Goal: Information Seeking & Learning: Learn about a topic

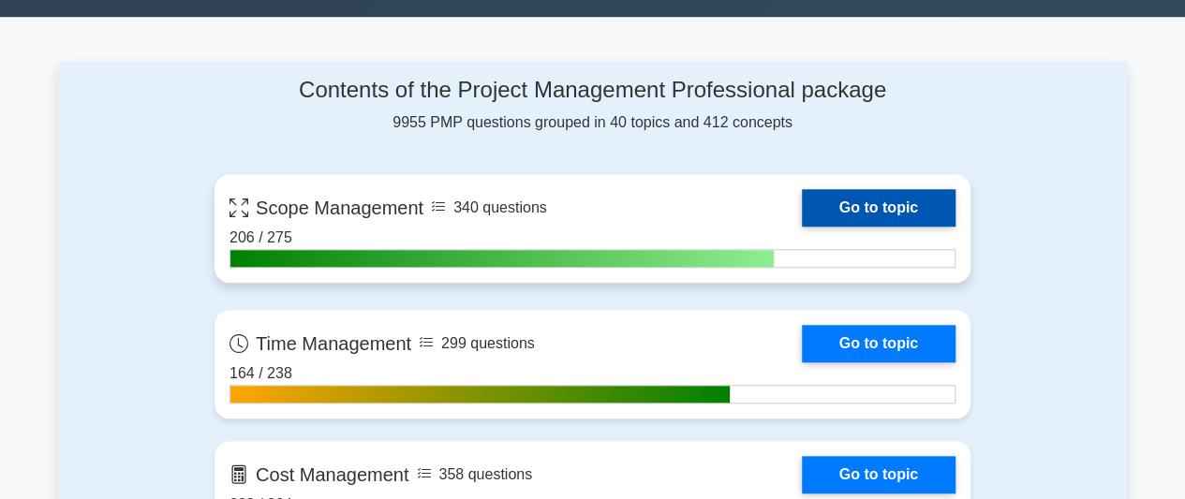
scroll to position [750, 0]
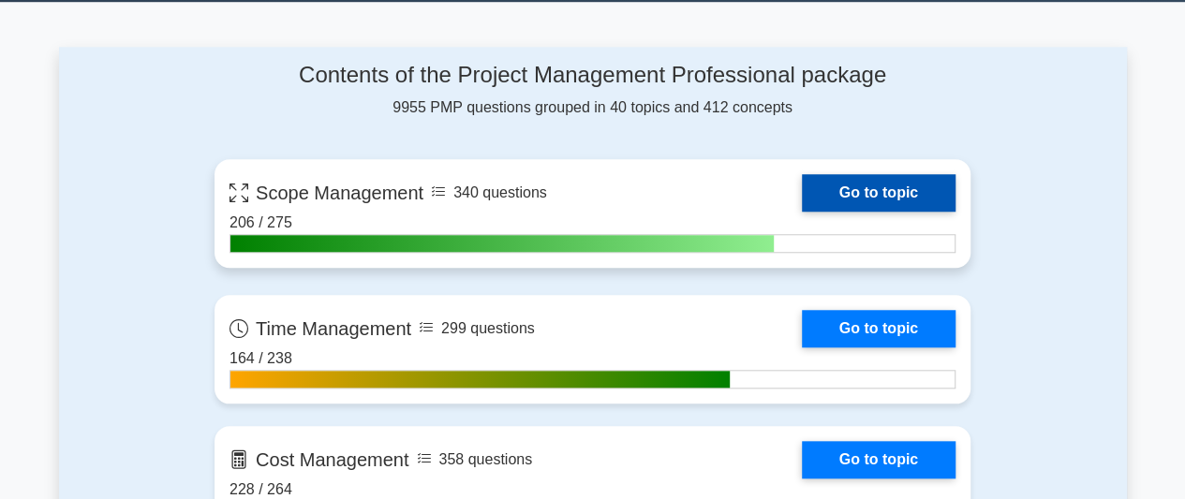
click at [860, 187] on link "Go to topic" at bounding box center [879, 192] width 154 height 37
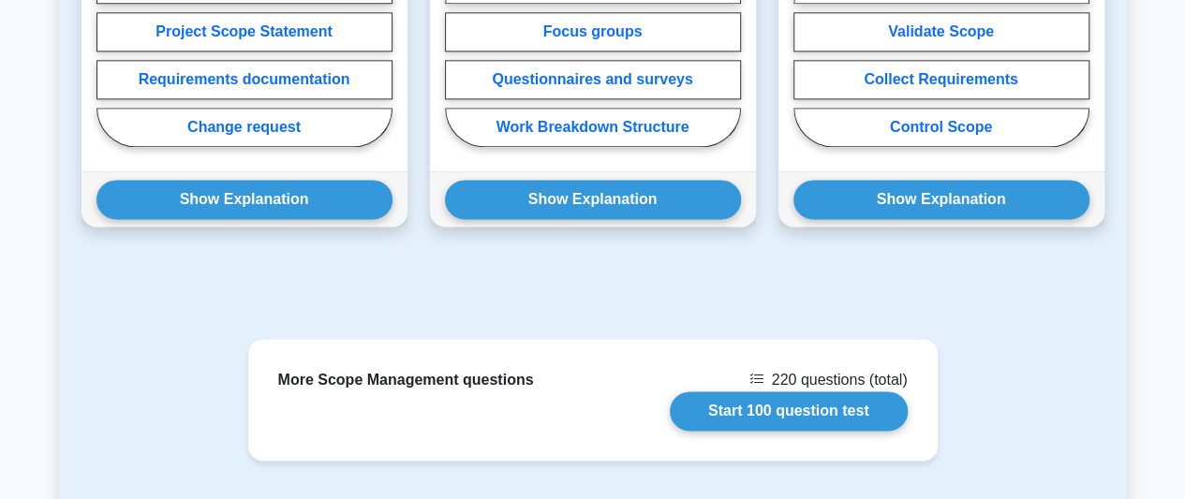
scroll to position [1312, 0]
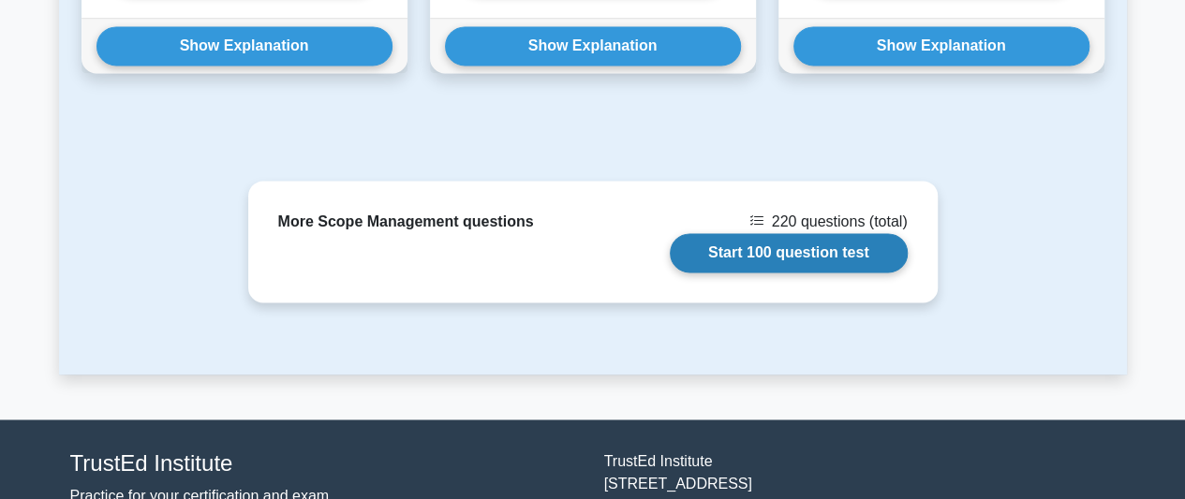
click at [808, 250] on link "Start 100 question test" at bounding box center [789, 252] width 238 height 39
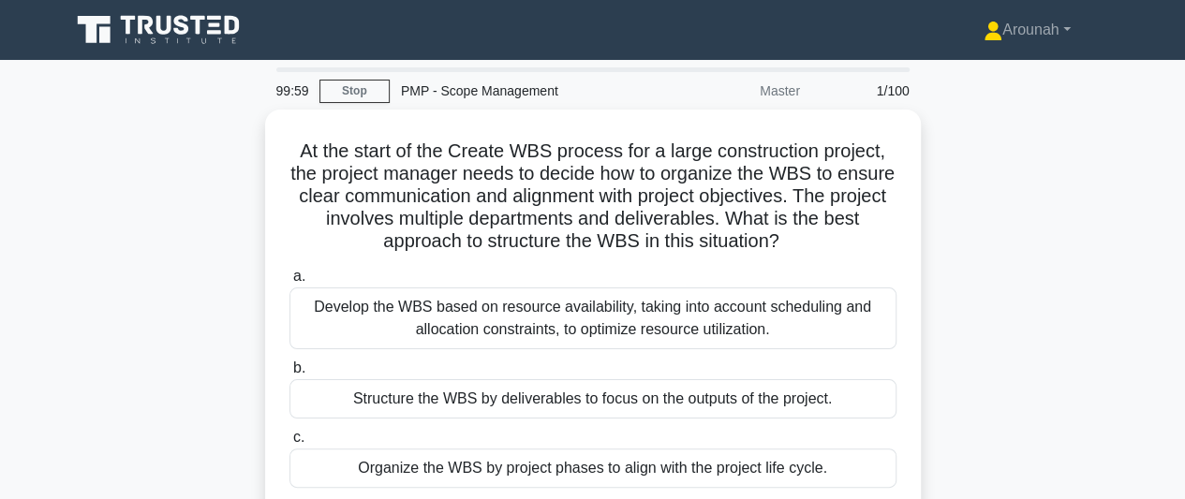
scroll to position [94, 0]
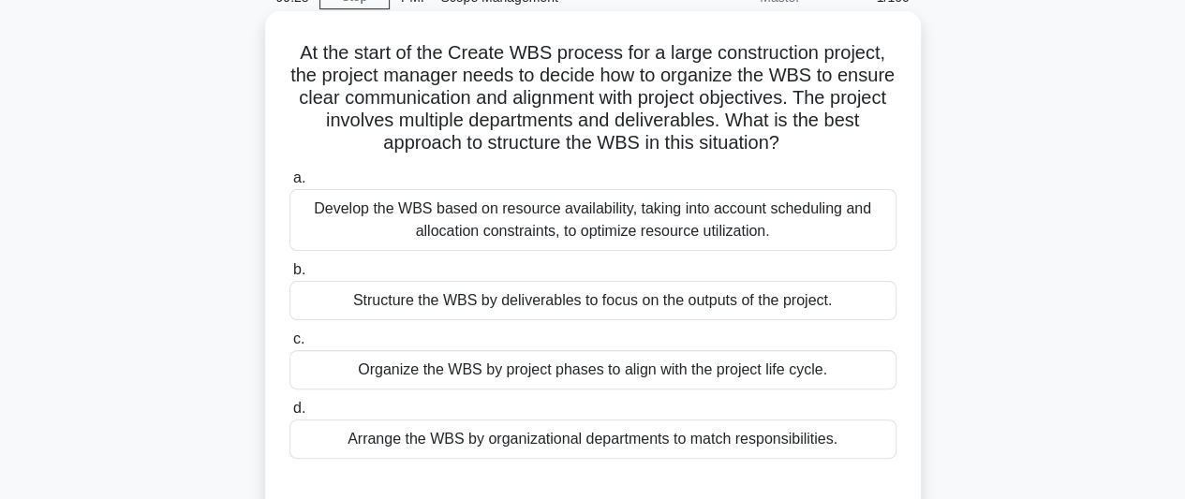
click at [744, 230] on div "Develop the WBS based on resource availability, taking into account scheduling …" at bounding box center [593, 220] width 607 height 62
click at [455, 207] on div "Develop the WBS based on resource availability, taking into account scheduling …" at bounding box center [593, 220] width 607 height 62
click at [290, 185] on input "a. Develop the WBS based on resource availability, taking into account scheduli…" at bounding box center [290, 178] width 0 height 12
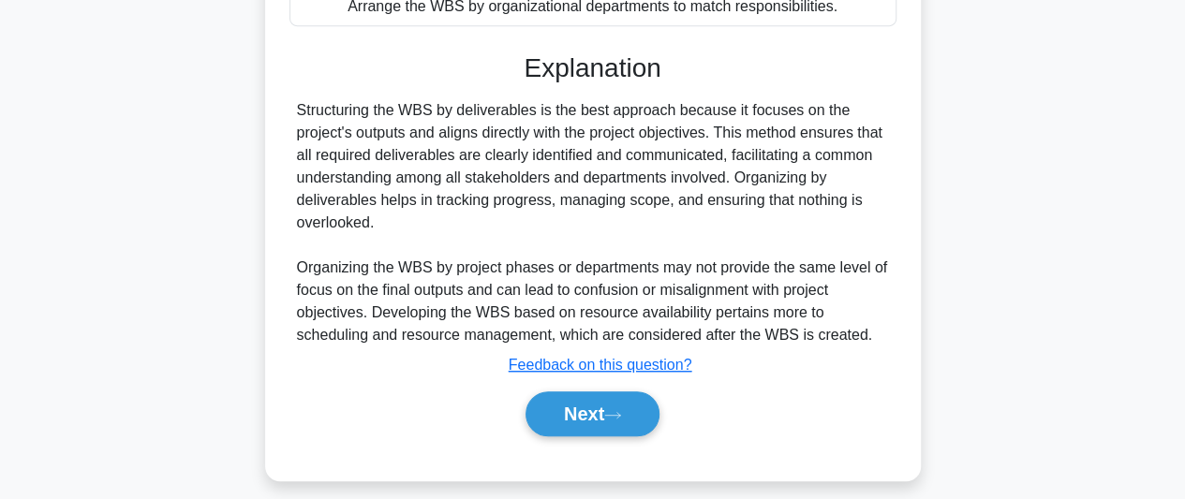
scroll to position [543, 0]
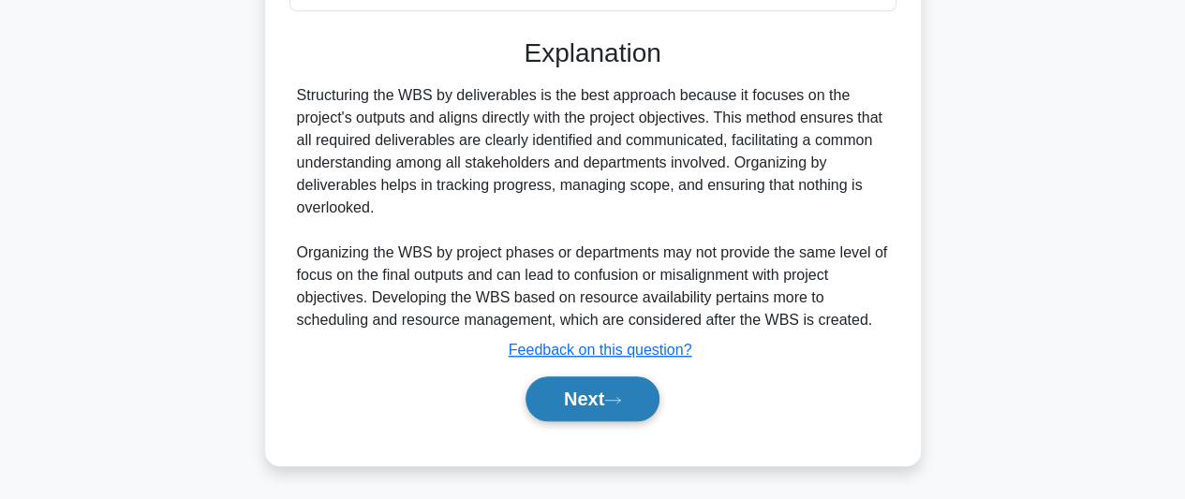
click at [605, 387] on button "Next" at bounding box center [593, 399] width 134 height 45
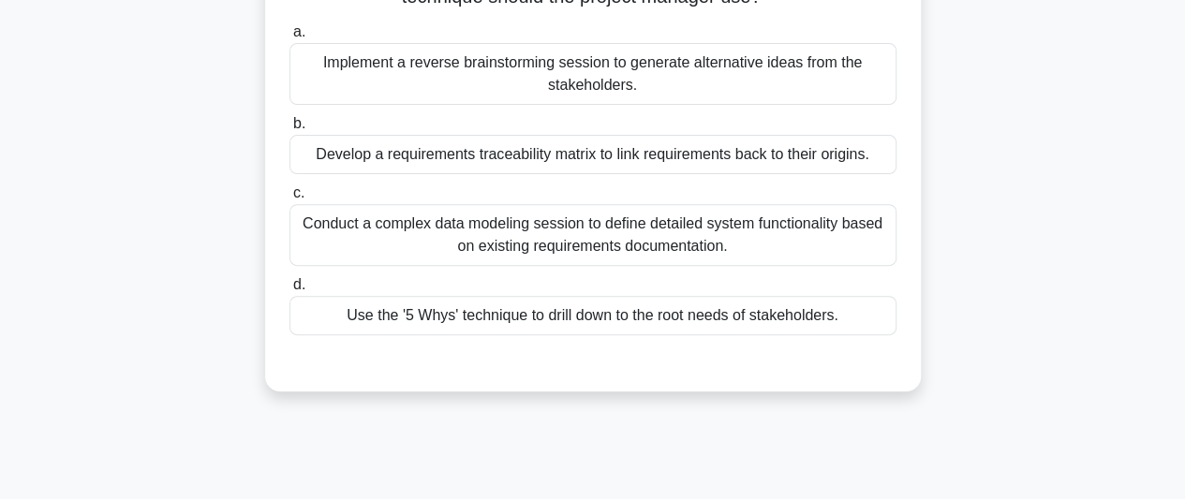
scroll to position [281, 0]
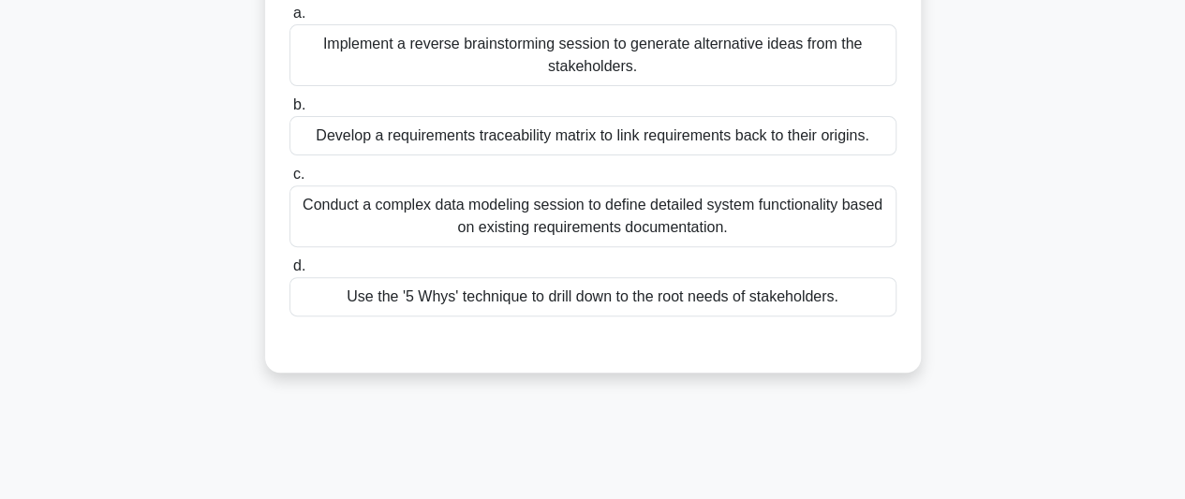
click at [590, 304] on div "Use the '5 Whys' technique to drill down to the root needs of stakeholders." at bounding box center [593, 296] width 607 height 39
click at [290, 273] on input "d. Use the '5 Whys' technique to drill down to the root needs of stakeholders." at bounding box center [290, 266] width 0 height 12
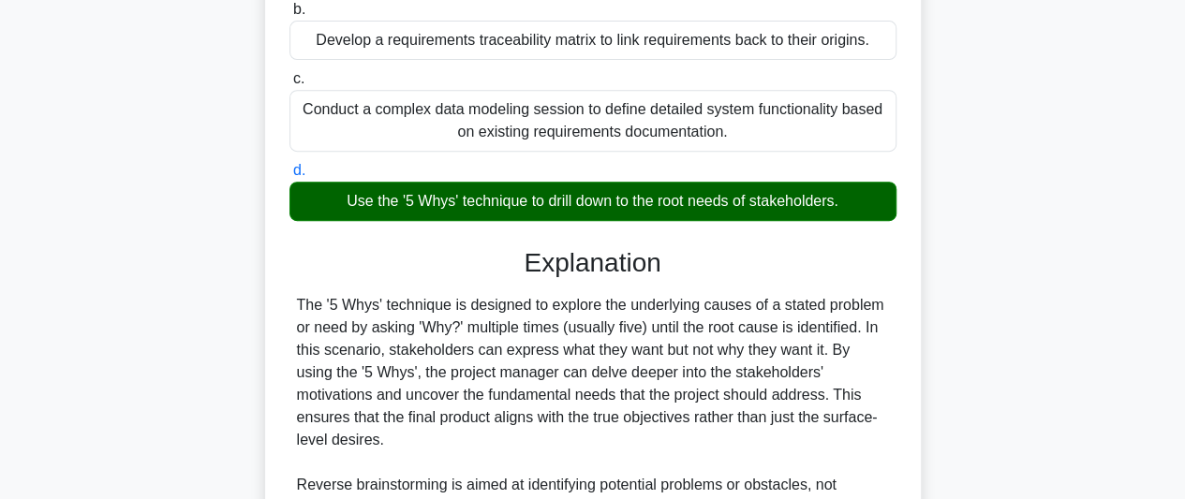
scroll to position [562, 0]
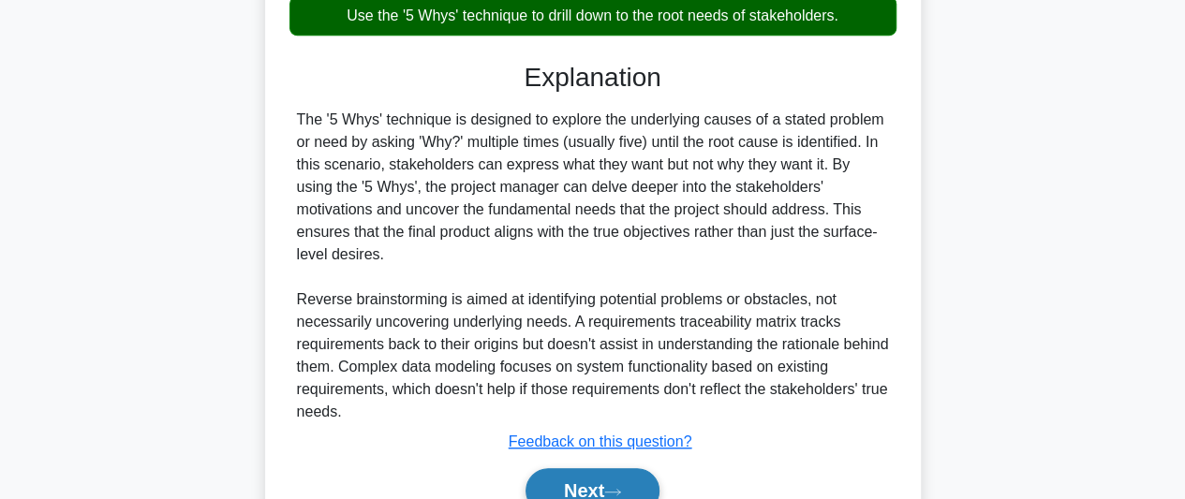
click at [576, 468] on button "Next" at bounding box center [593, 490] width 134 height 45
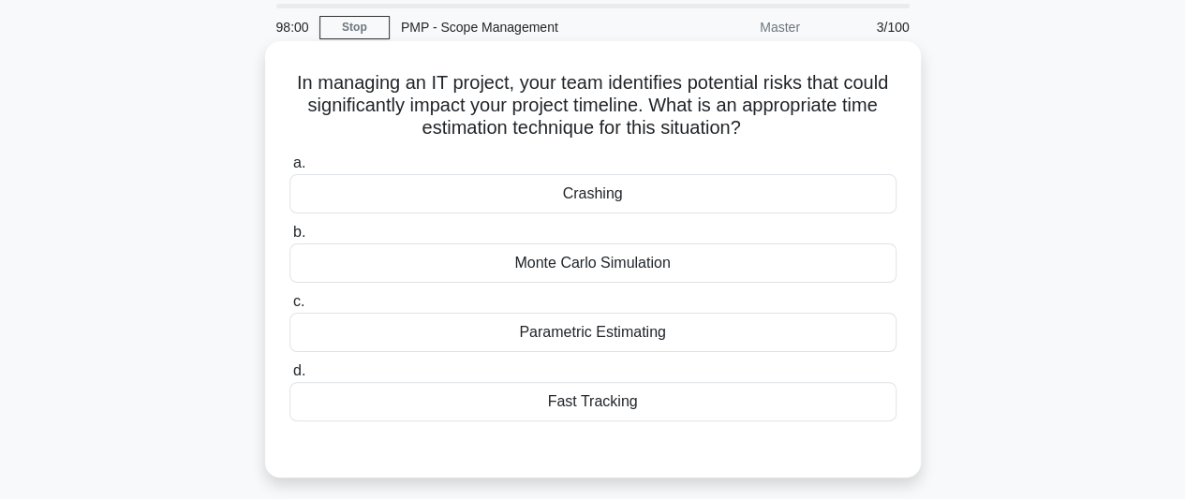
scroll to position [94, 0]
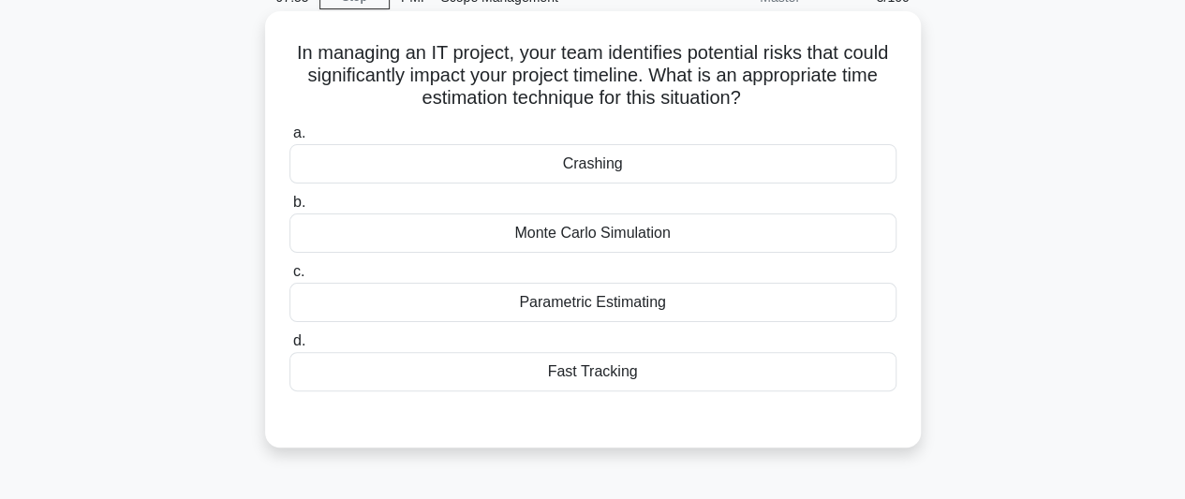
click at [680, 306] on div "Parametric Estimating" at bounding box center [593, 302] width 607 height 39
click at [290, 278] on input "c. Parametric Estimating" at bounding box center [290, 272] width 0 height 12
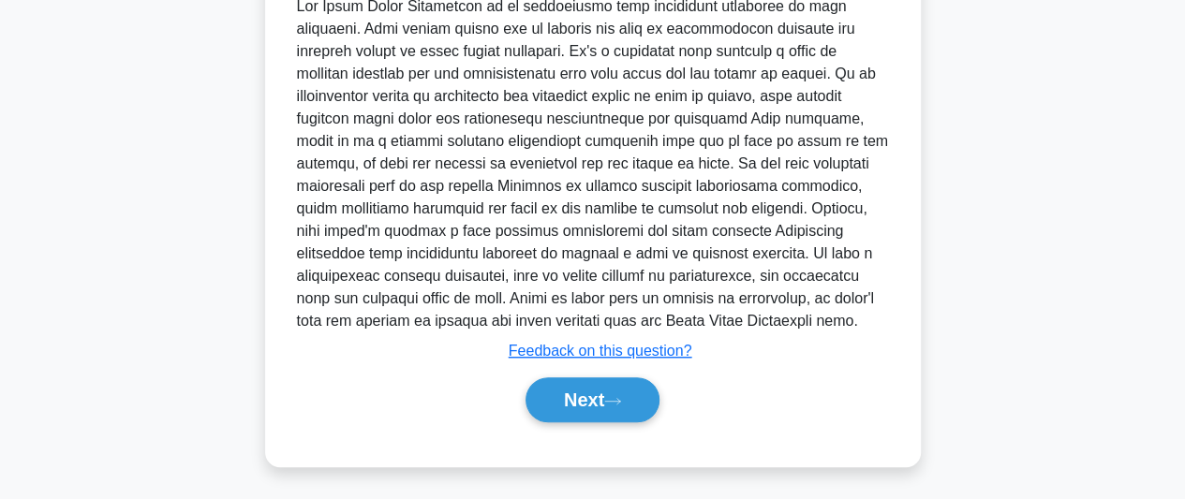
scroll to position [566, 0]
click at [609, 396] on button "Next" at bounding box center [593, 399] width 134 height 45
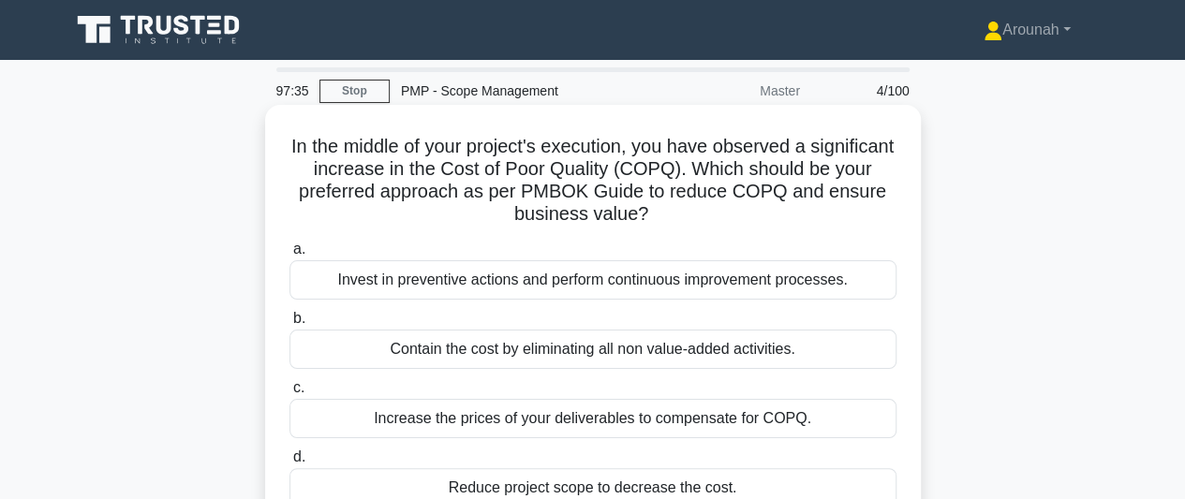
scroll to position [94, 0]
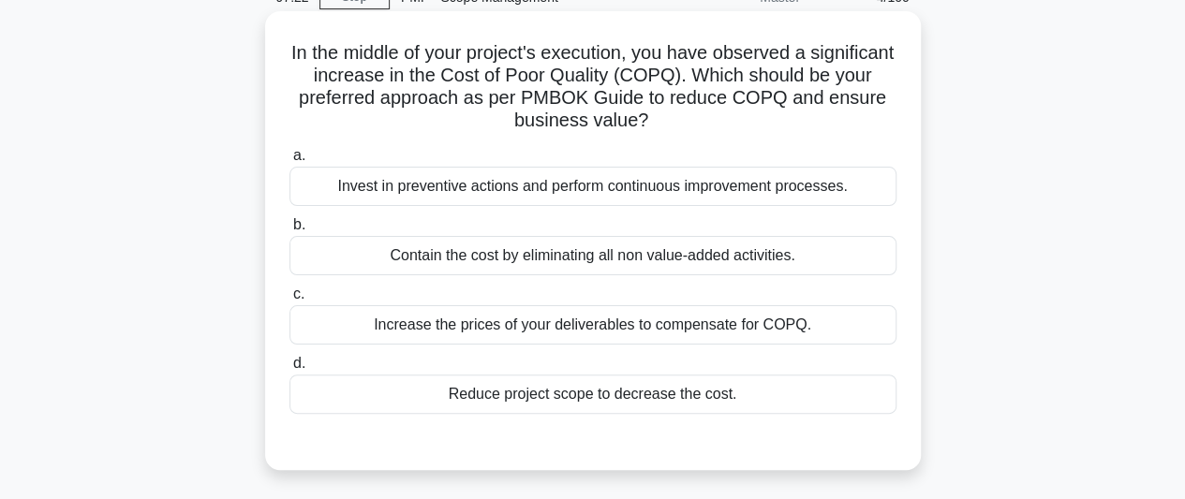
click at [740, 192] on div "Invest in preventive actions and perform continuous improvement processes." at bounding box center [593, 186] width 607 height 39
click at [290, 162] on input "a. Invest in preventive actions and perform continuous improvement processes." at bounding box center [290, 156] width 0 height 12
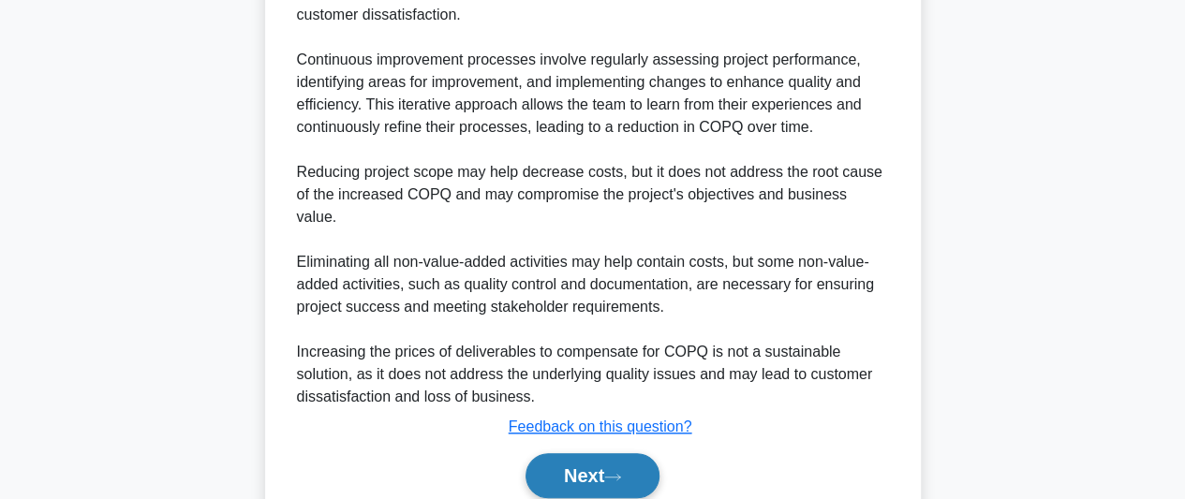
scroll to position [766, 0]
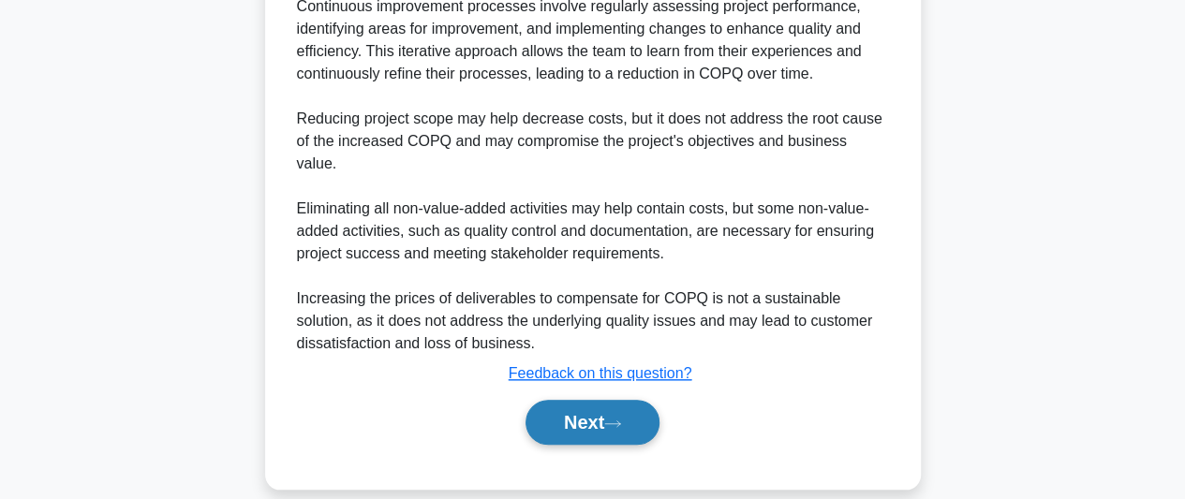
click at [613, 419] on icon at bounding box center [612, 424] width 17 height 10
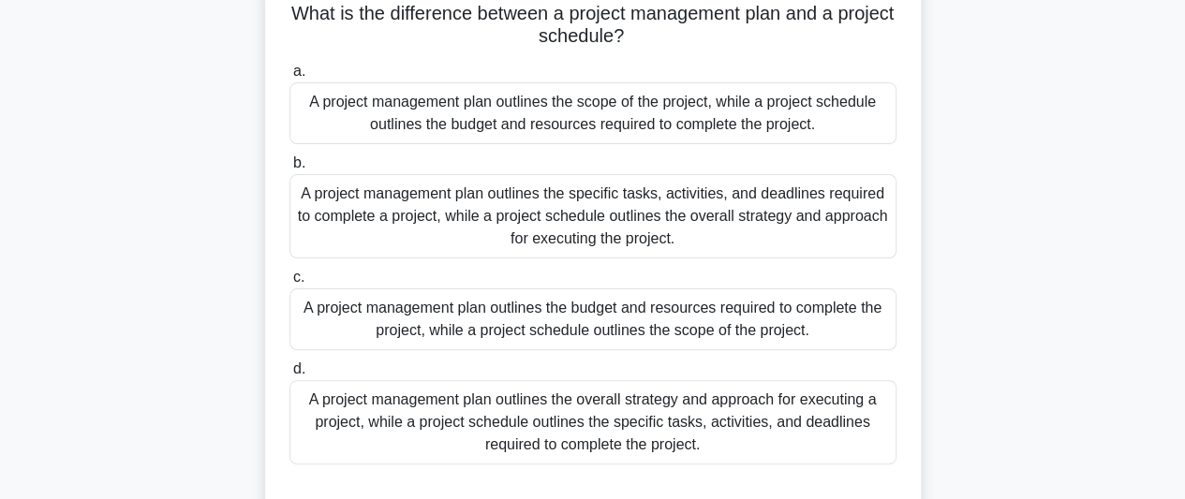
scroll to position [231, 0]
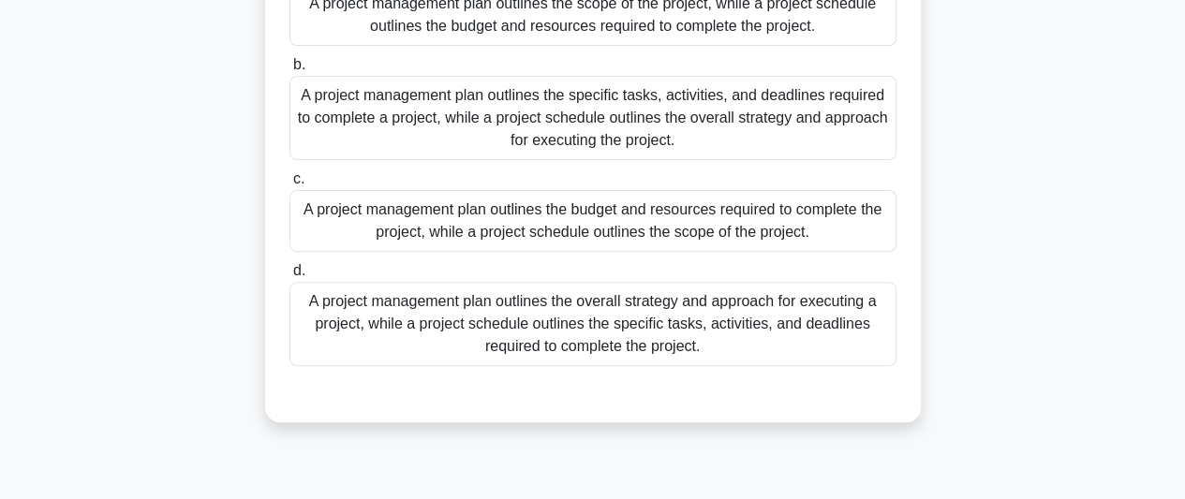
click at [748, 330] on div "A project management plan outlines the overall strategy and approach for execut…" at bounding box center [593, 324] width 607 height 84
click at [290, 277] on input "d. A project management plan outlines the overall strategy and approach for exe…" at bounding box center [290, 271] width 0 height 12
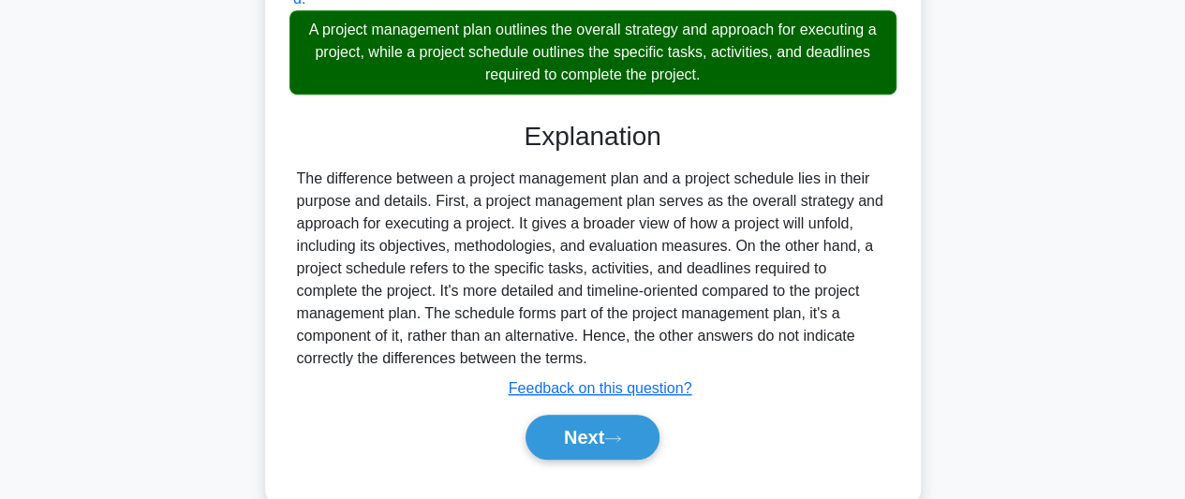
scroll to position [541, 0]
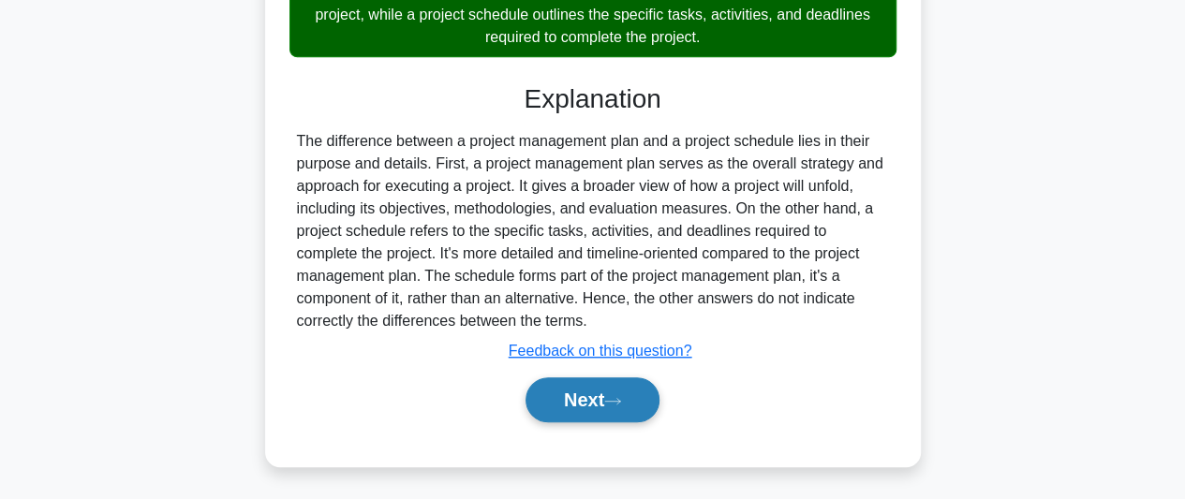
click at [621, 398] on icon at bounding box center [612, 401] width 17 height 10
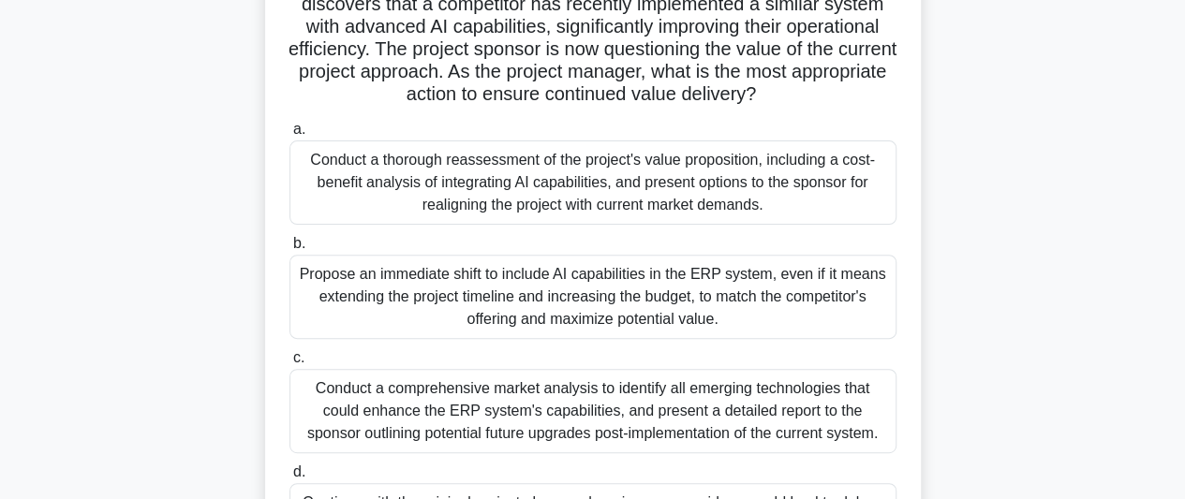
scroll to position [187, 0]
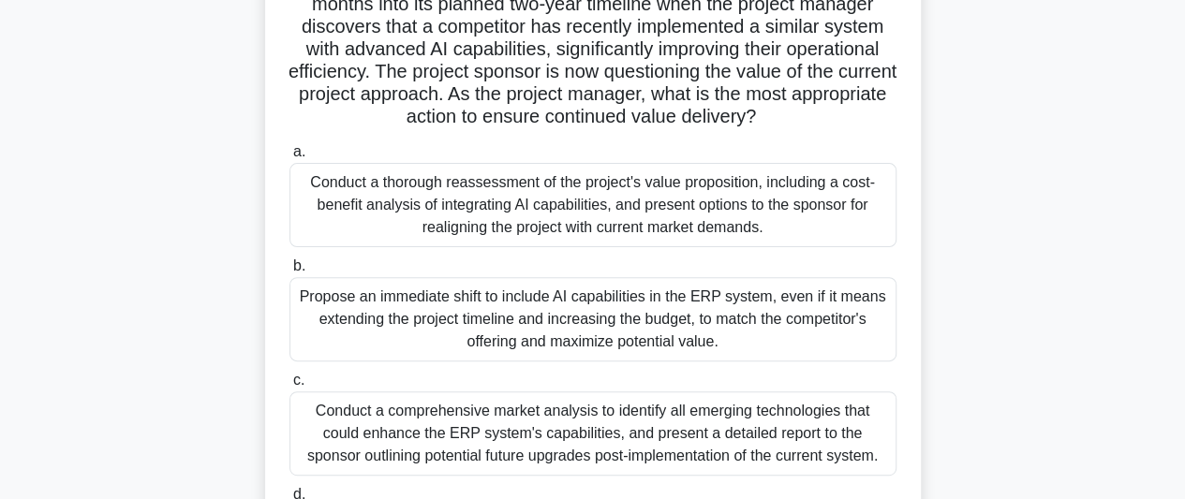
click at [823, 219] on div "Conduct a thorough reassessment of the project's value proposition, including a…" at bounding box center [593, 205] width 607 height 84
click at [290, 158] on input "a. Conduct a thorough reassessment of the project's value proposition, includin…" at bounding box center [290, 152] width 0 height 12
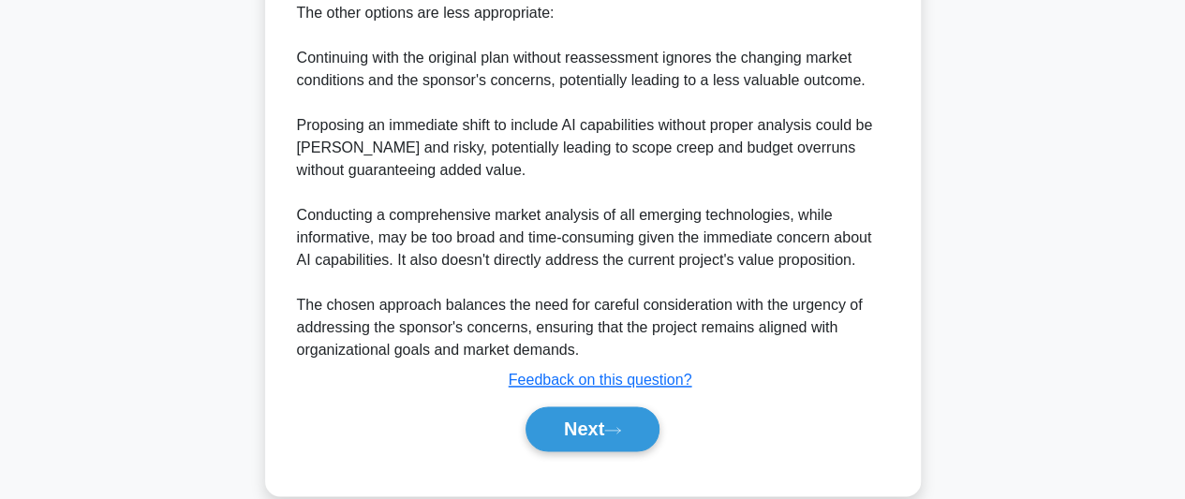
scroll to position [1215, 0]
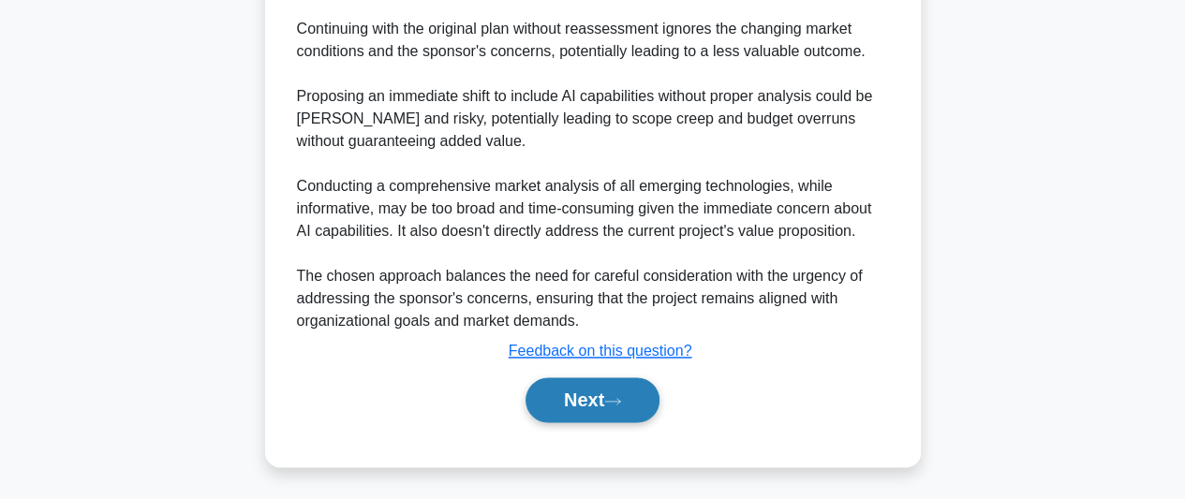
click at [596, 405] on button "Next" at bounding box center [593, 400] width 134 height 45
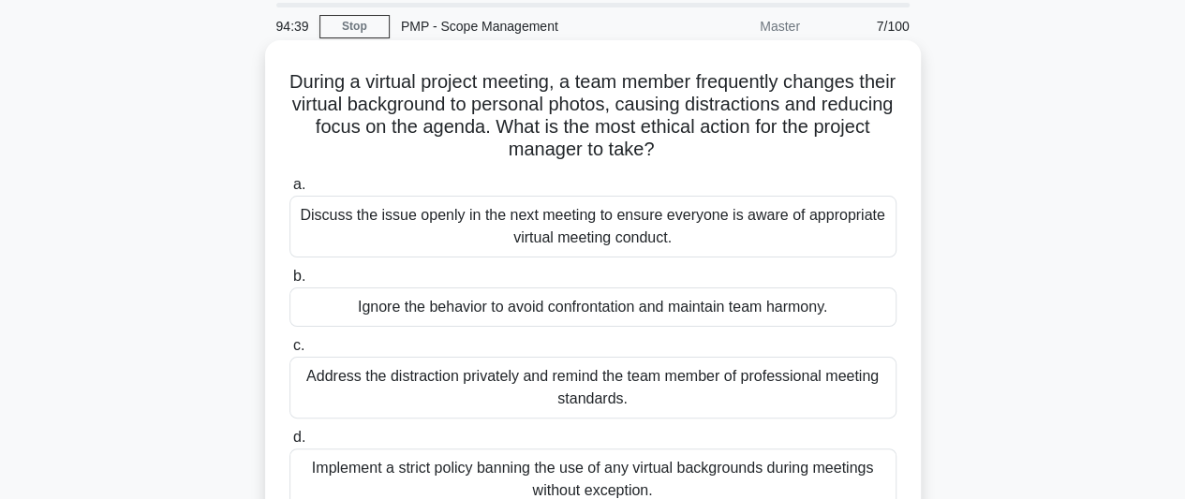
scroll to position [94, 0]
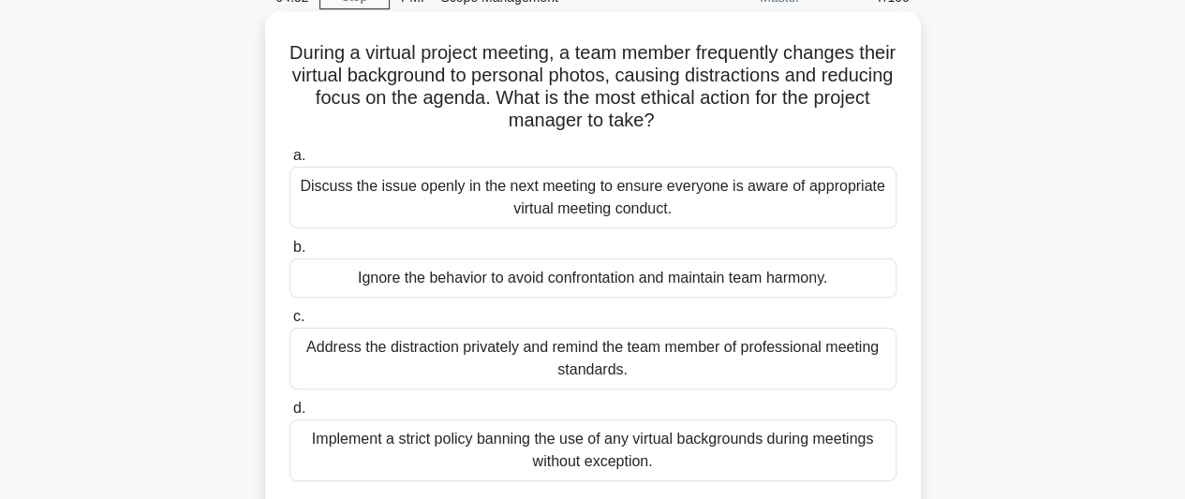
click at [667, 361] on div "Address the distraction privately and remind the team member of professional me…" at bounding box center [593, 359] width 607 height 62
click at [290, 323] on input "c. Address the distraction privately and remind the team member of professional…" at bounding box center [290, 317] width 0 height 12
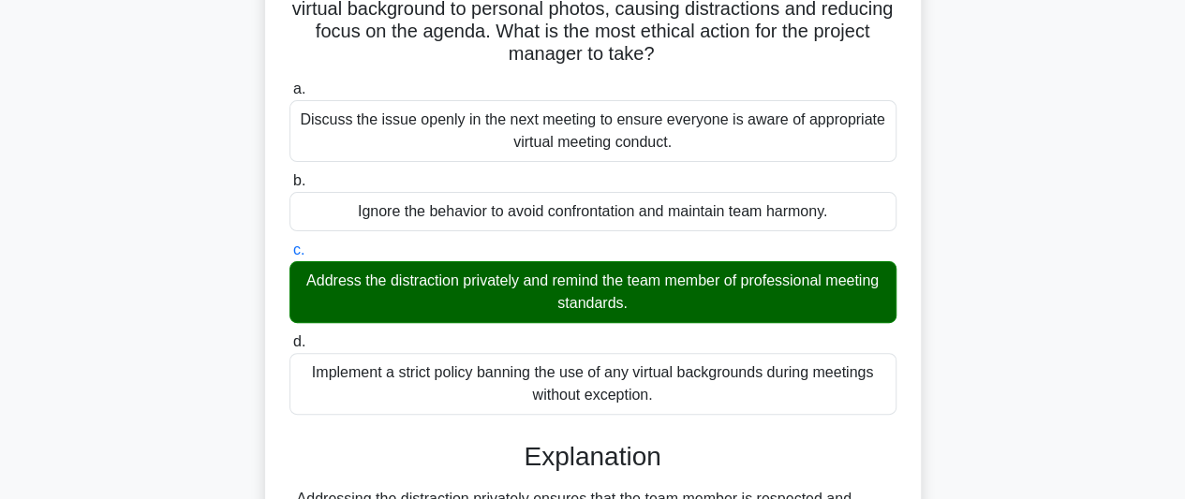
scroll to position [375, 0]
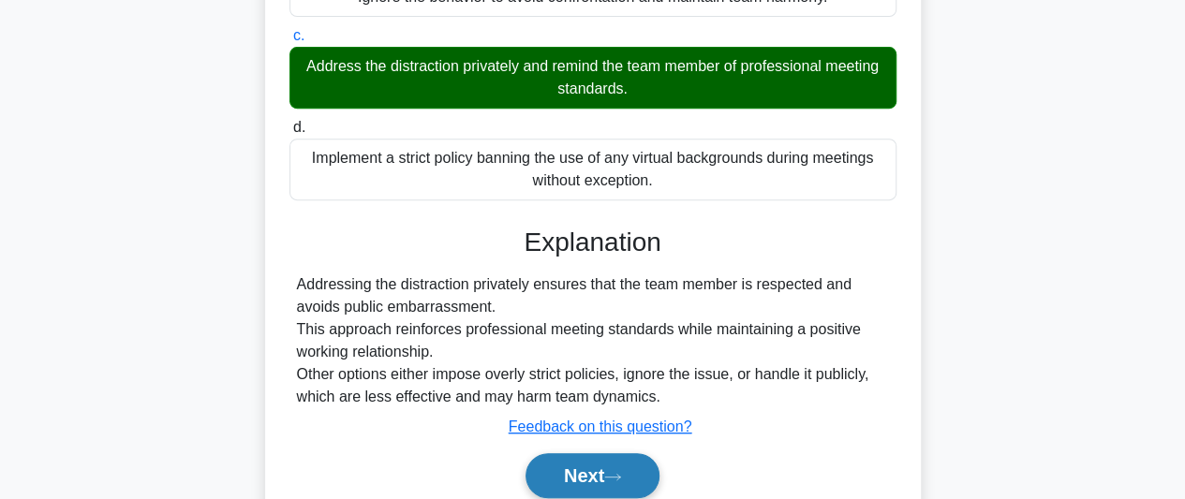
click at [548, 473] on button "Next" at bounding box center [593, 476] width 134 height 45
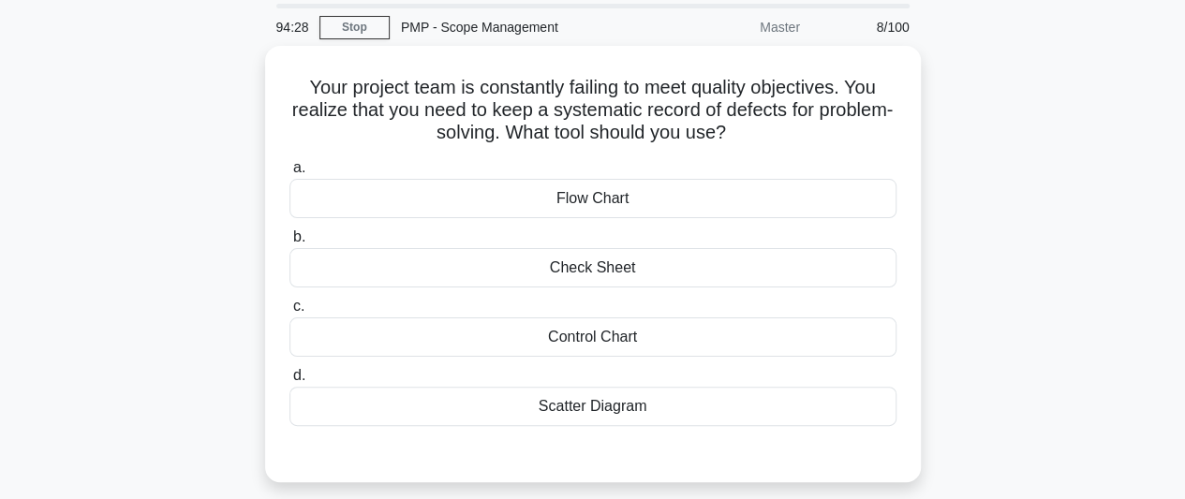
scroll to position [94, 0]
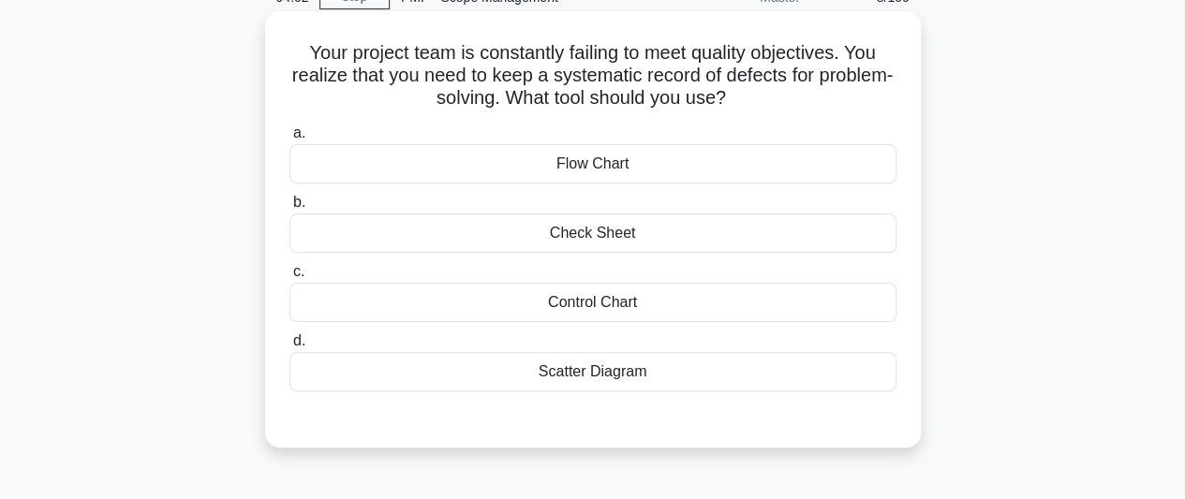
click at [656, 302] on div "Control Chart" at bounding box center [593, 302] width 607 height 39
click at [290, 278] on input "c. Control Chart" at bounding box center [290, 272] width 0 height 12
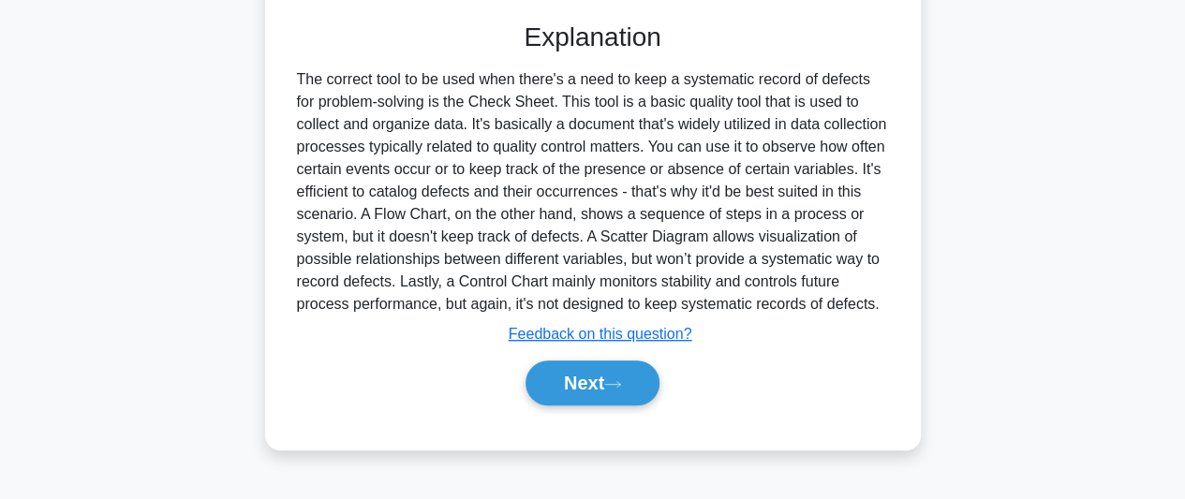
scroll to position [513, 0]
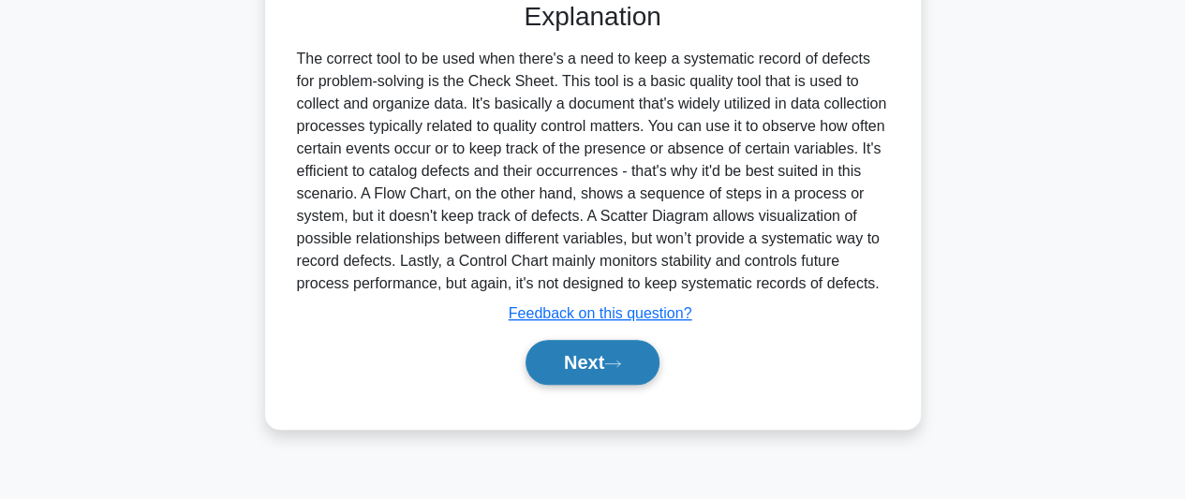
click at [597, 355] on button "Next" at bounding box center [593, 362] width 134 height 45
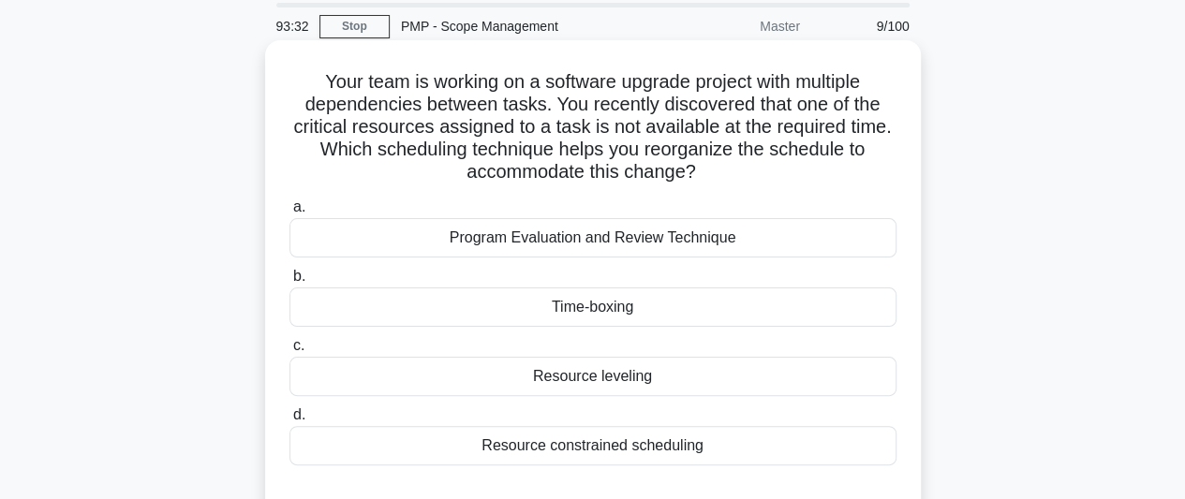
scroll to position [94, 0]
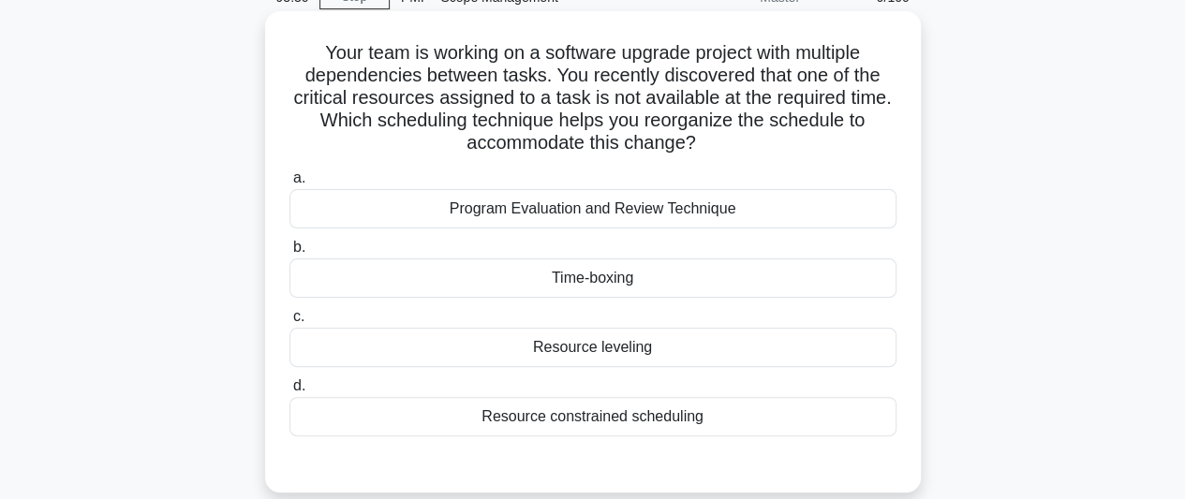
click at [665, 343] on div "Resource leveling" at bounding box center [593, 347] width 607 height 39
click at [290, 323] on input "c. Resource leveling" at bounding box center [290, 317] width 0 height 12
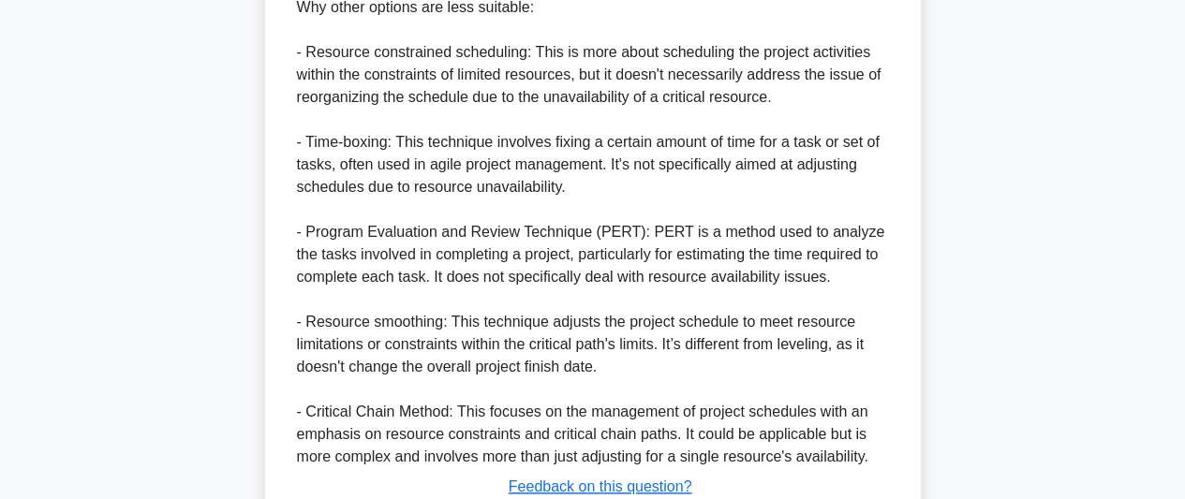
scroll to position [937, 0]
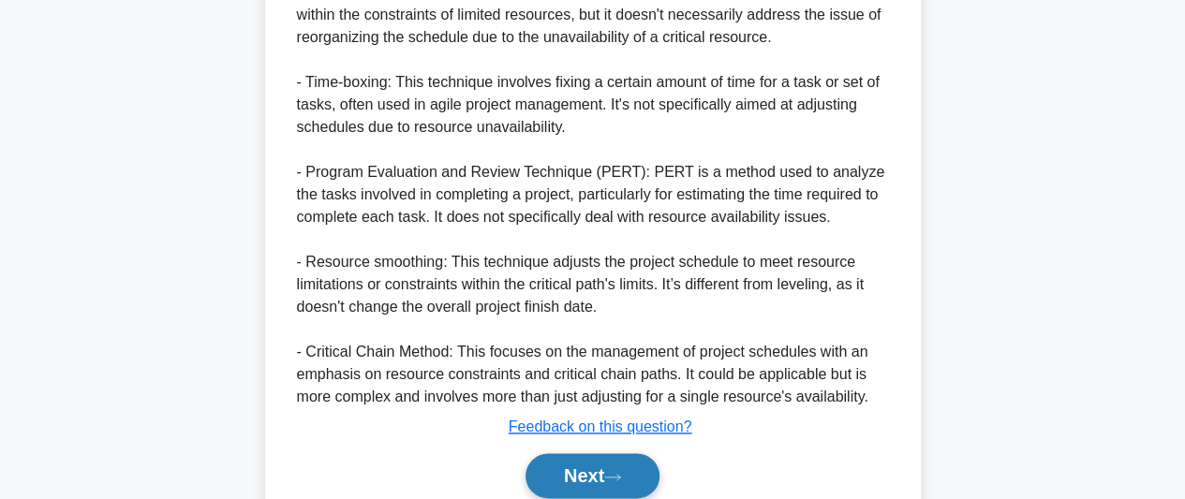
click at [603, 468] on button "Next" at bounding box center [593, 476] width 134 height 45
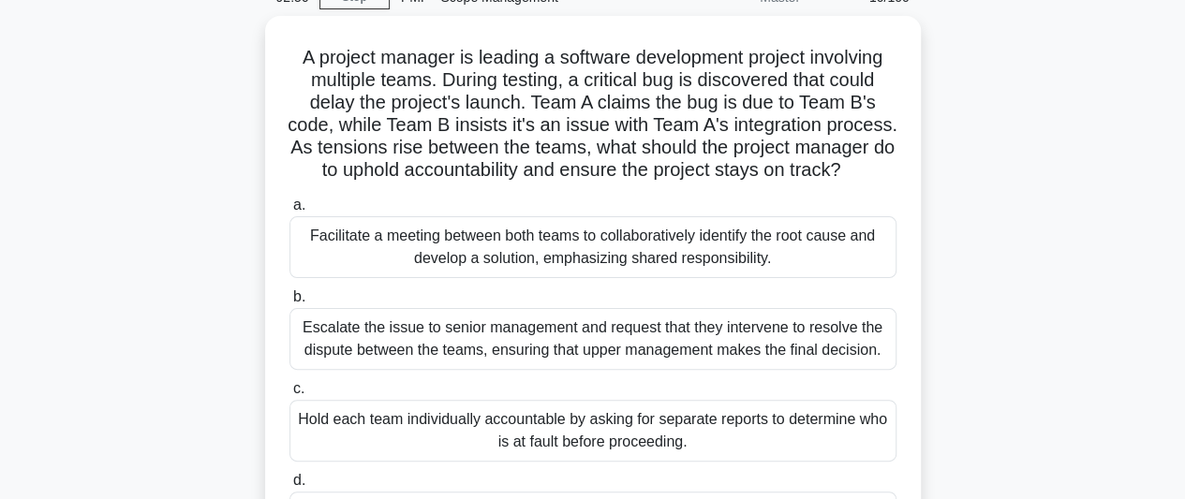
scroll to position [187, 0]
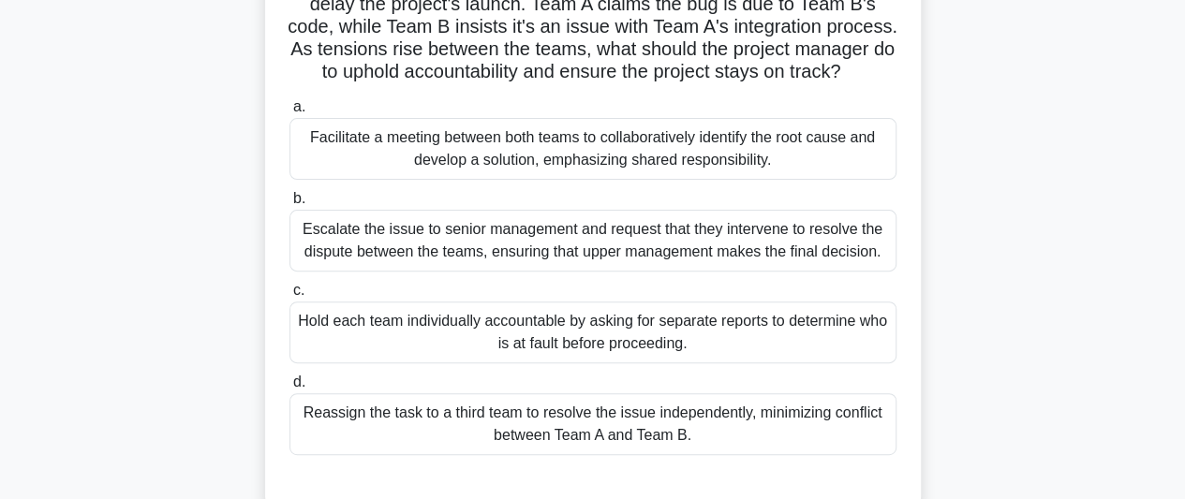
click at [622, 180] on div "Facilitate a meeting between both teams to collaboratively identify the root ca…" at bounding box center [593, 149] width 607 height 62
click at [290, 113] on input "a. Facilitate a meeting between both teams to collaboratively identify the root…" at bounding box center [290, 107] width 0 height 12
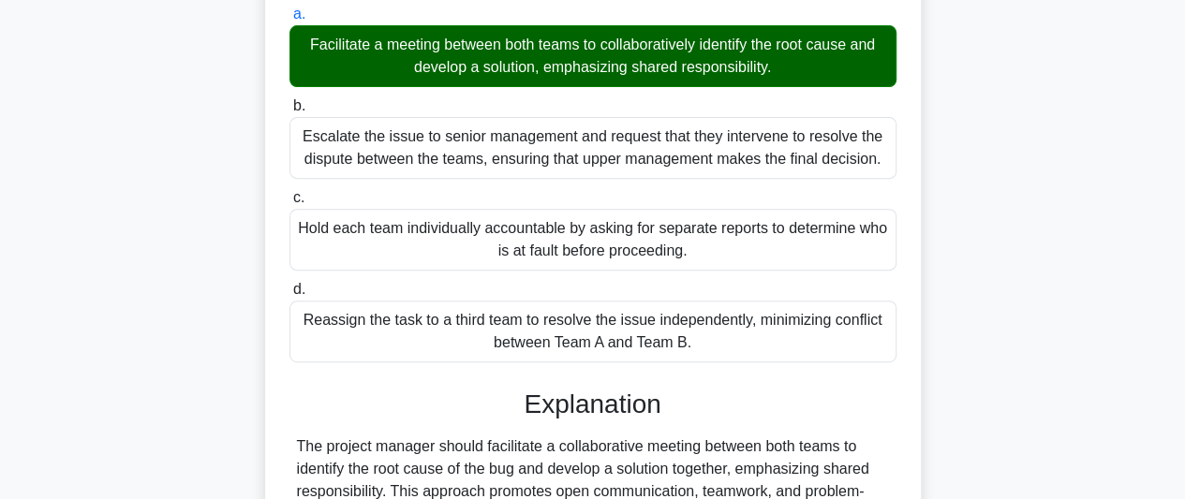
scroll to position [562, 0]
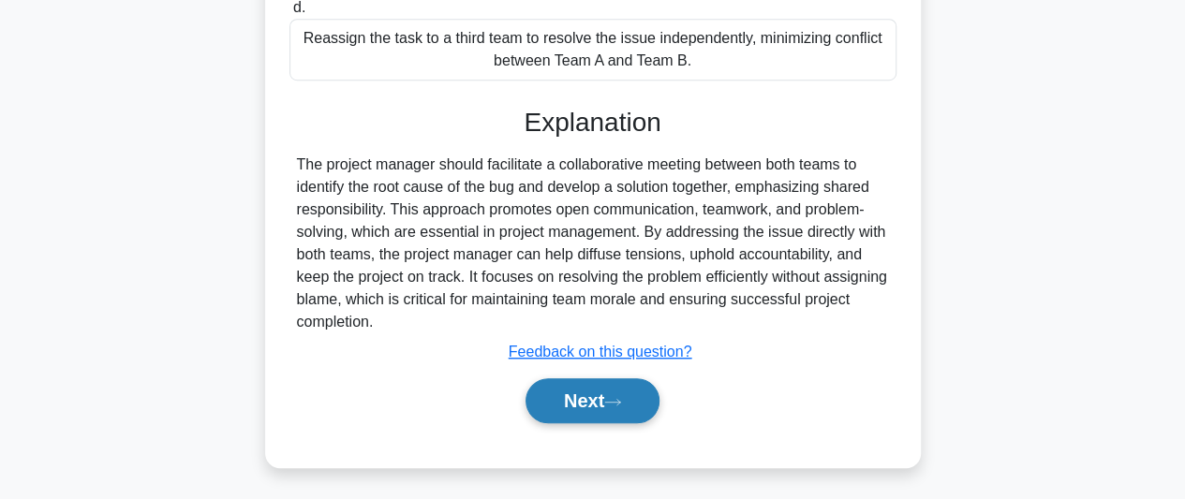
click at [597, 412] on button "Next" at bounding box center [593, 401] width 134 height 45
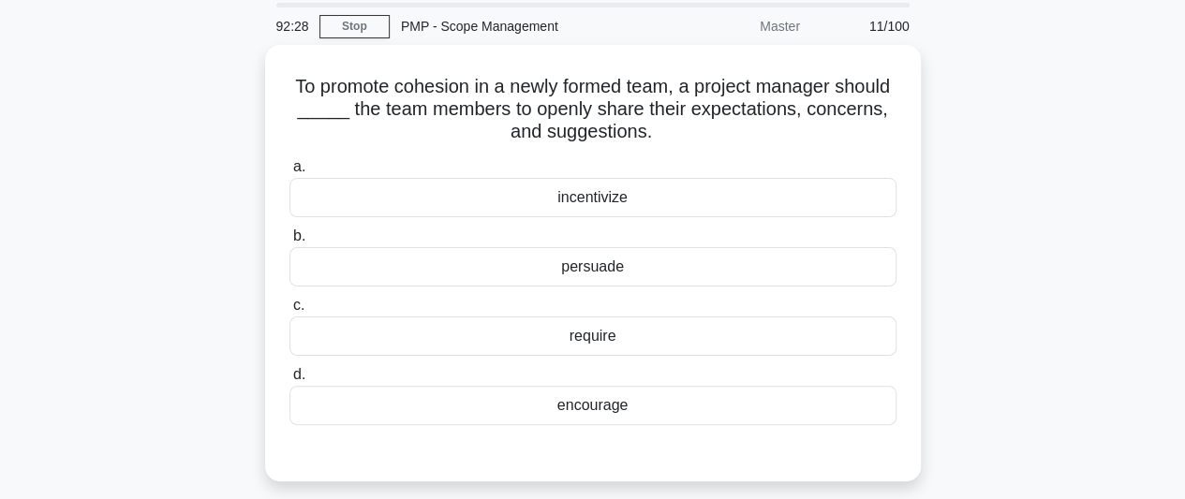
scroll to position [94, 0]
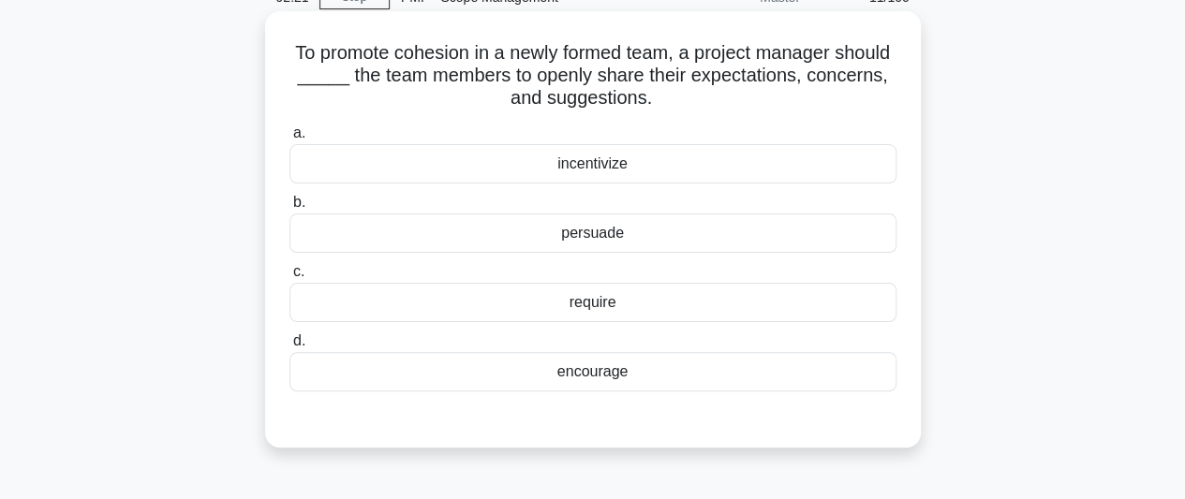
click at [647, 370] on div "encourage" at bounding box center [593, 371] width 607 height 39
click at [290, 348] on input "d. encourage" at bounding box center [290, 341] width 0 height 12
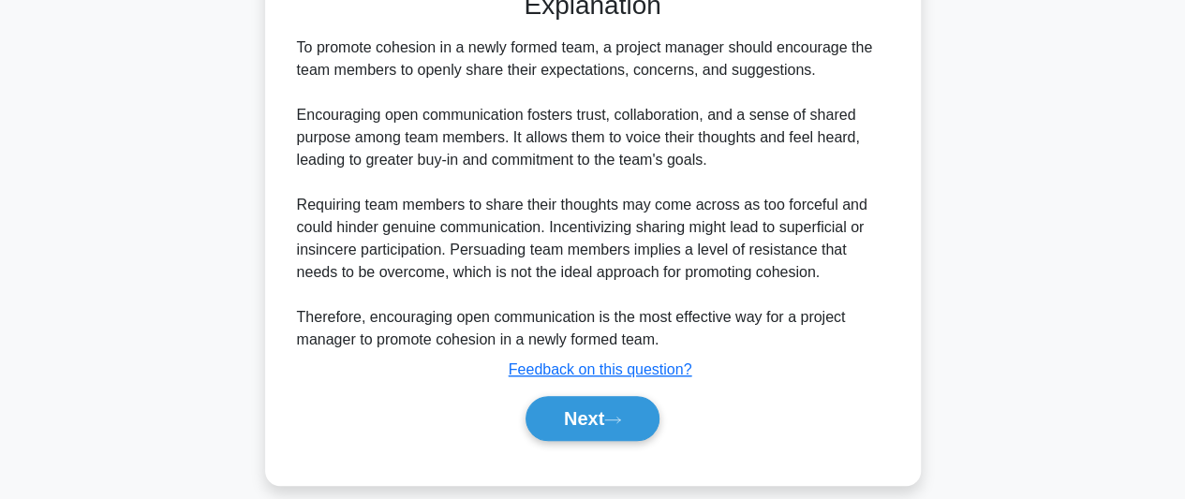
scroll to position [541, 0]
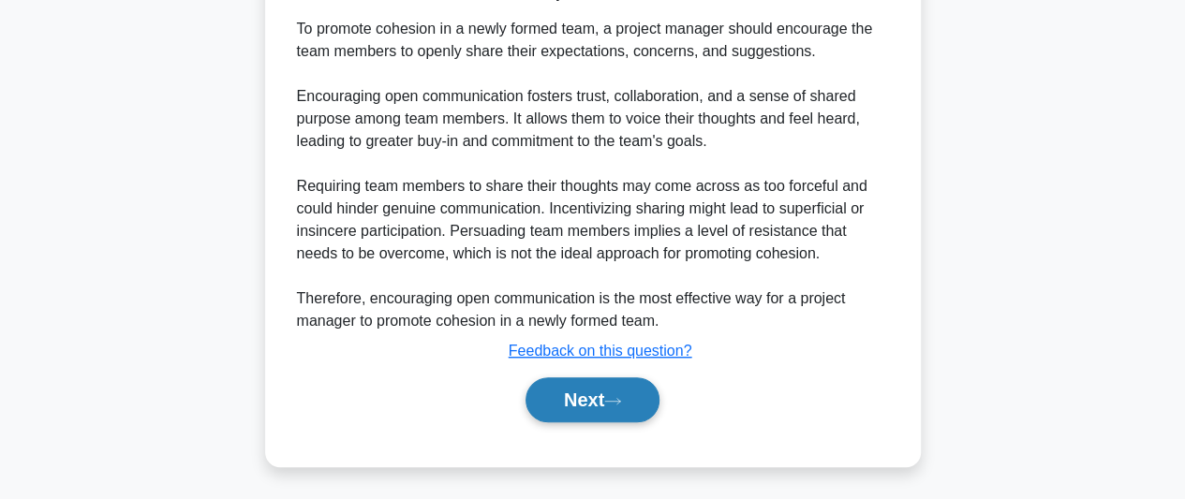
click at [618, 385] on button "Next" at bounding box center [593, 400] width 134 height 45
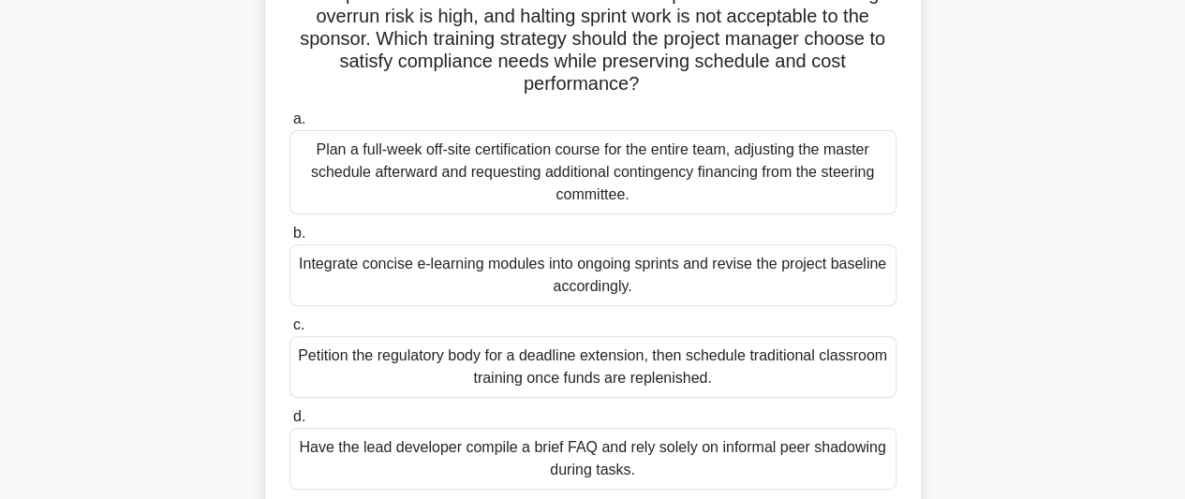
scroll to position [231, 0]
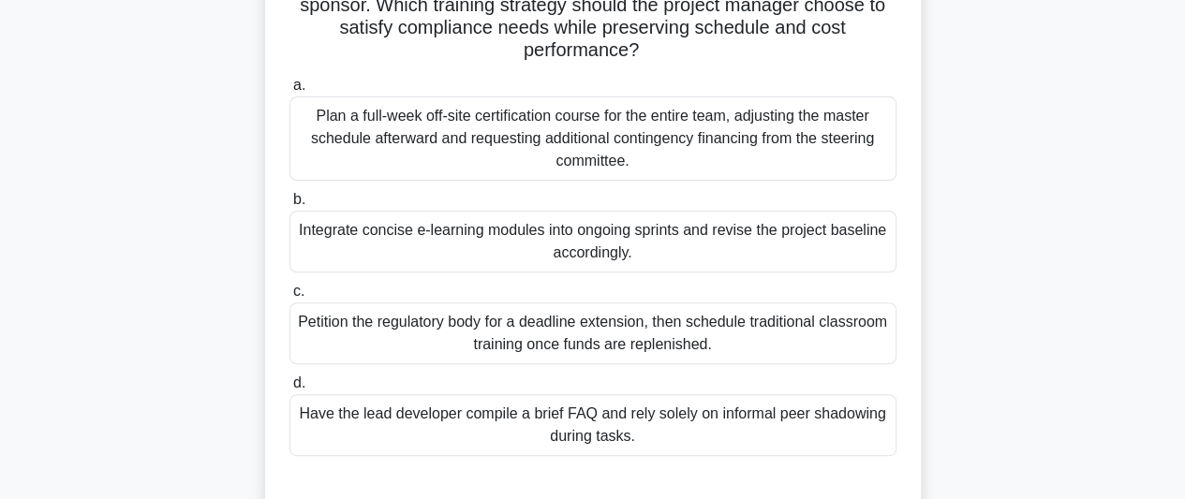
click at [697, 246] on div "Integrate concise e-learning modules into ongoing sprints and revise the projec…" at bounding box center [593, 242] width 607 height 62
click at [290, 206] on input "b. Integrate concise e-learning modules into ongoing sprints and revise the pro…" at bounding box center [290, 200] width 0 height 12
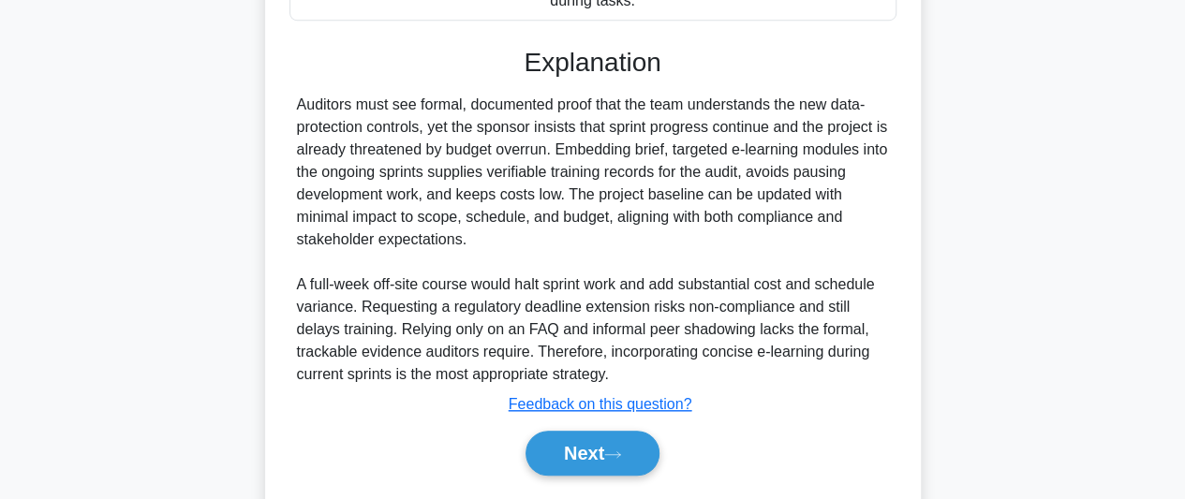
scroll to position [721, 0]
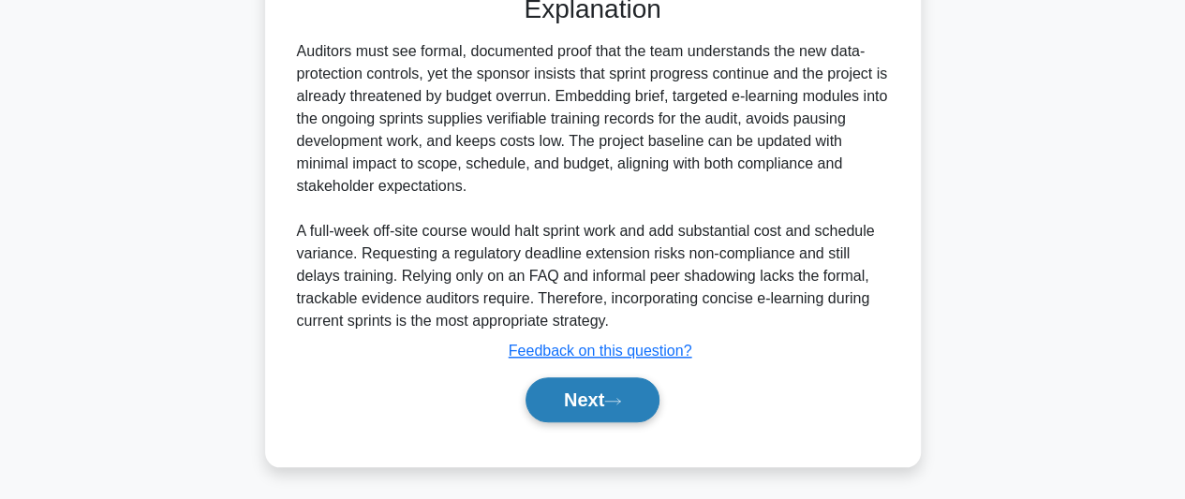
click at [633, 396] on button "Next" at bounding box center [593, 400] width 134 height 45
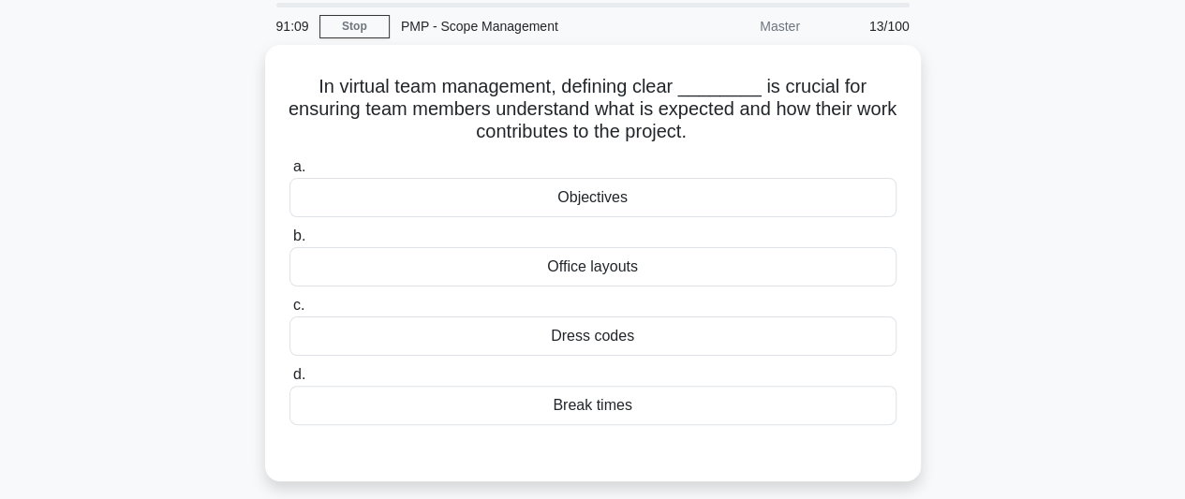
scroll to position [94, 0]
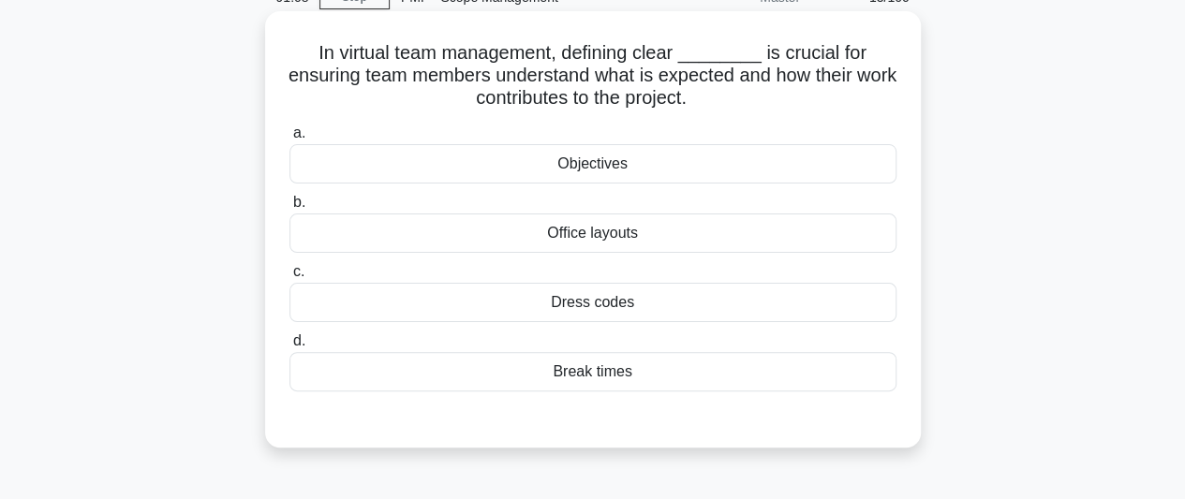
click at [641, 167] on div "Objectives" at bounding box center [593, 163] width 607 height 39
click at [290, 140] on input "a. Objectives" at bounding box center [290, 133] width 0 height 12
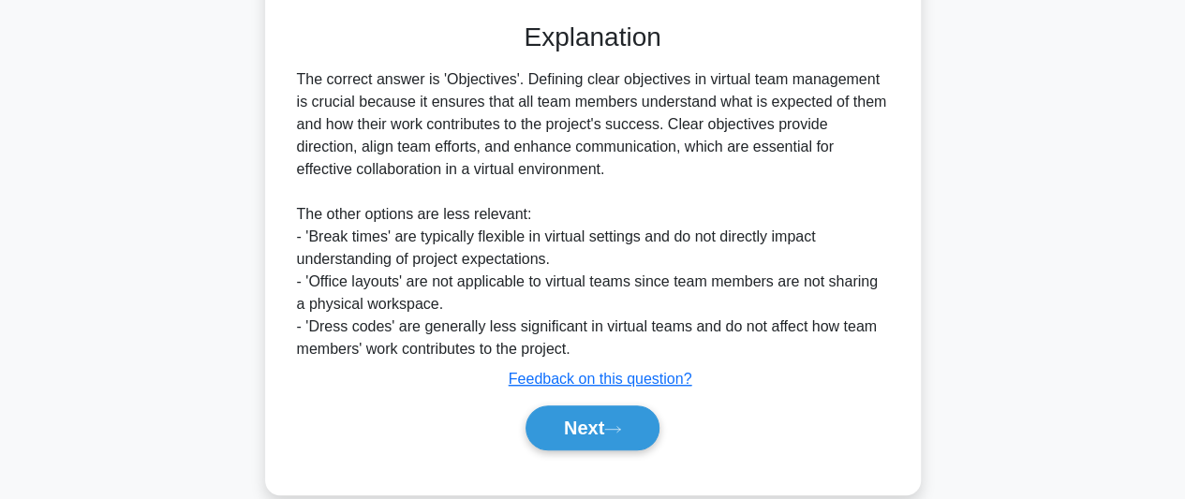
scroll to position [518, 0]
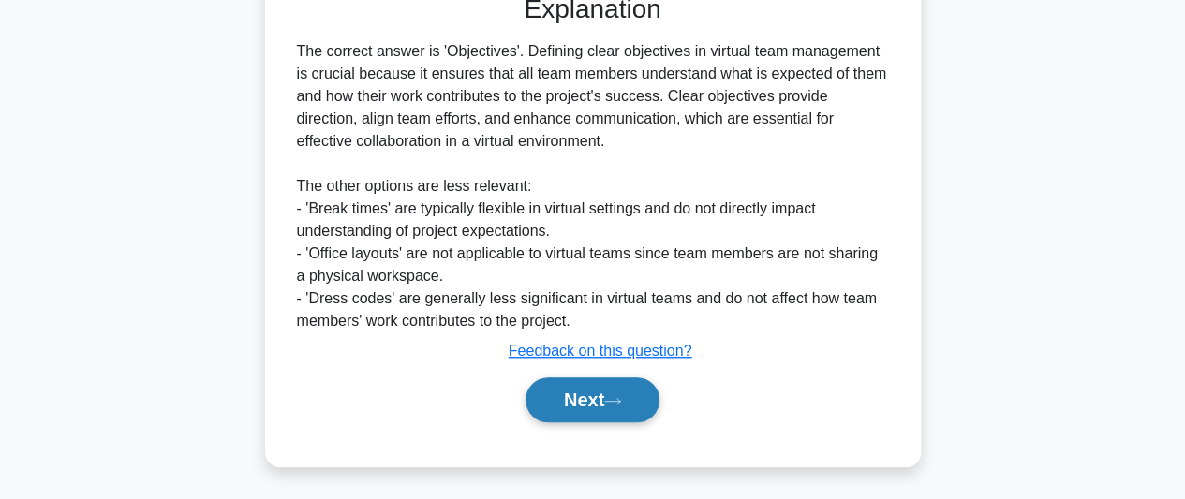
click at [613, 402] on icon at bounding box center [612, 401] width 17 height 10
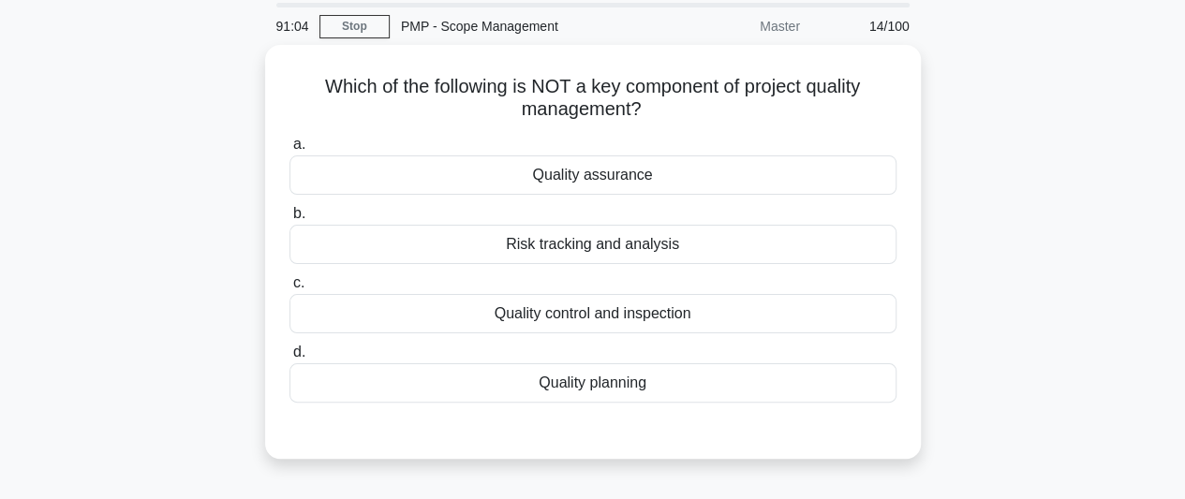
scroll to position [94, 0]
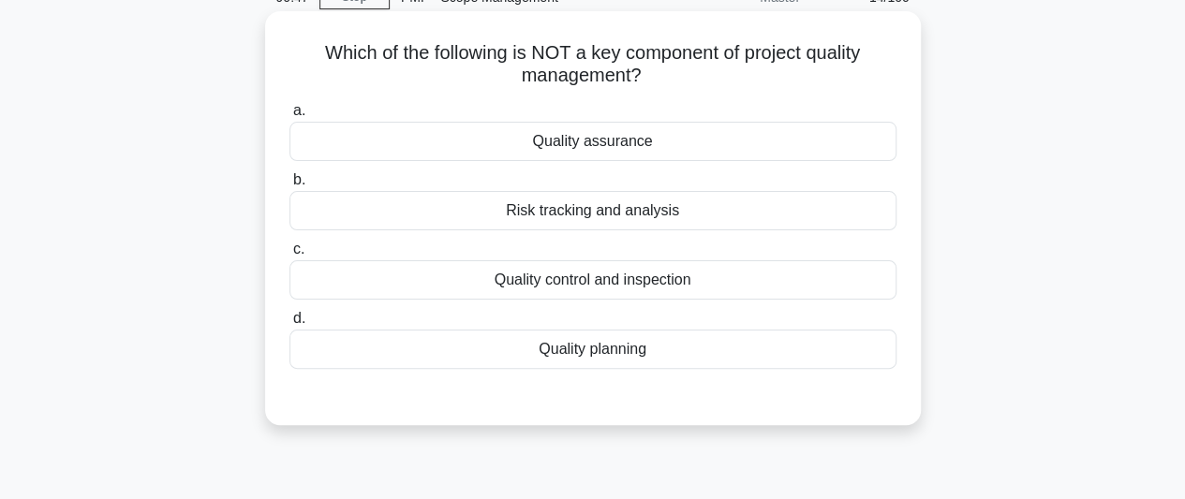
click at [625, 285] on div "Quality control and inspection" at bounding box center [593, 279] width 607 height 39
click at [290, 256] on input "c. Quality control and inspection" at bounding box center [290, 250] width 0 height 12
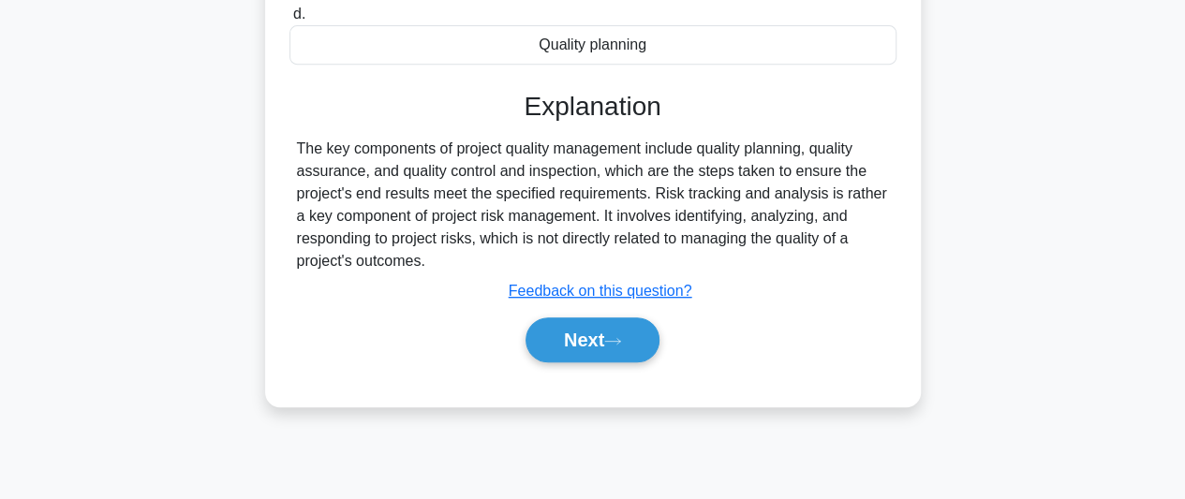
scroll to position [468, 0]
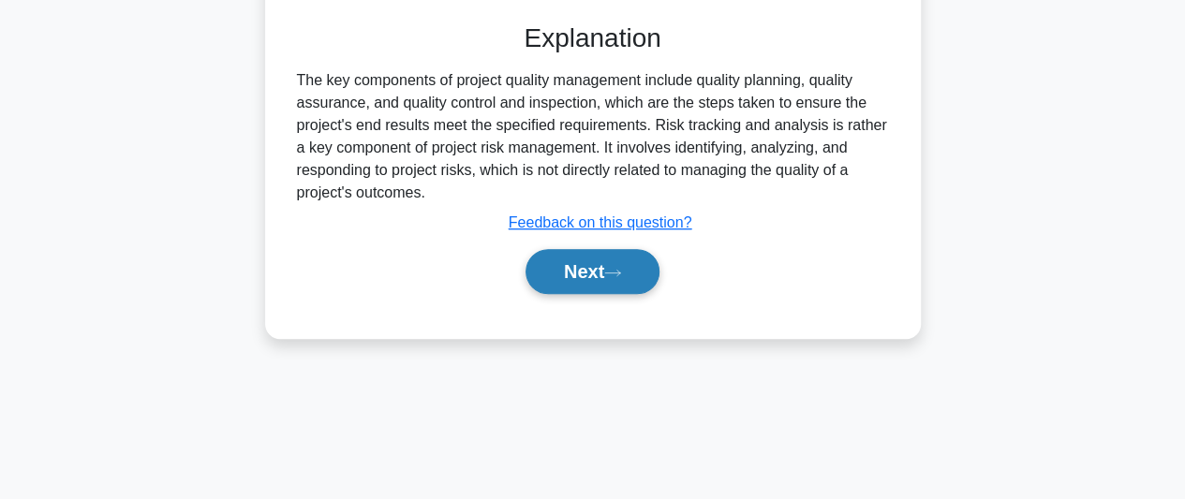
click at [634, 267] on button "Next" at bounding box center [593, 271] width 134 height 45
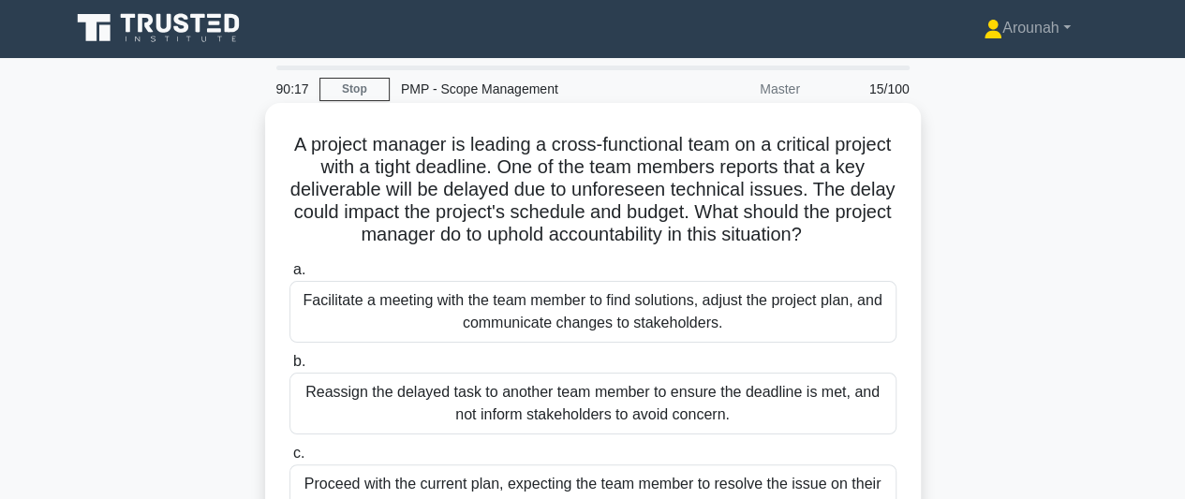
scroll to position [0, 0]
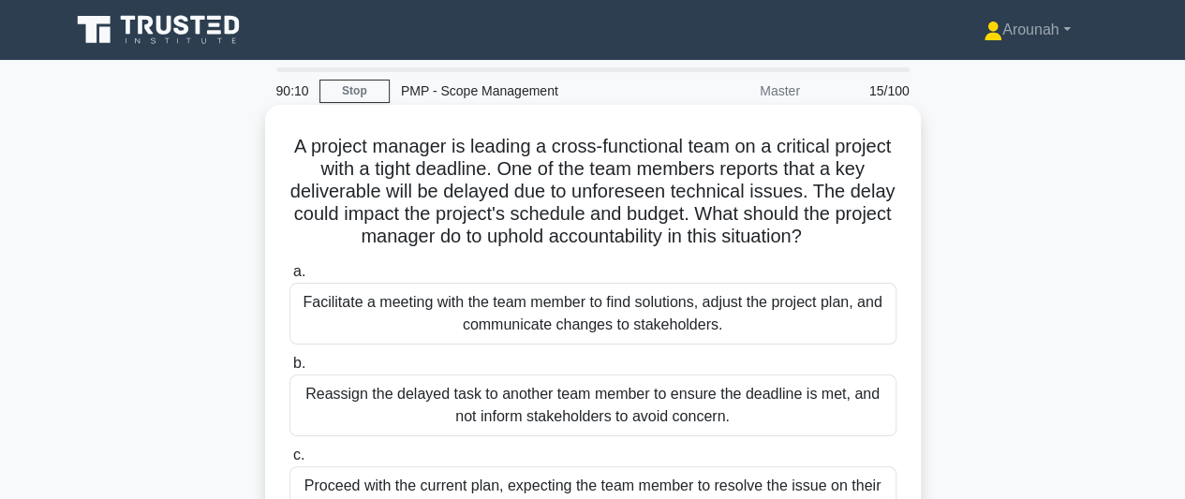
click at [757, 321] on div "Facilitate a meeting with the team member to find solutions, adjust the project…" at bounding box center [593, 314] width 607 height 62
click at [290, 278] on input "a. Facilitate a meeting with the team member to find solutions, adjust the proj…" at bounding box center [290, 272] width 0 height 12
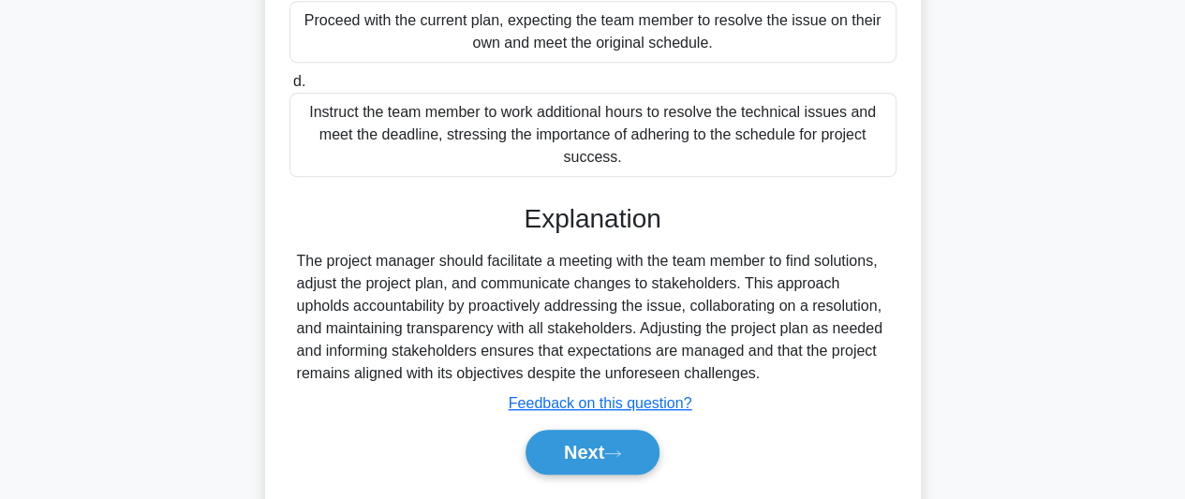
scroll to position [468, 0]
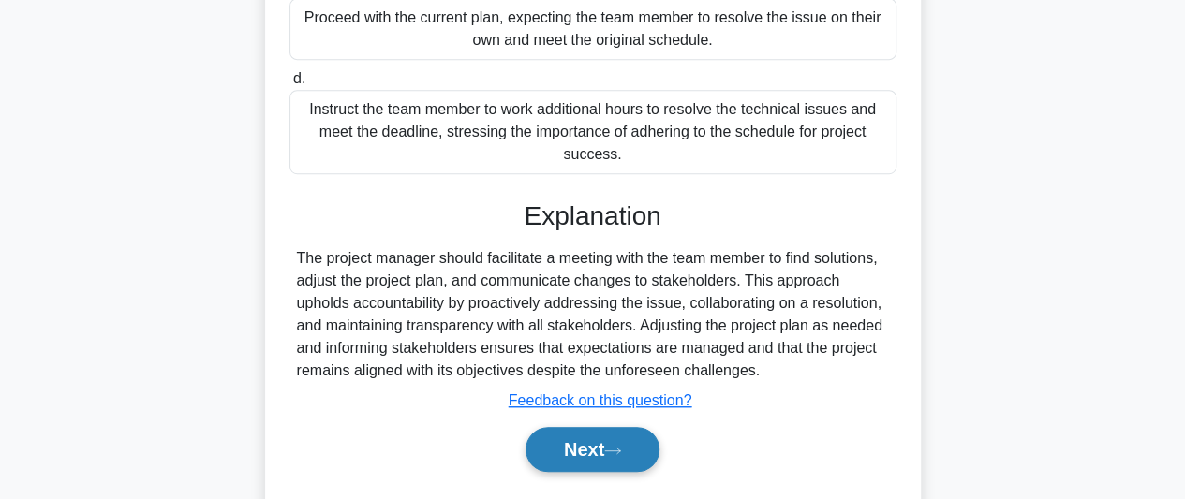
click at [616, 457] on button "Next" at bounding box center [593, 449] width 134 height 45
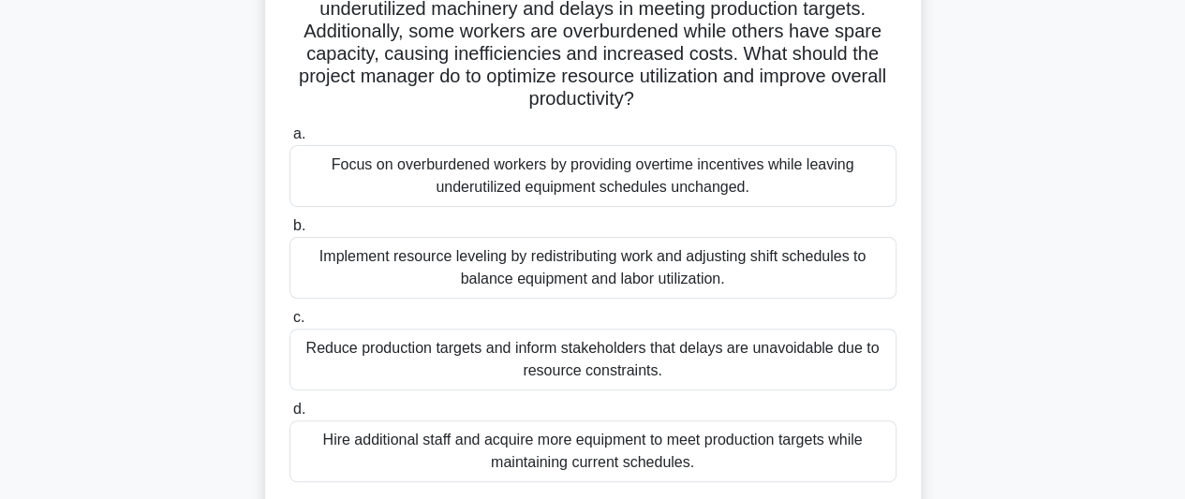
scroll to position [281, 0]
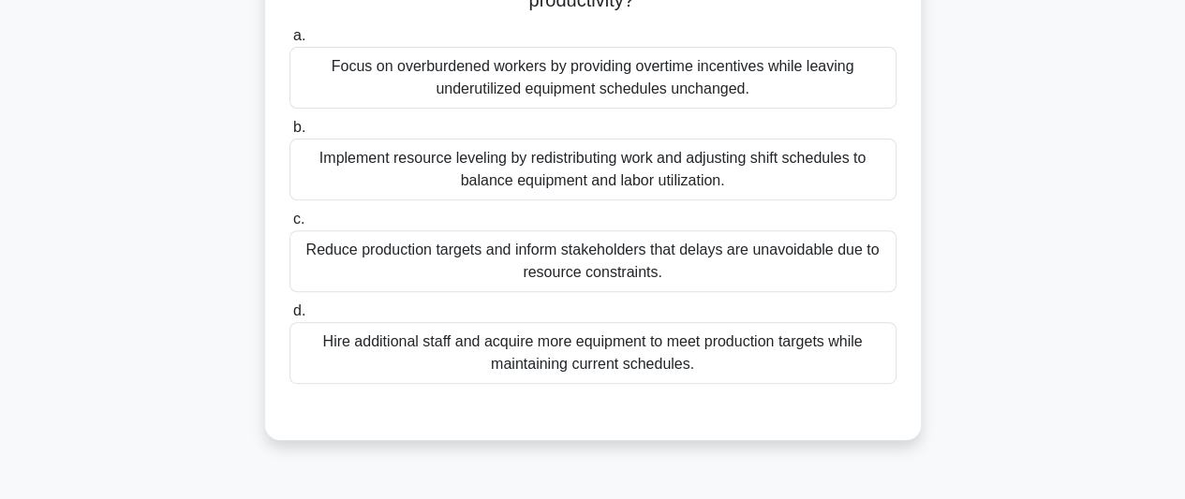
click at [637, 171] on div "Implement resource leveling by redistributing work and adjusting shift schedule…" at bounding box center [593, 170] width 607 height 62
click at [290, 134] on input "b. Implement resource leveling by redistributing work and adjusting shift sched…" at bounding box center [290, 128] width 0 height 12
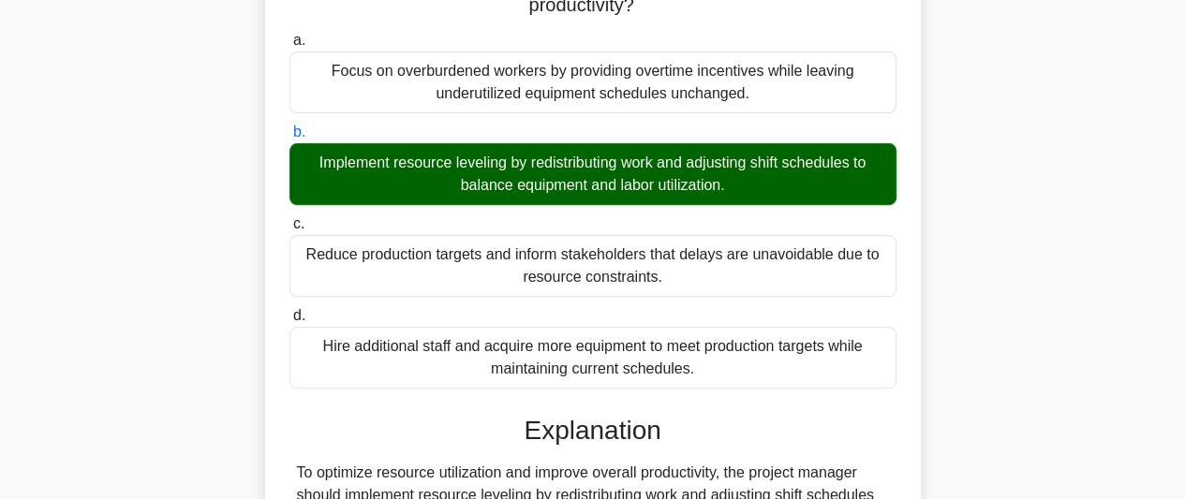
scroll to position [653, 0]
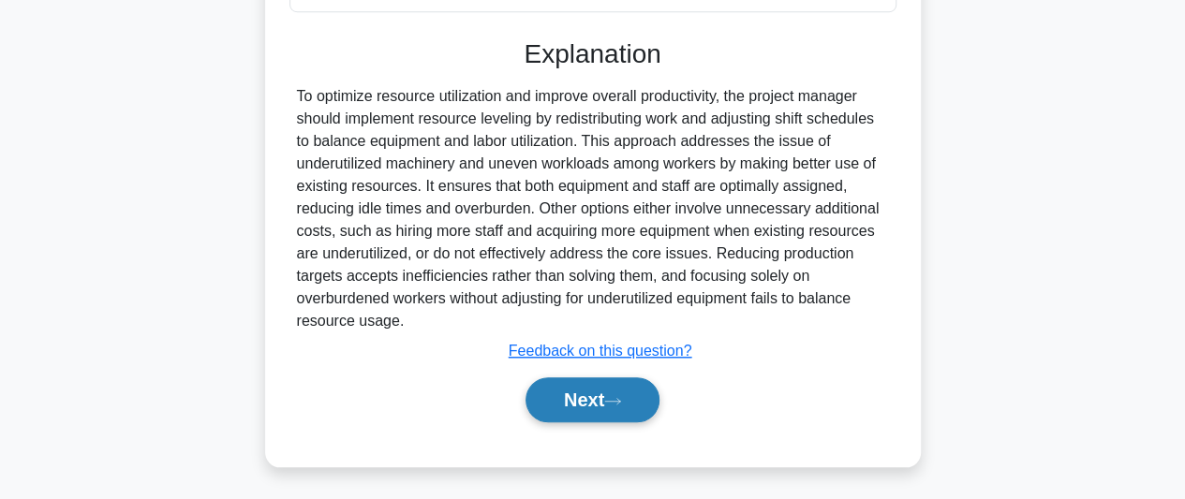
click at [592, 389] on button "Next" at bounding box center [593, 400] width 134 height 45
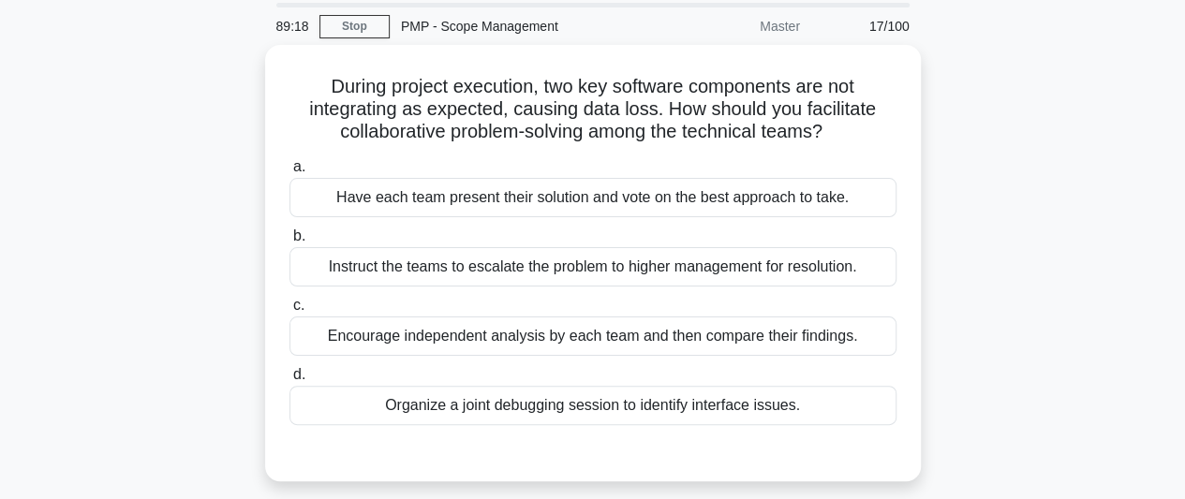
scroll to position [94, 0]
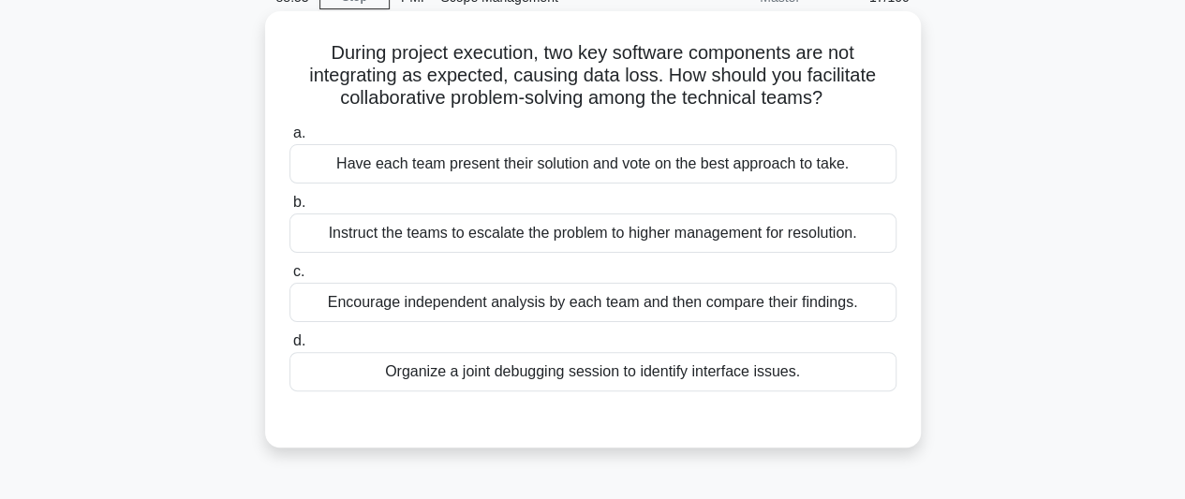
click at [662, 374] on div "Organize a joint debugging session to identify interface issues." at bounding box center [593, 371] width 607 height 39
click at [290, 348] on input "d. Organize a joint debugging session to identify interface issues." at bounding box center [290, 341] width 0 height 12
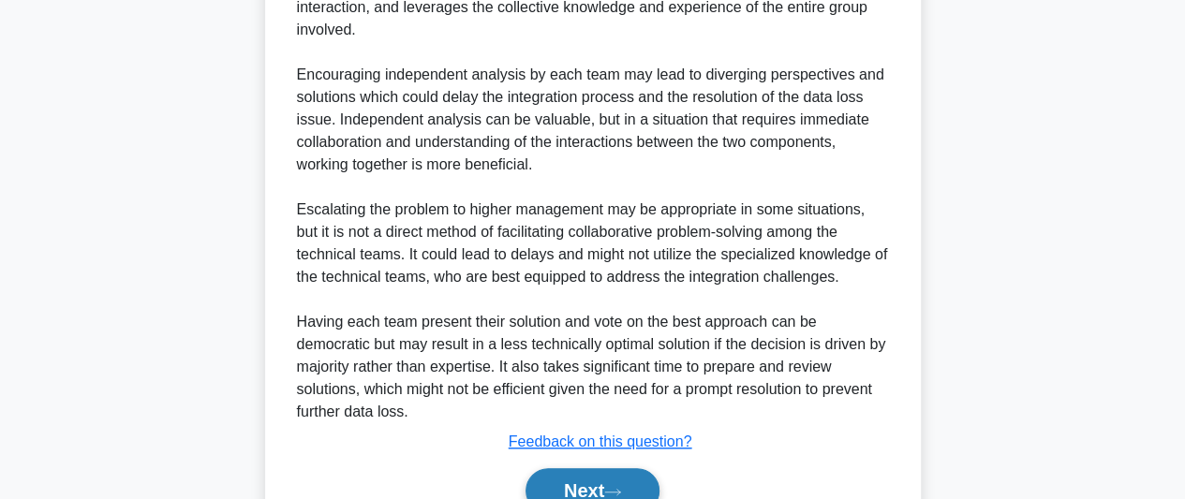
scroll to position [750, 0]
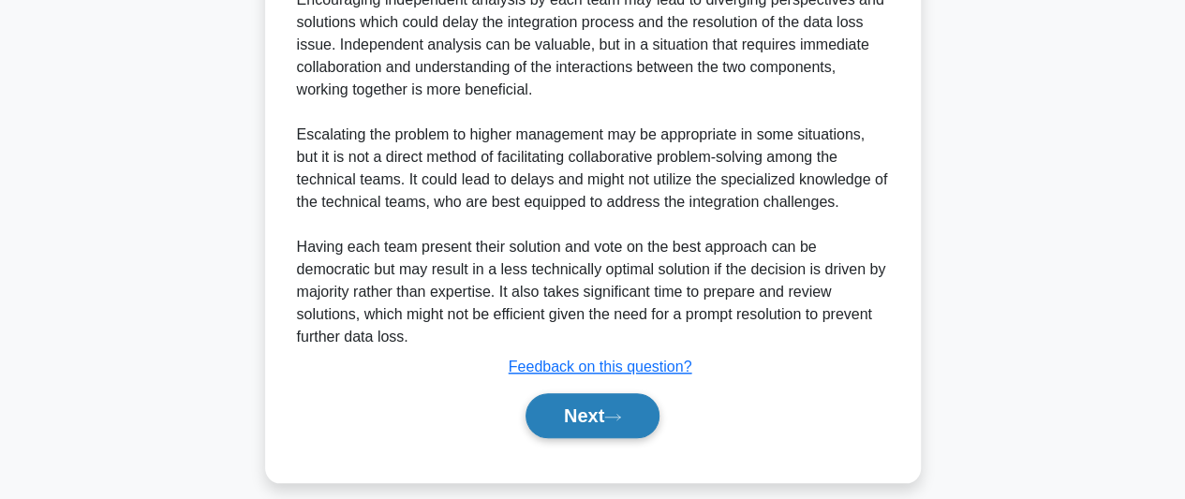
click at [574, 419] on button "Next" at bounding box center [593, 416] width 134 height 45
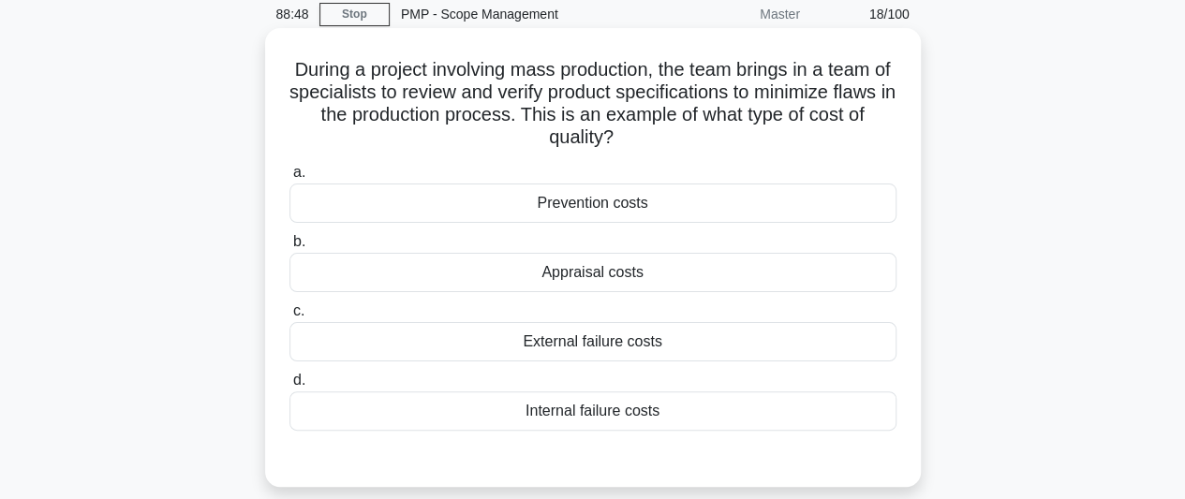
scroll to position [94, 0]
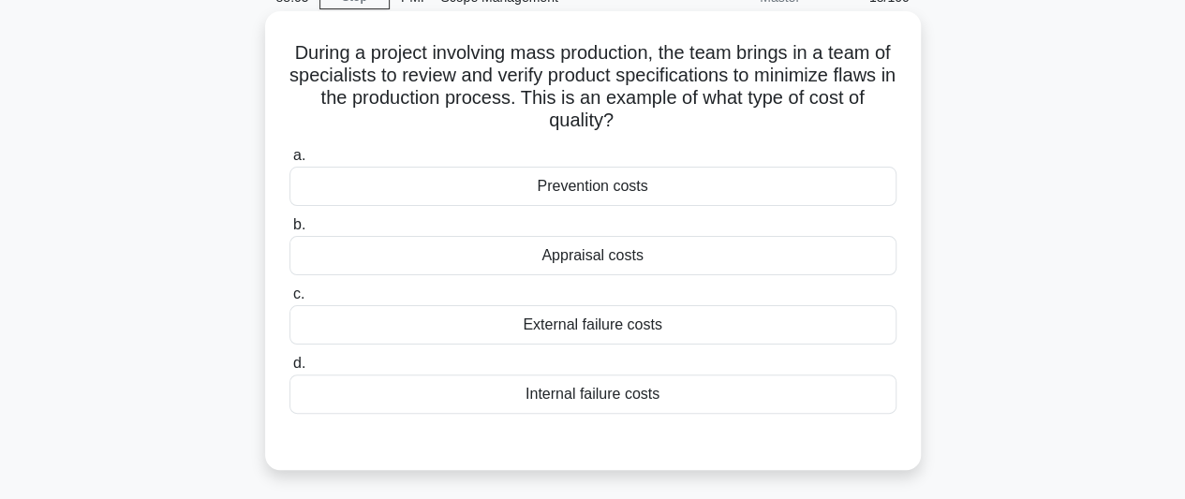
click at [669, 186] on div "Prevention costs" at bounding box center [593, 186] width 607 height 39
click at [290, 162] on input "a. Prevention costs" at bounding box center [290, 156] width 0 height 12
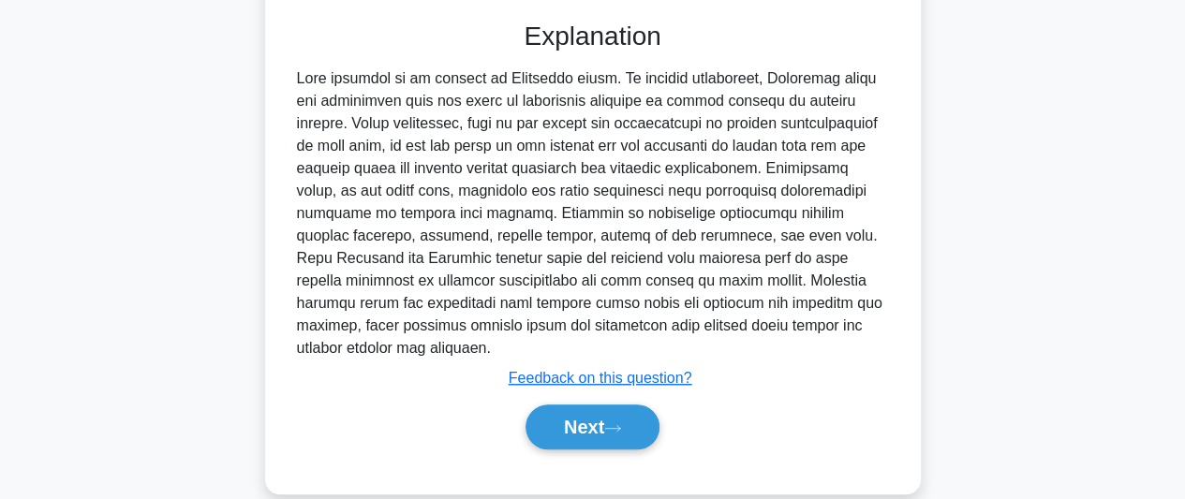
scroll to position [521, 0]
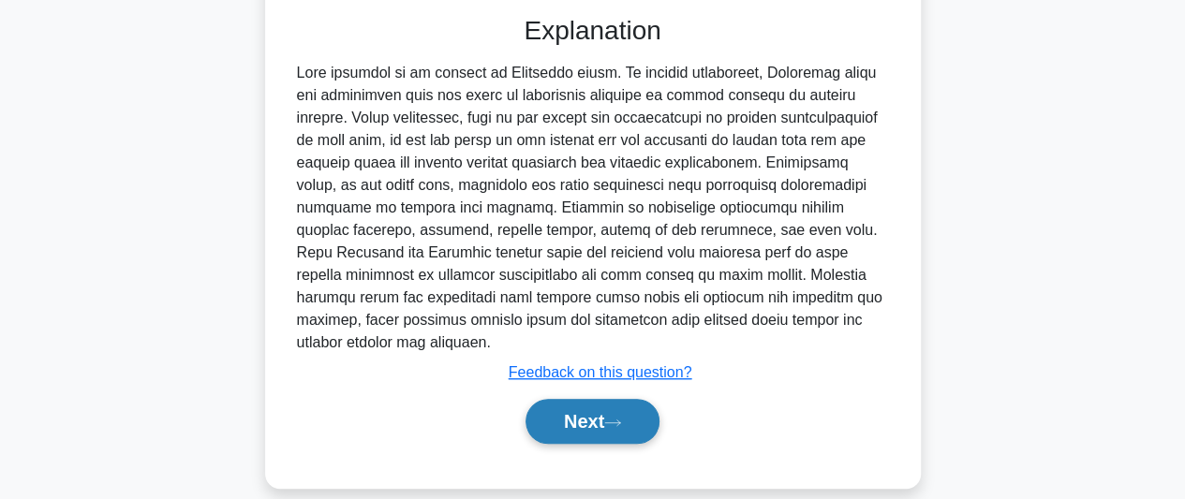
click at [617, 399] on button "Next" at bounding box center [593, 421] width 134 height 45
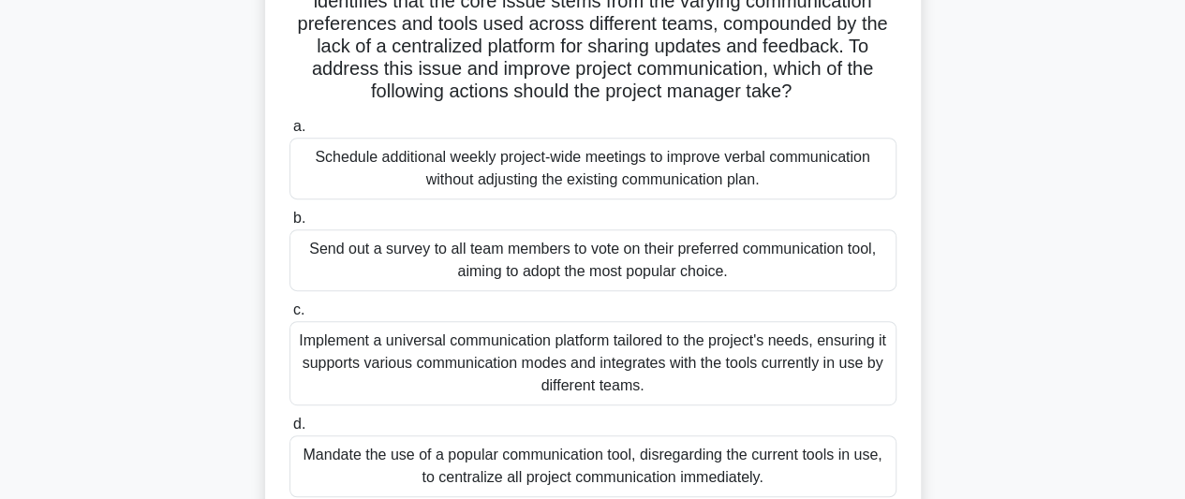
scroll to position [419, 0]
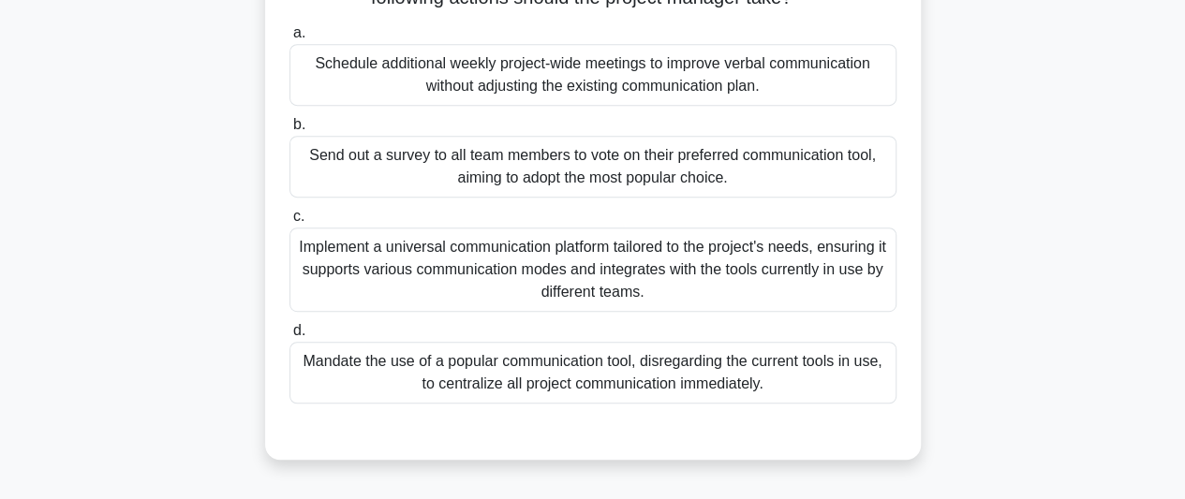
click at [787, 303] on div "Implement a universal communication platform tailored to the project's needs, e…" at bounding box center [593, 270] width 607 height 84
click at [290, 223] on input "c. Implement a universal communication platform tailored to the project's needs…" at bounding box center [290, 217] width 0 height 12
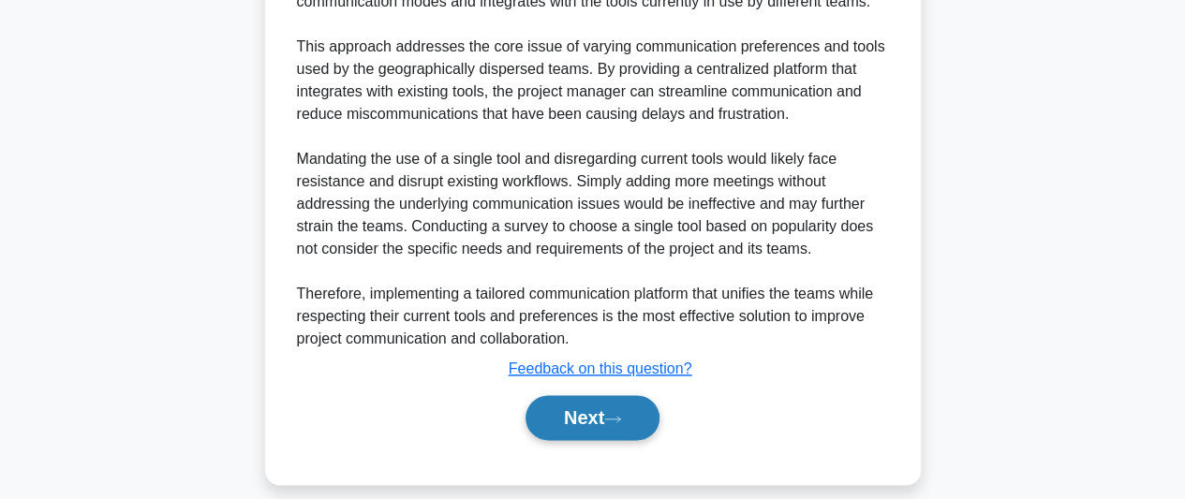
scroll to position [990, 0]
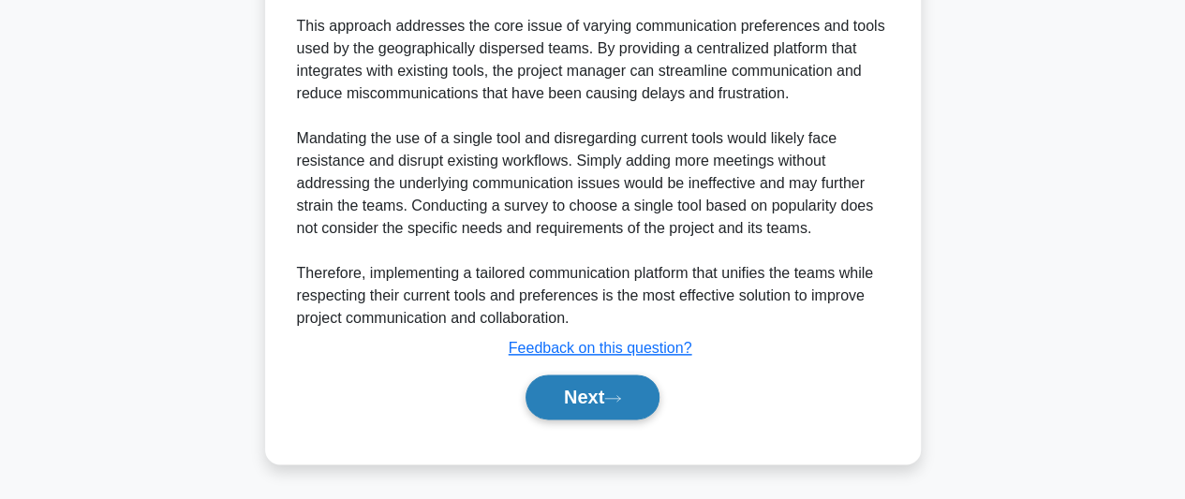
click at [632, 402] on button "Next" at bounding box center [593, 397] width 134 height 45
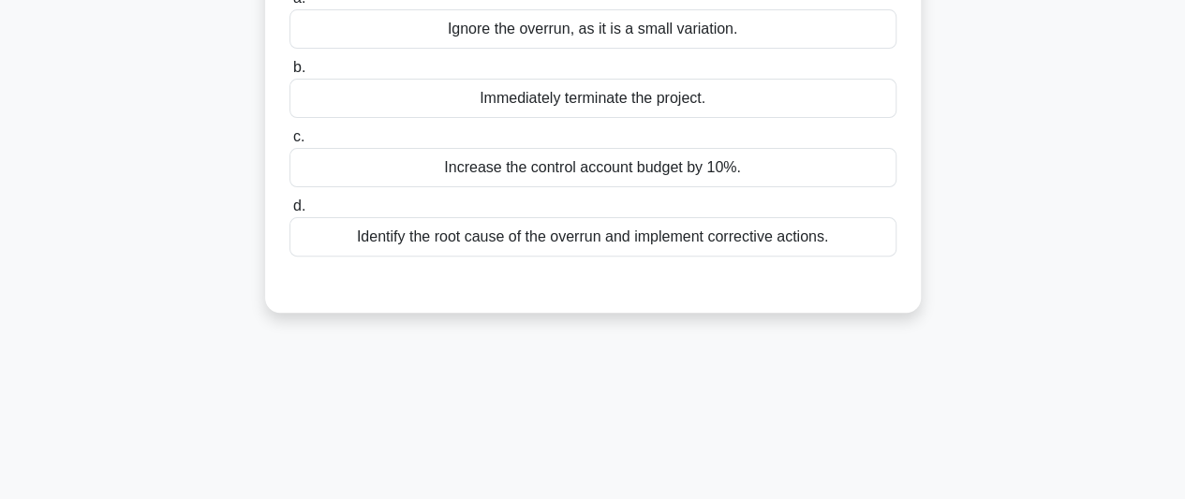
scroll to position [44, 0]
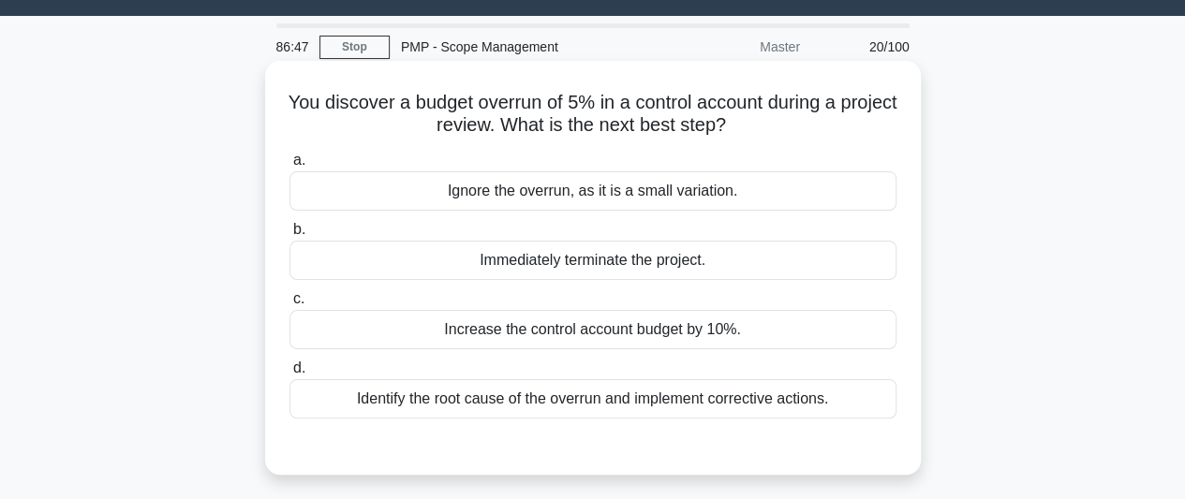
click at [746, 413] on div "Identify the root cause of the overrun and implement corrective actions." at bounding box center [593, 398] width 607 height 39
click at [290, 375] on input "d. Identify the root cause of the overrun and implement corrective actions." at bounding box center [290, 369] width 0 height 12
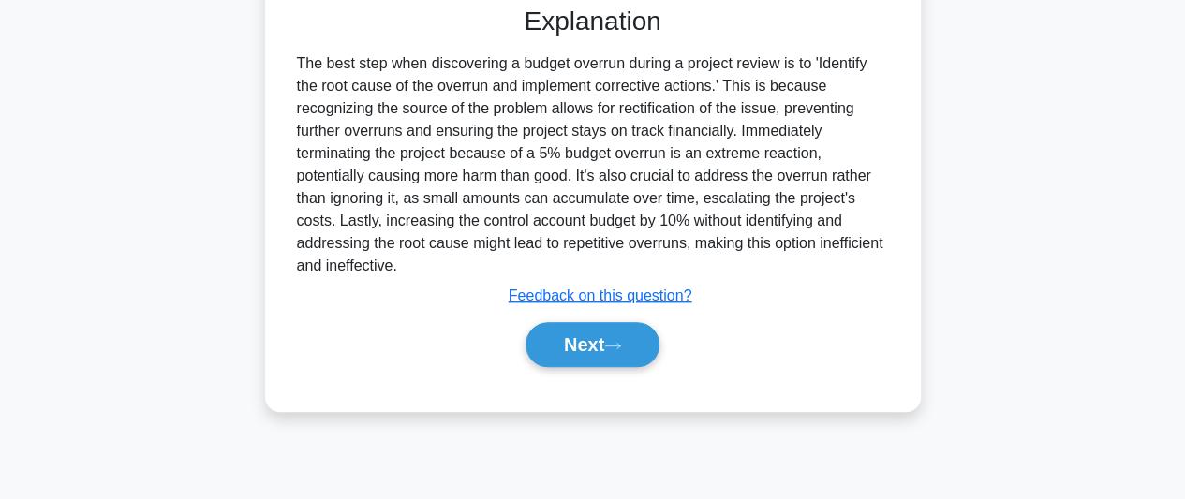
scroll to position [513, 0]
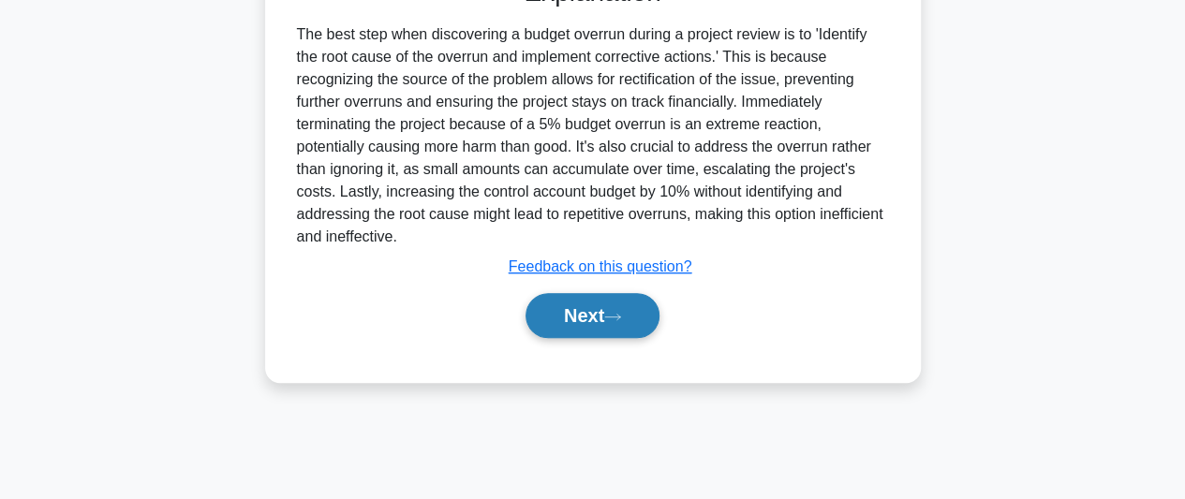
click at [612, 314] on icon at bounding box center [612, 317] width 17 height 10
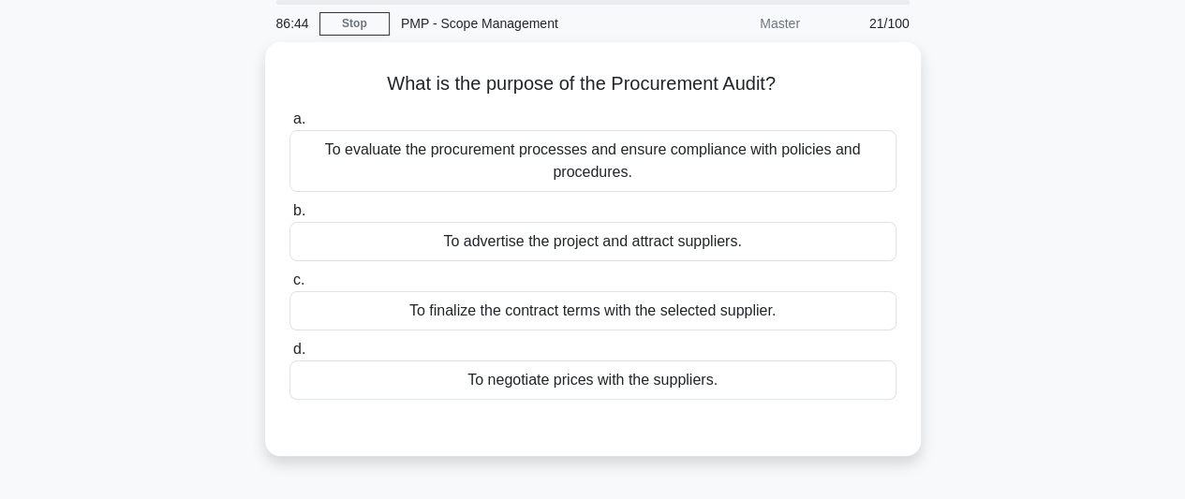
scroll to position [94, 0]
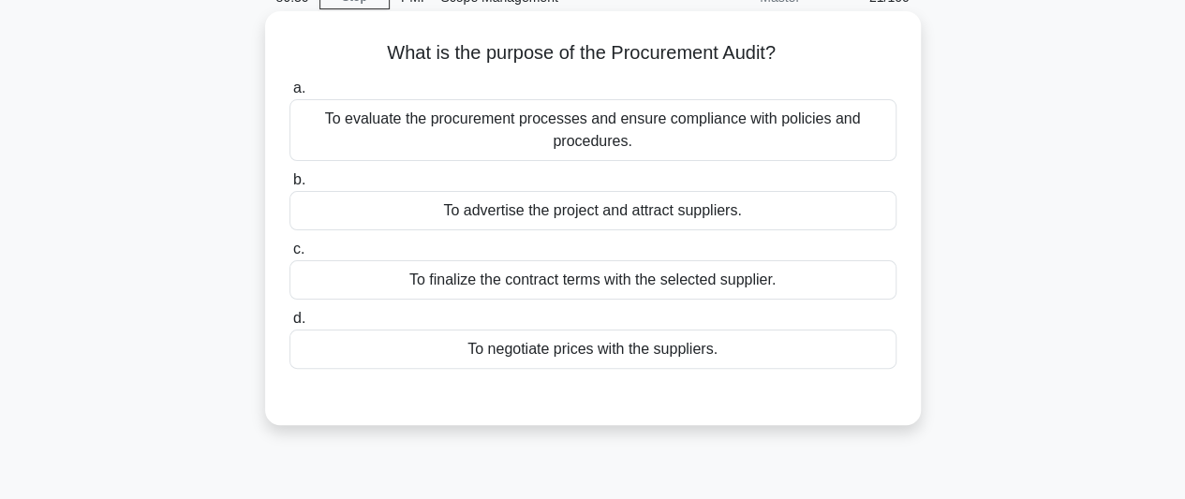
click at [623, 135] on div "To evaluate the procurement processes and ensure compliance with policies and p…" at bounding box center [593, 130] width 607 height 62
click at [290, 95] on input "a. To evaluate the procurement processes and ensure compliance with policies an…" at bounding box center [290, 88] width 0 height 12
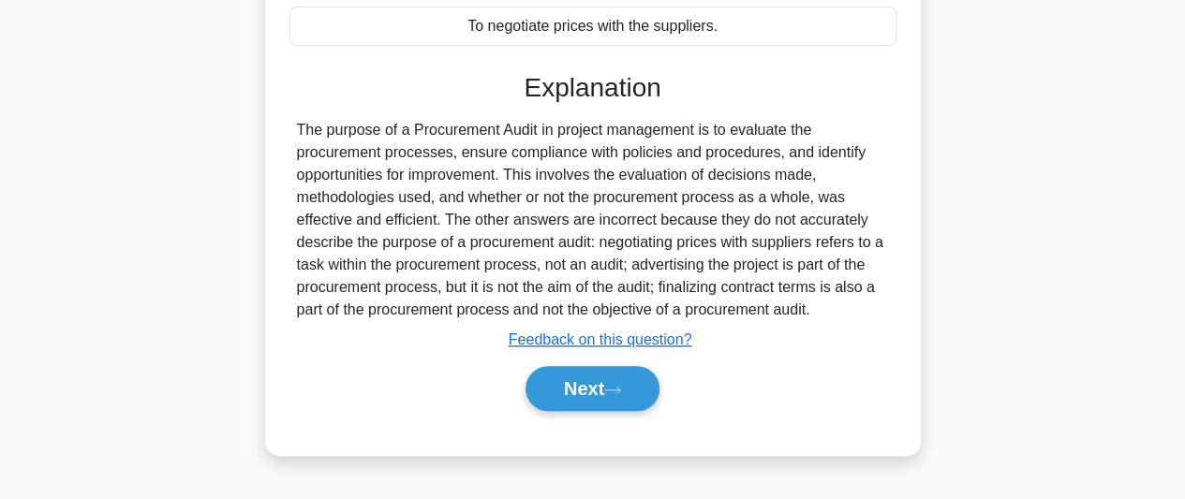
scroll to position [513, 0]
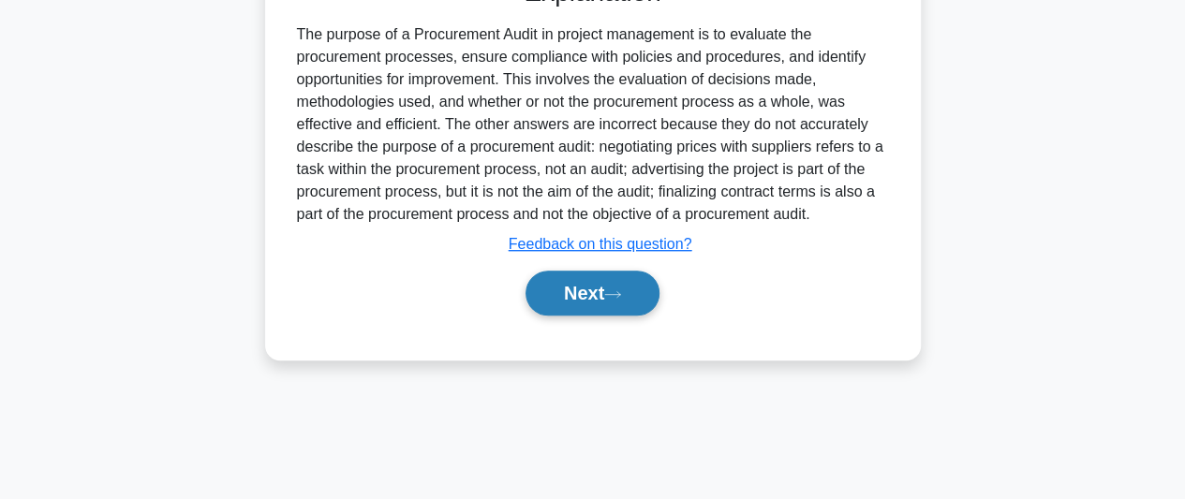
click at [606, 286] on button "Next" at bounding box center [593, 293] width 134 height 45
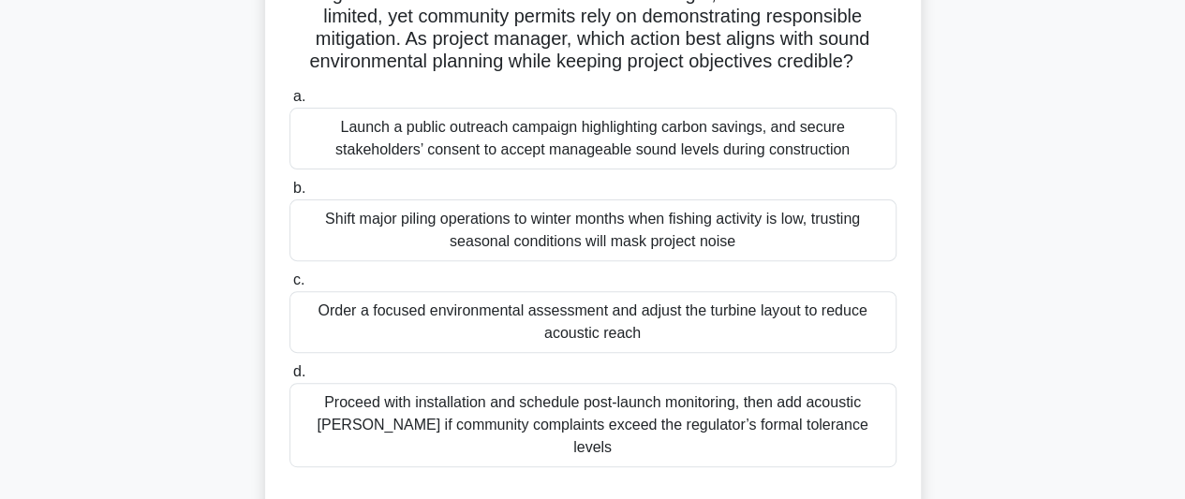
scroll to position [231, 0]
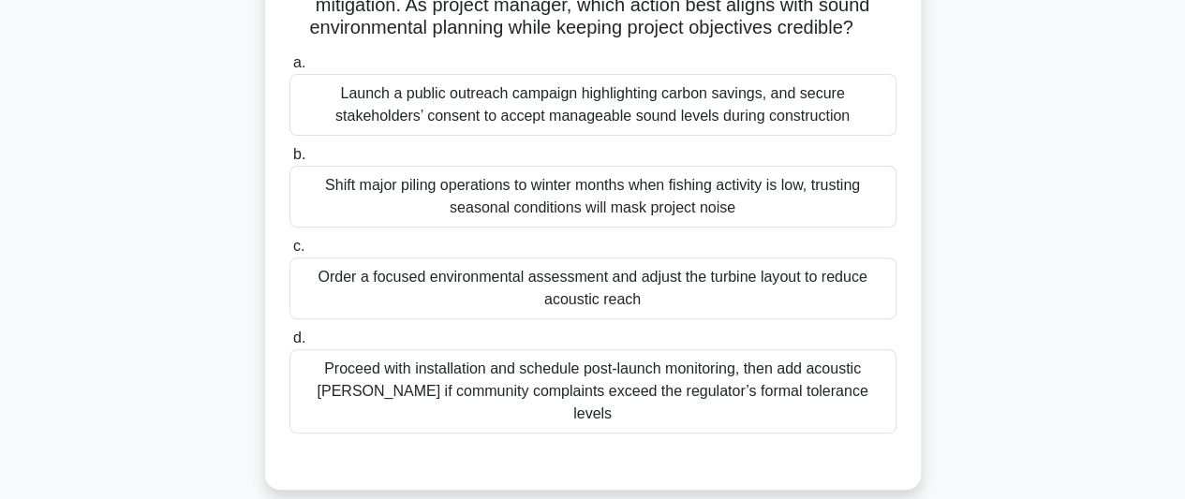
click at [679, 299] on div "Order a focused environmental assessment and adjust the turbine layout to reduc…" at bounding box center [593, 289] width 607 height 62
click at [290, 253] on input "c. Order a focused environmental assessment and adjust the turbine layout to re…" at bounding box center [290, 247] width 0 height 12
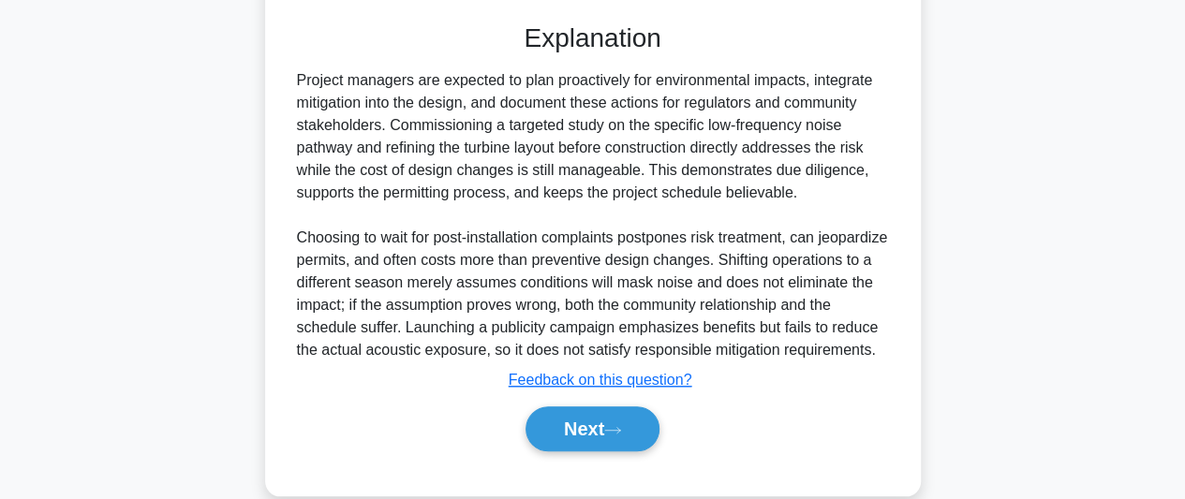
scroll to position [698, 0]
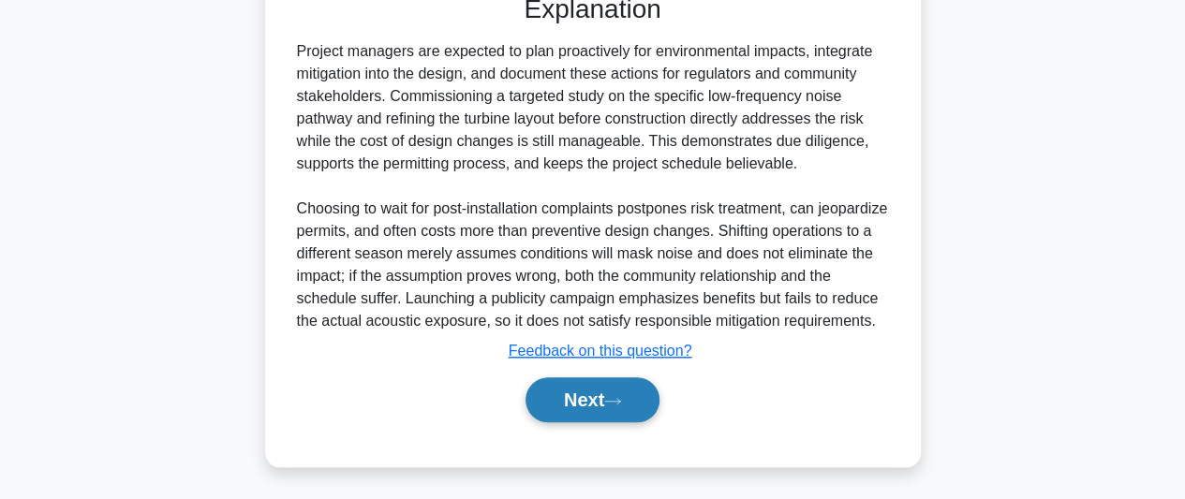
click at [622, 381] on button "Next" at bounding box center [593, 400] width 134 height 45
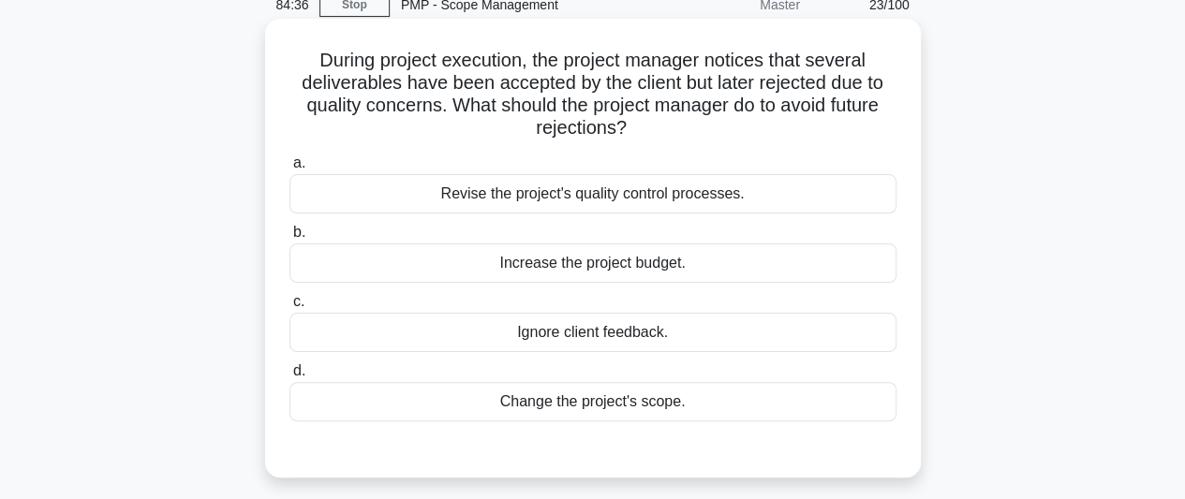
scroll to position [44, 0]
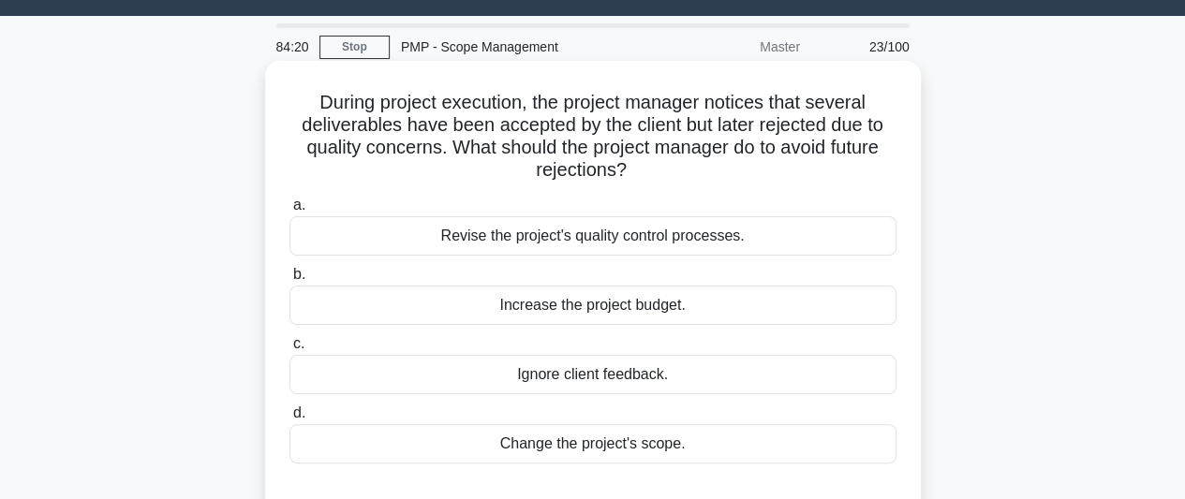
click at [768, 242] on div "Revise the project's quality control processes." at bounding box center [593, 235] width 607 height 39
click at [290, 212] on input "a. Revise the project's quality control processes." at bounding box center [290, 206] width 0 height 12
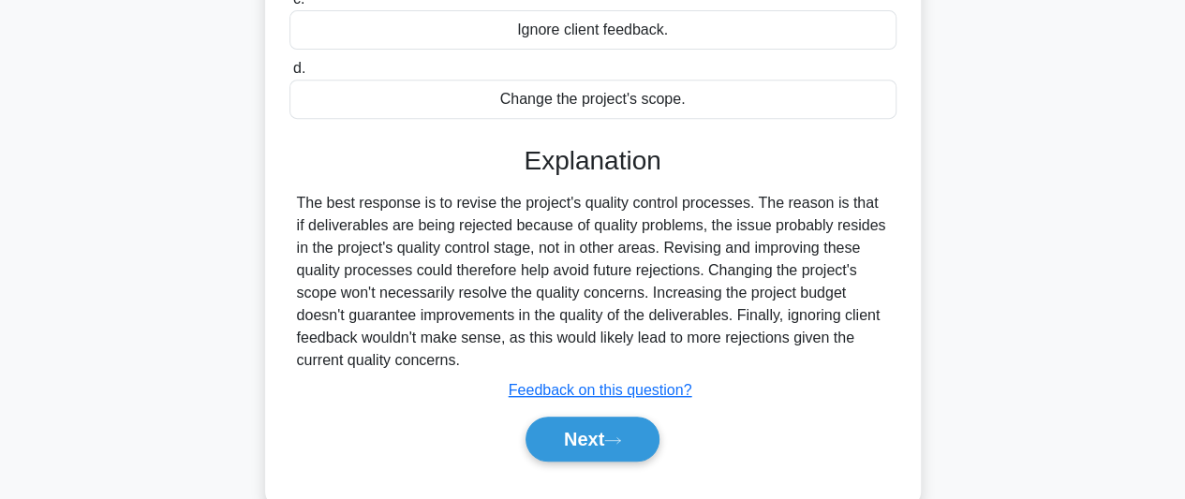
scroll to position [419, 0]
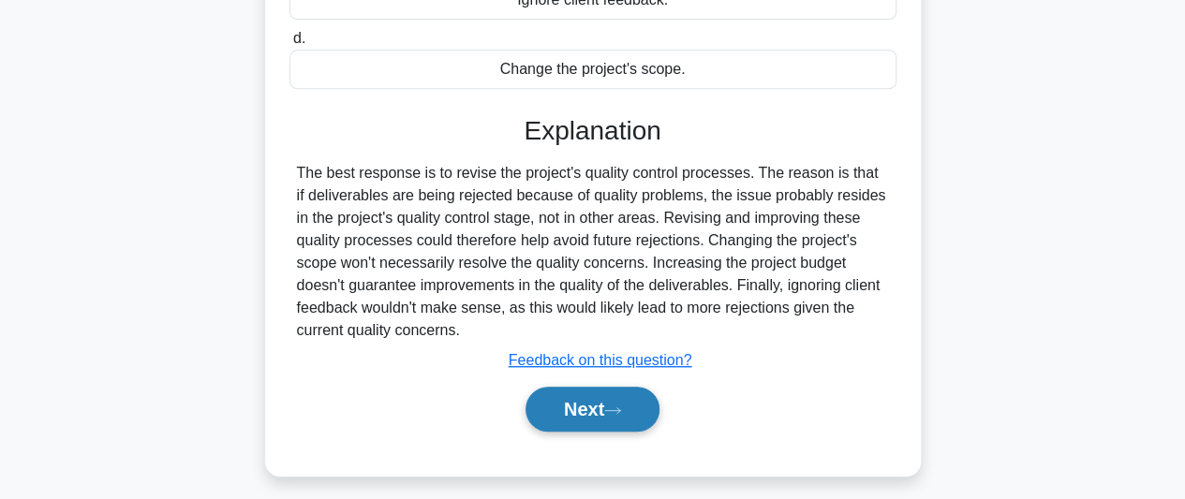
click at [628, 420] on button "Next" at bounding box center [593, 409] width 134 height 45
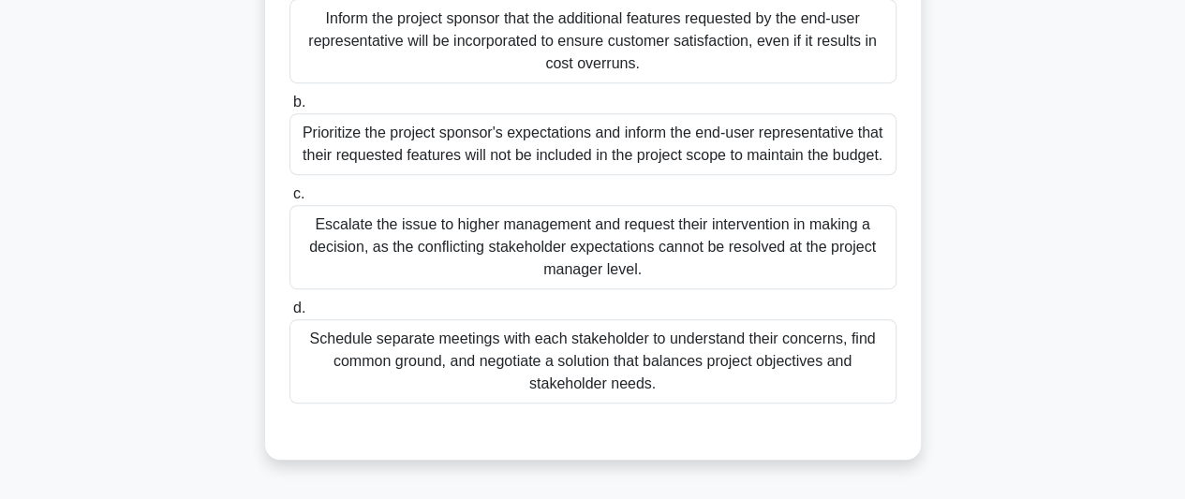
click at [772, 404] on div "Schedule separate meetings with each stakeholder to understand their concerns, …" at bounding box center [593, 362] width 607 height 84
click at [290, 315] on input "d. Schedule separate meetings with each stakeholder to understand their concern…" at bounding box center [290, 309] width 0 height 12
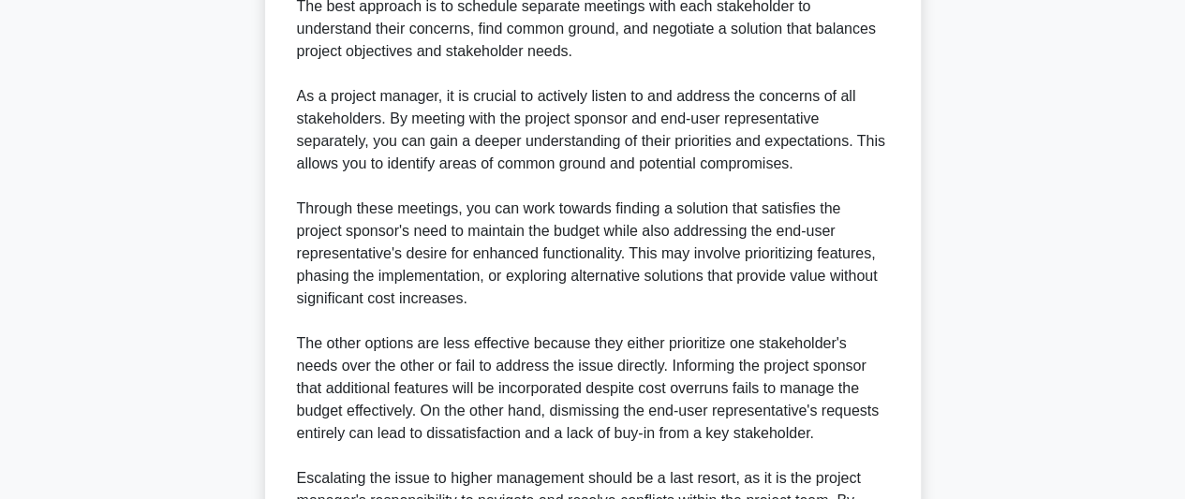
scroll to position [1075, 0]
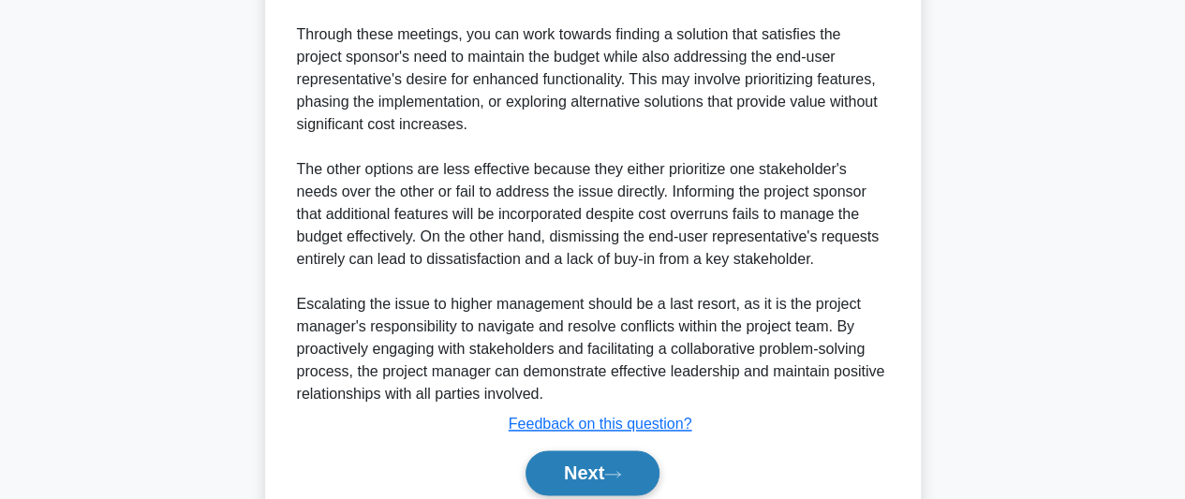
click at [630, 481] on button "Next" at bounding box center [593, 473] width 134 height 45
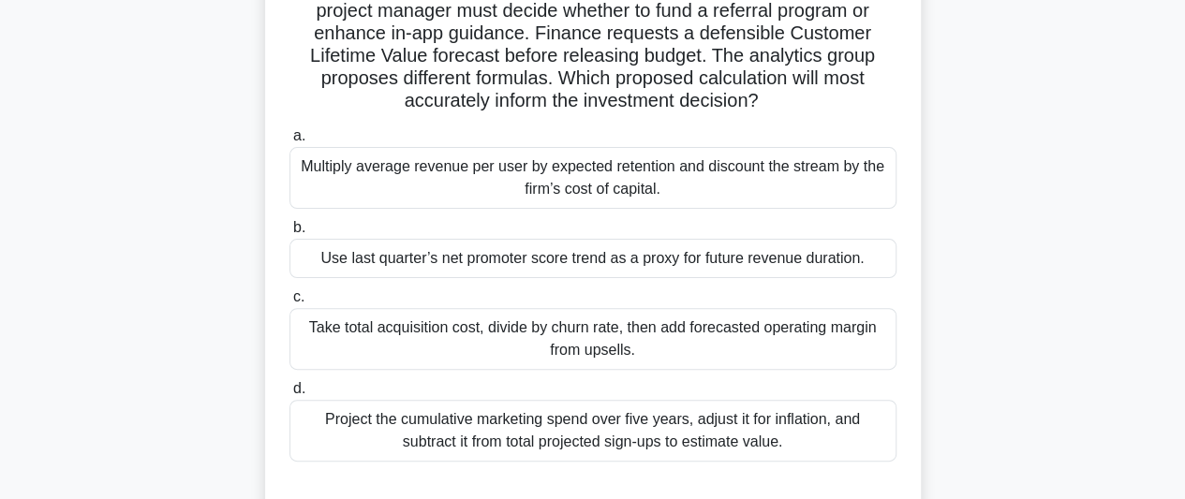
scroll to position [187, 0]
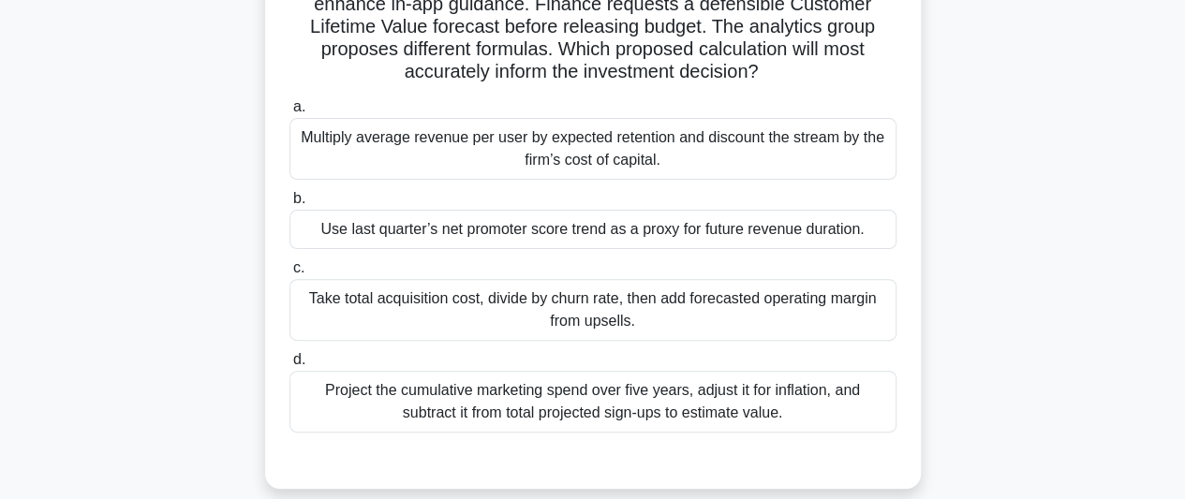
click at [723, 167] on div "Multiply average revenue per user by expected retention and discount the stream…" at bounding box center [593, 149] width 607 height 62
click at [290, 113] on input "a. Multiply average revenue per user by expected retention and discount the str…" at bounding box center [290, 107] width 0 height 12
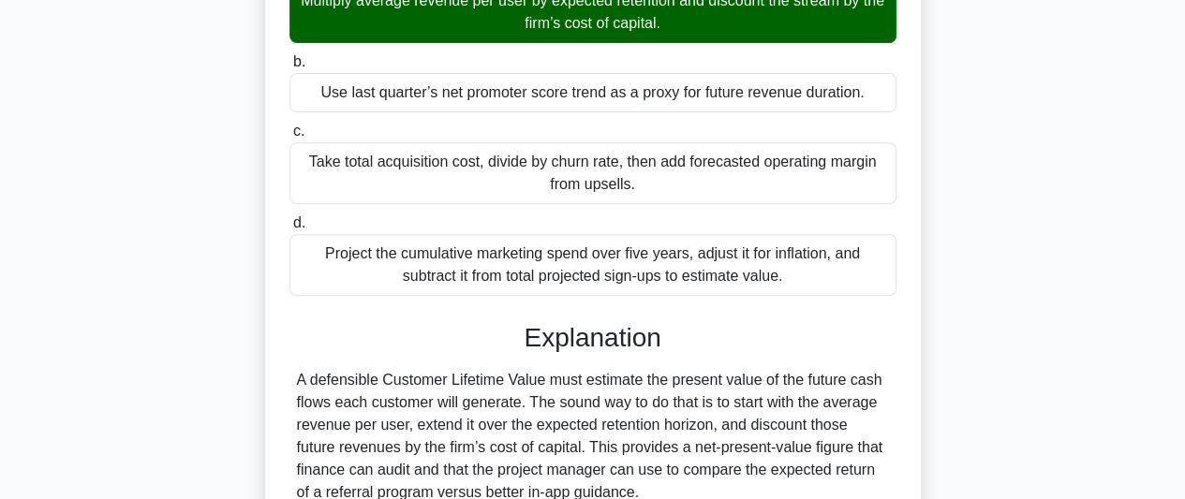
scroll to position [608, 0]
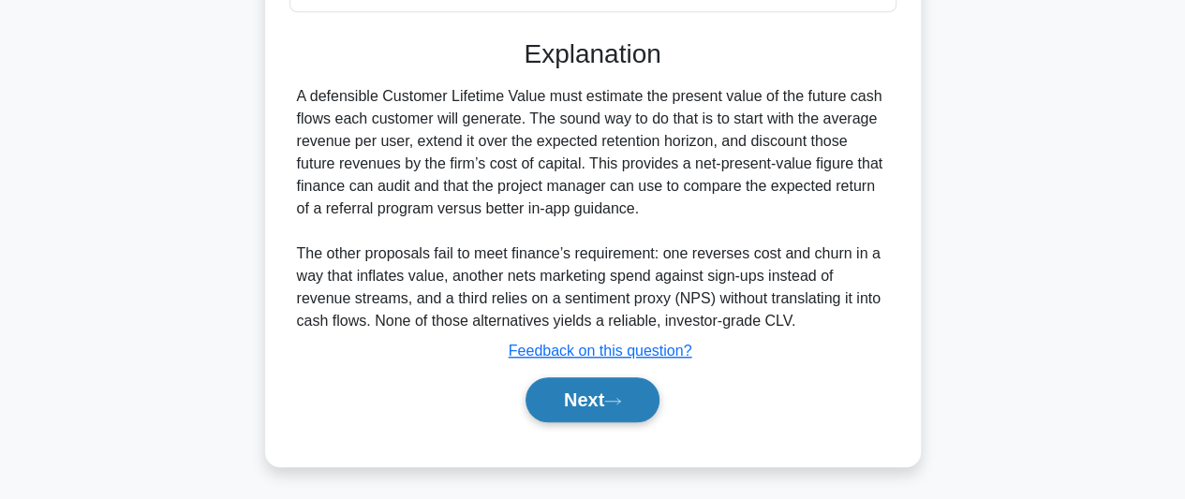
click at [611, 386] on button "Next" at bounding box center [593, 400] width 134 height 45
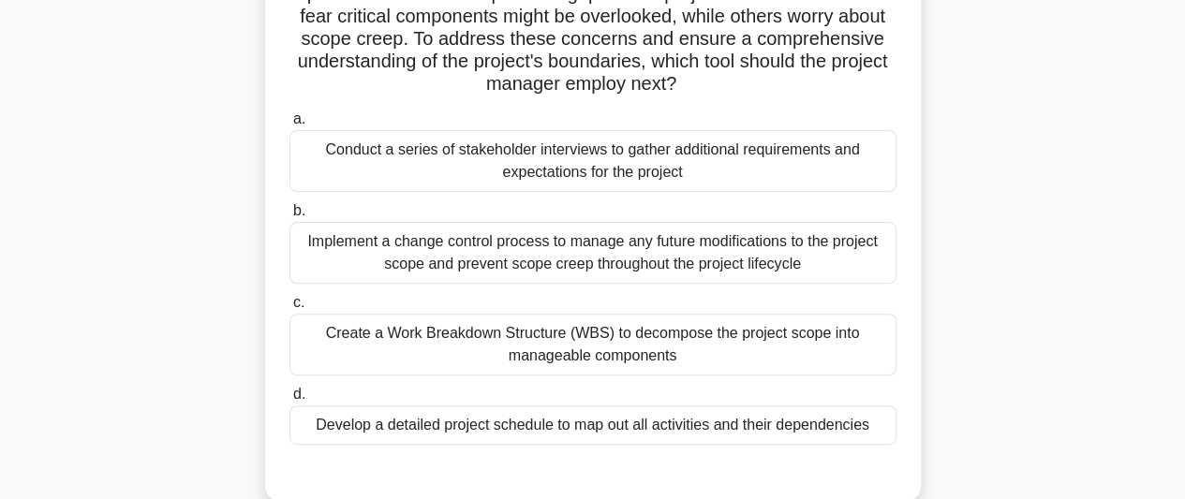
scroll to position [231, 0]
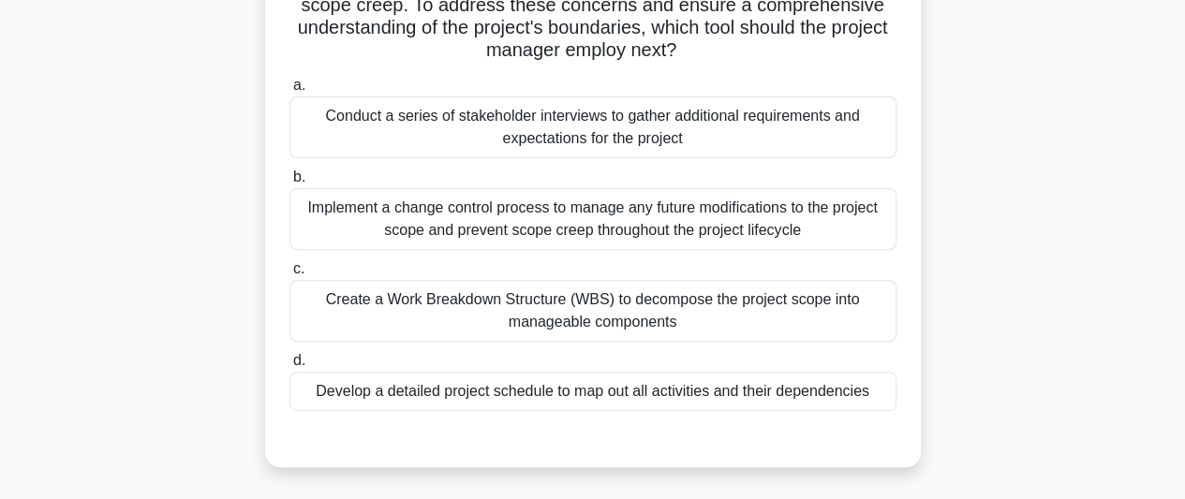
click at [767, 321] on div "Create a Work Breakdown Structure (WBS) to decompose the project scope into man…" at bounding box center [593, 311] width 607 height 62
click at [290, 275] on input "c. Create a Work Breakdown Structure (WBS) to decompose the project scope into …" at bounding box center [290, 269] width 0 height 12
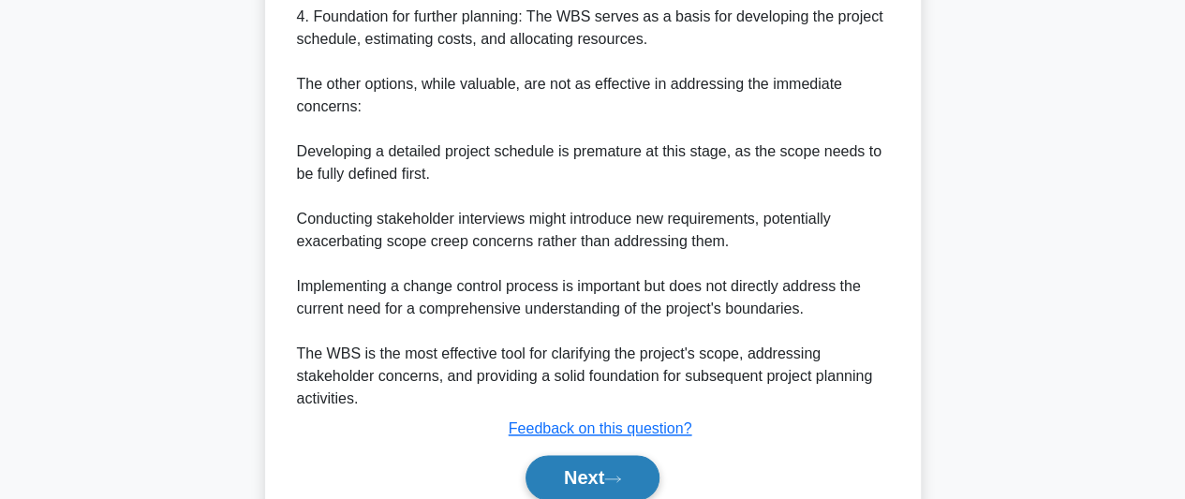
scroll to position [1103, 0]
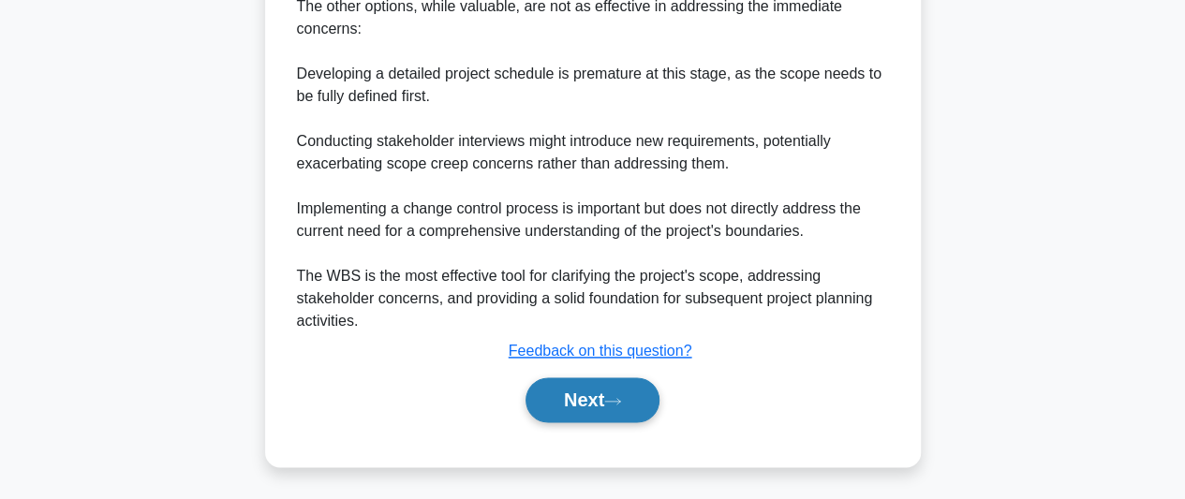
click at [614, 394] on button "Next" at bounding box center [593, 400] width 134 height 45
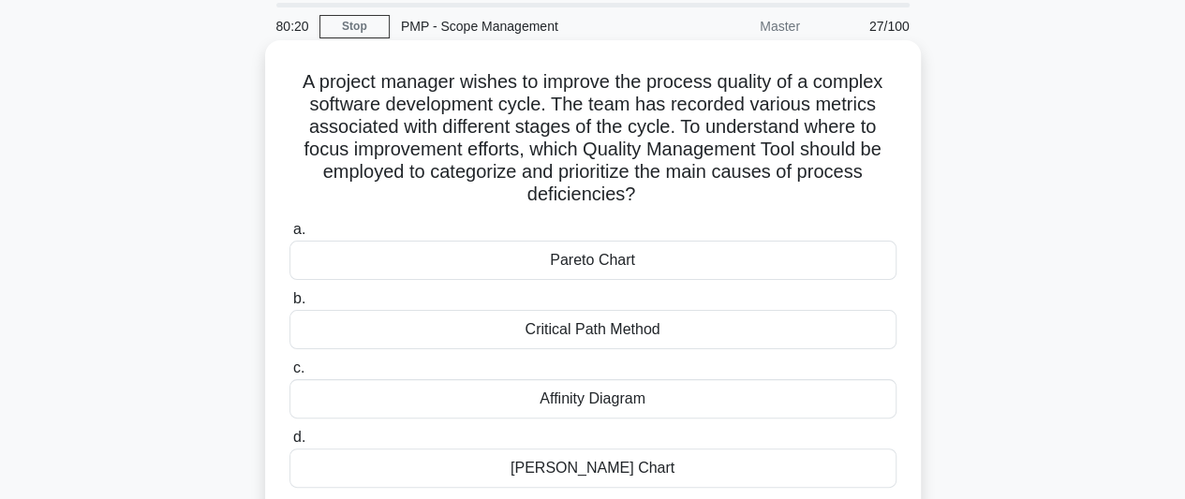
scroll to position [94, 0]
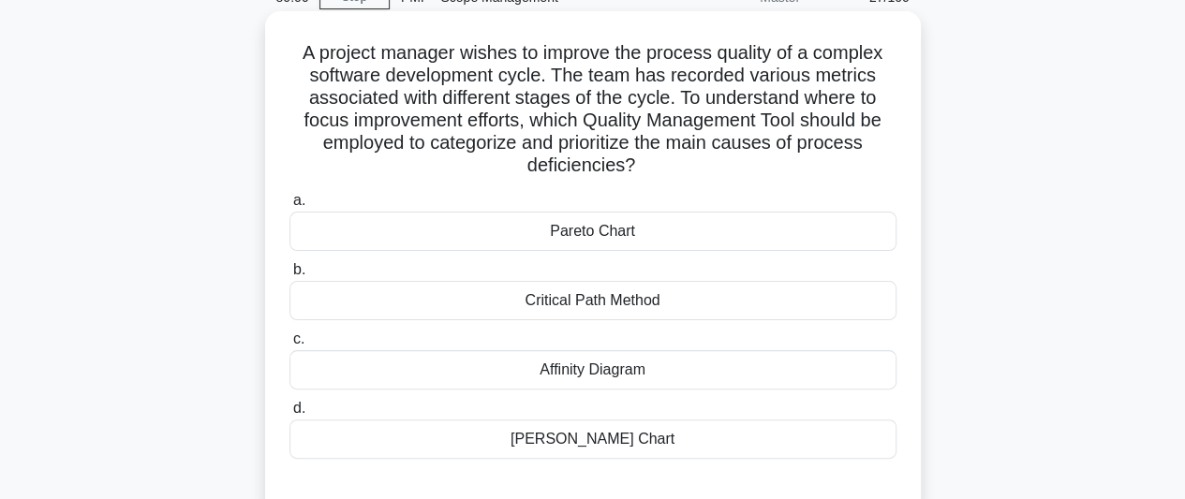
click at [643, 231] on div "Pareto Chart" at bounding box center [593, 231] width 607 height 39
click at [290, 207] on input "a. Pareto Chart" at bounding box center [290, 201] width 0 height 12
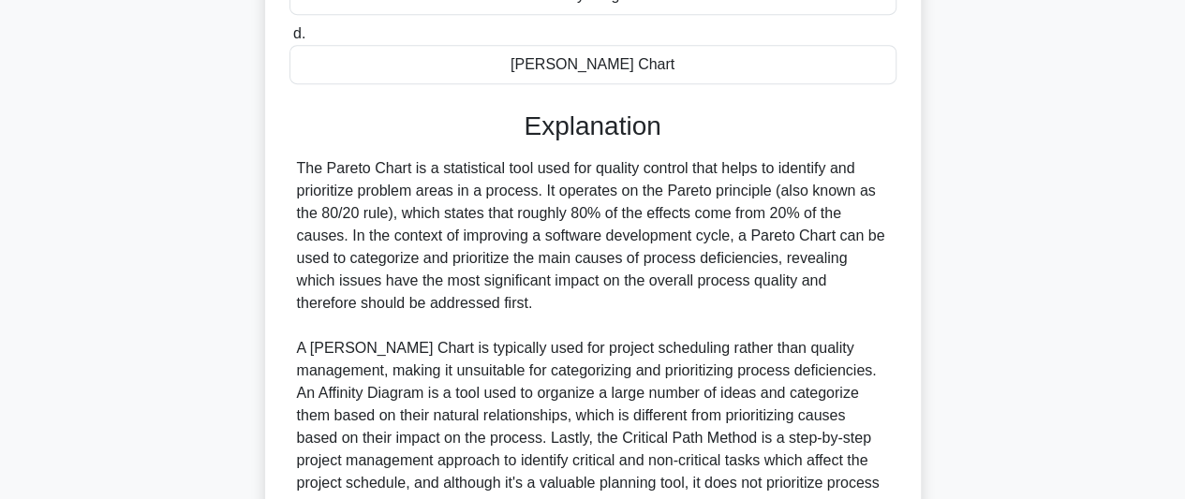
scroll to position [653, 0]
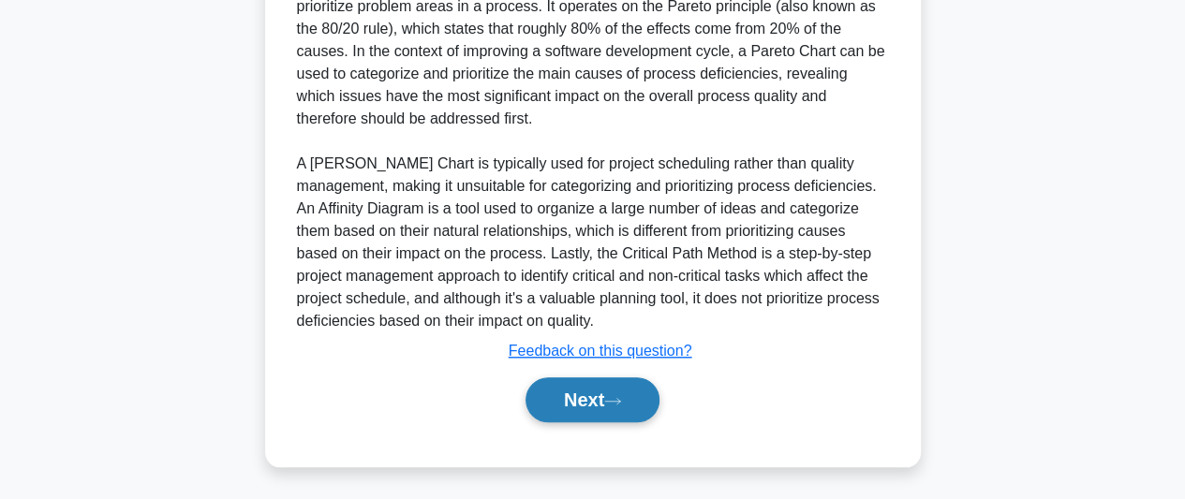
click at [570, 391] on button "Next" at bounding box center [593, 400] width 134 height 45
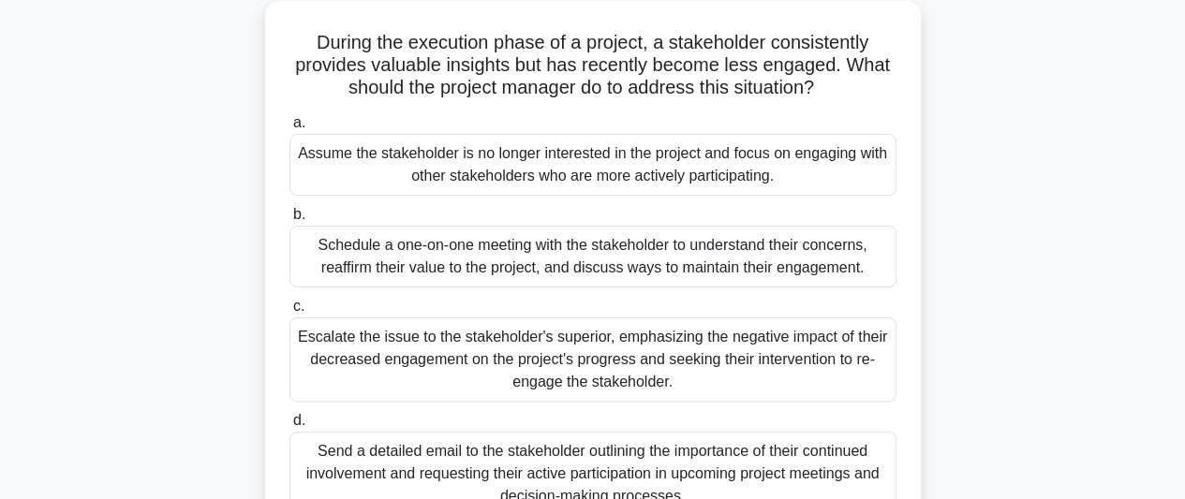
scroll to position [138, 0]
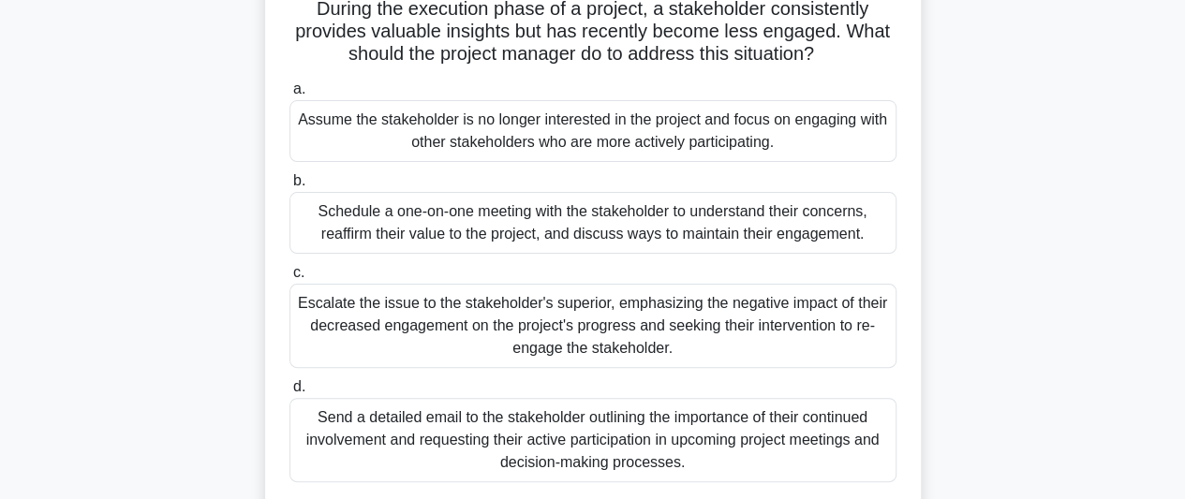
click at [708, 230] on div "Schedule a one-on-one meeting with the stakeholder to understand their concerns…" at bounding box center [593, 223] width 607 height 62
click at [290, 187] on input "b. Schedule a one-on-one meeting with the stakeholder to understand their conce…" at bounding box center [290, 181] width 0 height 12
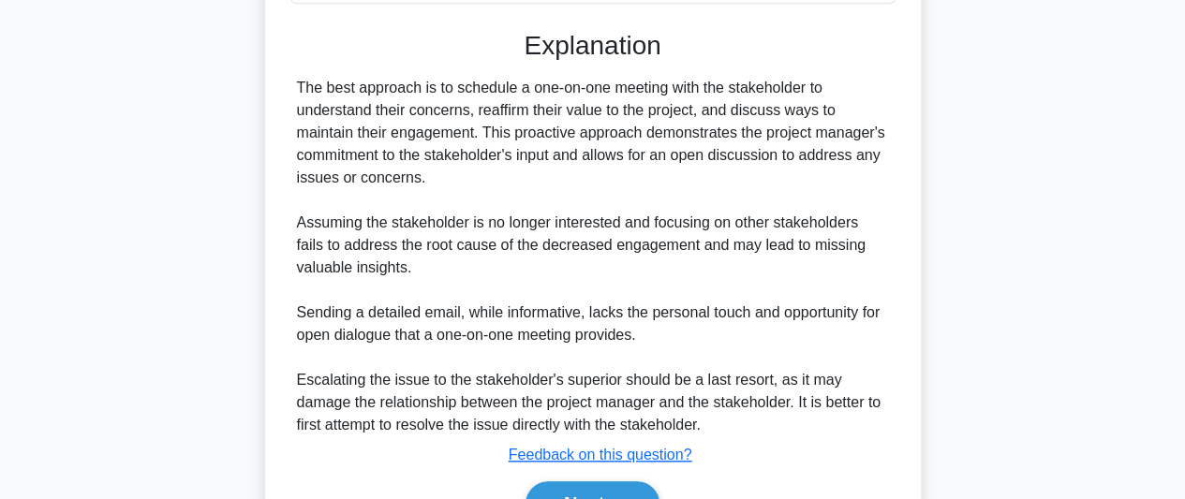
scroll to position [721, 0]
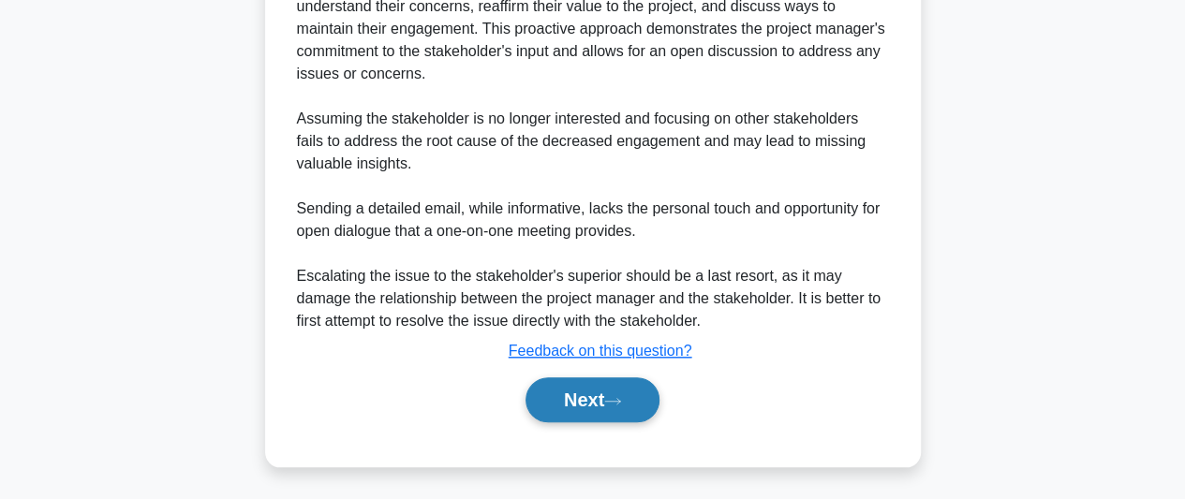
click at [621, 404] on icon at bounding box center [612, 401] width 17 height 10
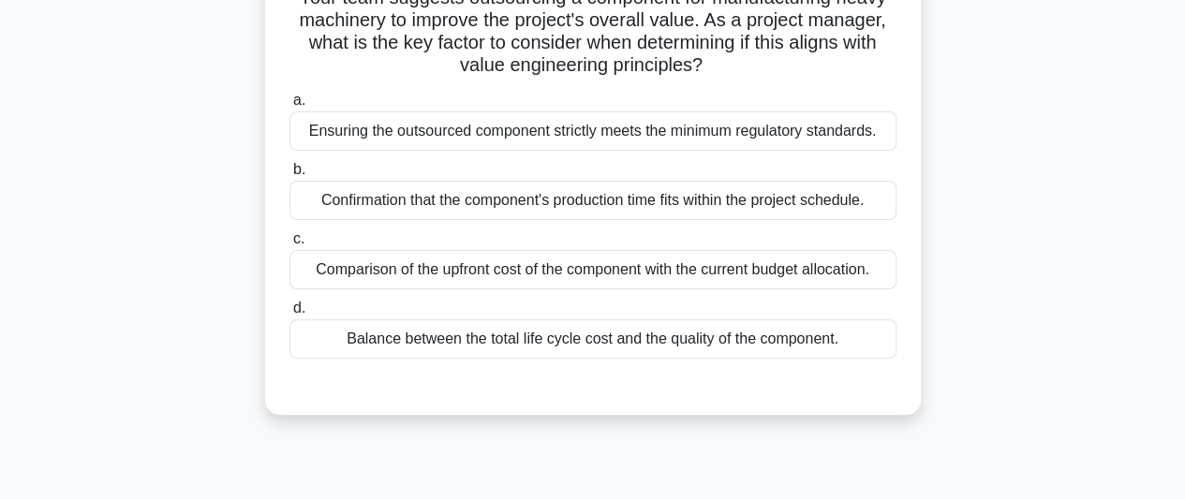
scroll to position [231, 0]
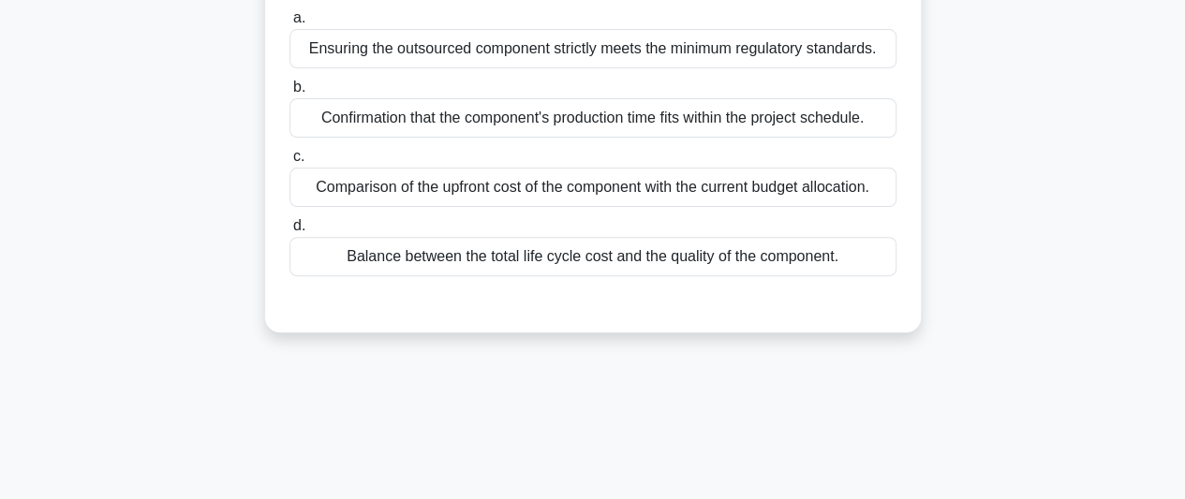
click at [721, 261] on div "Balance between the total life cycle cost and the quality of the component." at bounding box center [593, 256] width 607 height 39
click at [290, 232] on input "d. Balance between the total life cycle cost and the quality of the component." at bounding box center [290, 226] width 0 height 12
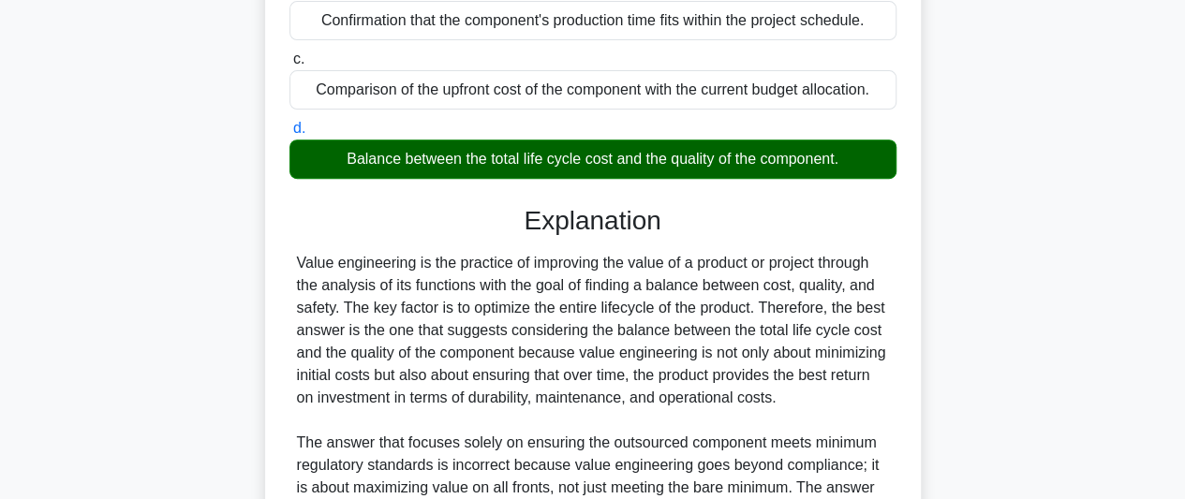
scroll to position [606, 0]
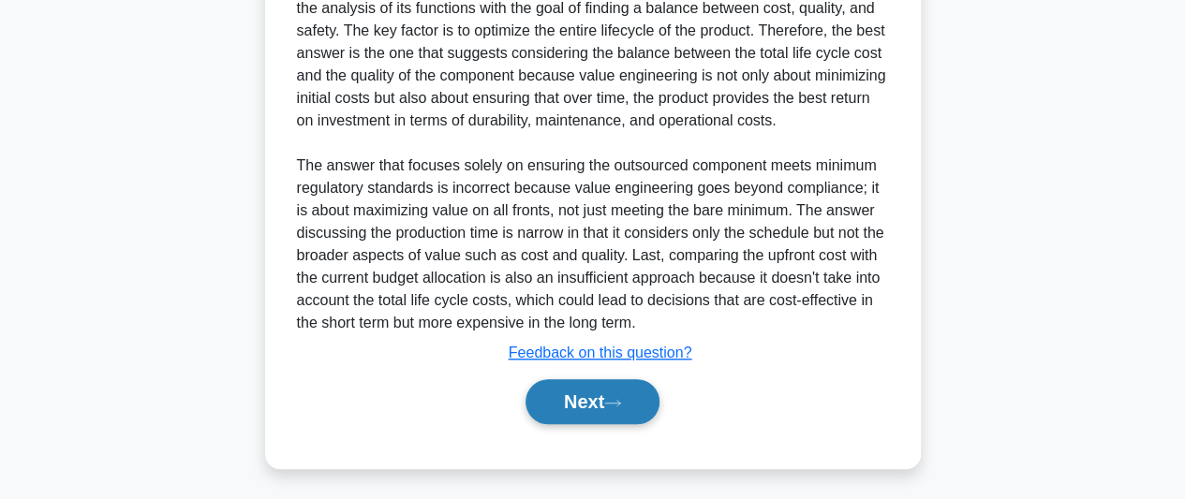
click at [616, 407] on button "Next" at bounding box center [593, 401] width 134 height 45
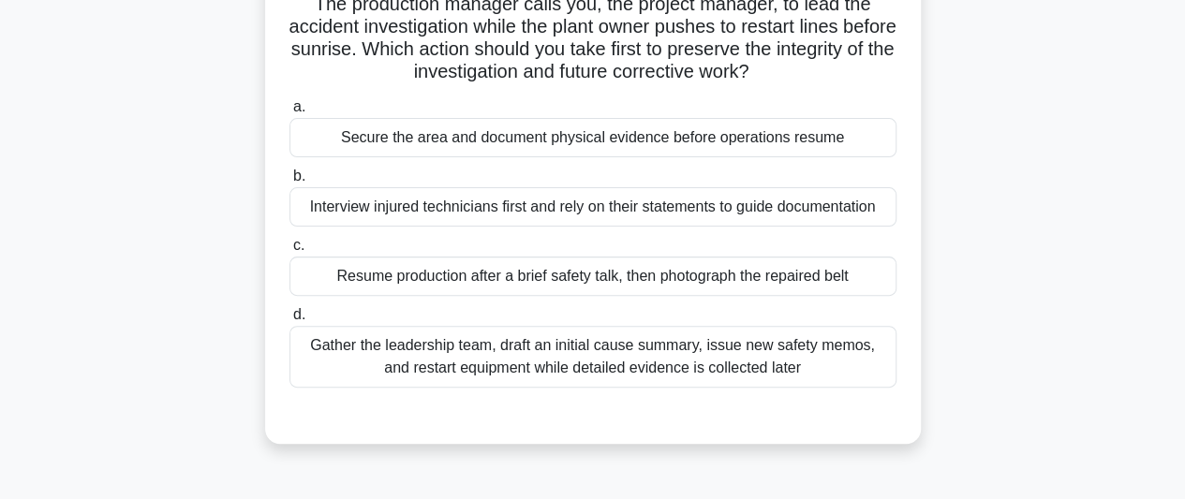
scroll to position [94, 0]
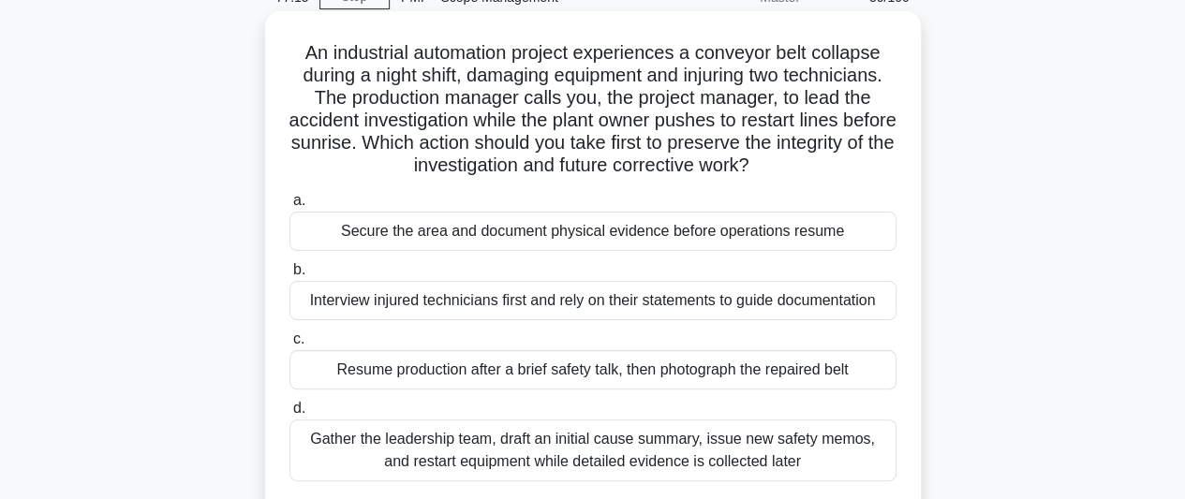
click at [721, 308] on div "Interview injured technicians first and rely on their statements to guide docum…" at bounding box center [593, 300] width 607 height 39
click at [290, 276] on input "b. Interview injured technicians first and rely on their statements to guide do…" at bounding box center [290, 270] width 0 height 12
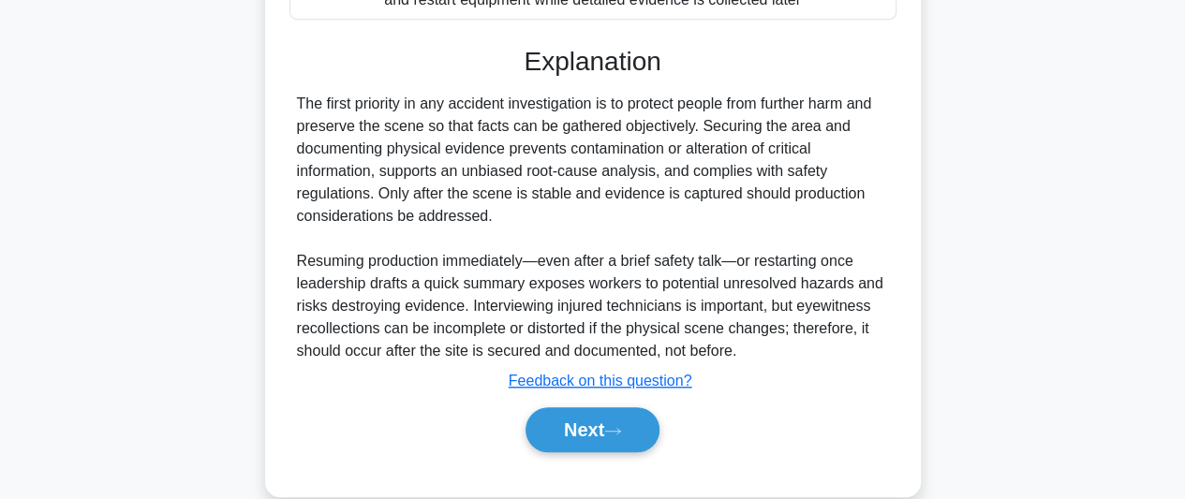
scroll to position [611, 0]
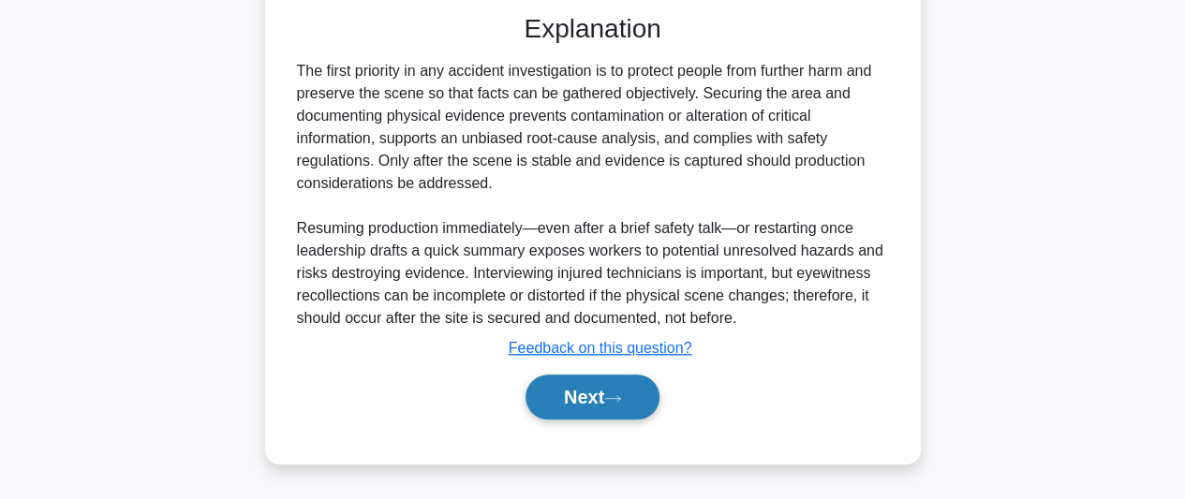
click at [620, 393] on button "Next" at bounding box center [593, 397] width 134 height 45
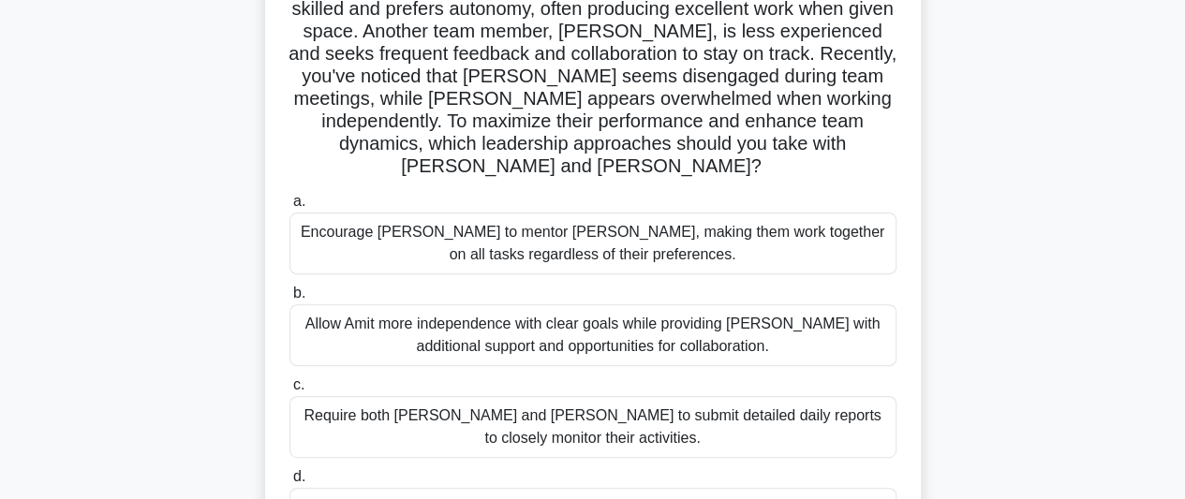
scroll to position [281, 0]
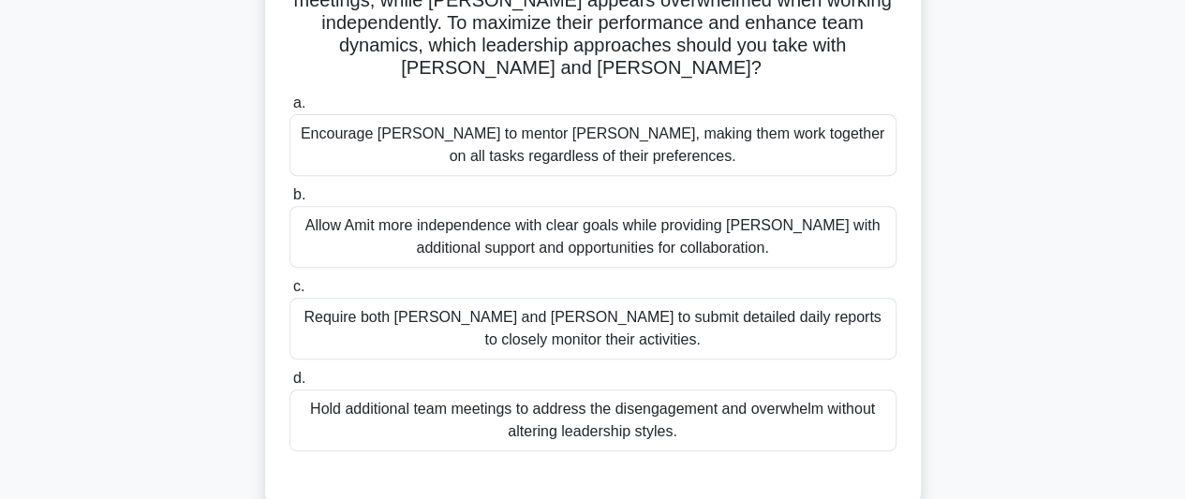
click at [802, 223] on div "Allow Amit more independence with clear goals while providing [PERSON_NAME] wit…" at bounding box center [593, 237] width 607 height 62
click at [290, 201] on input "b. Allow Amit more independence with clear goals while providing [PERSON_NAME] …" at bounding box center [290, 195] width 0 height 12
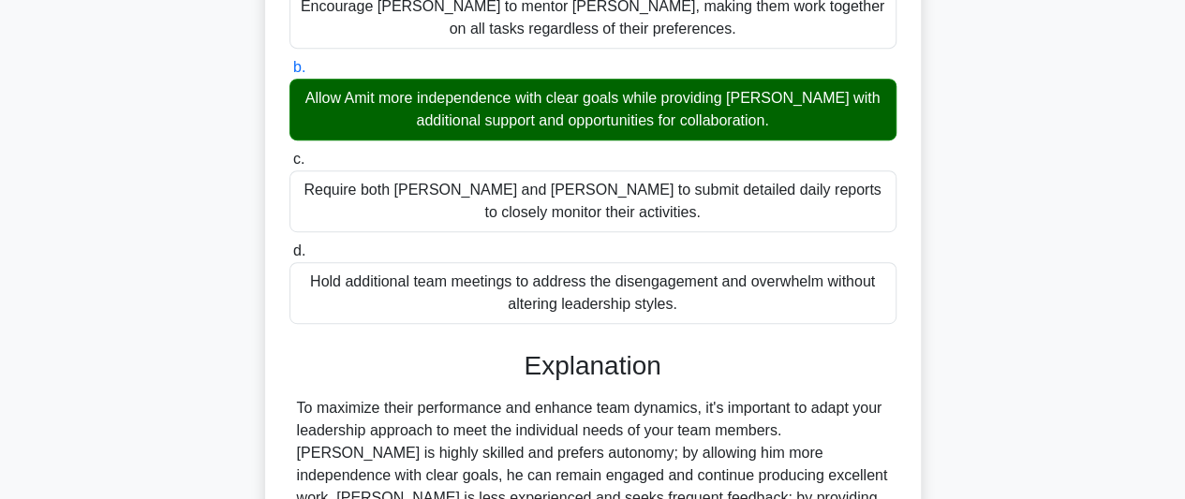
scroll to position [631, 0]
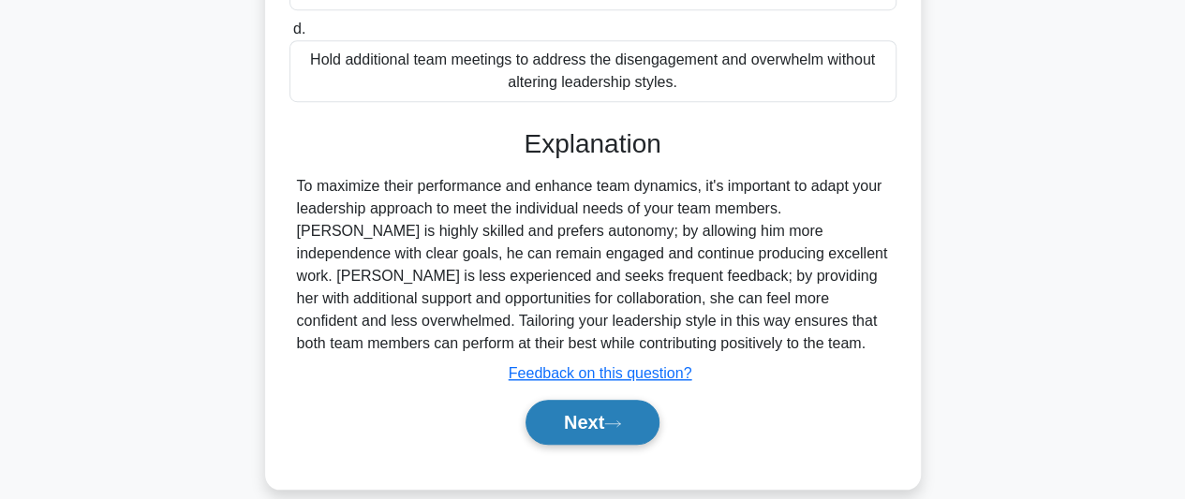
click at [610, 400] on button "Next" at bounding box center [593, 422] width 134 height 45
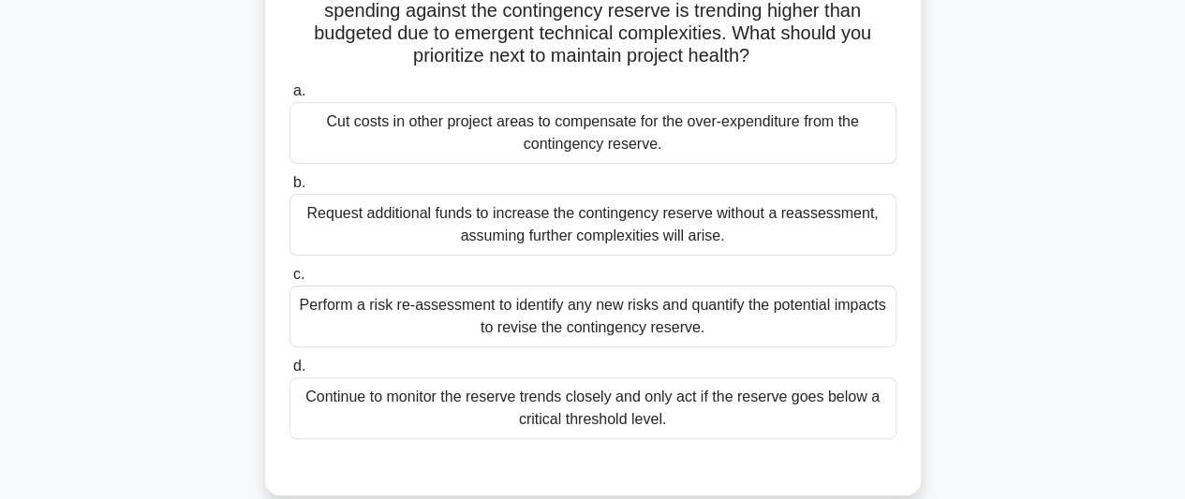
scroll to position [187, 0]
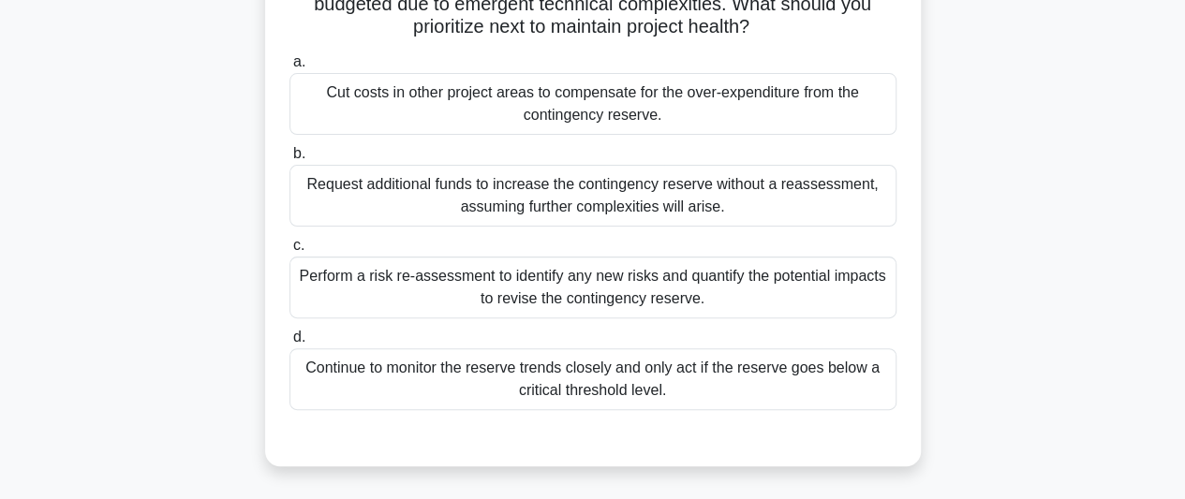
click at [698, 293] on div "Perform a risk re-assessment to identify any new risks and quantify the potenti…" at bounding box center [593, 288] width 607 height 62
click at [290, 252] on input "c. Perform a risk re-assessment to identify any new risks and quantify the pote…" at bounding box center [290, 246] width 0 height 12
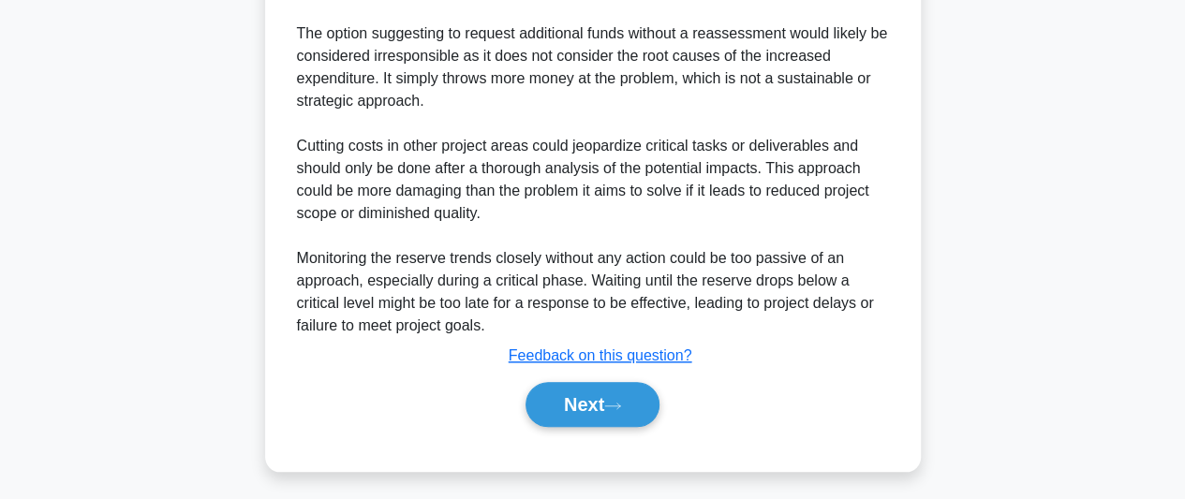
scroll to position [833, 0]
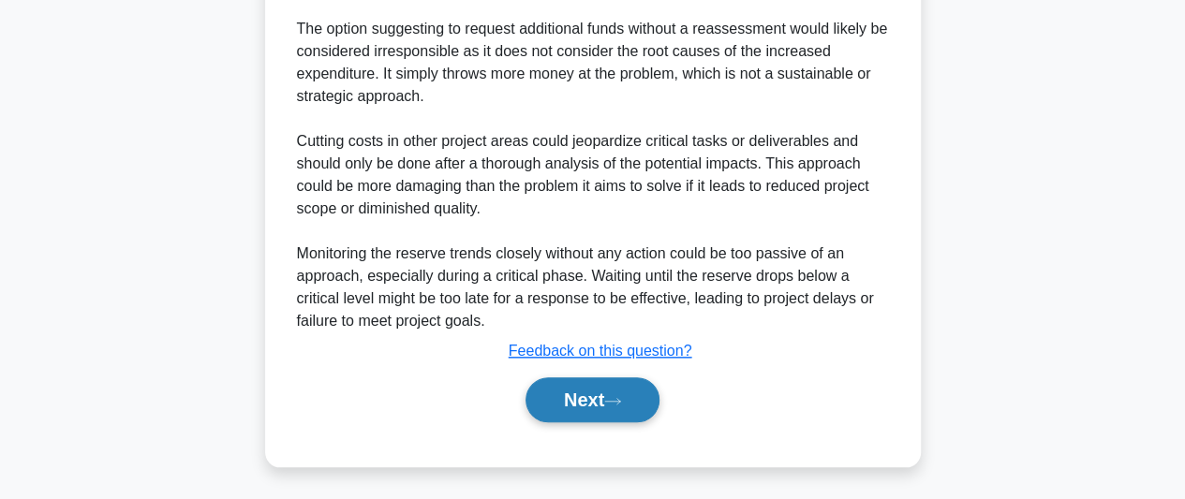
click at [628, 408] on button "Next" at bounding box center [593, 400] width 134 height 45
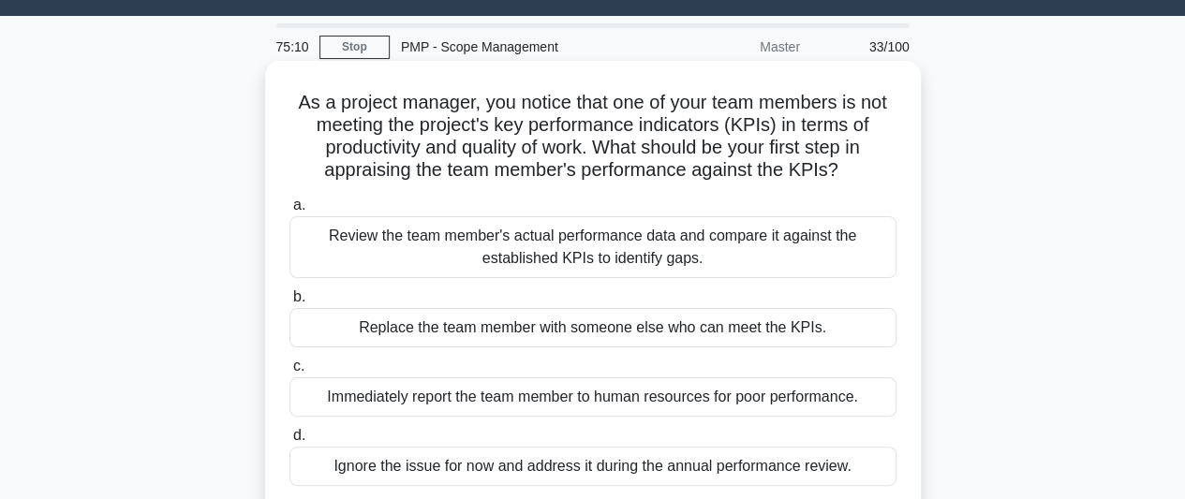
scroll to position [138, 0]
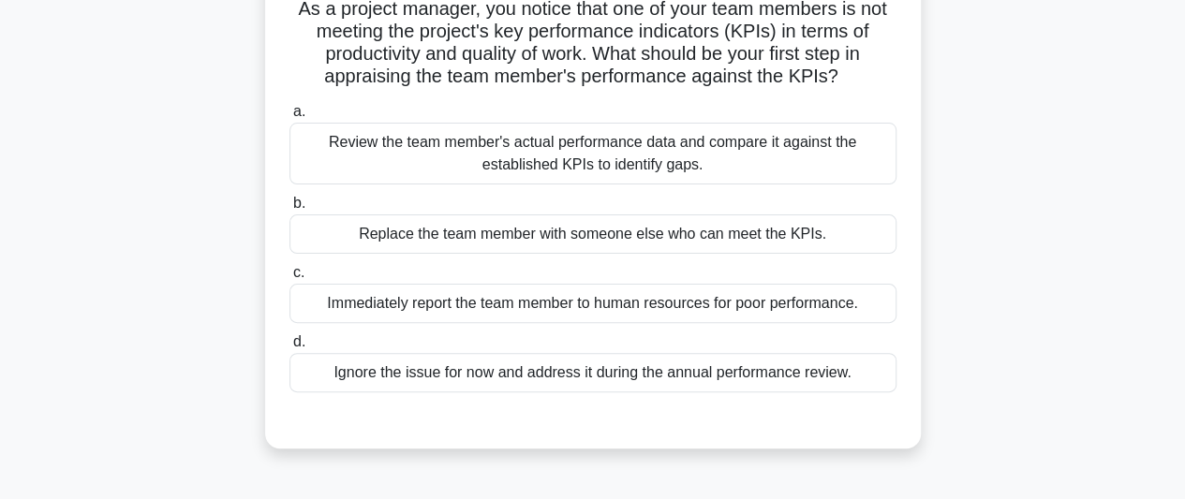
click at [714, 158] on div "Review the team member's actual performance data and compare it against the est…" at bounding box center [593, 154] width 607 height 62
click at [290, 118] on input "a. Review the team member's actual performance data and compare it against the …" at bounding box center [290, 112] width 0 height 12
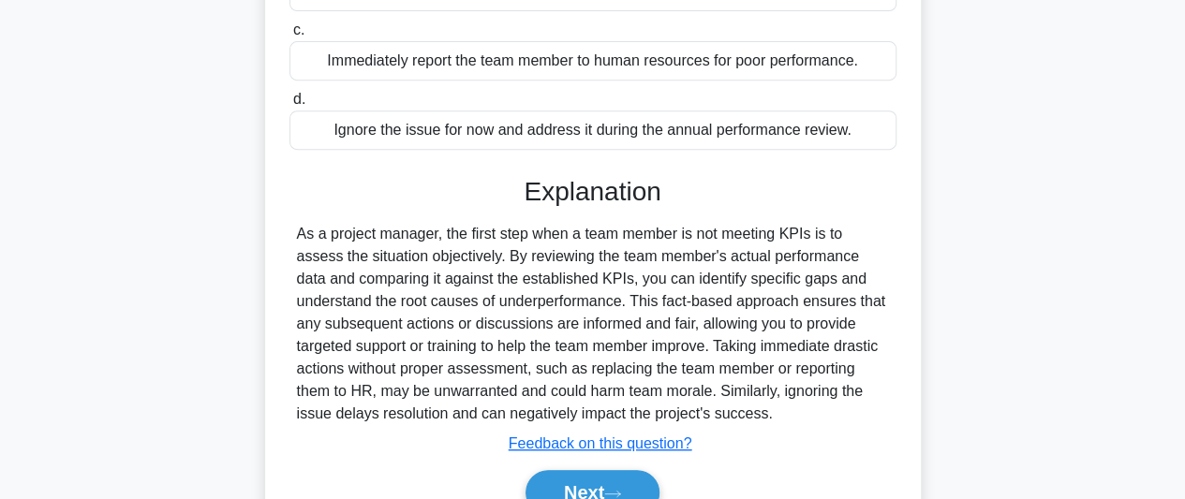
scroll to position [513, 0]
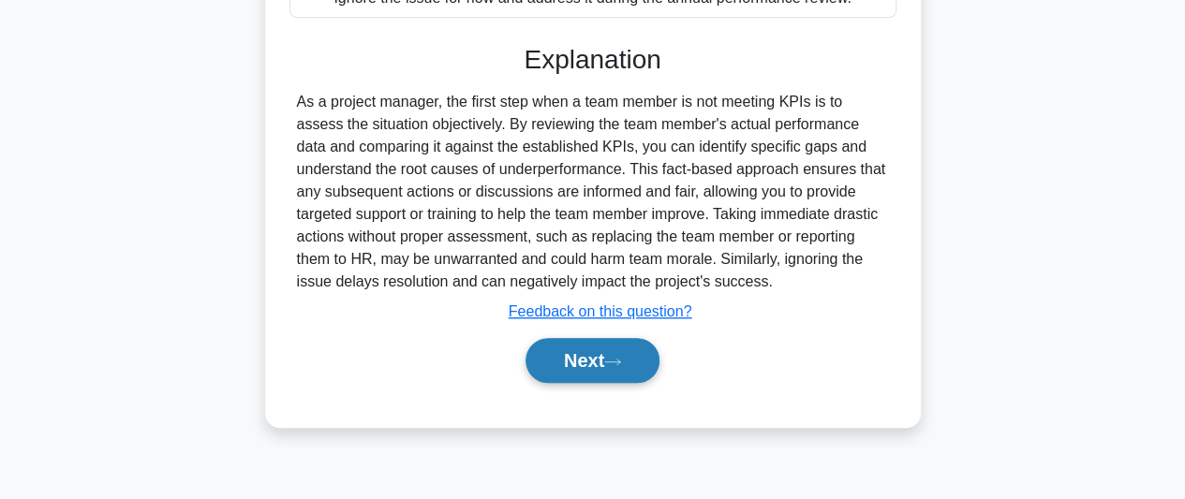
click at [643, 355] on button "Next" at bounding box center [593, 360] width 134 height 45
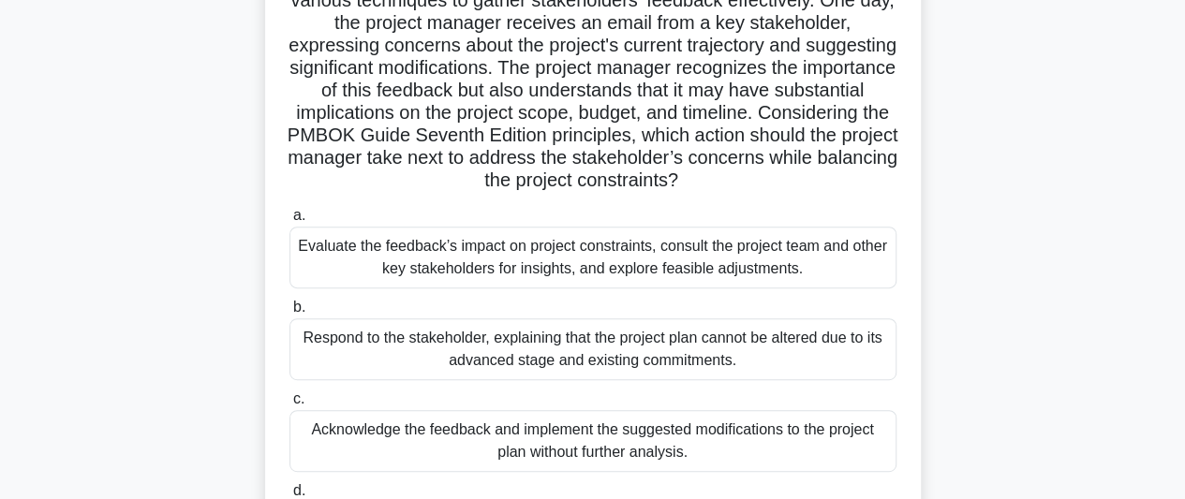
scroll to position [375, 0]
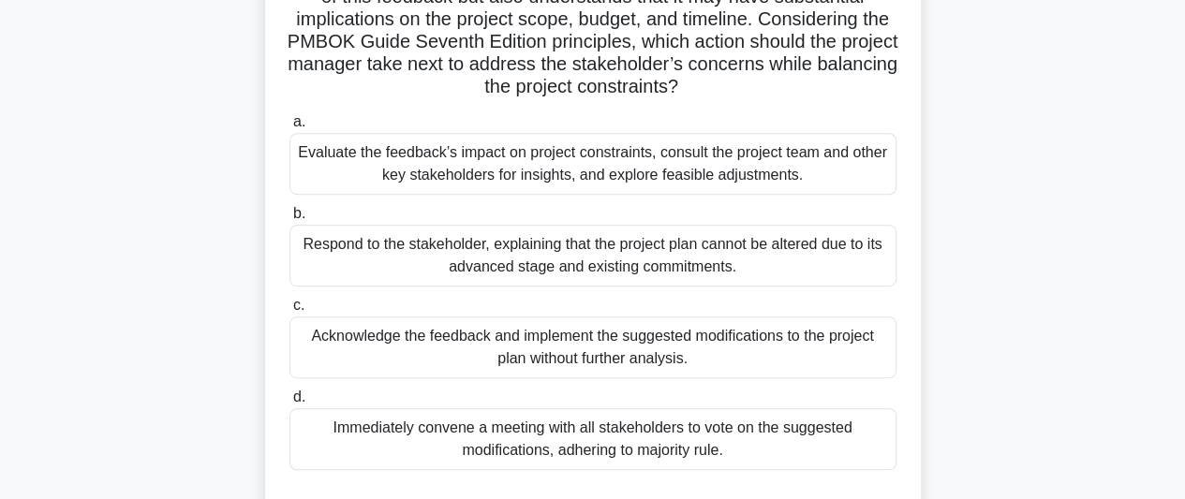
click at [789, 175] on div "Evaluate the feedback’s impact on project constraints, consult the project team…" at bounding box center [593, 164] width 607 height 62
click at [290, 128] on input "a. Evaluate the feedback’s impact on project constraints, consult the project t…" at bounding box center [290, 122] width 0 height 12
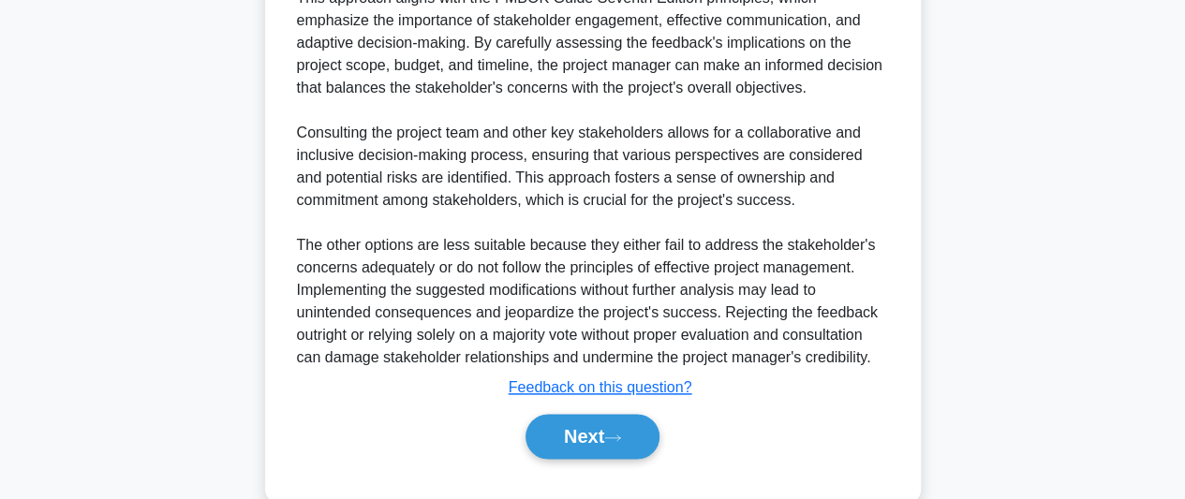
scroll to position [1058, 0]
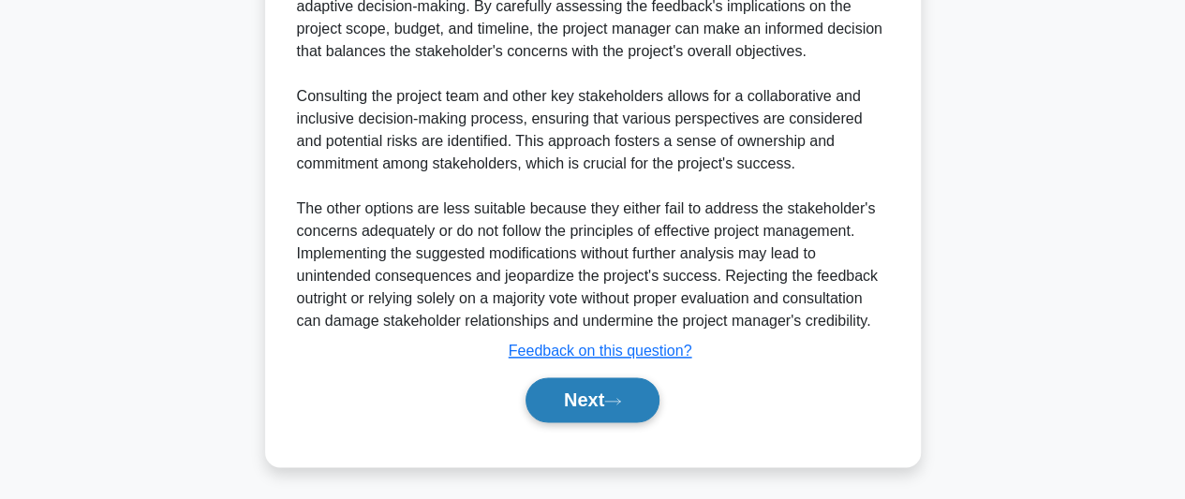
click at [595, 402] on button "Next" at bounding box center [593, 400] width 134 height 45
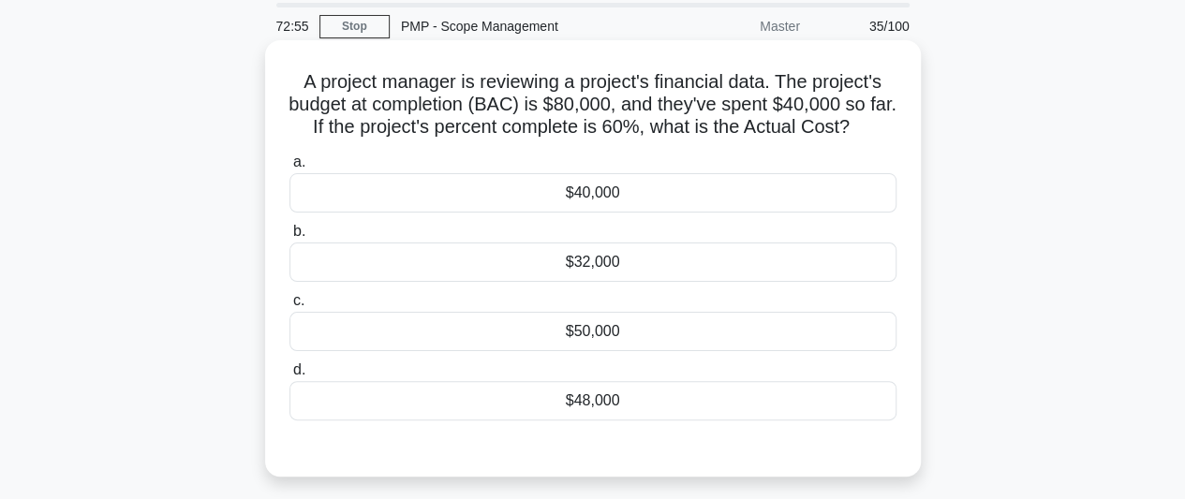
scroll to position [94, 0]
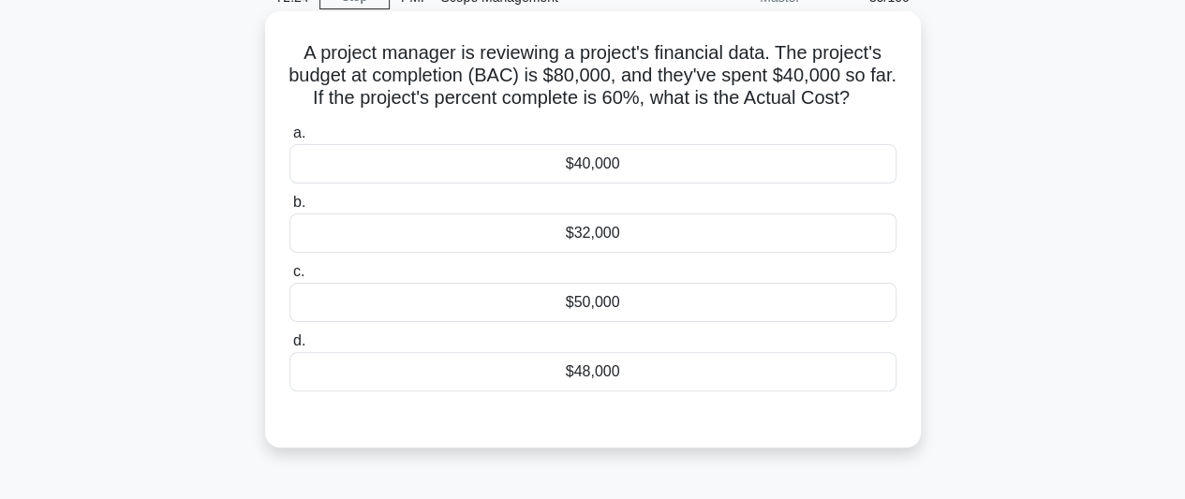
click at [635, 171] on div "$40,000" at bounding box center [593, 163] width 607 height 39
click at [290, 140] on input "a. $40,000" at bounding box center [290, 133] width 0 height 12
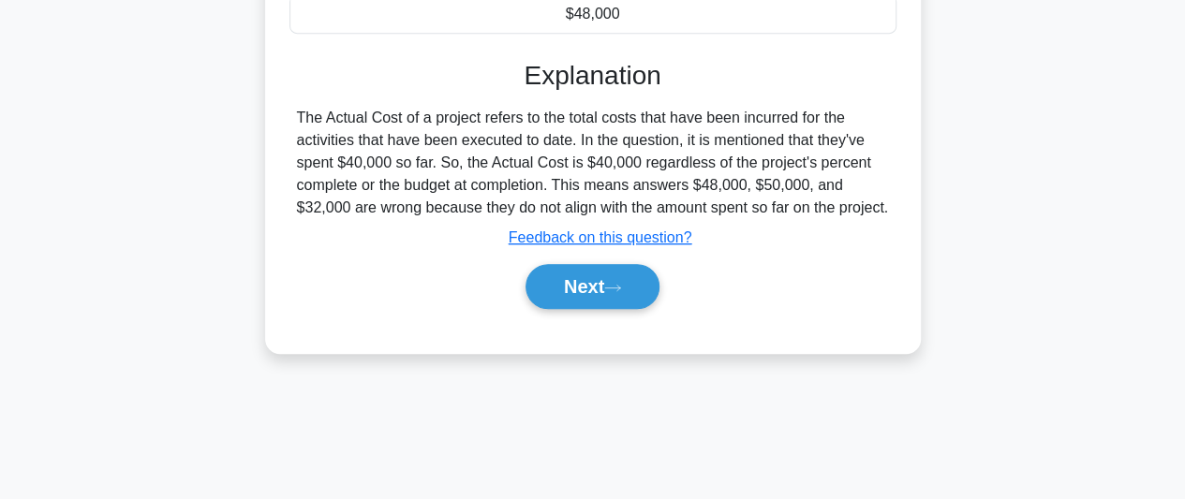
scroll to position [468, 0]
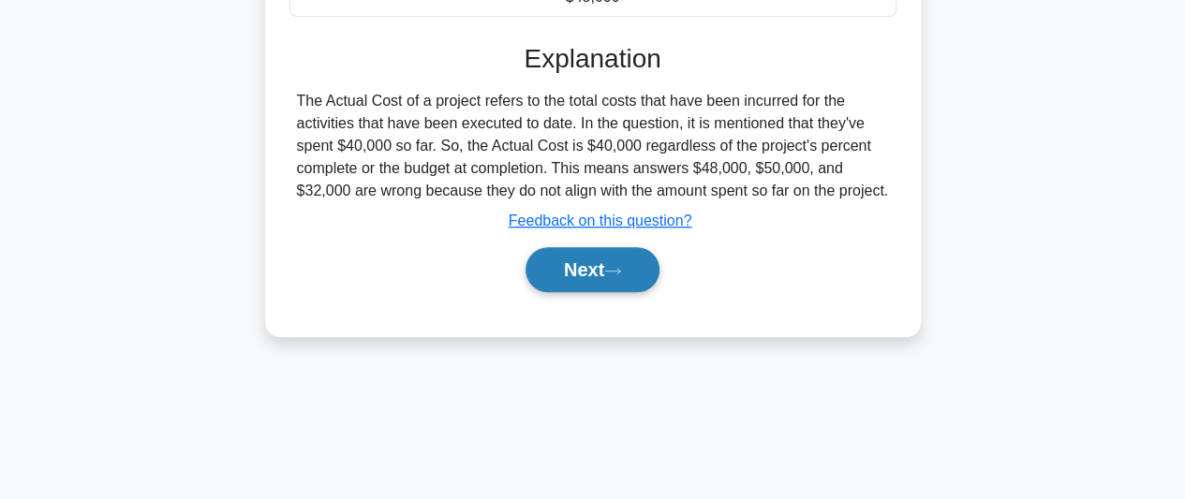
click at [587, 288] on button "Next" at bounding box center [593, 269] width 134 height 45
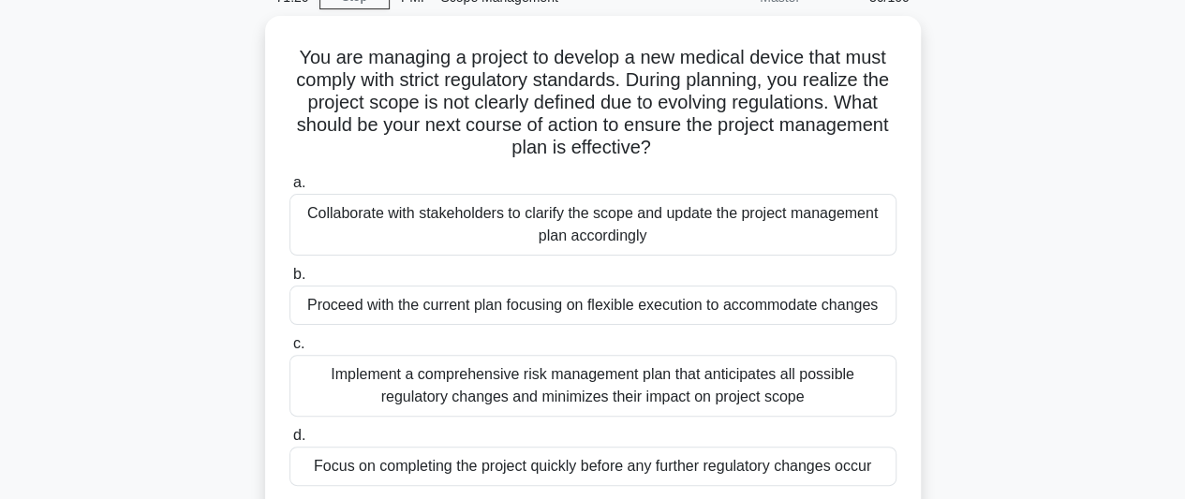
scroll to position [187, 0]
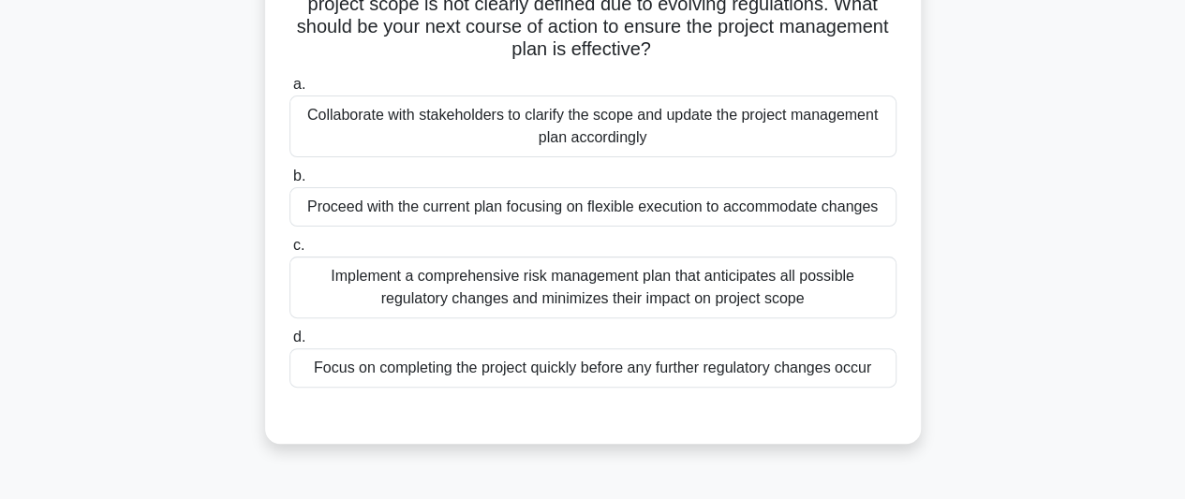
click at [760, 136] on div "Collaborate with stakeholders to clarify the scope and update the project manag…" at bounding box center [593, 127] width 607 height 62
click at [290, 91] on input "a. Collaborate with stakeholders to clarify the scope and update the project ma…" at bounding box center [290, 85] width 0 height 12
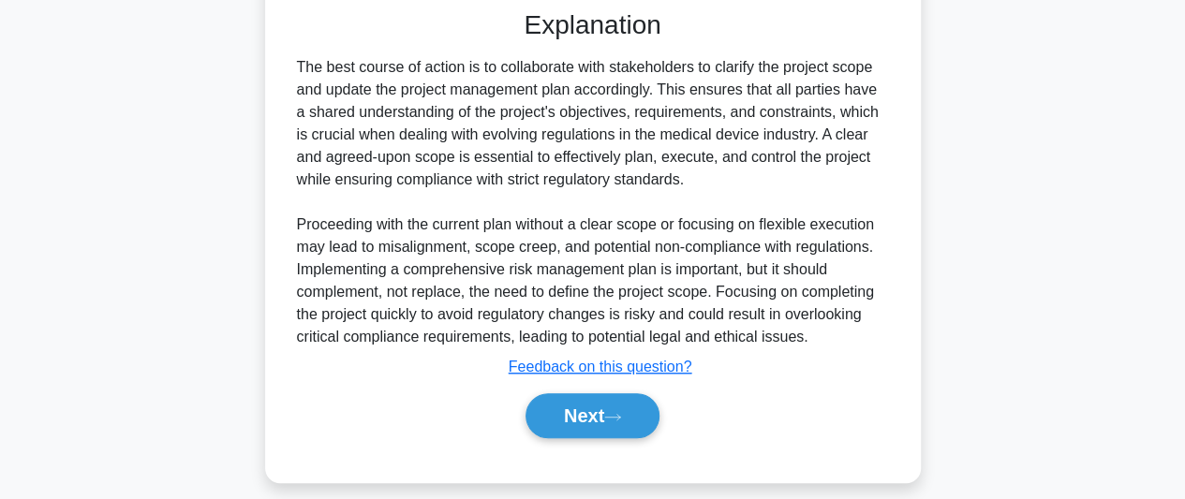
scroll to position [608, 0]
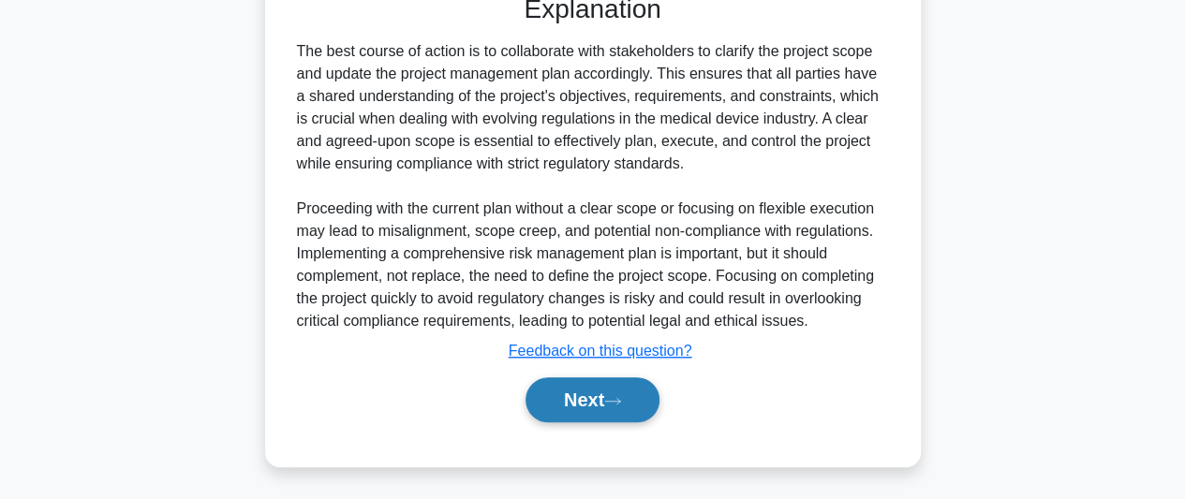
click at [641, 398] on button "Next" at bounding box center [593, 400] width 134 height 45
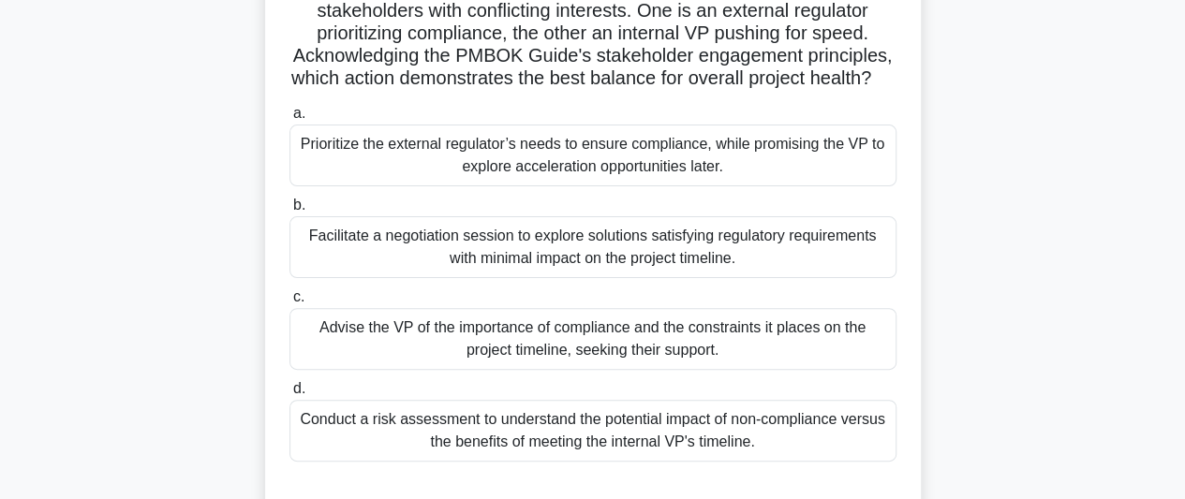
scroll to position [187, 0]
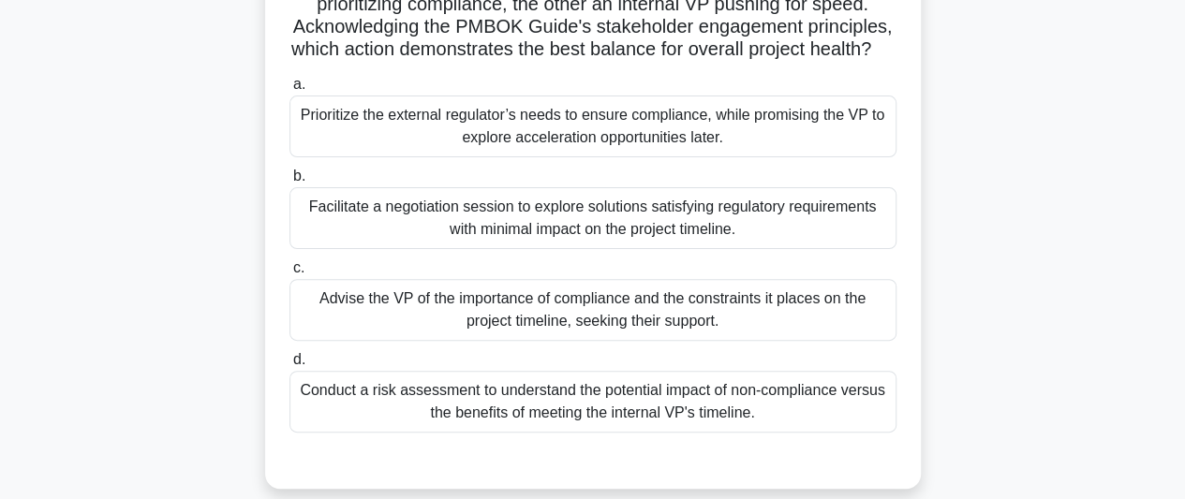
click at [707, 244] on div "Facilitate a negotiation session to explore solutions satisfying regulatory req…" at bounding box center [593, 218] width 607 height 62
click at [290, 183] on input "b. Facilitate a negotiation session to explore solutions satisfying regulatory …" at bounding box center [290, 177] width 0 height 12
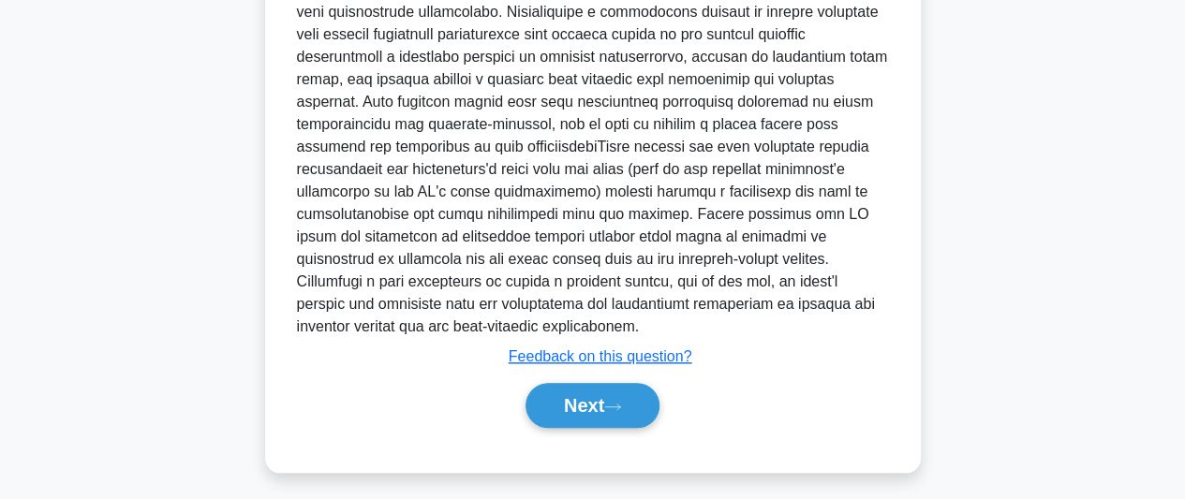
scroll to position [743, 0]
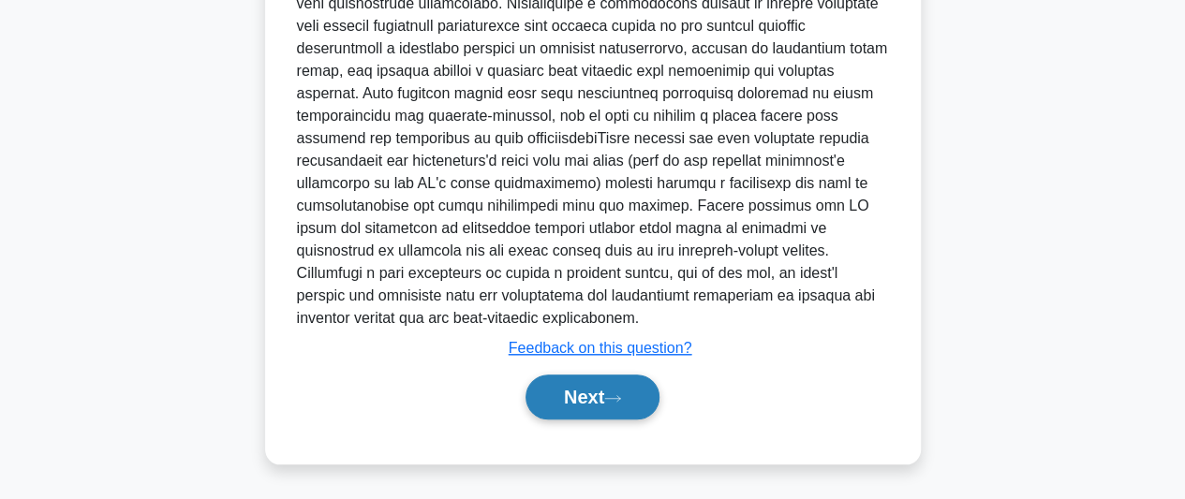
click at [598, 404] on button "Next" at bounding box center [593, 397] width 134 height 45
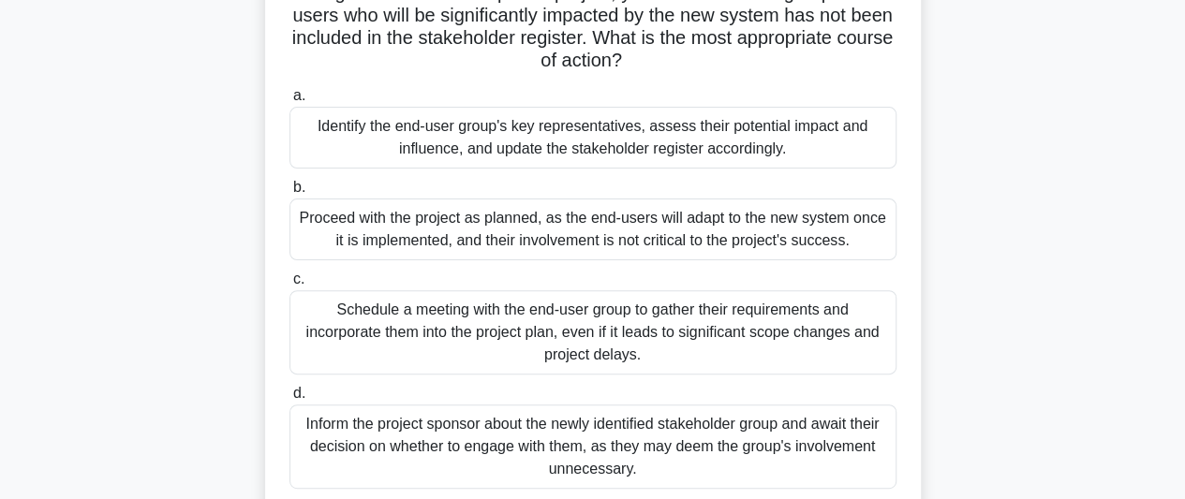
scroll to position [187, 0]
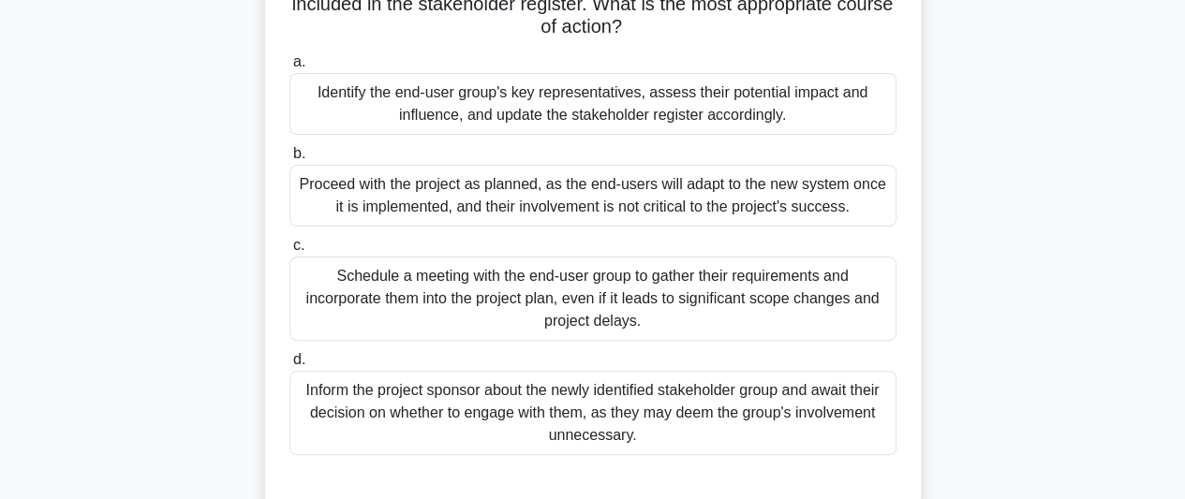
click at [712, 121] on div "Identify the end-user group's key representatives, assess their potential impac…" at bounding box center [593, 104] width 607 height 62
click at [290, 68] on input "a. Identify the end-user group's key representatives, assess their potential im…" at bounding box center [290, 62] width 0 height 12
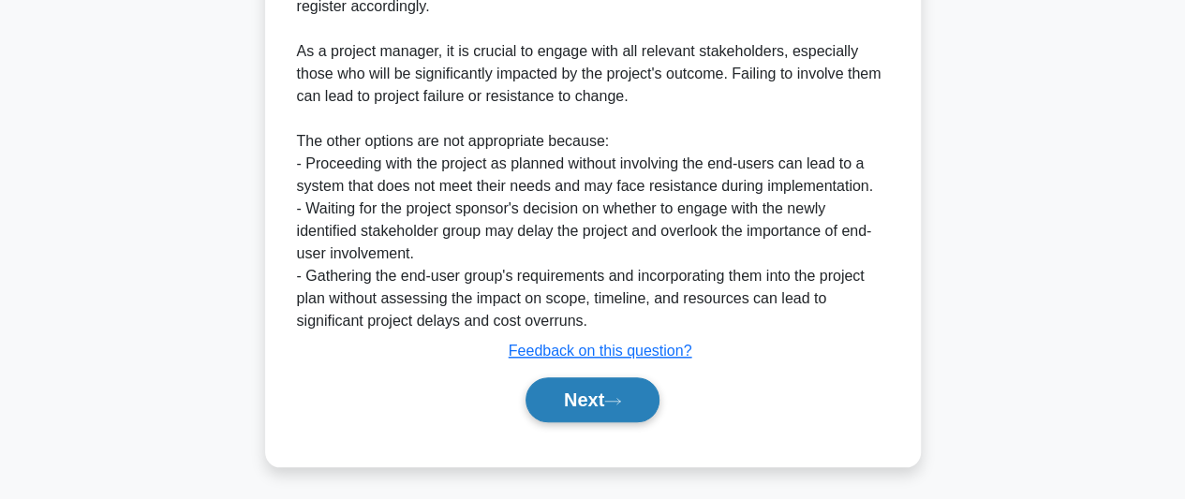
click at [564, 394] on button "Next" at bounding box center [593, 400] width 134 height 45
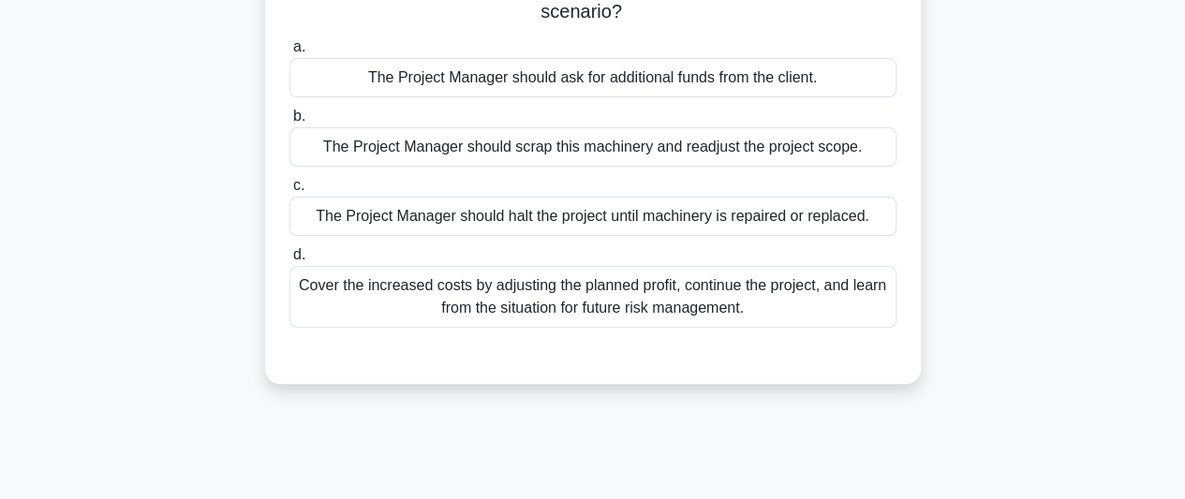
scroll to position [231, 0]
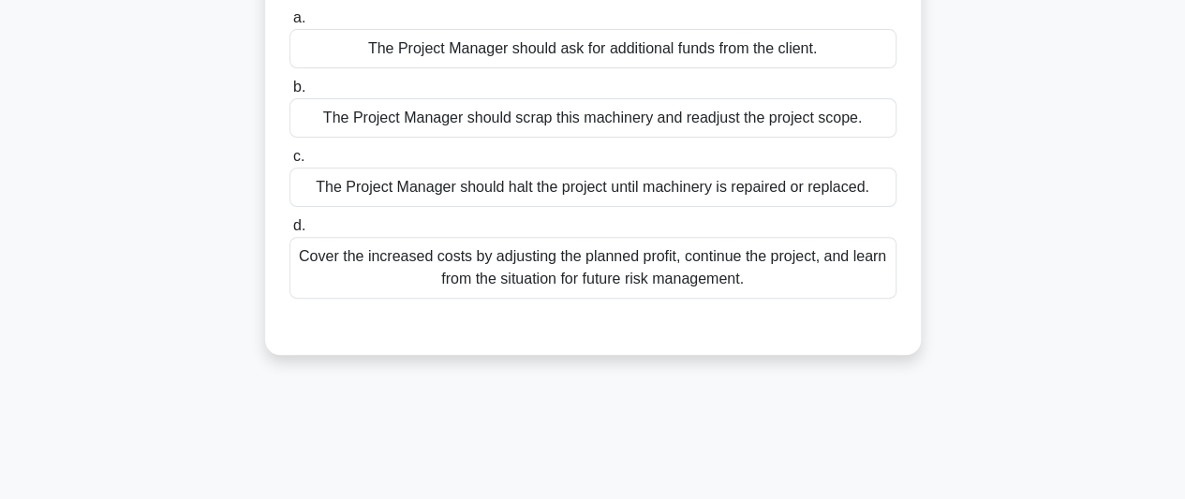
click at [692, 277] on div "Cover the increased costs by adjusting the planned profit, continue the project…" at bounding box center [593, 268] width 607 height 62
click at [290, 232] on input "d. Cover the increased costs by adjusting the planned profit, continue the proj…" at bounding box center [290, 226] width 0 height 12
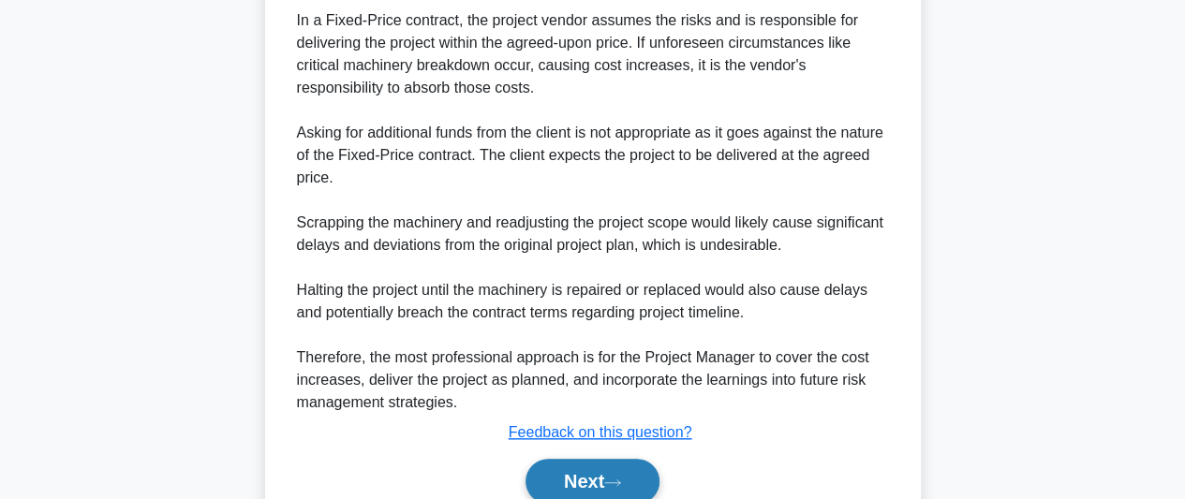
scroll to position [766, 0]
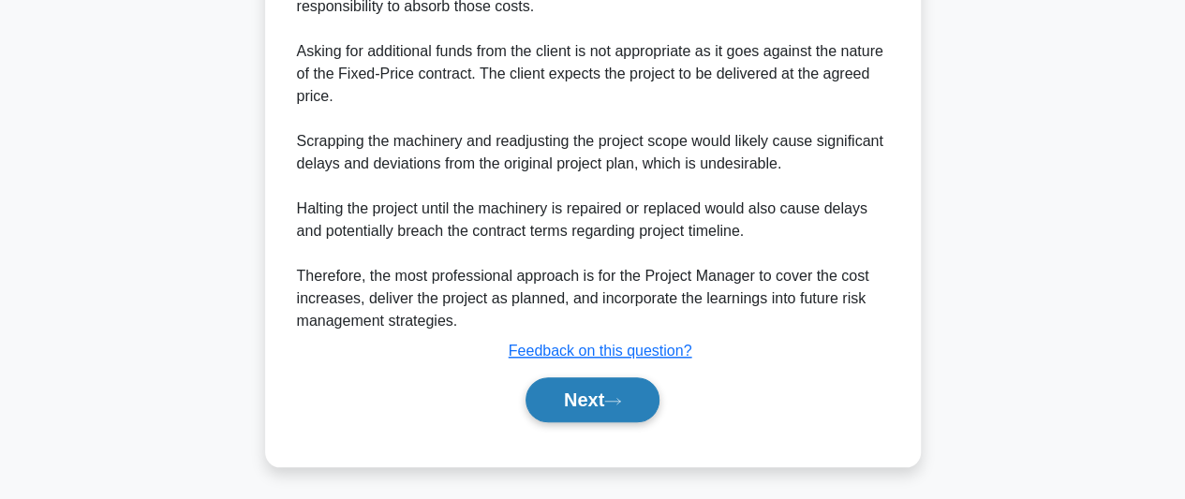
click at [580, 404] on button "Next" at bounding box center [593, 400] width 134 height 45
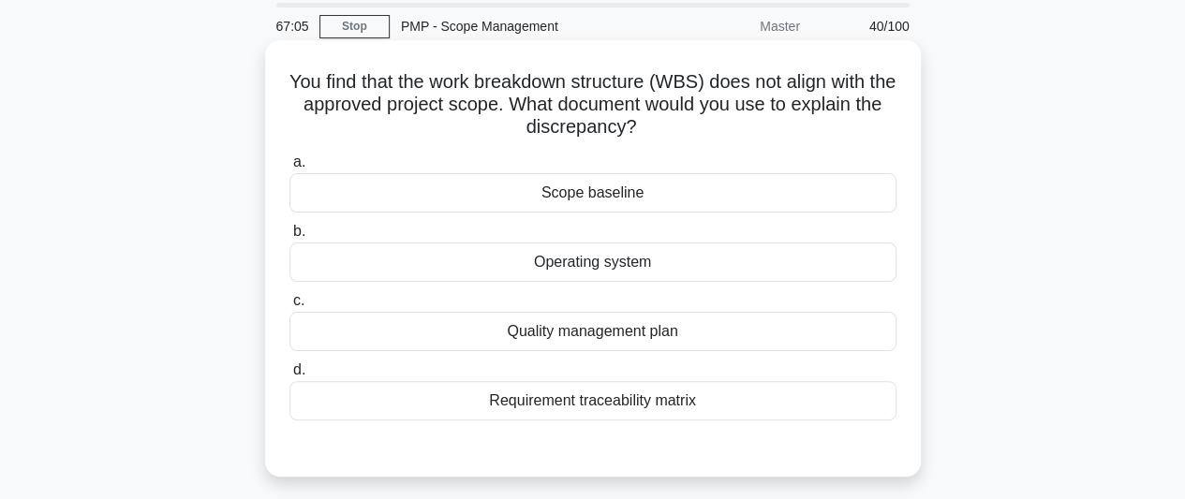
scroll to position [94, 0]
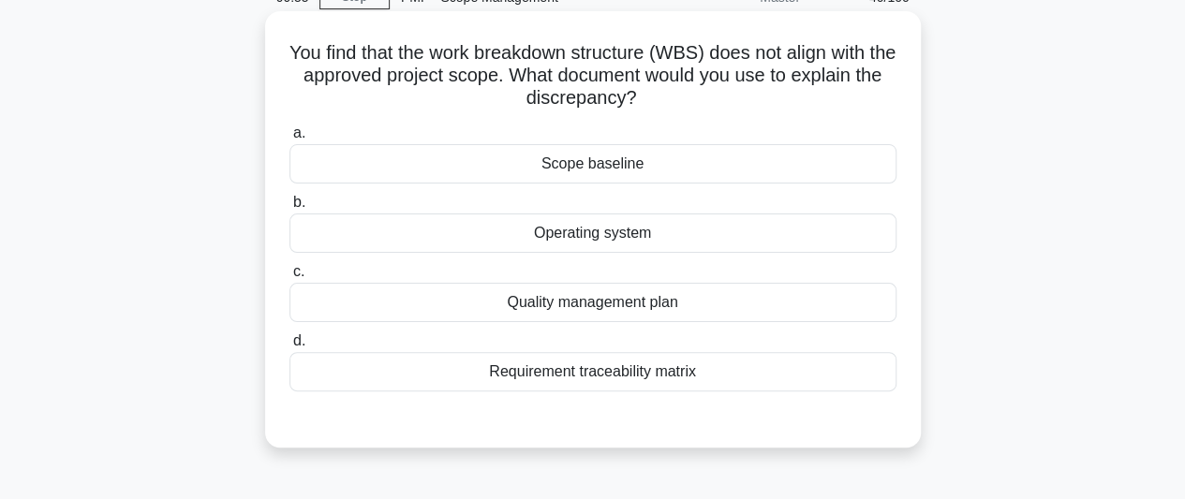
click at [648, 163] on div "Scope baseline" at bounding box center [593, 163] width 607 height 39
click at [290, 140] on input "a. Scope baseline" at bounding box center [290, 133] width 0 height 12
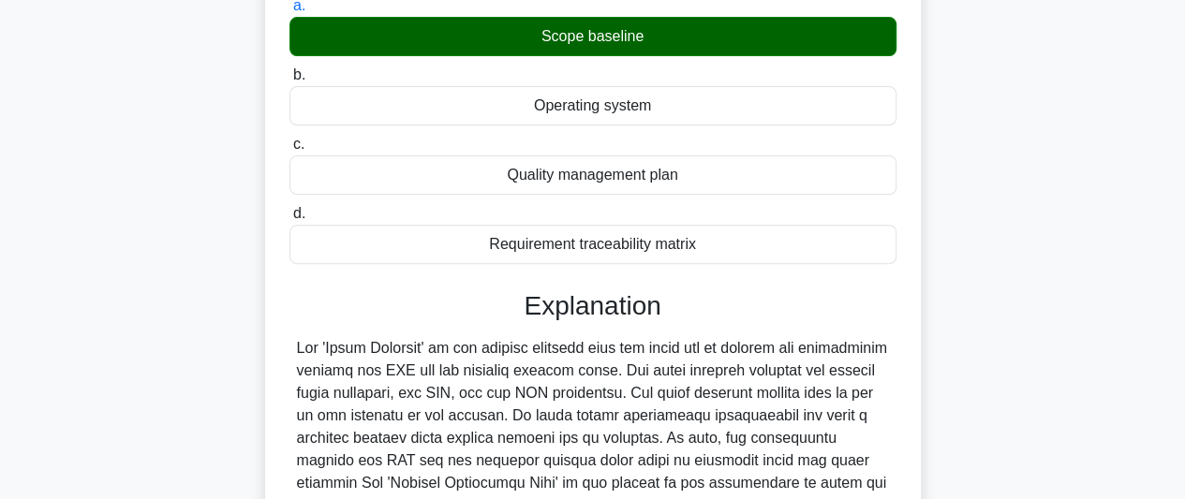
scroll to position [468, 0]
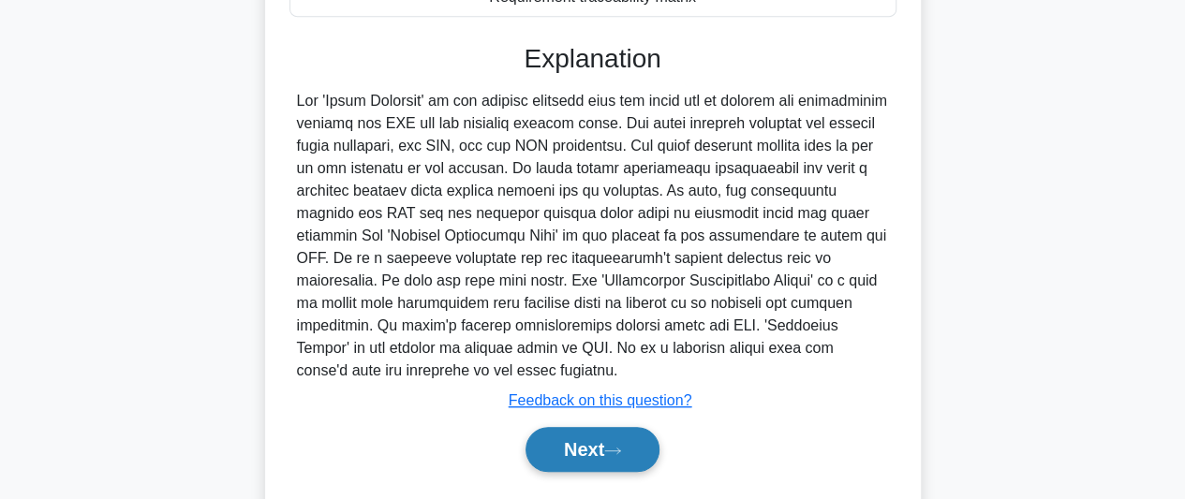
click at [603, 446] on button "Next" at bounding box center [593, 449] width 134 height 45
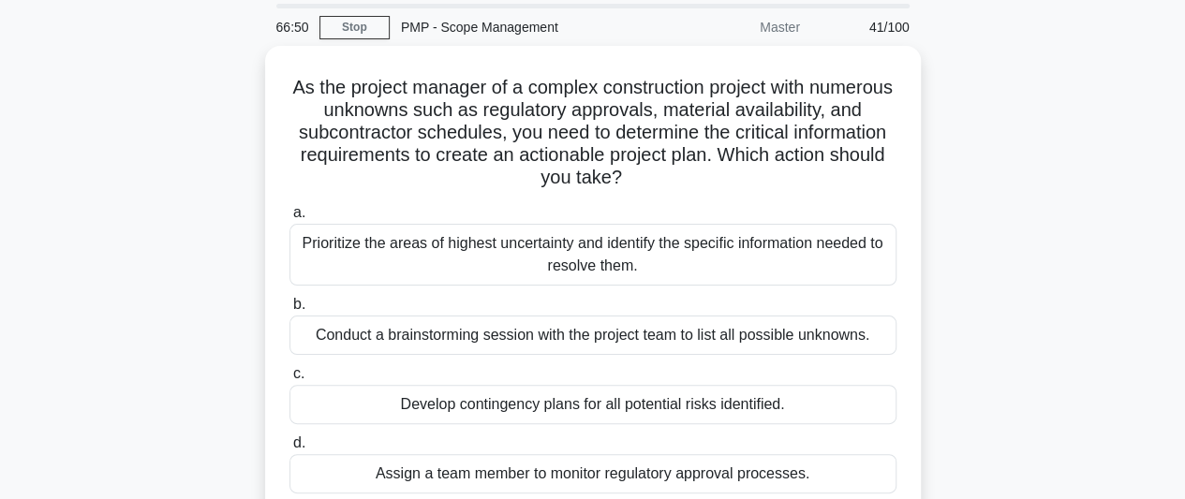
scroll to position [94, 0]
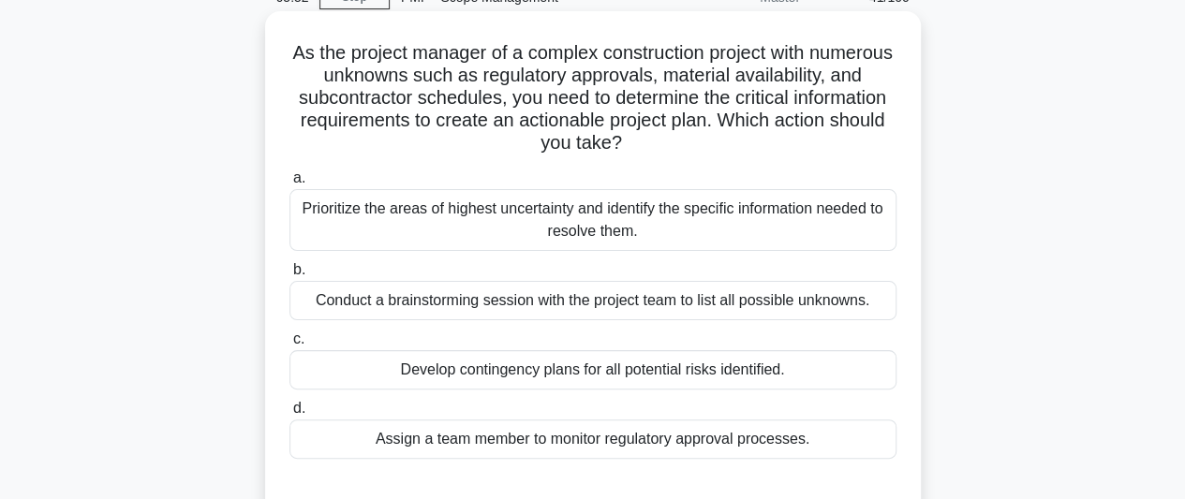
click at [783, 308] on div "Conduct a brainstorming session with the project team to list all possible unkn…" at bounding box center [593, 300] width 607 height 39
click at [290, 276] on input "b. Conduct a brainstorming session with the project team to list all possible u…" at bounding box center [290, 270] width 0 height 12
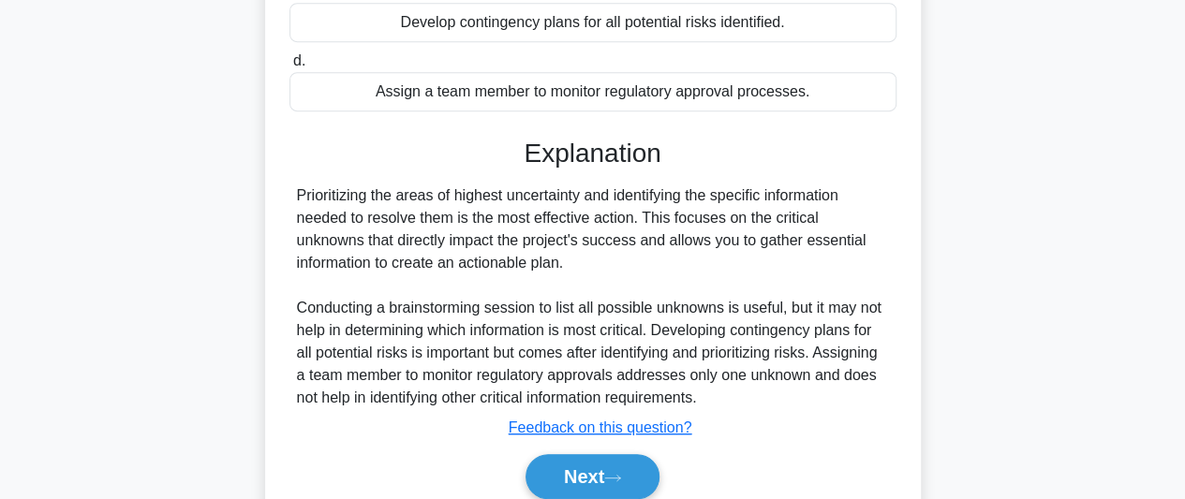
scroll to position [521, 0]
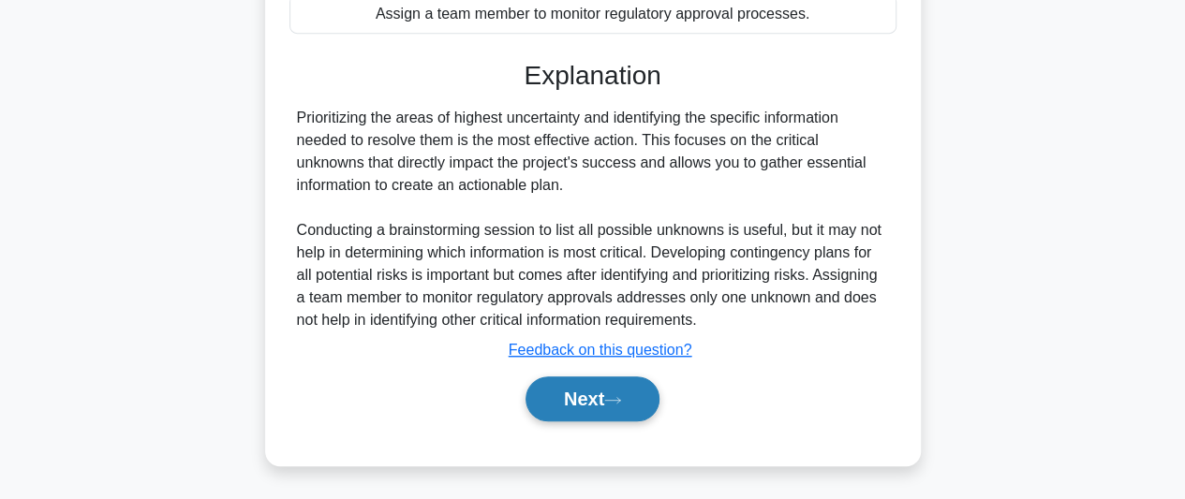
click at [637, 393] on button "Next" at bounding box center [593, 399] width 134 height 45
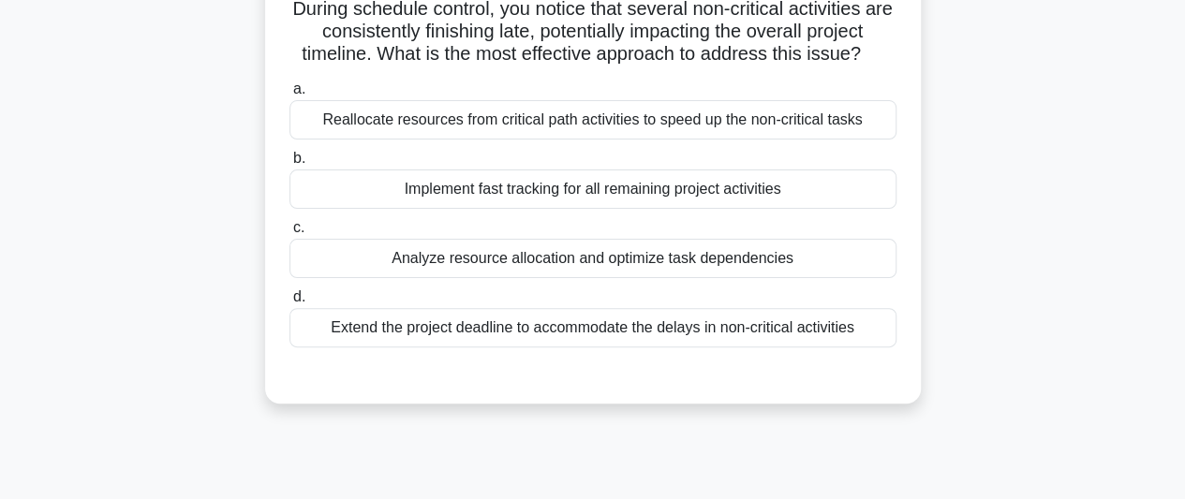
scroll to position [44, 0]
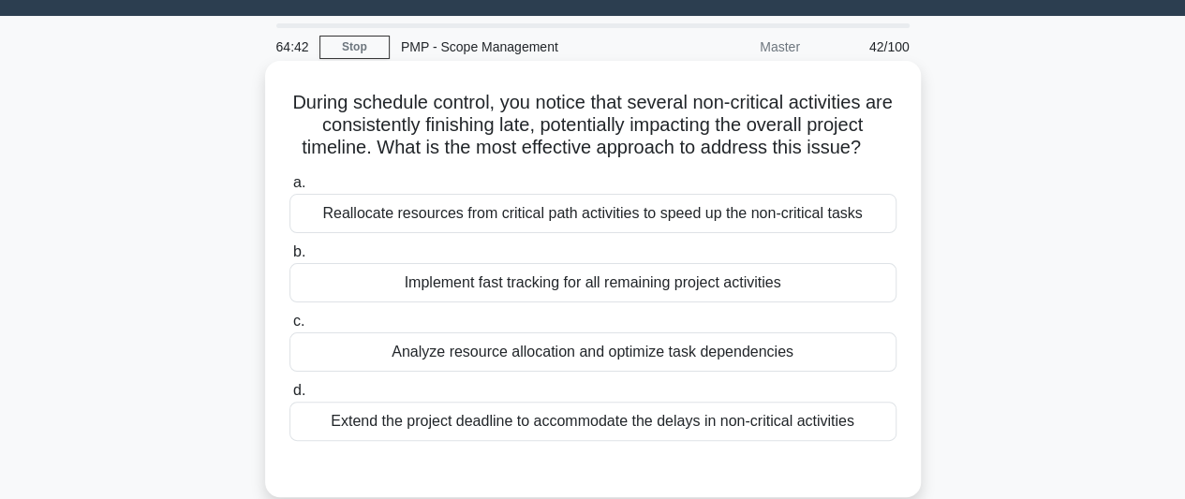
click at [717, 361] on div "Analyze resource allocation and optimize task dependencies" at bounding box center [593, 352] width 607 height 39
click at [290, 328] on input "c. Analyze resource allocation and optimize task dependencies" at bounding box center [290, 322] width 0 height 12
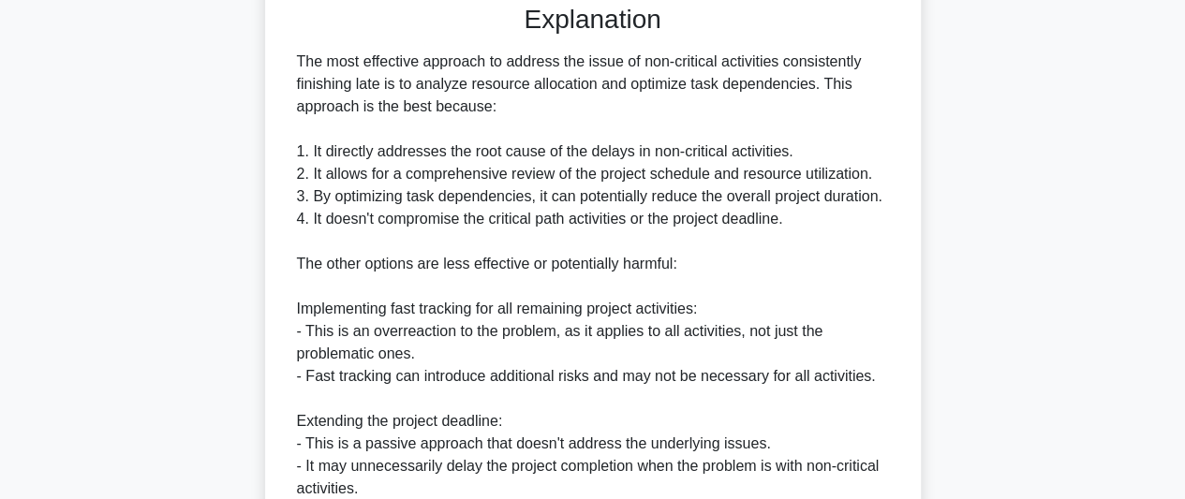
scroll to position [794, 0]
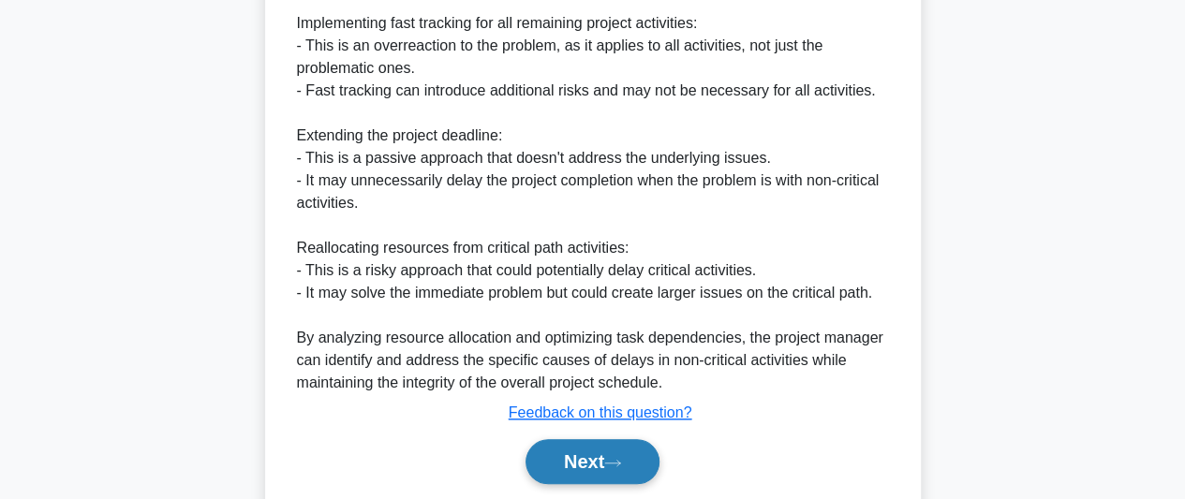
click at [564, 464] on button "Next" at bounding box center [593, 461] width 134 height 45
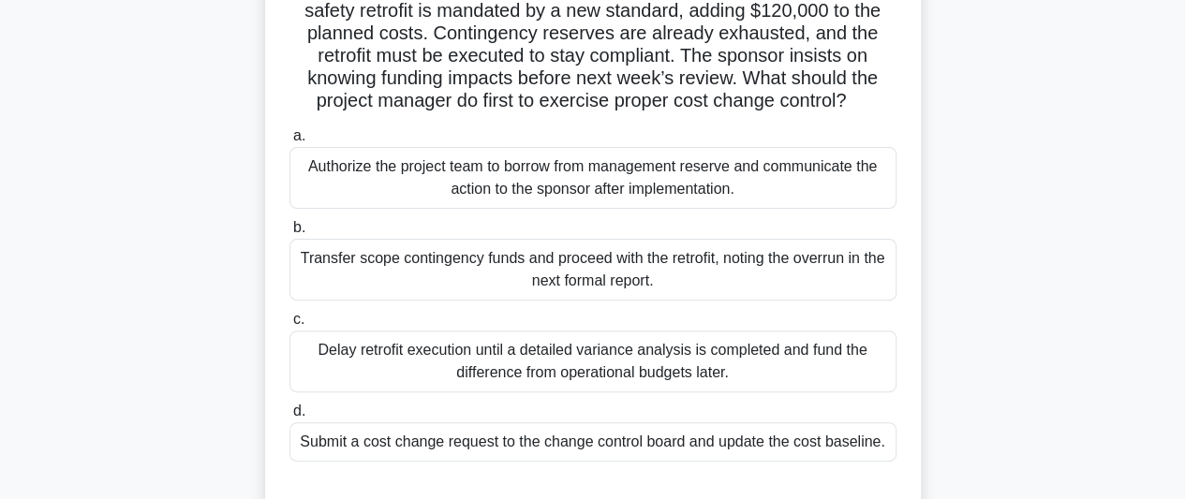
scroll to position [187, 0]
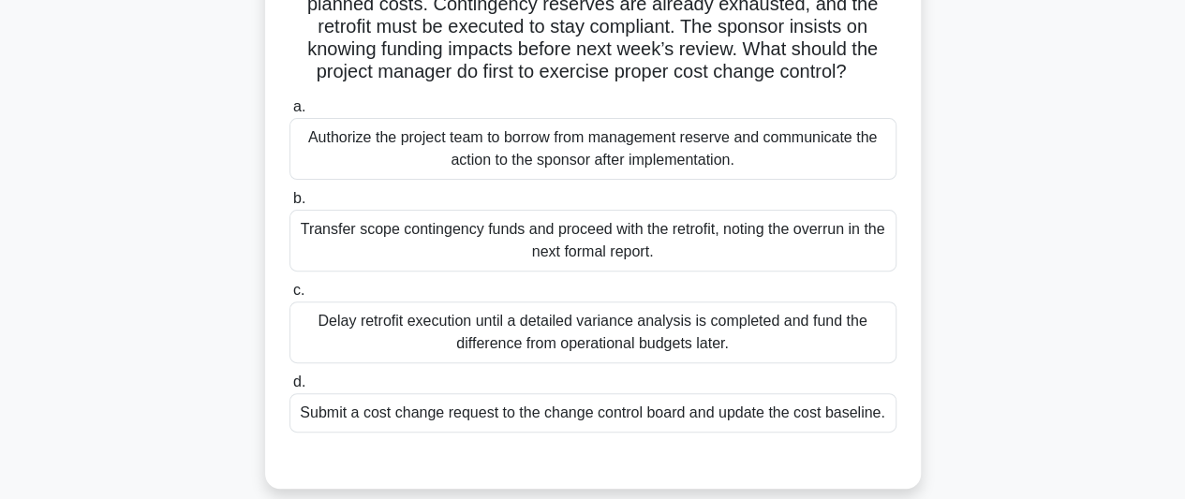
click at [820, 433] on div "Submit a cost change request to the change control board and update the cost ba…" at bounding box center [593, 413] width 607 height 39
click at [290, 389] on input "d. Submit a cost change request to the change control board and update the cost…" at bounding box center [290, 383] width 0 height 12
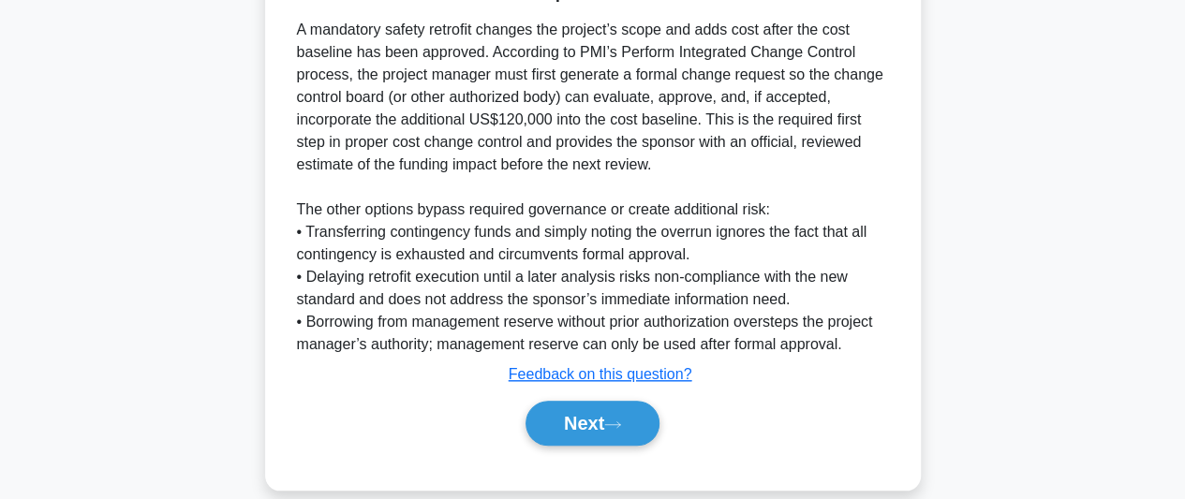
scroll to position [743, 0]
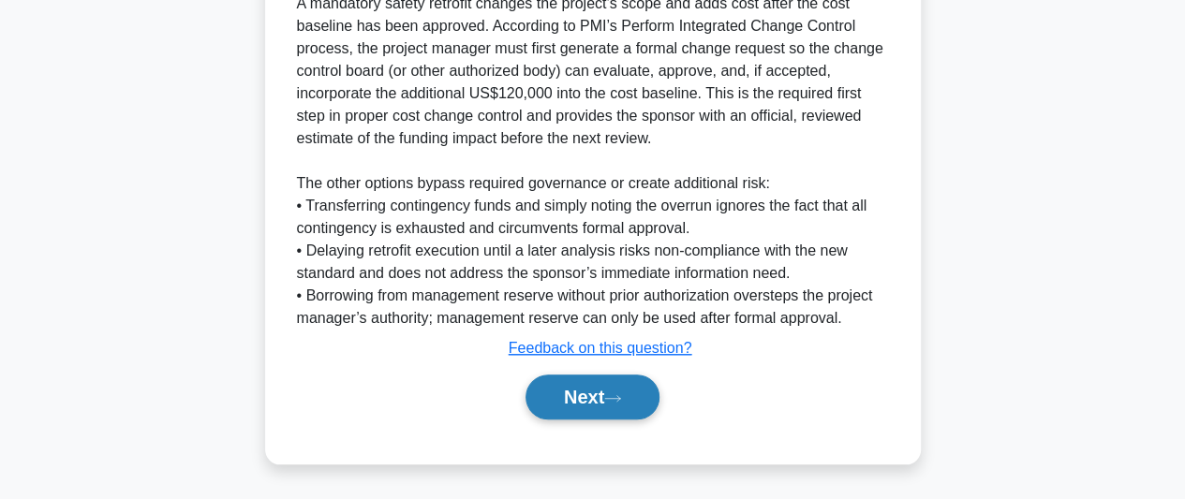
click at [600, 409] on button "Next" at bounding box center [593, 397] width 134 height 45
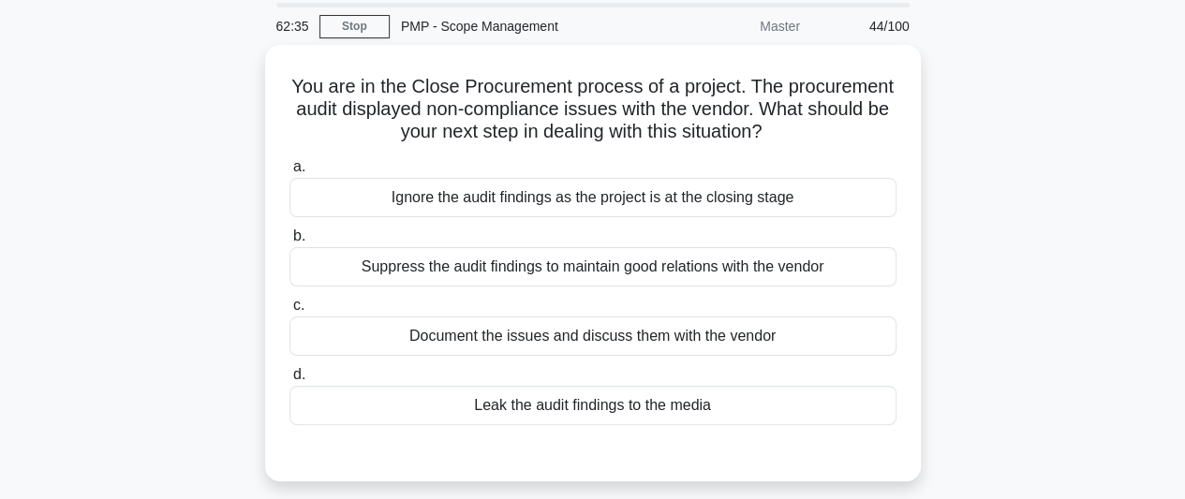
scroll to position [94, 0]
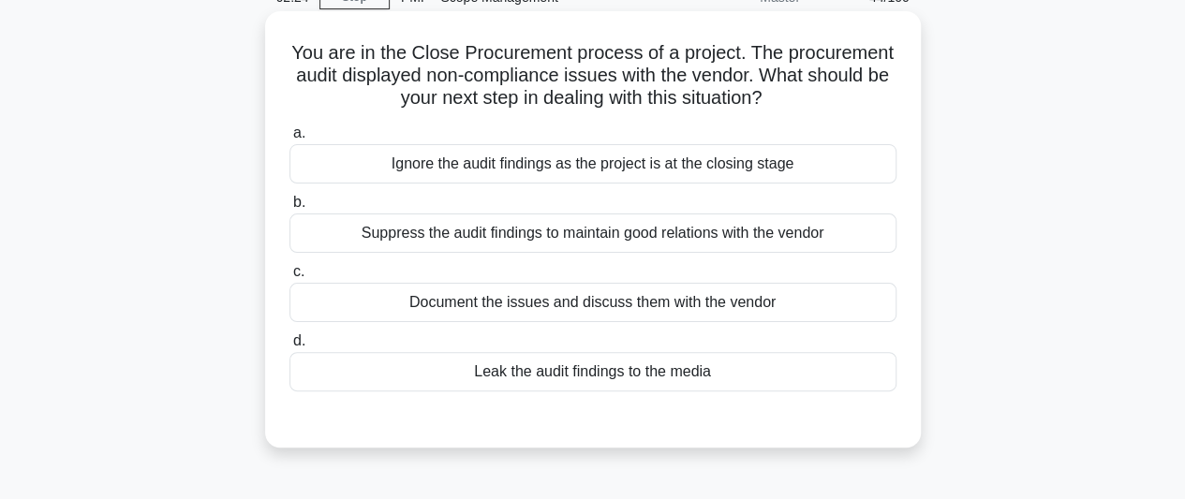
click at [557, 303] on div "Document the issues and discuss them with the vendor" at bounding box center [593, 302] width 607 height 39
click at [290, 278] on input "c. Document the issues and discuss them with the vendor" at bounding box center [290, 272] width 0 height 12
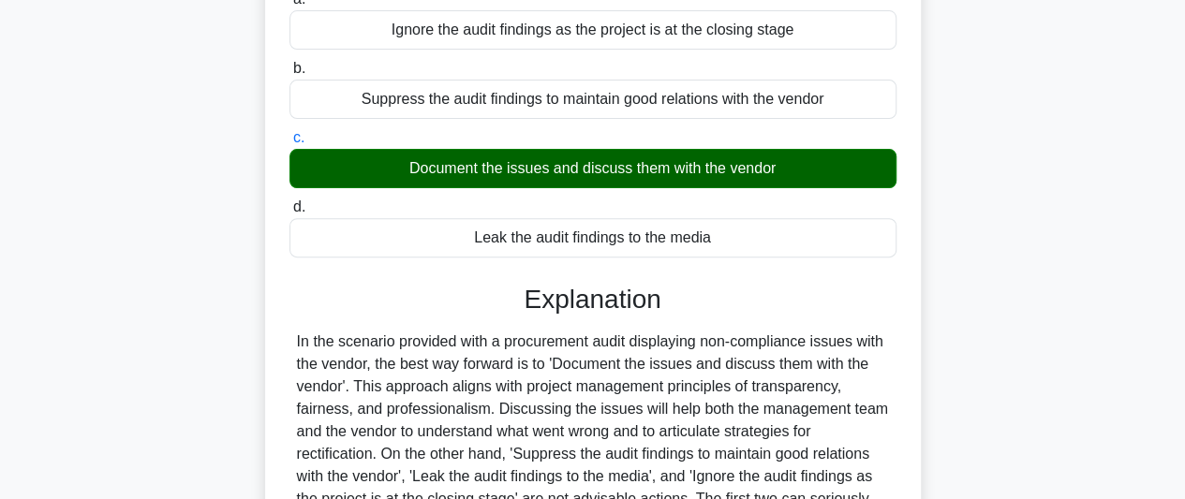
scroll to position [468, 0]
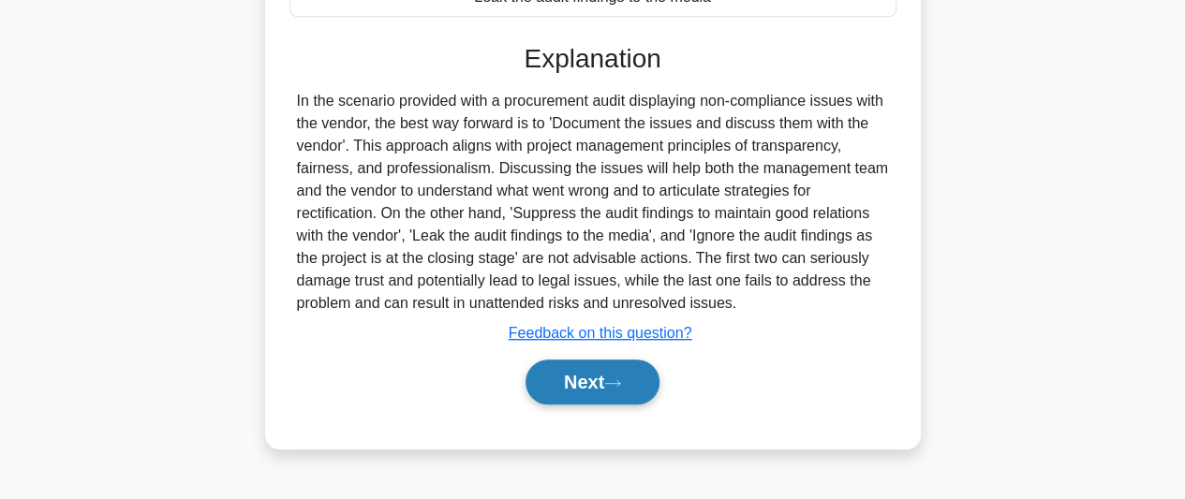
click at [597, 393] on button "Next" at bounding box center [593, 382] width 134 height 45
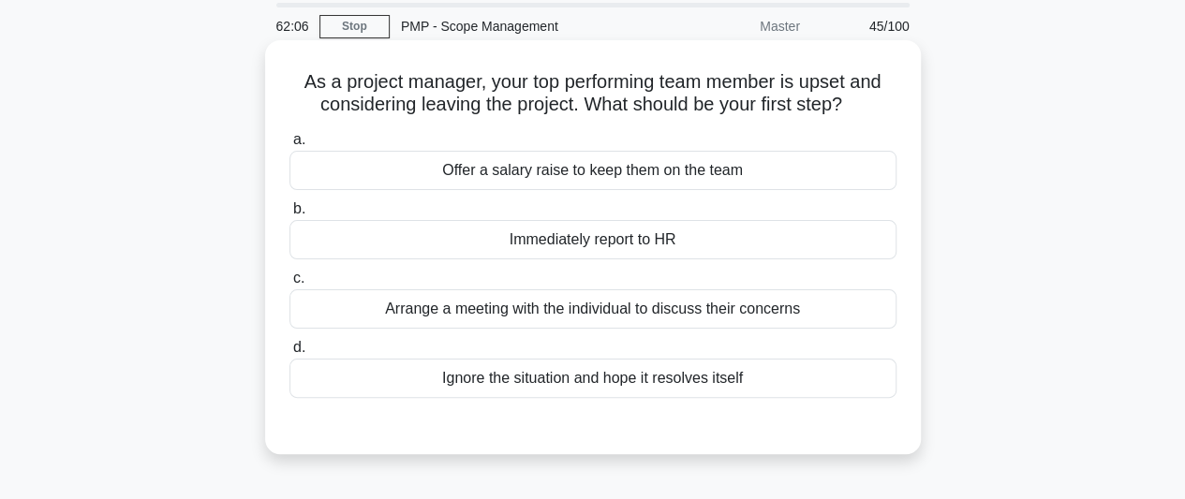
scroll to position [94, 0]
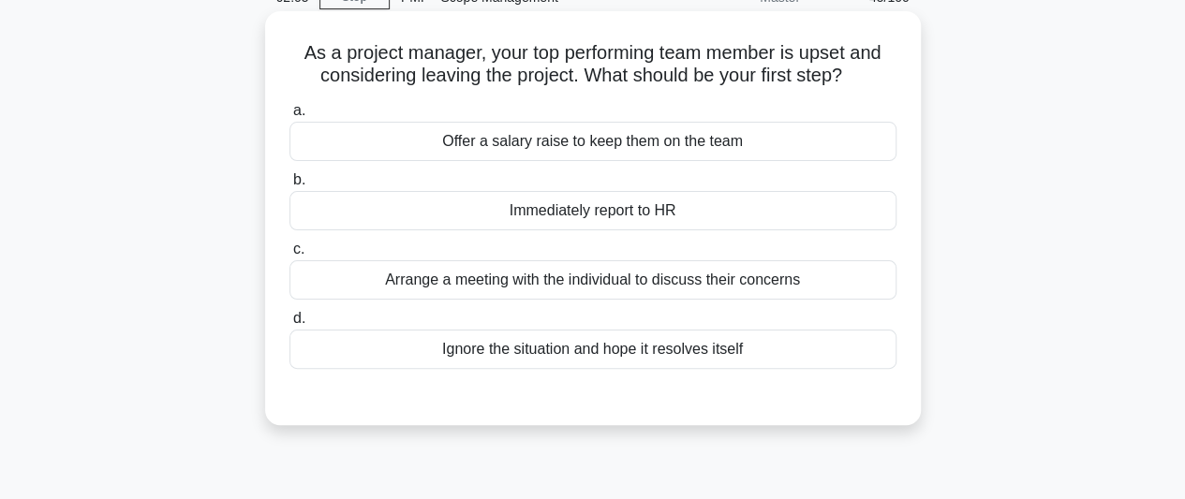
click at [708, 290] on div "Arrange a meeting with the individual to discuss their concerns" at bounding box center [593, 279] width 607 height 39
click at [290, 256] on input "c. Arrange a meeting with the individual to discuss their concerns" at bounding box center [290, 250] width 0 height 12
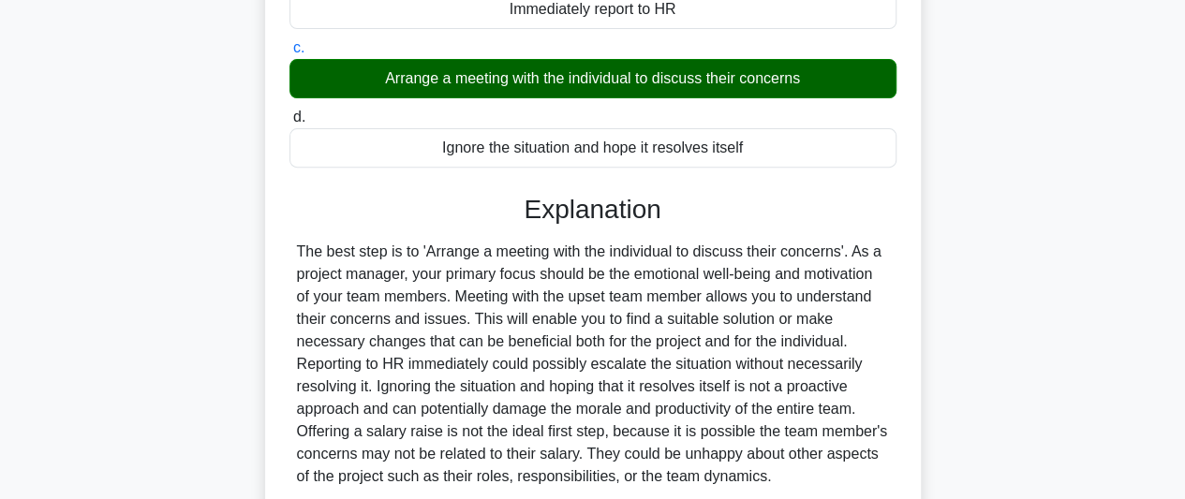
scroll to position [513, 0]
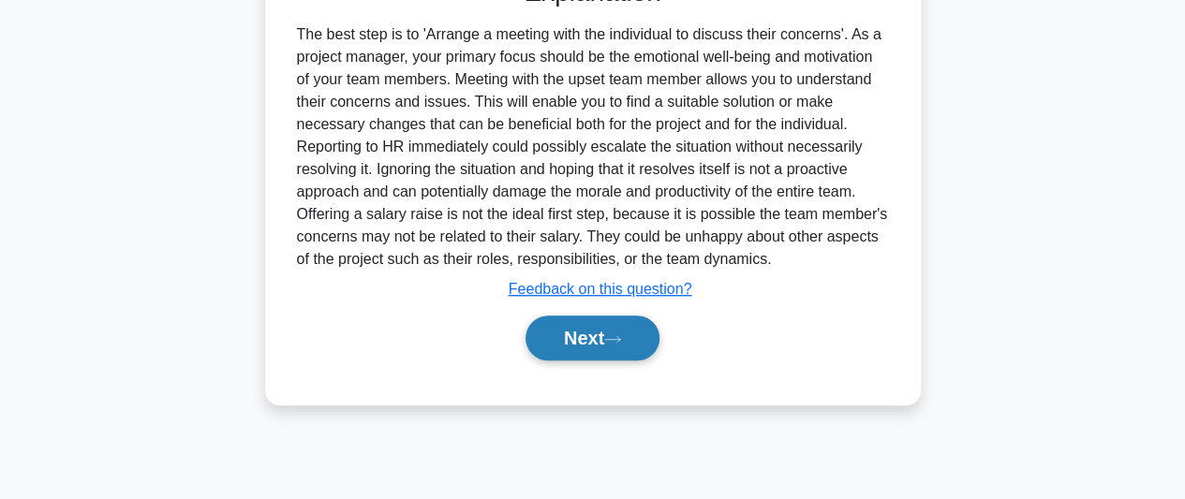
click at [617, 346] on button "Next" at bounding box center [593, 338] width 134 height 45
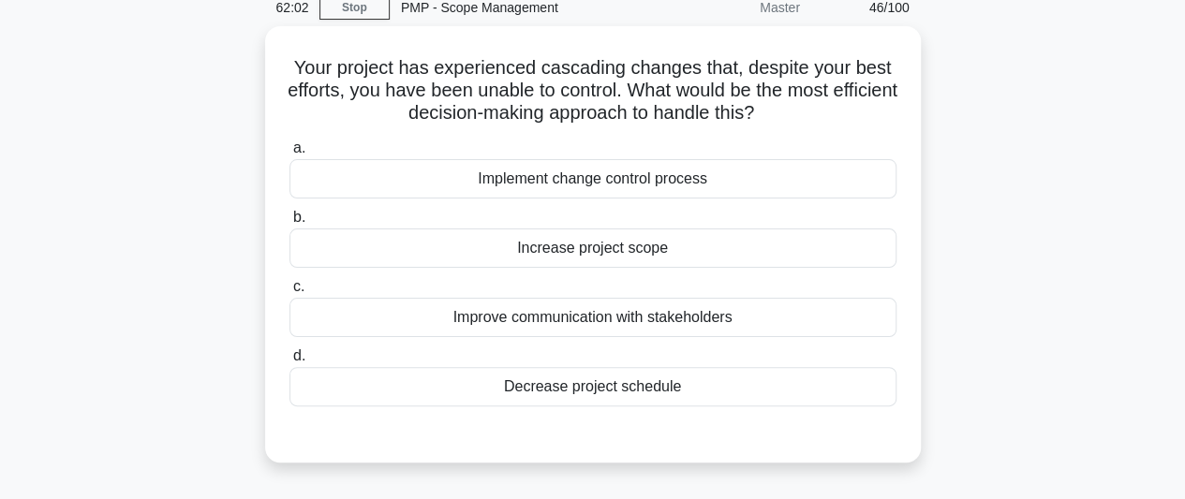
scroll to position [44, 0]
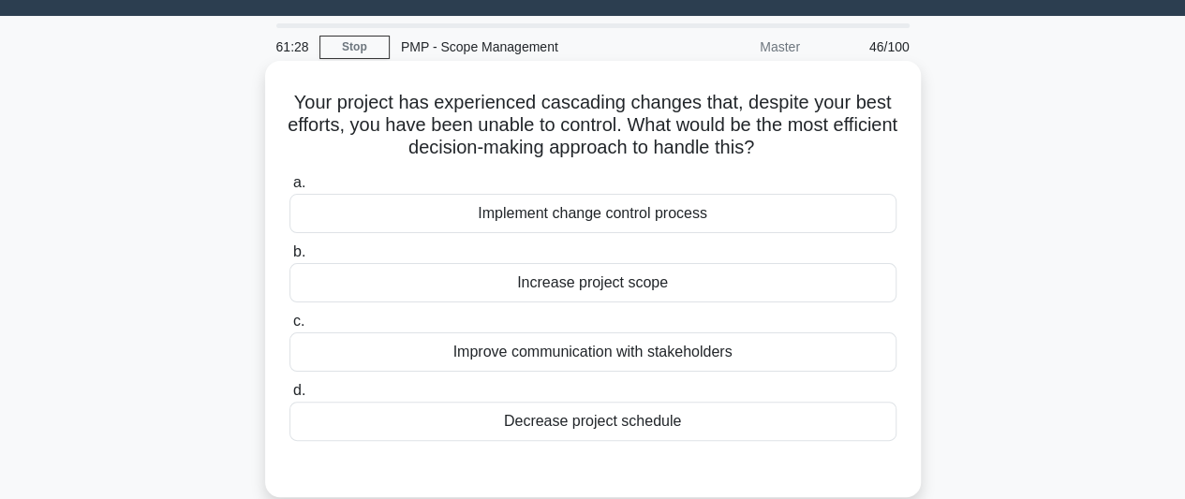
click at [630, 220] on div "Implement change control process" at bounding box center [593, 213] width 607 height 39
click at [290, 189] on input "a. Implement change control process" at bounding box center [290, 183] width 0 height 12
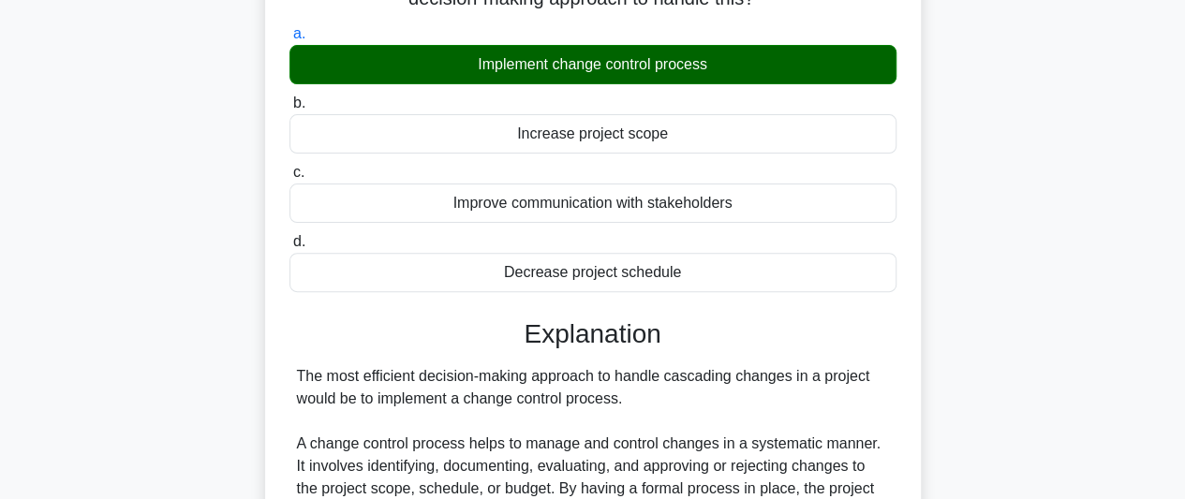
scroll to position [513, 0]
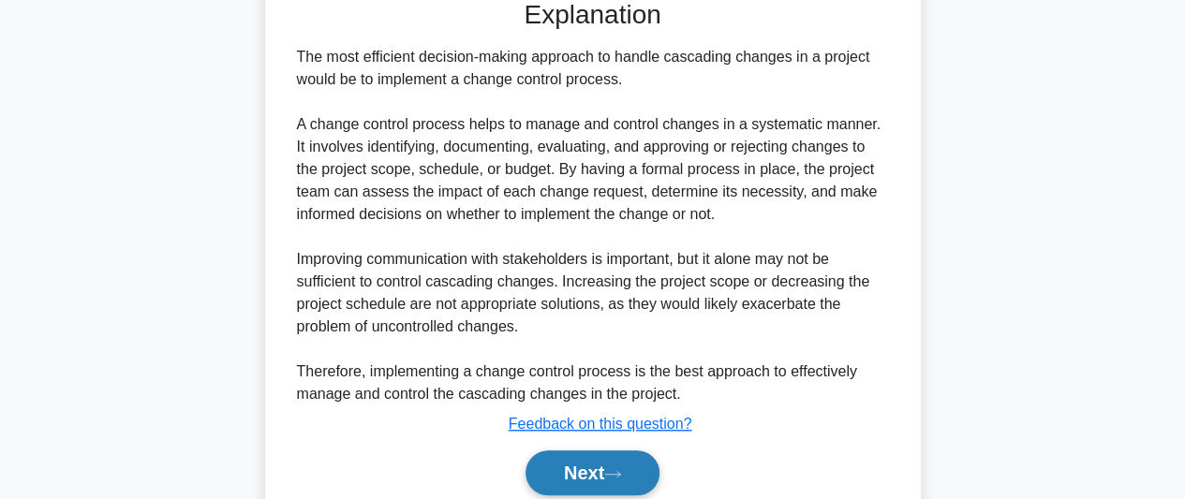
click at [632, 474] on button "Next" at bounding box center [593, 473] width 134 height 45
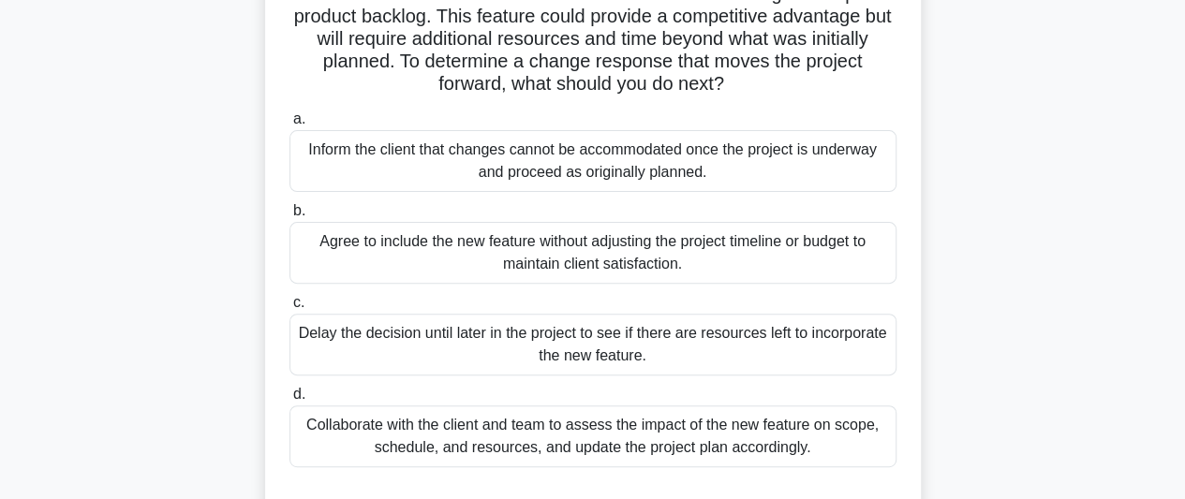
scroll to position [231, 0]
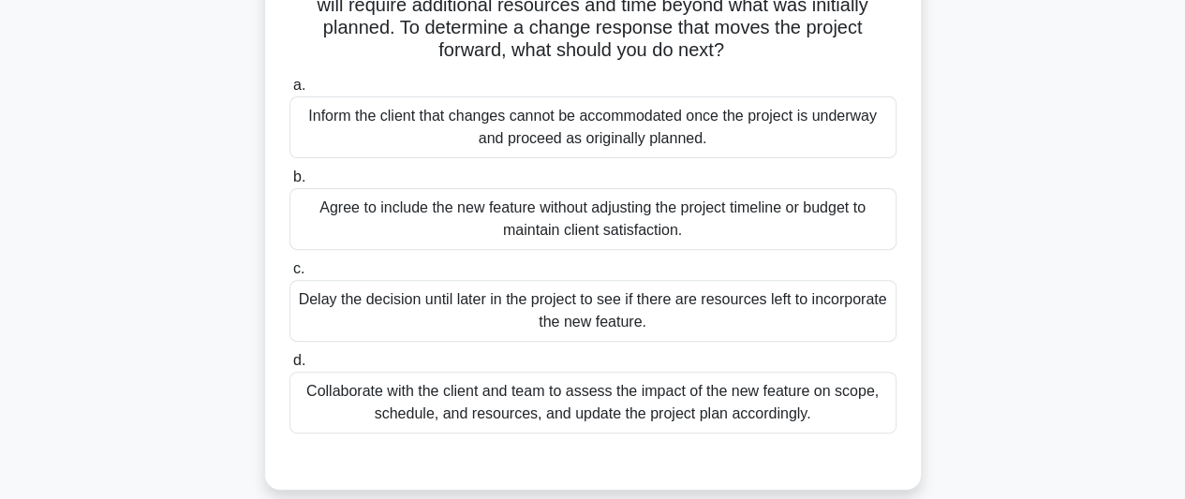
click at [777, 393] on div "Collaborate with the client and team to assess the impact of the new feature on…" at bounding box center [593, 403] width 607 height 62
click at [290, 367] on input "d. Collaborate with the client and team to assess the impact of the new feature…" at bounding box center [290, 361] width 0 height 12
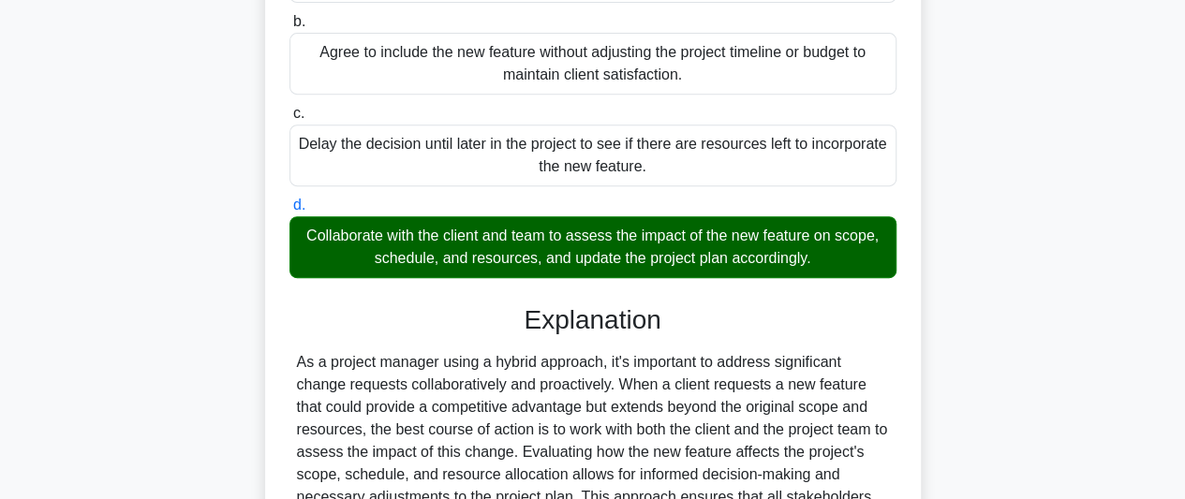
scroll to position [653, 0]
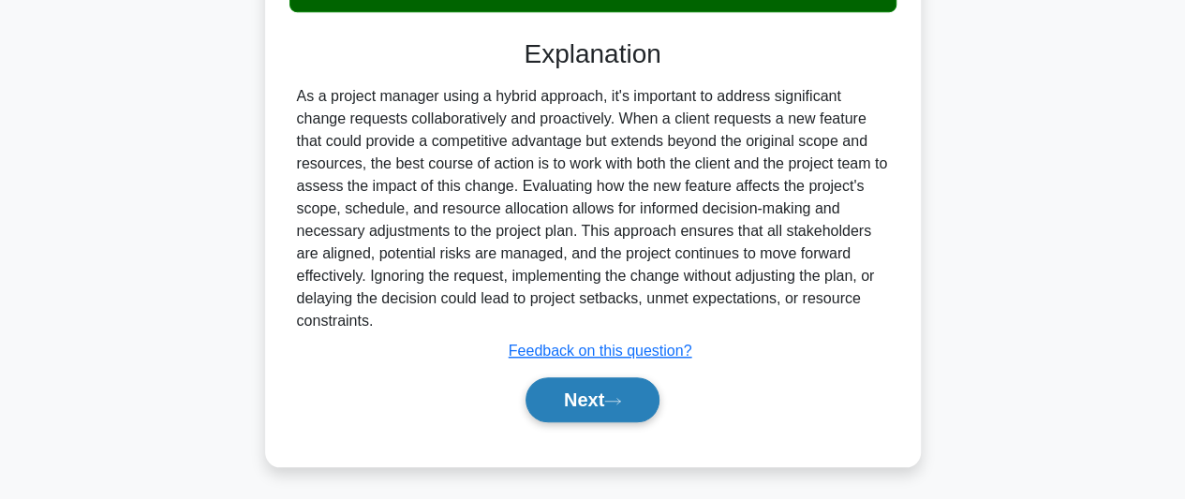
click at [636, 398] on button "Next" at bounding box center [593, 400] width 134 height 45
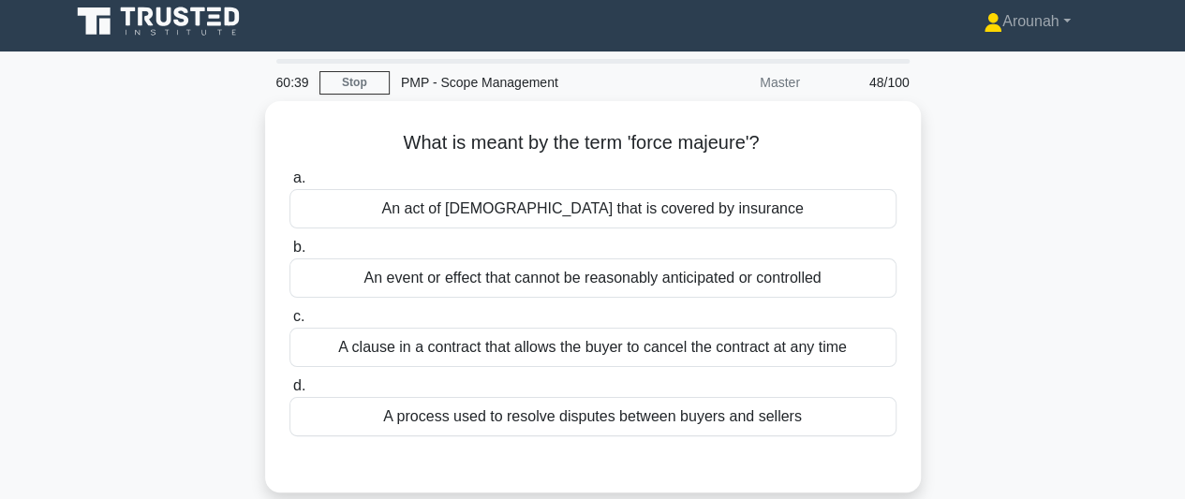
scroll to position [0, 0]
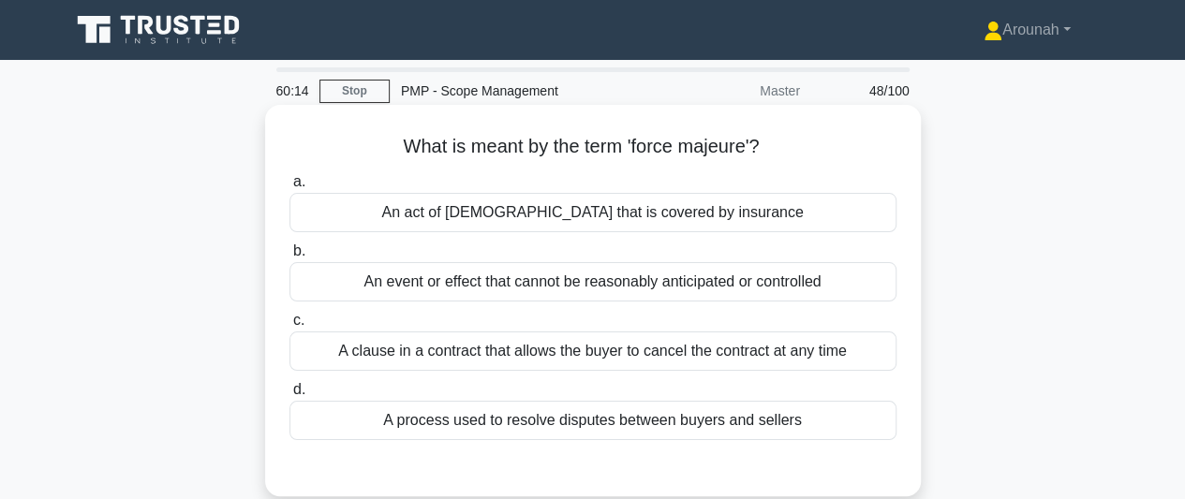
click at [792, 283] on div "An event or effect that cannot be reasonably anticipated or controlled" at bounding box center [593, 281] width 607 height 39
click at [290, 258] on input "b. An event or effect that cannot be reasonably anticipated or controlled" at bounding box center [290, 251] width 0 height 12
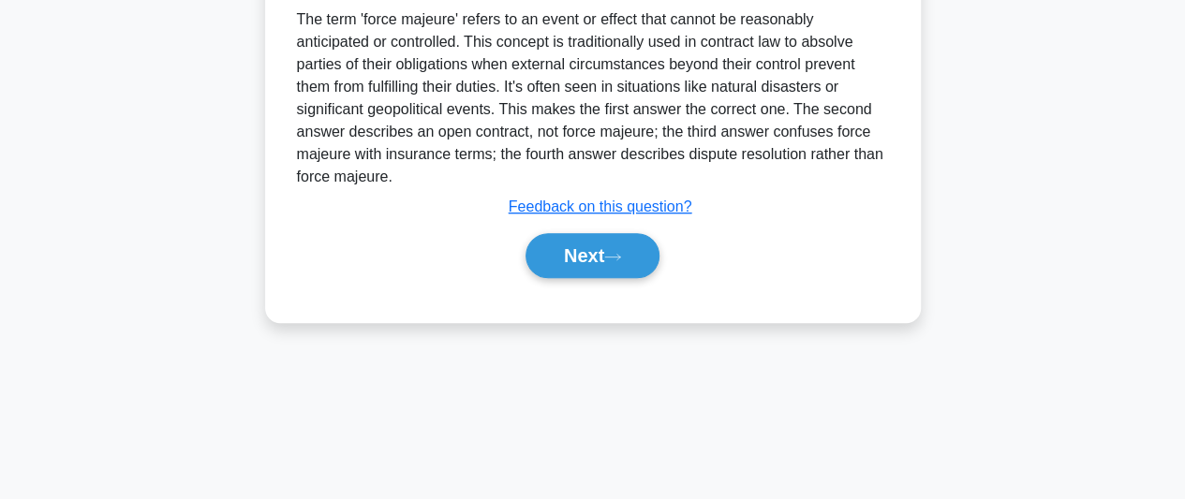
scroll to position [513, 0]
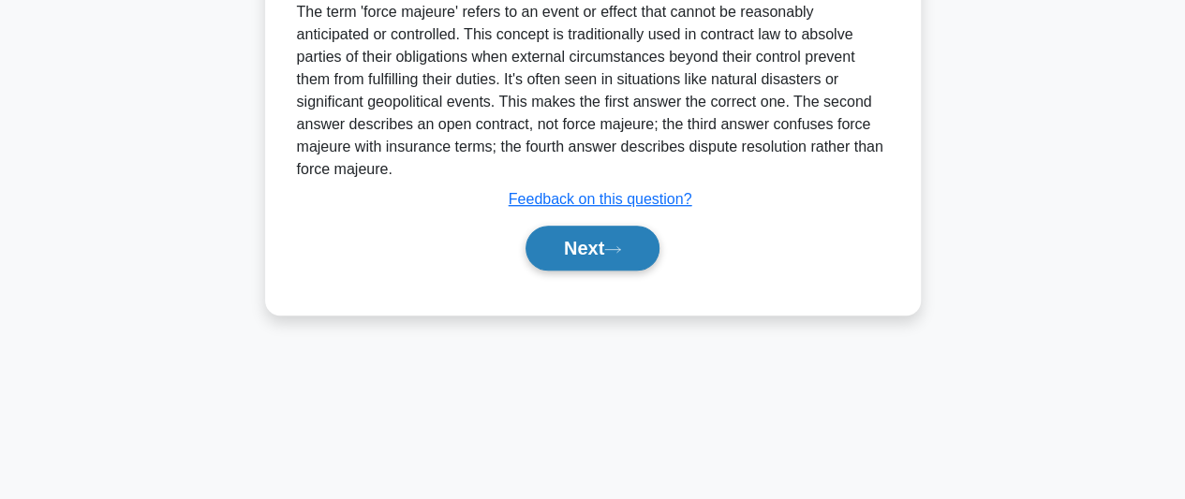
click at [612, 254] on button "Next" at bounding box center [593, 248] width 134 height 45
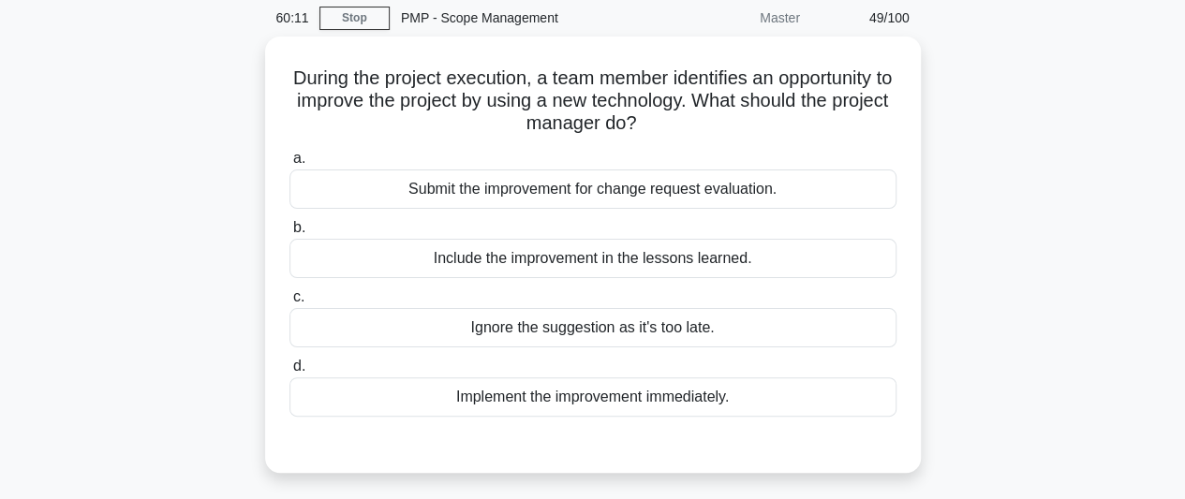
scroll to position [44, 0]
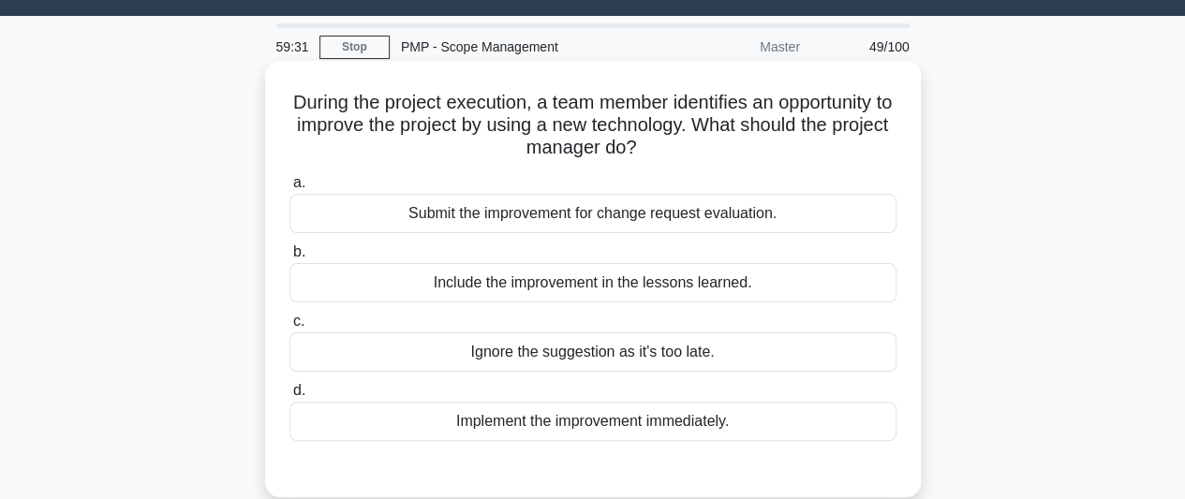
click at [720, 218] on div "Submit the improvement for change request evaluation." at bounding box center [593, 213] width 607 height 39
click at [290, 189] on input "a. Submit the improvement for change request evaluation." at bounding box center [290, 183] width 0 height 12
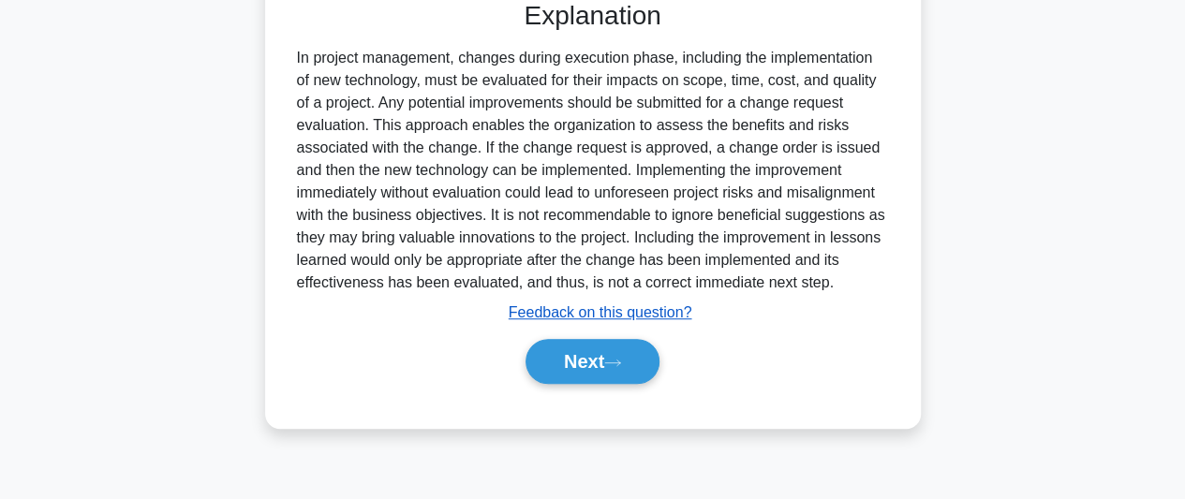
scroll to position [513, 0]
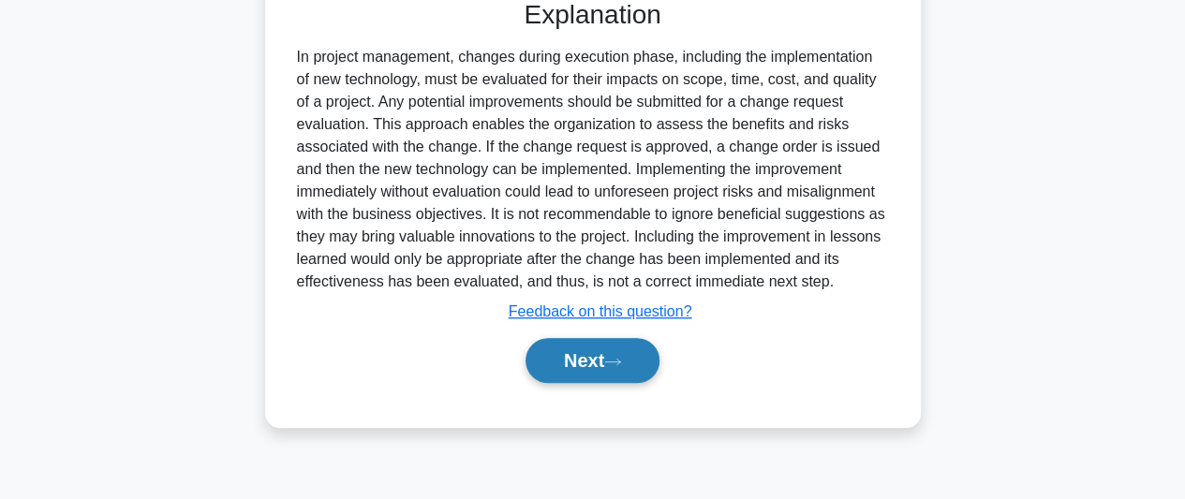
click at [546, 358] on button "Next" at bounding box center [593, 360] width 134 height 45
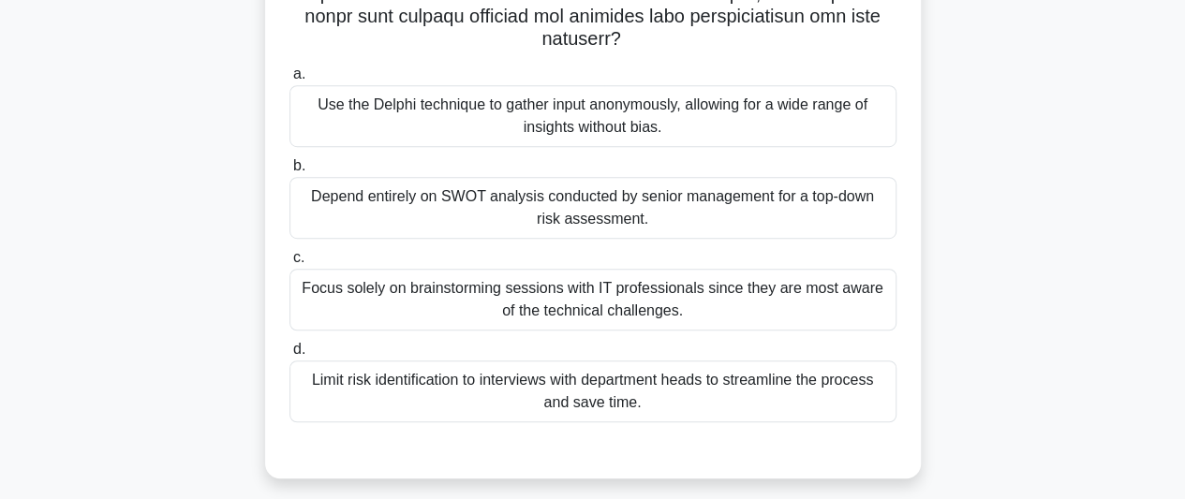
click at [577, 117] on div "Use the Delphi technique to gather input anonymously, allowing for a wide range…" at bounding box center [593, 116] width 607 height 62
click at [290, 81] on input "a. Use the Delphi technique to gather input anonymously, allowing for a wide ra…" at bounding box center [290, 74] width 0 height 12
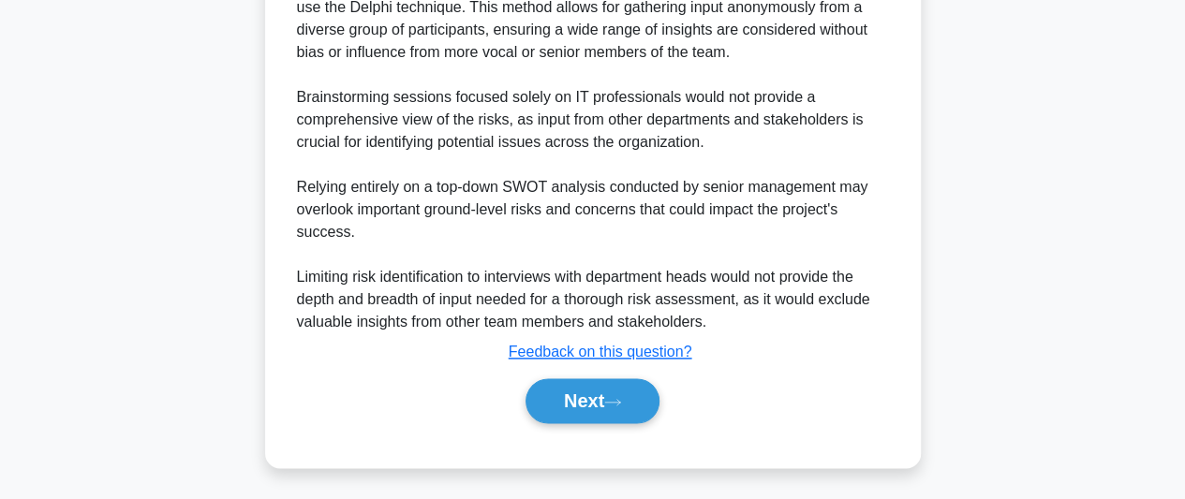
scroll to position [1035, 0]
click at [639, 390] on button "Next" at bounding box center [593, 400] width 134 height 45
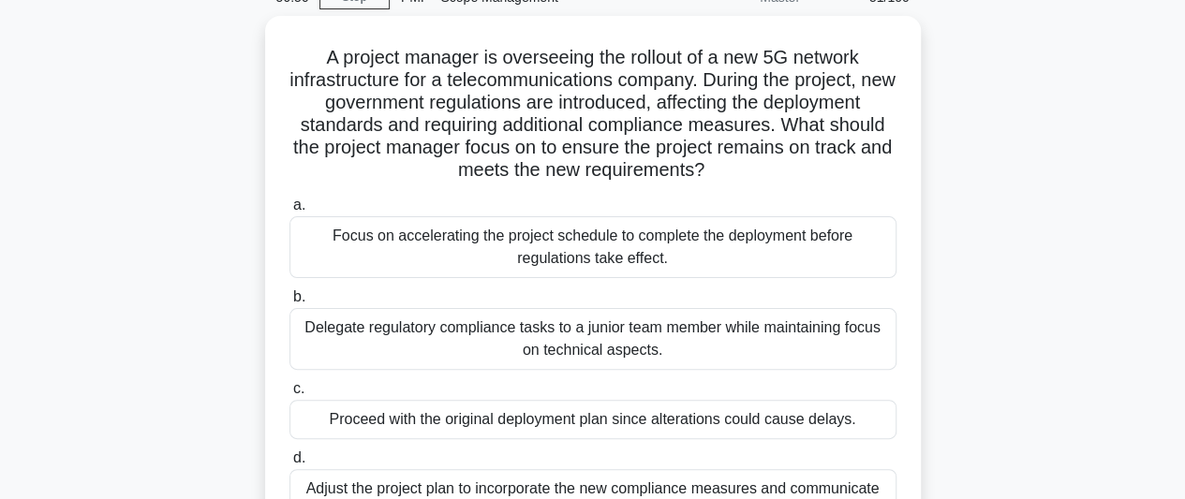
scroll to position [187, 0]
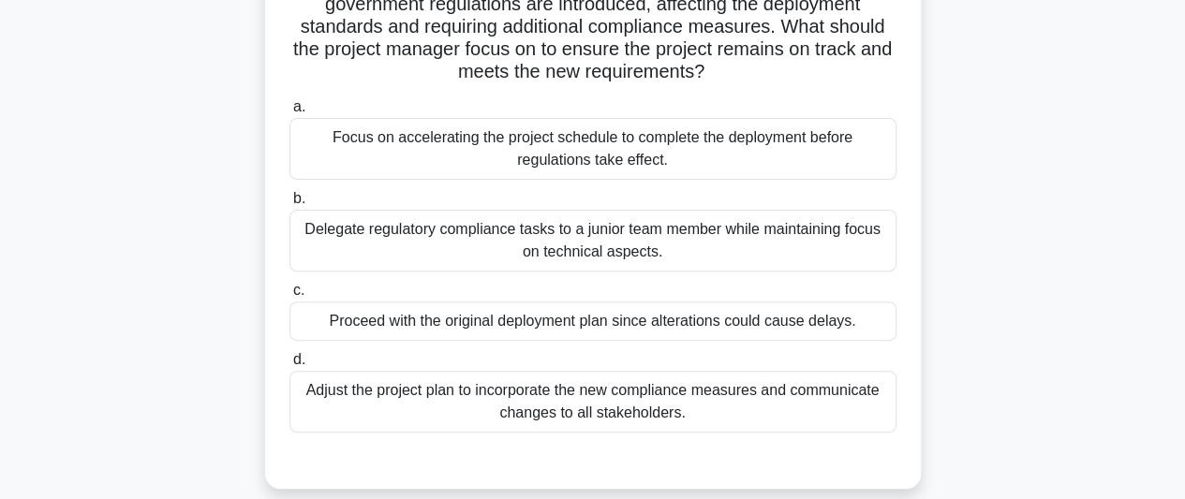
click at [774, 395] on div "Adjust the project plan to incorporate the new compliance measures and communic…" at bounding box center [593, 402] width 607 height 62
click at [290, 366] on input "d. Adjust the project plan to incorporate the new compliance measures and commu…" at bounding box center [290, 360] width 0 height 12
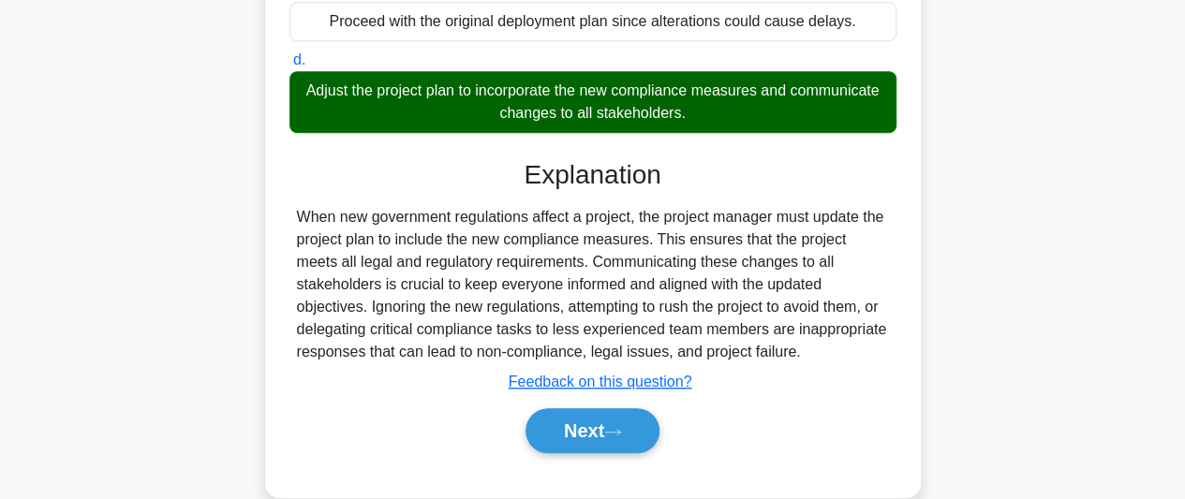
scroll to position [518, 0]
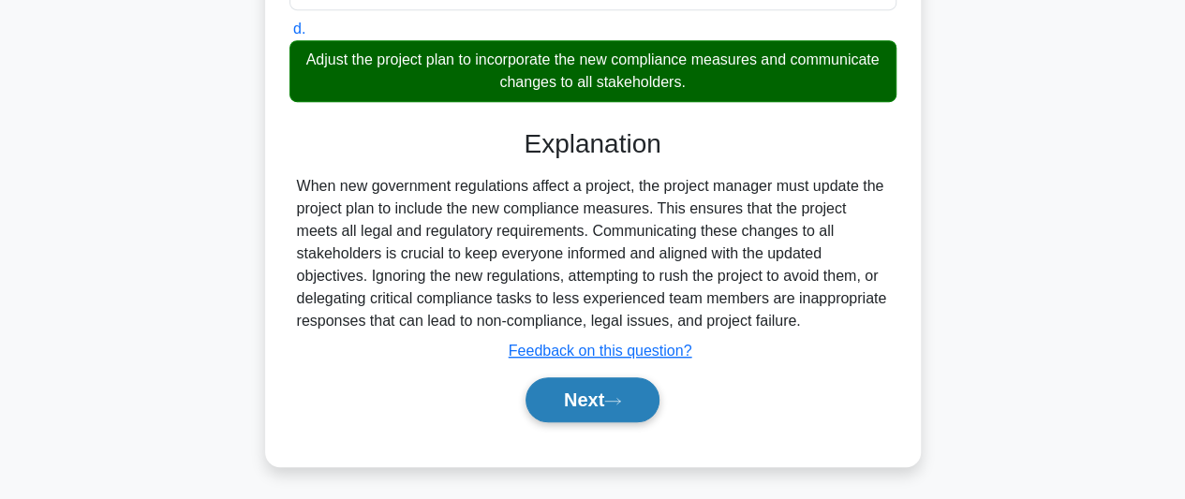
click at [592, 392] on button "Next" at bounding box center [593, 400] width 134 height 45
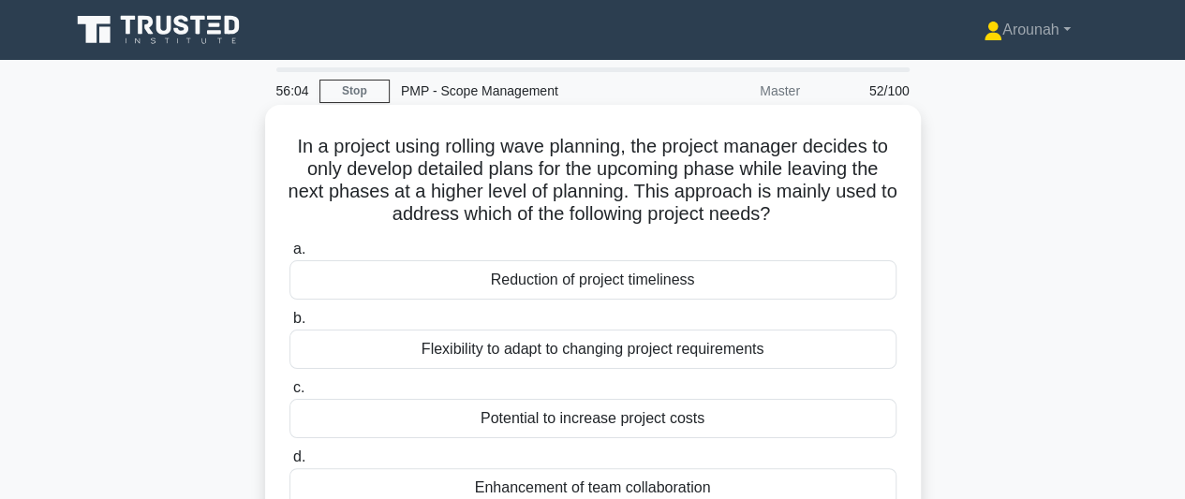
scroll to position [94, 0]
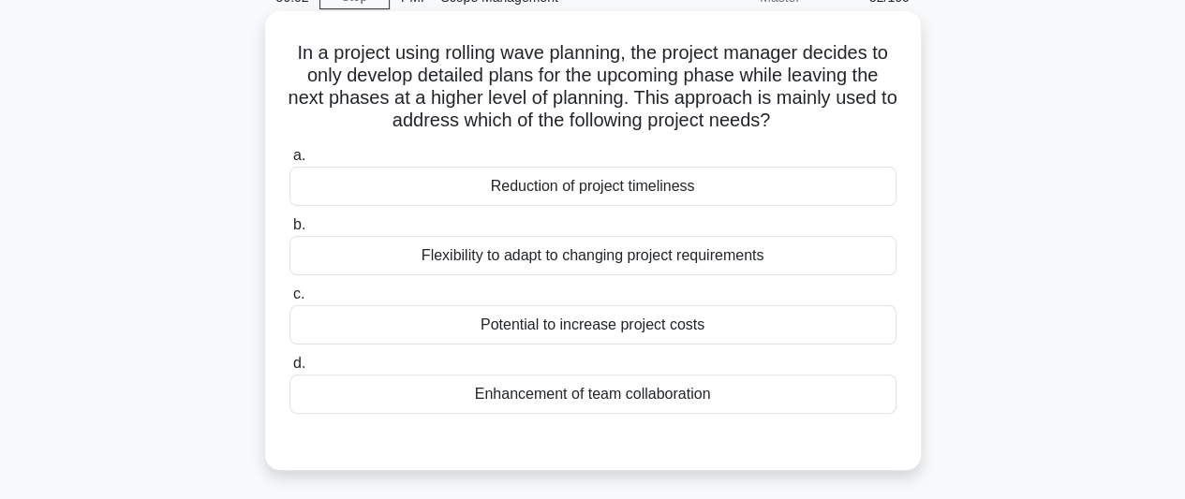
click at [669, 255] on div "Flexibility to adapt to changing project requirements" at bounding box center [593, 255] width 607 height 39
click at [290, 231] on input "b. Flexibility to adapt to changing project requirements" at bounding box center [290, 225] width 0 height 12
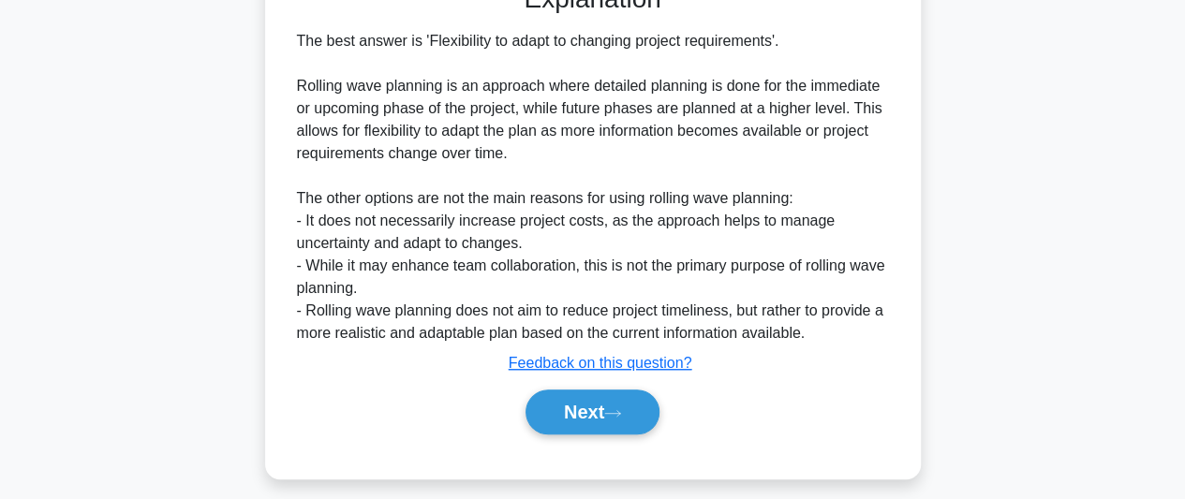
scroll to position [563, 0]
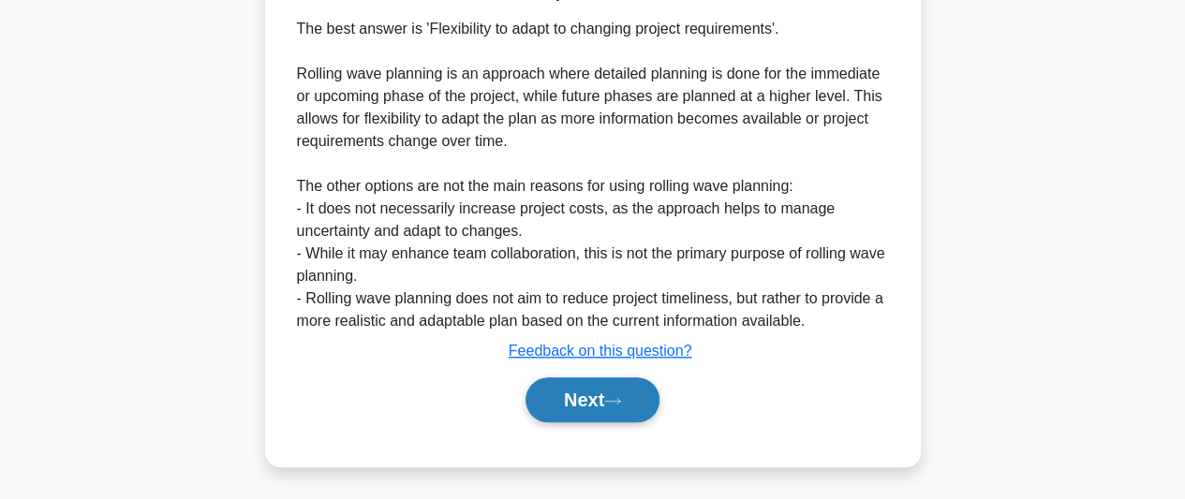
click at [555, 403] on button "Next" at bounding box center [593, 400] width 134 height 45
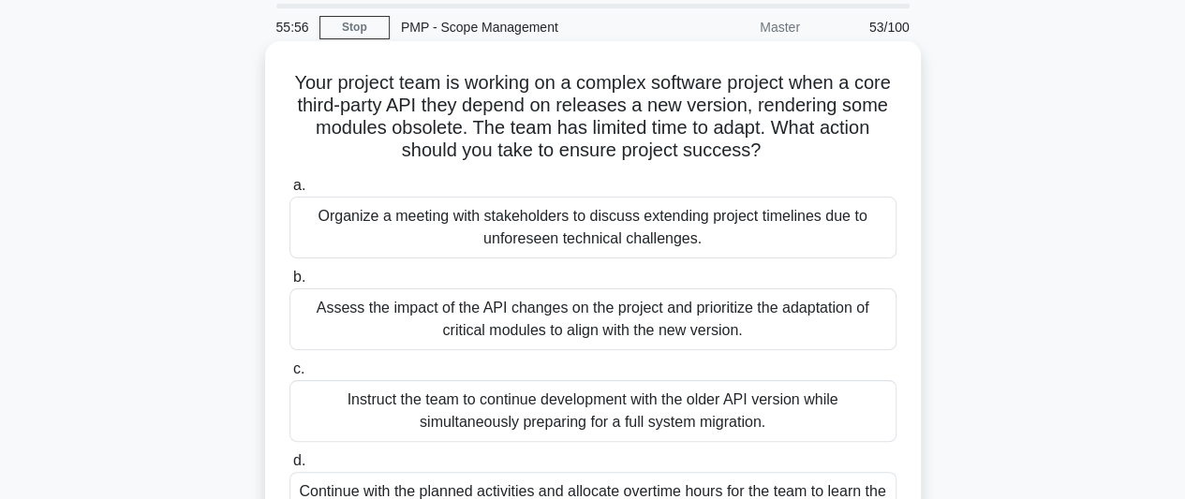
scroll to position [94, 0]
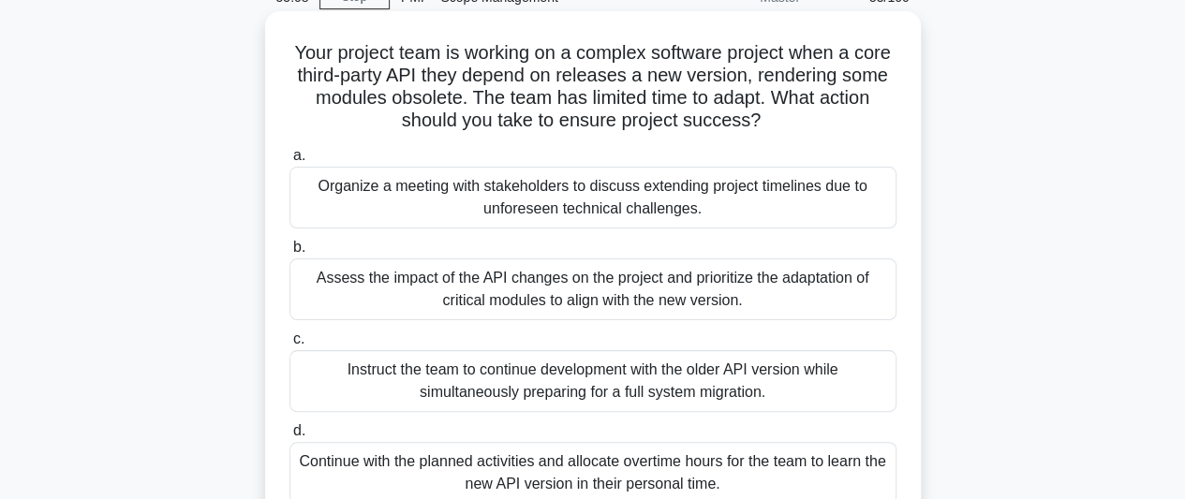
click at [825, 295] on div "Assess the impact of the API changes on the project and prioritize the adaptati…" at bounding box center [593, 290] width 607 height 62
click at [290, 254] on input "b. Assess the impact of the API changes on the project and prioritize the adapt…" at bounding box center [290, 248] width 0 height 12
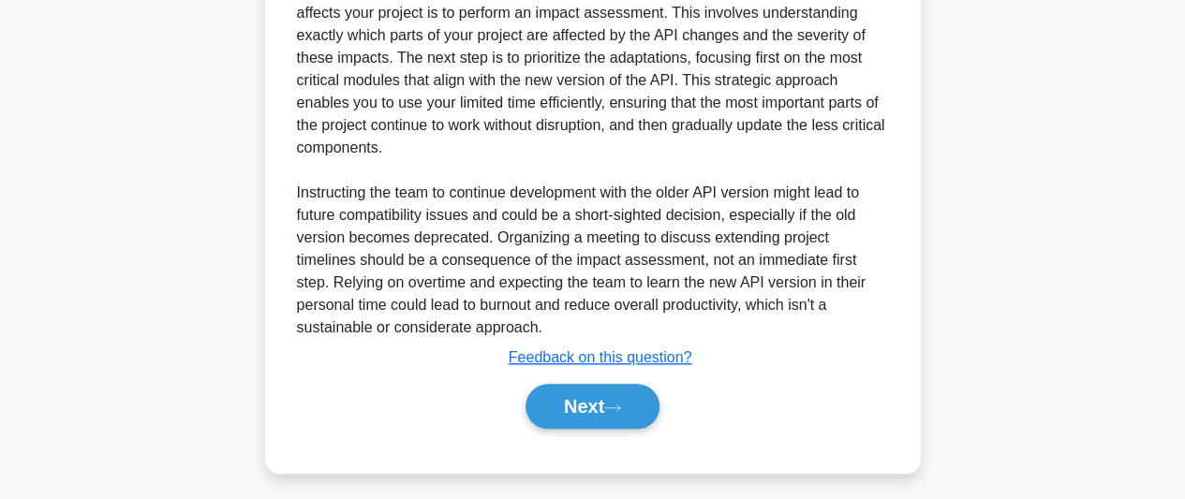
scroll to position [698, 0]
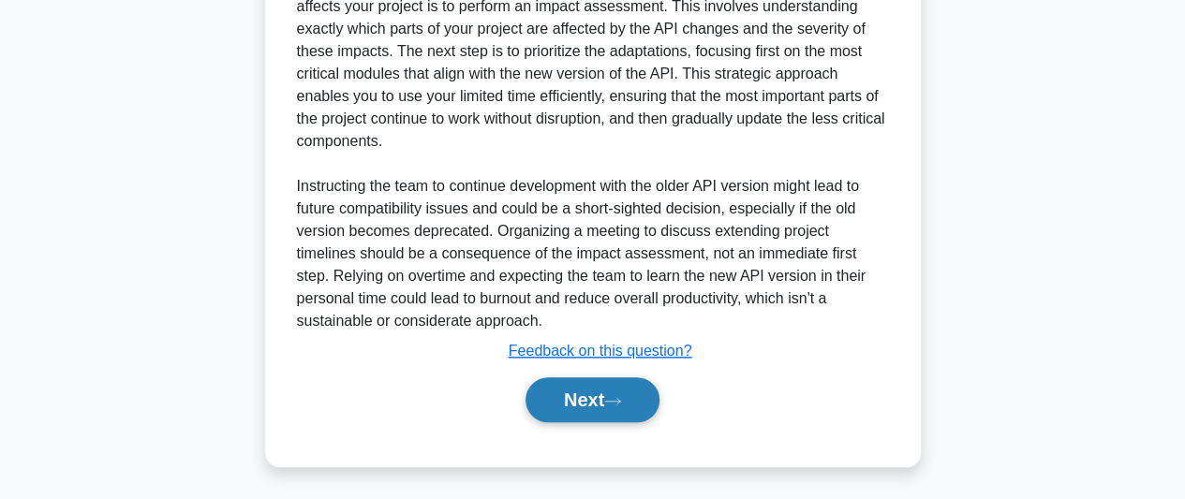
click at [590, 409] on button "Next" at bounding box center [593, 400] width 134 height 45
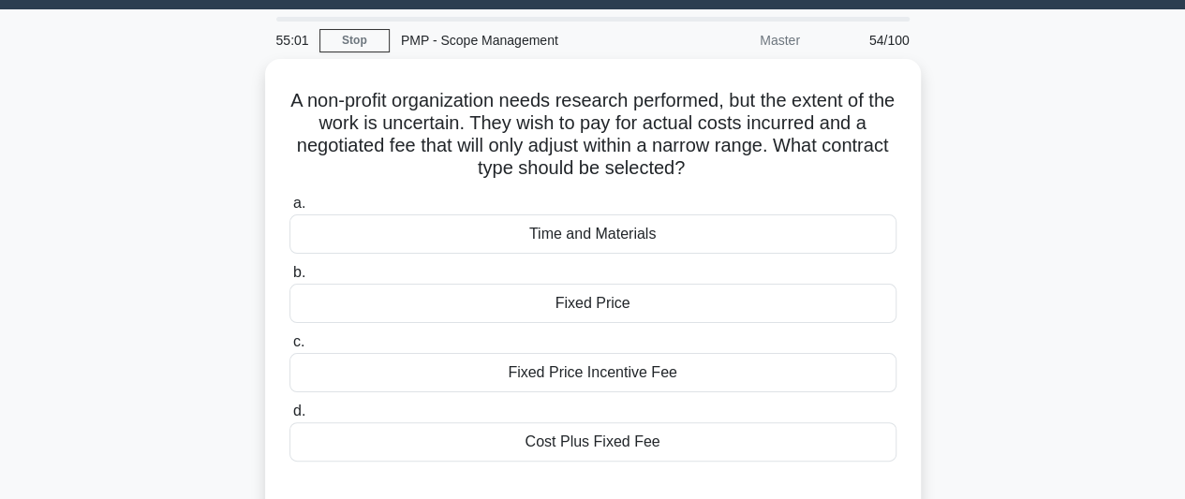
scroll to position [94, 0]
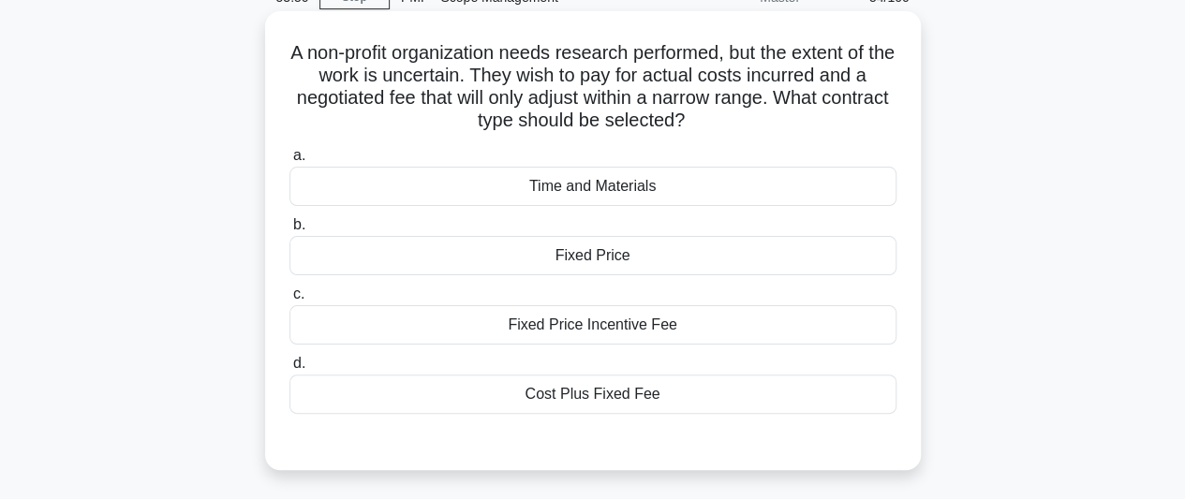
click at [601, 398] on div "Cost Plus Fixed Fee" at bounding box center [593, 394] width 607 height 39
click at [290, 370] on input "d. Cost Plus Fixed Fee" at bounding box center [290, 364] width 0 height 12
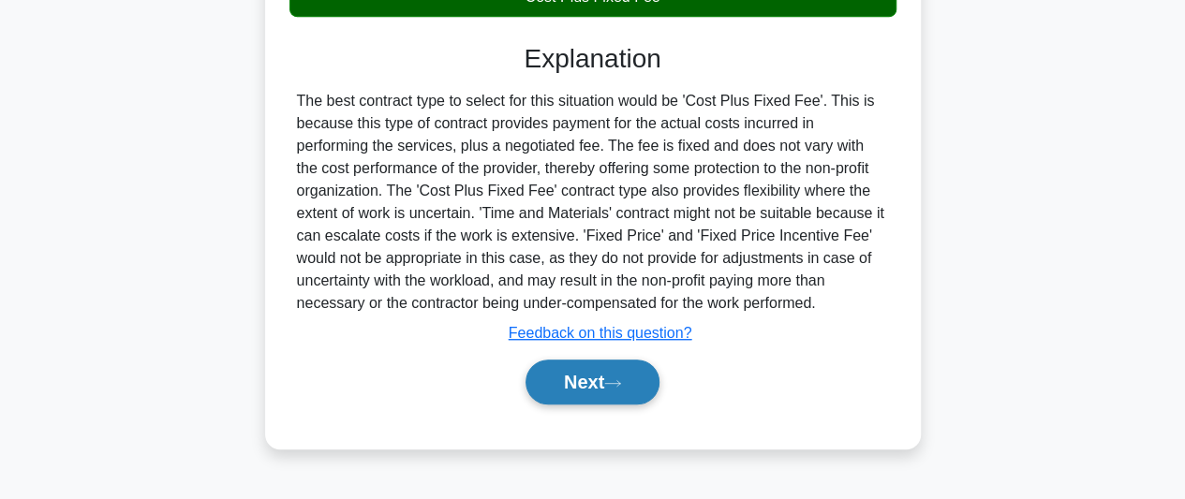
scroll to position [513, 0]
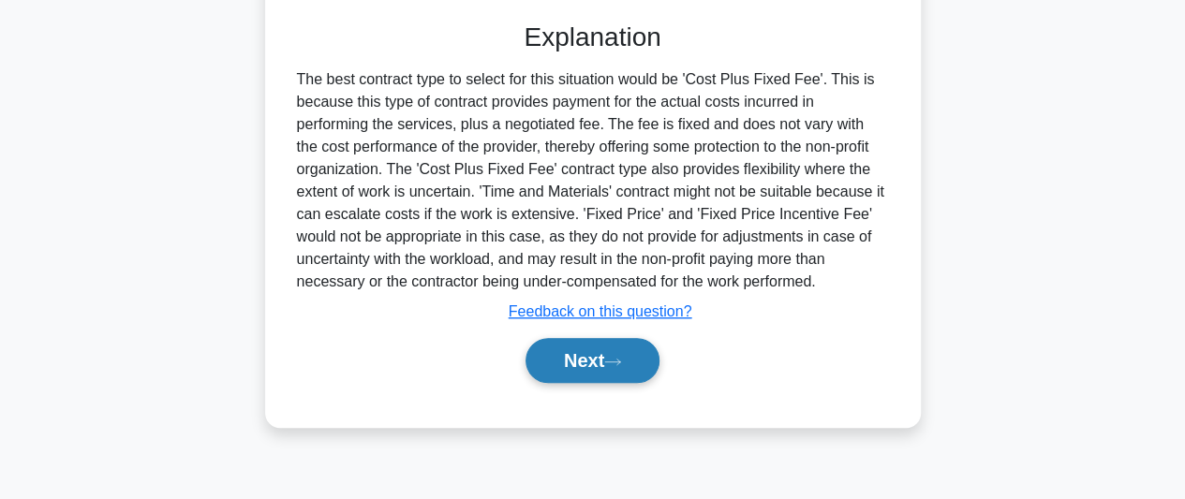
click at [583, 363] on button "Next" at bounding box center [593, 360] width 134 height 45
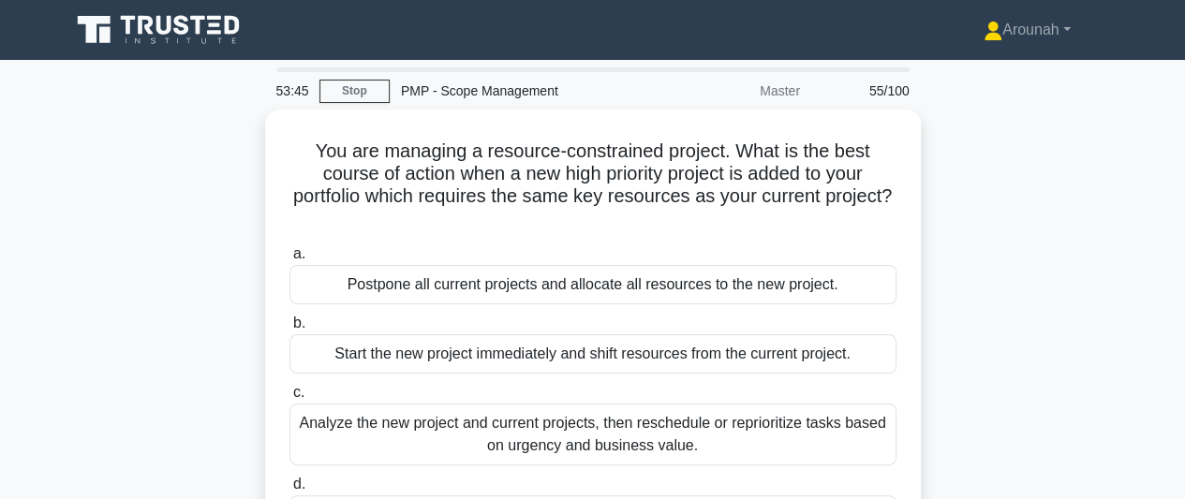
scroll to position [94, 0]
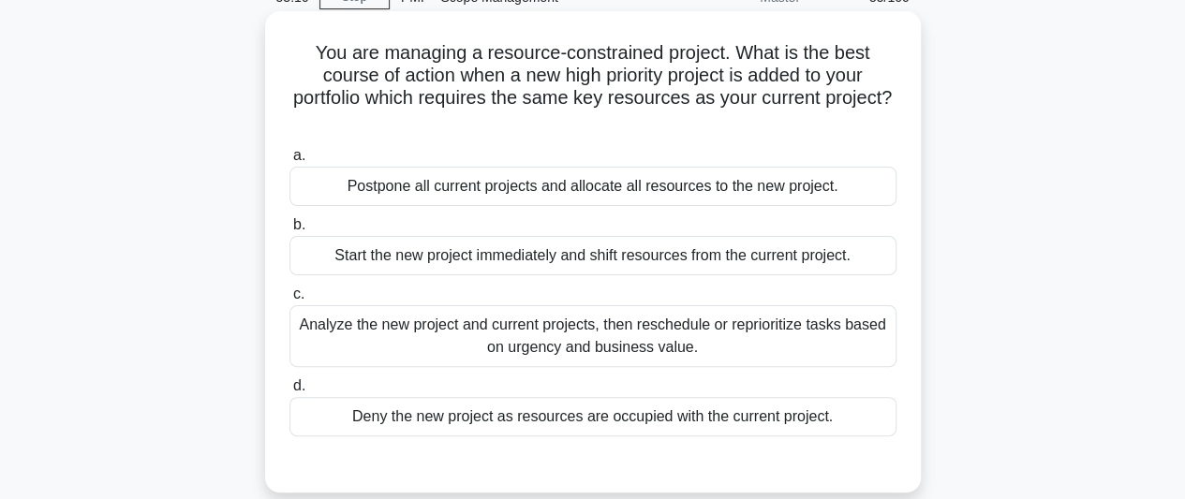
click at [733, 342] on div "Analyze the new project and current projects, then reschedule or reprioritize t…" at bounding box center [593, 336] width 607 height 62
click at [290, 301] on input "c. Analyze the new project and current projects, then reschedule or reprioritiz…" at bounding box center [290, 295] width 0 height 12
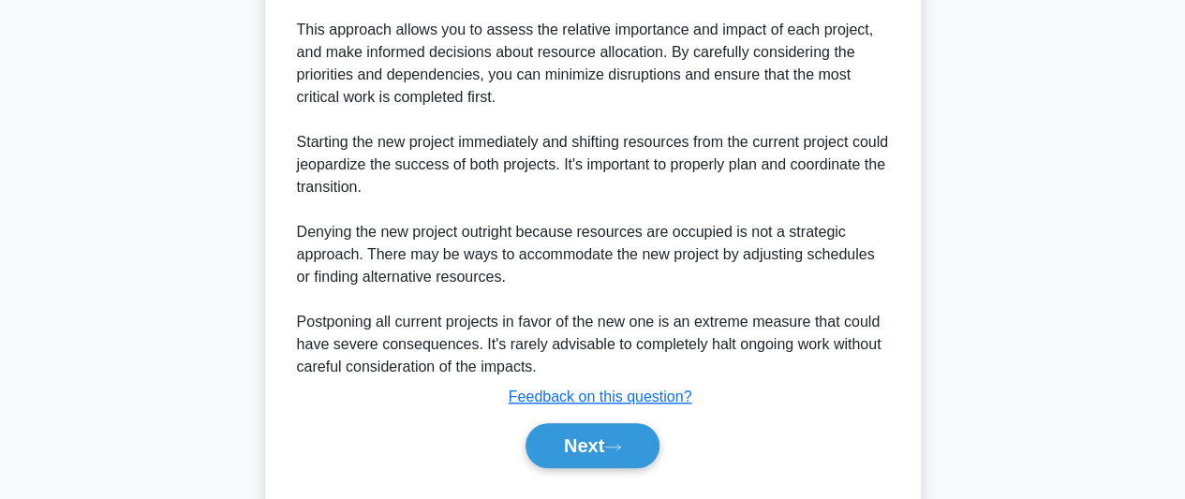
scroll to position [698, 0]
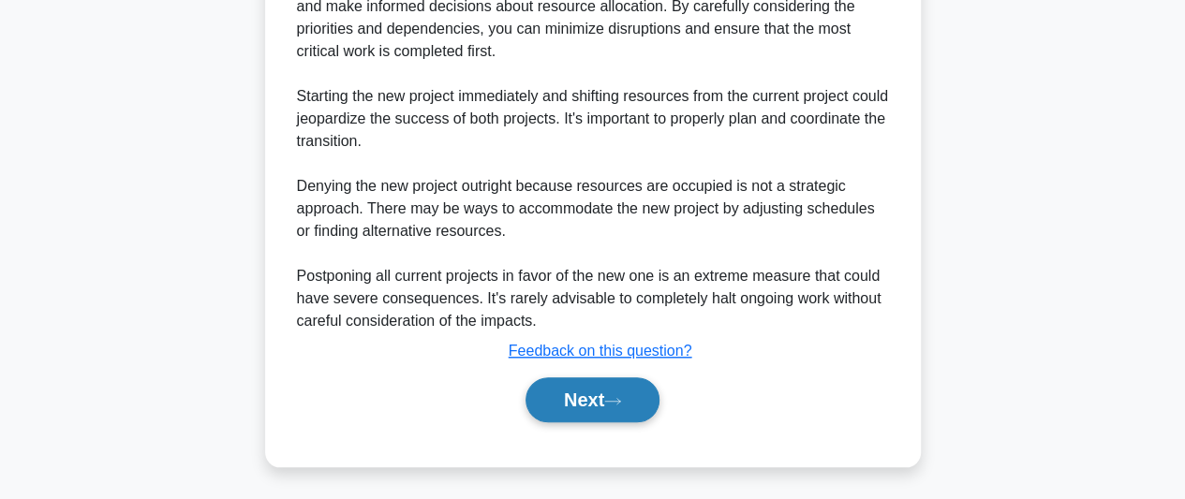
click at [620, 394] on button "Next" at bounding box center [593, 400] width 134 height 45
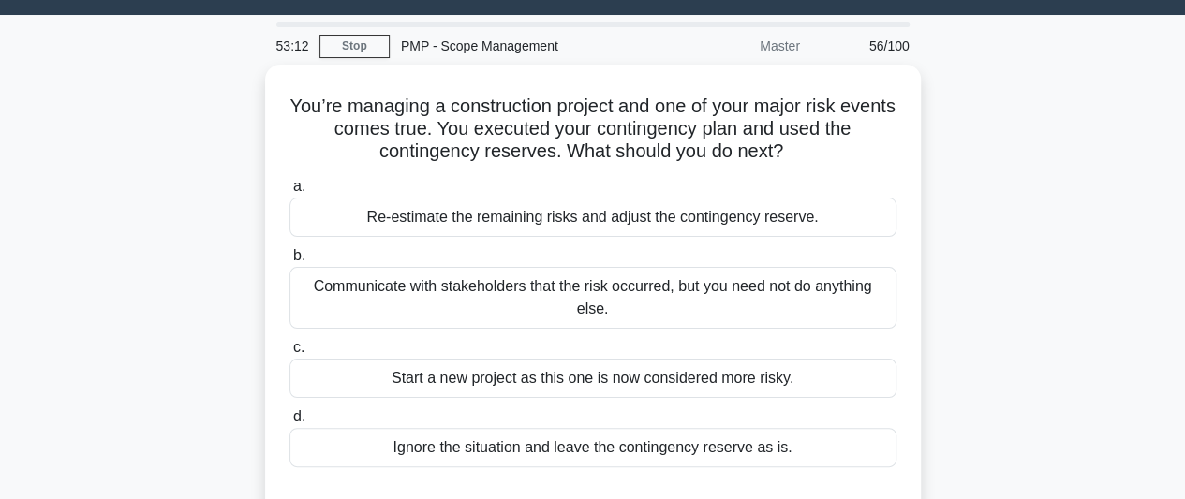
scroll to position [44, 0]
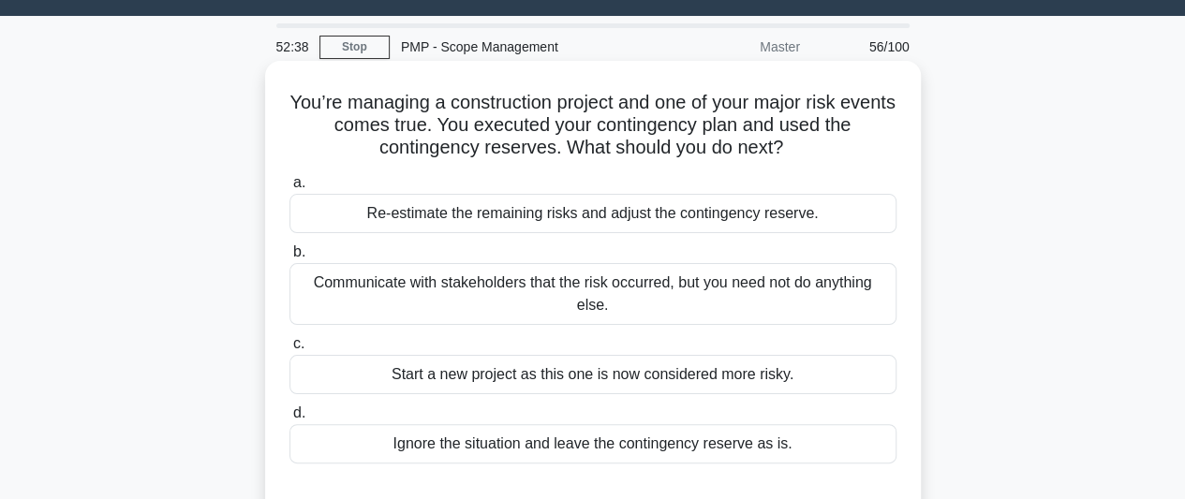
click at [669, 226] on div "Re-estimate the remaining risks and adjust the contingency reserve." at bounding box center [593, 213] width 607 height 39
click at [290, 189] on input "a. Re-estimate the remaining risks and adjust the contingency reserve." at bounding box center [290, 183] width 0 height 12
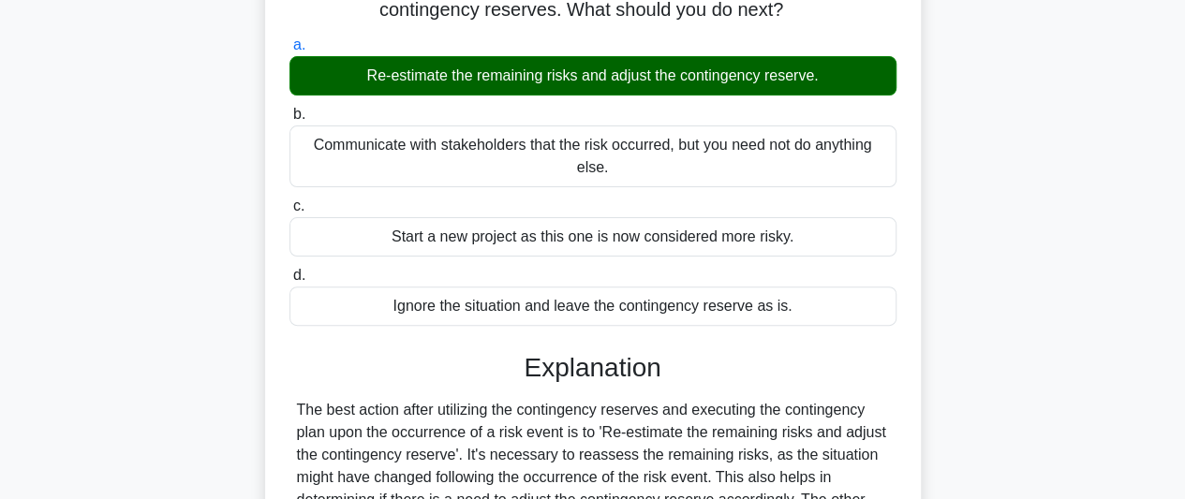
scroll to position [419, 0]
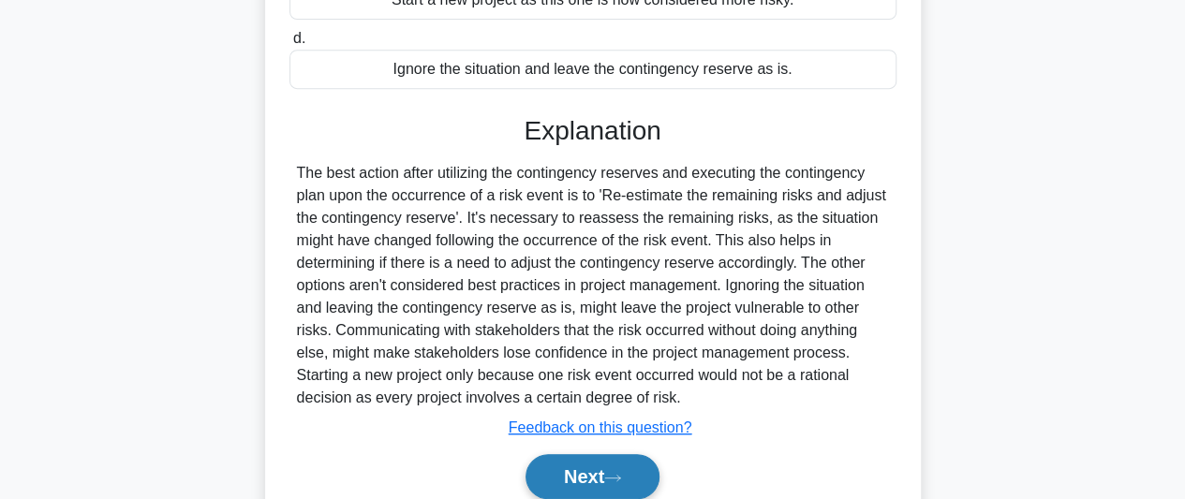
click at [637, 466] on button "Next" at bounding box center [593, 476] width 134 height 45
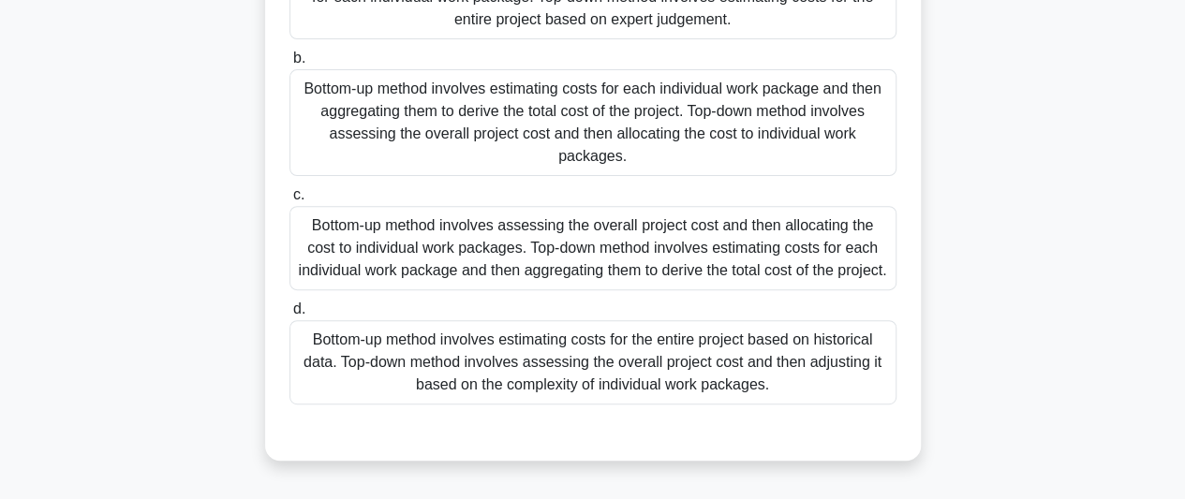
scroll to position [231, 0]
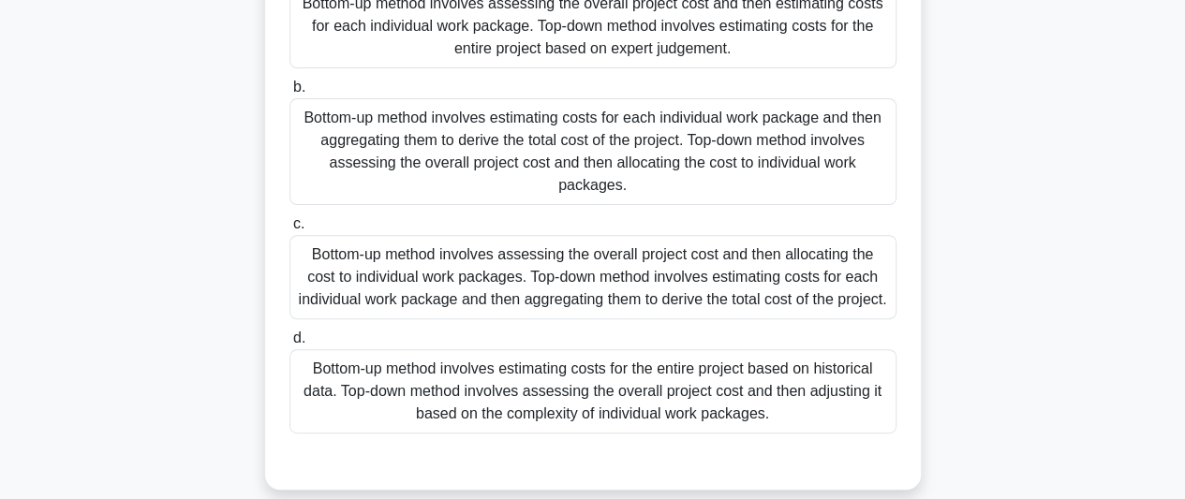
click at [667, 179] on div "Bottom-up method involves estimating costs for each individual work package and…" at bounding box center [593, 151] width 607 height 107
click at [290, 94] on input "b. Bottom-up method involves estimating costs for each individual work package …" at bounding box center [290, 88] width 0 height 12
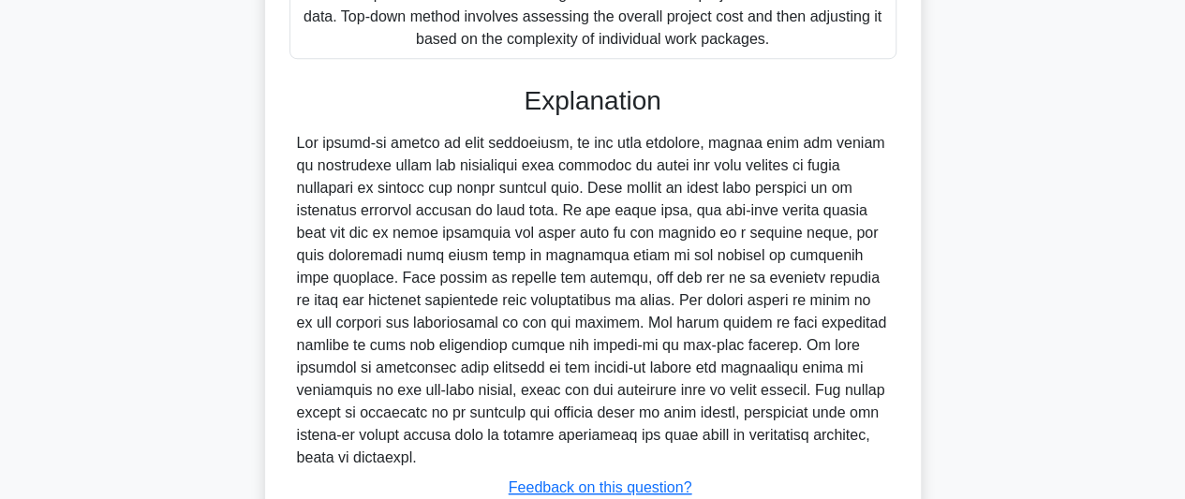
scroll to position [766, 0]
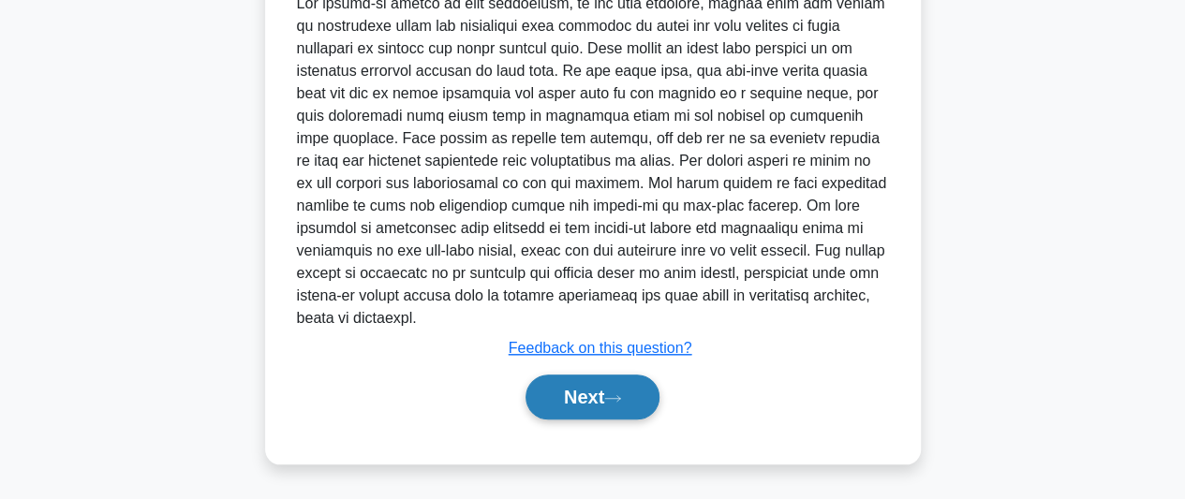
click at [597, 391] on button "Next" at bounding box center [593, 397] width 134 height 45
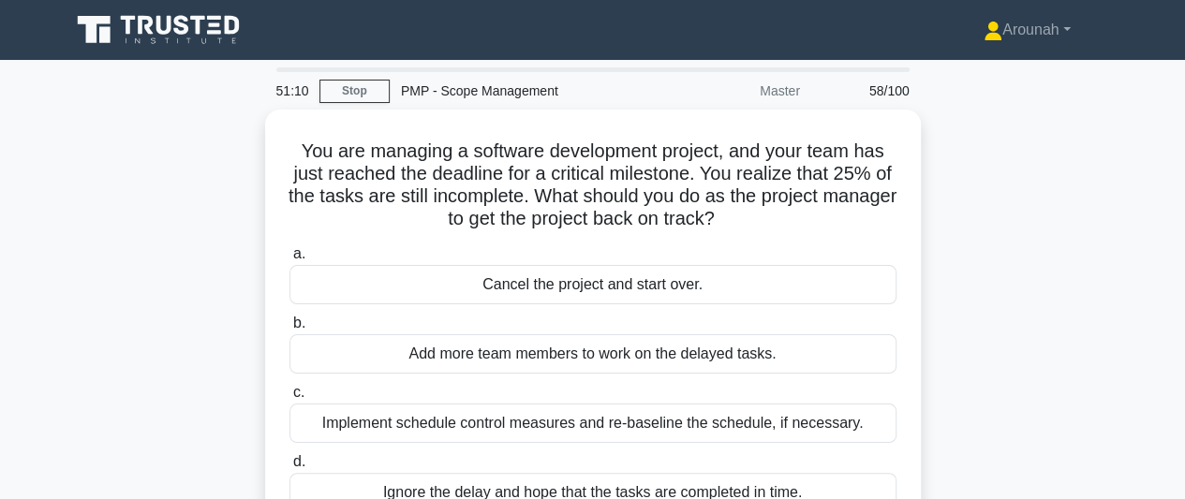
scroll to position [94, 0]
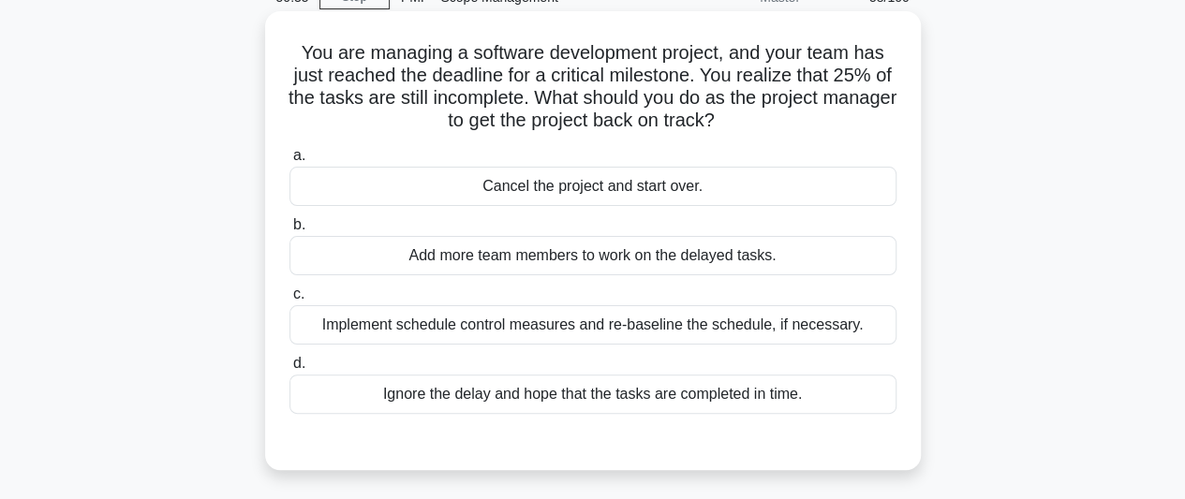
click at [714, 334] on div "Implement schedule control measures and re-baseline the schedule, if necessary." at bounding box center [593, 324] width 607 height 39
click at [290, 301] on input "c. Implement schedule control measures and re-baseline the schedule, if necessa…" at bounding box center [290, 295] width 0 height 12
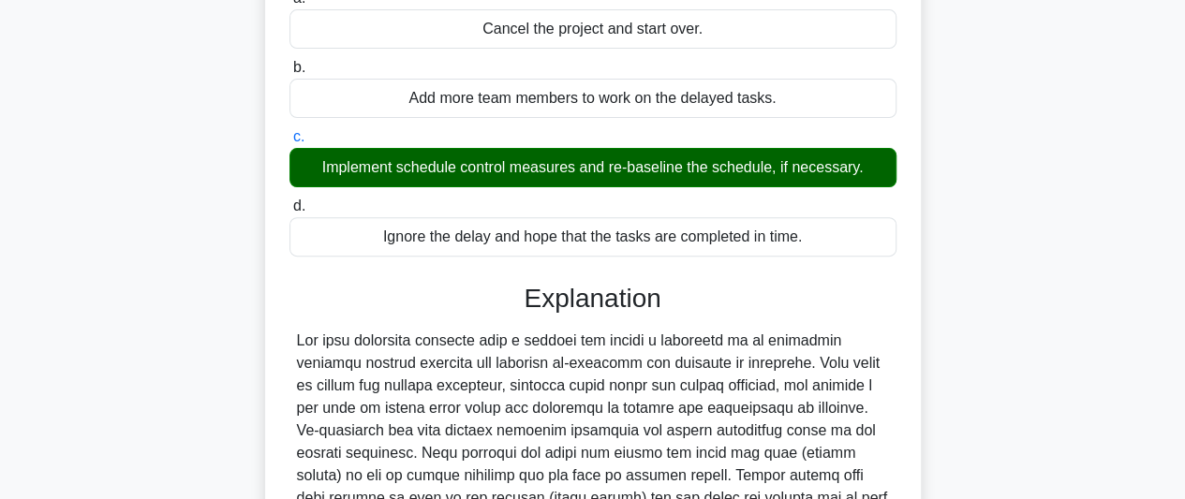
scroll to position [562, 0]
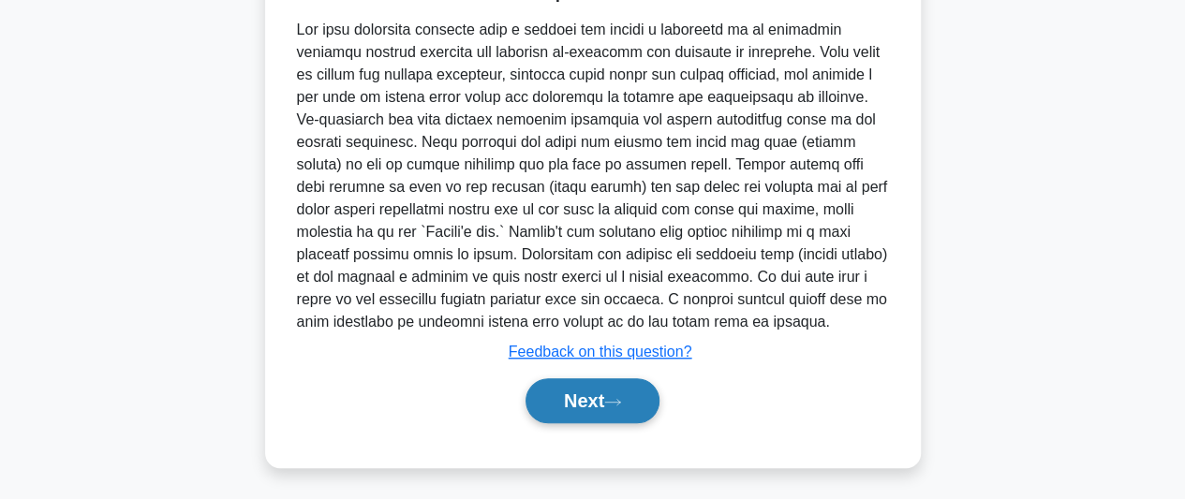
click at [631, 411] on button "Next" at bounding box center [593, 401] width 134 height 45
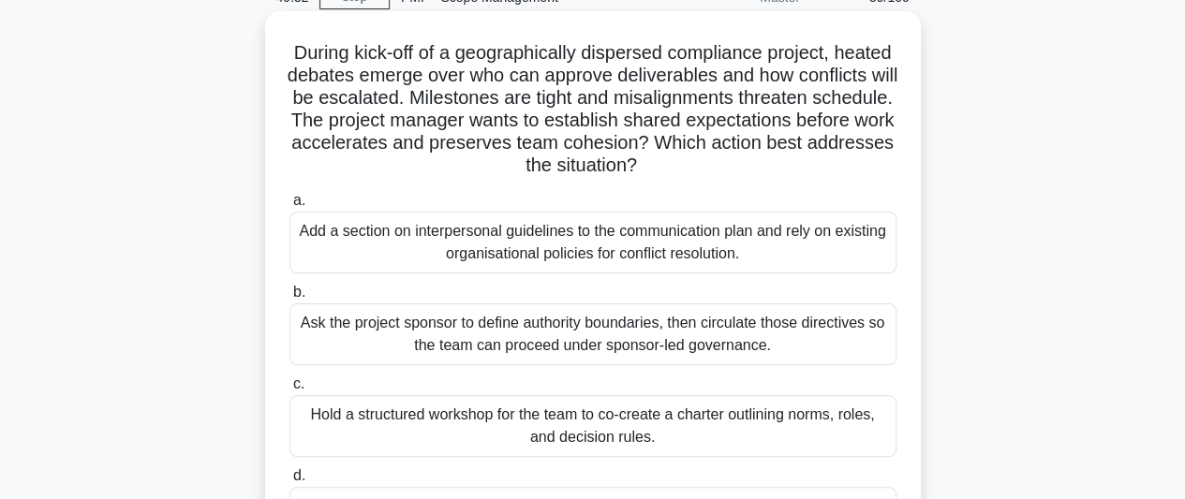
scroll to position [187, 0]
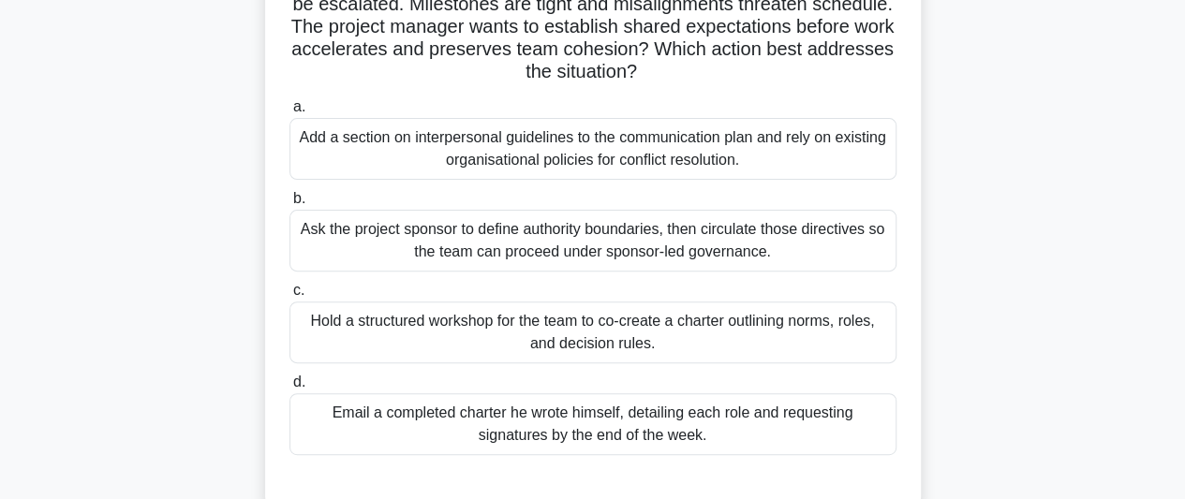
click at [706, 342] on div "Hold a structured workshop for the team to co-create a charter outlining norms,…" at bounding box center [593, 333] width 607 height 62
click at [290, 297] on input "c. Hold a structured workshop for the team to co-create a charter outlining nor…" at bounding box center [290, 291] width 0 height 12
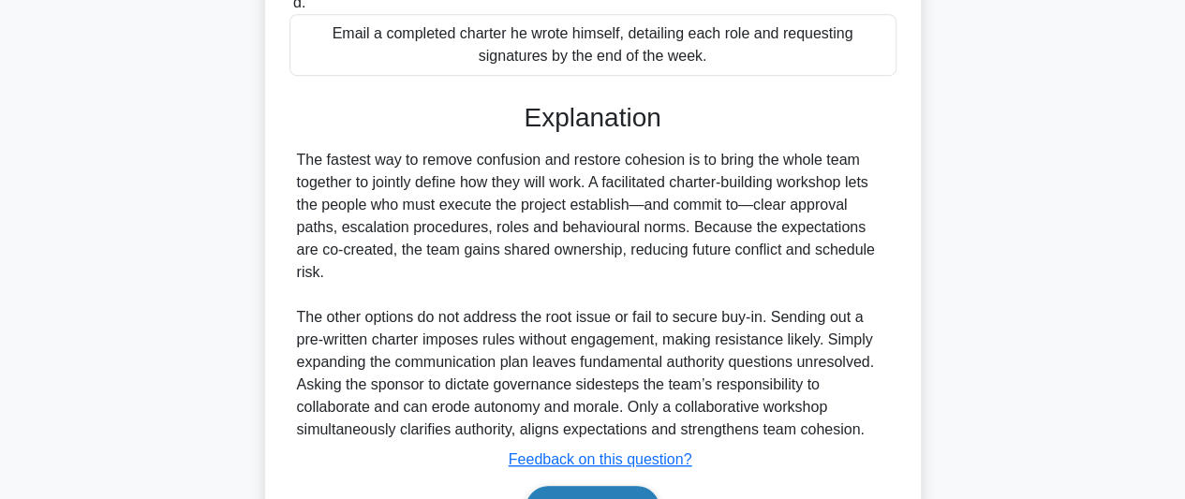
scroll to position [653, 0]
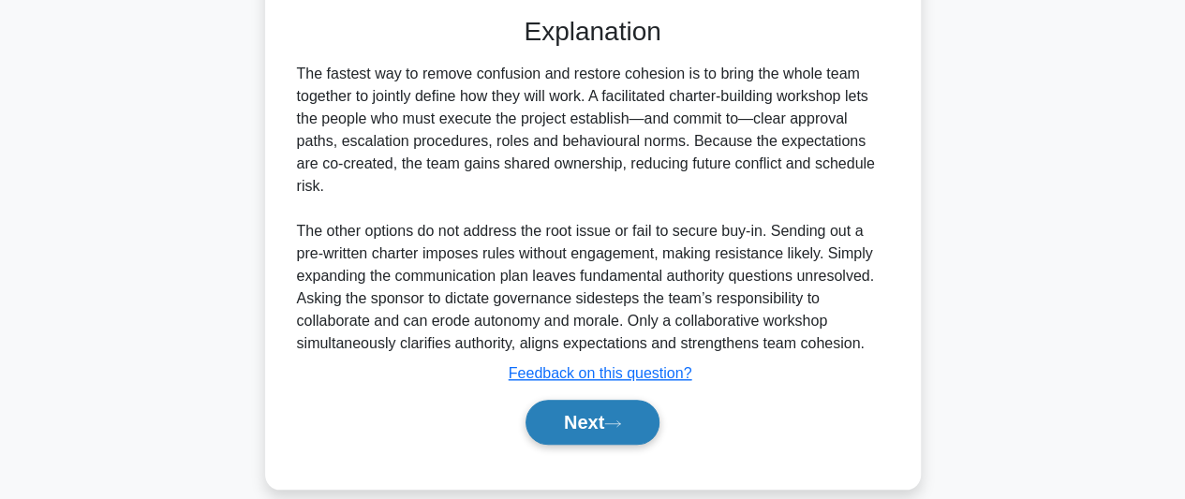
click at [613, 419] on icon at bounding box center [612, 424] width 17 height 10
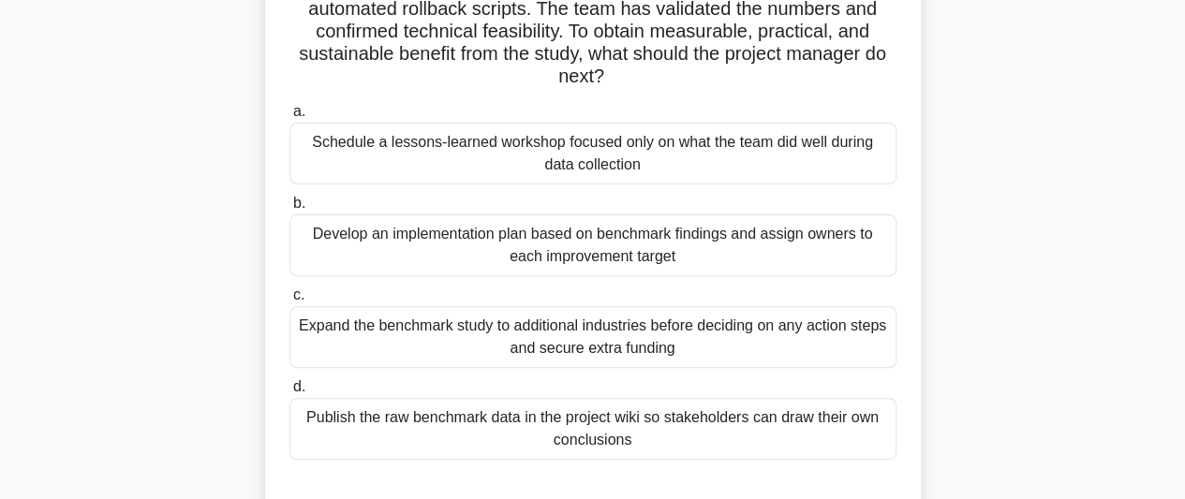
scroll to position [94, 0]
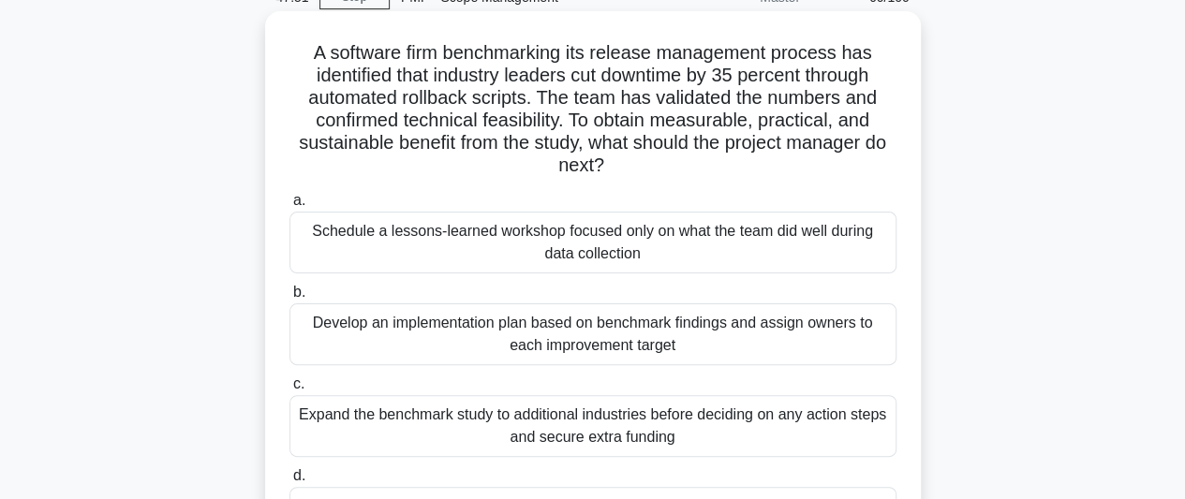
click at [772, 241] on div "Schedule a lessons-learned workshop focused only on what the team did well duri…" at bounding box center [593, 243] width 607 height 62
click at [641, 246] on div "Schedule a lessons-learned workshop focused only on what the team did well duri…" at bounding box center [593, 243] width 607 height 62
click at [290, 207] on input "a. Schedule a lessons-learned workshop focused only on what the team did well d…" at bounding box center [290, 201] width 0 height 12
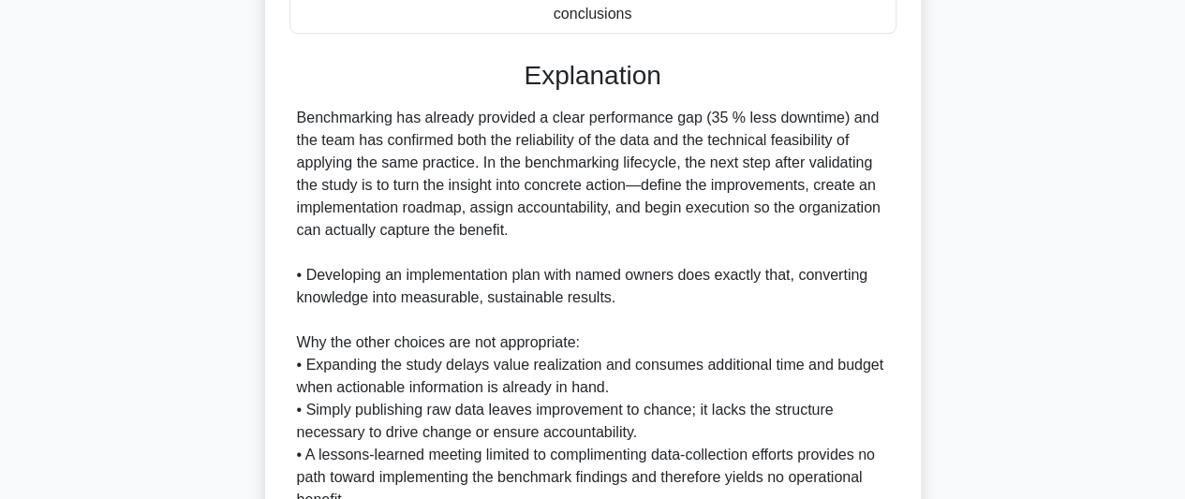
scroll to position [750, 0]
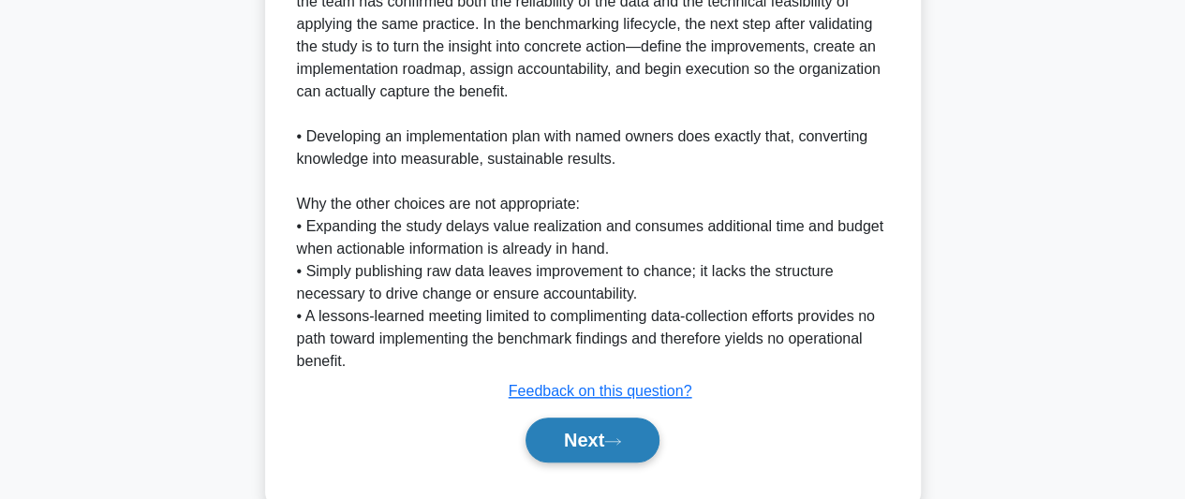
click at [624, 434] on button "Next" at bounding box center [593, 440] width 134 height 45
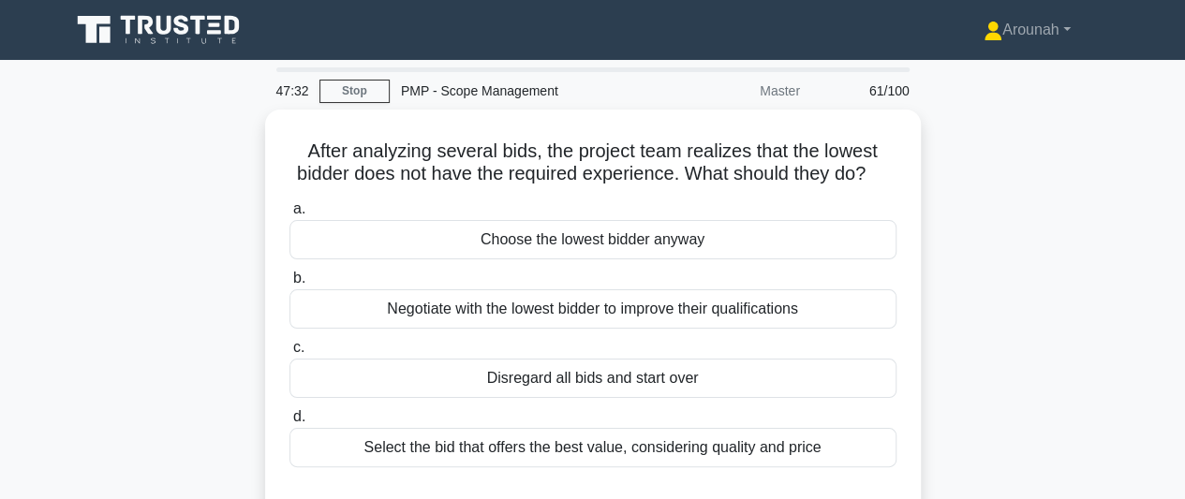
scroll to position [94, 0]
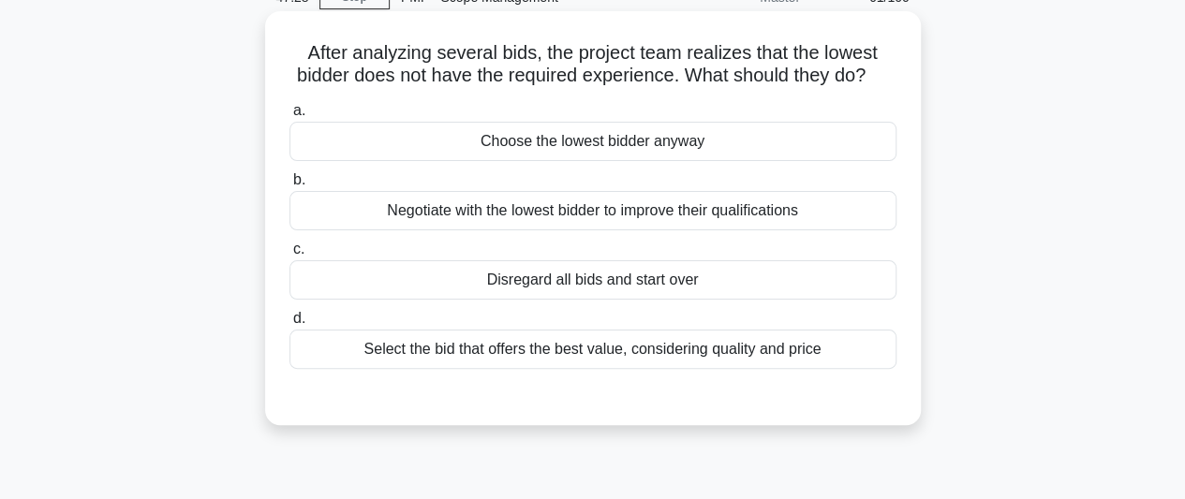
click at [744, 369] on div "Select the bid that offers the best value, considering quality and price" at bounding box center [593, 349] width 607 height 39
click at [290, 325] on input "d. Select the bid that offers the best value, considering quality and price" at bounding box center [290, 319] width 0 height 12
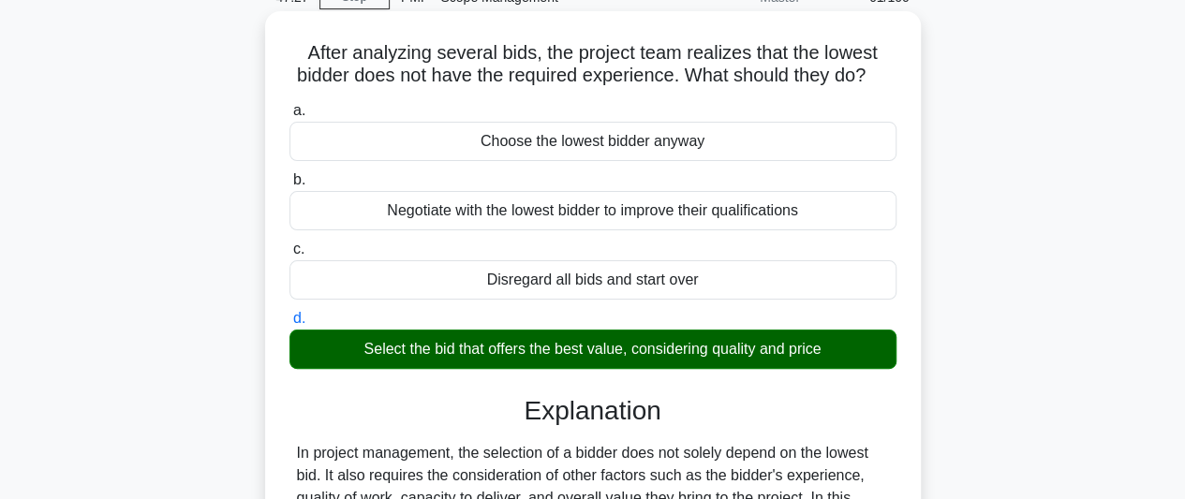
scroll to position [513, 0]
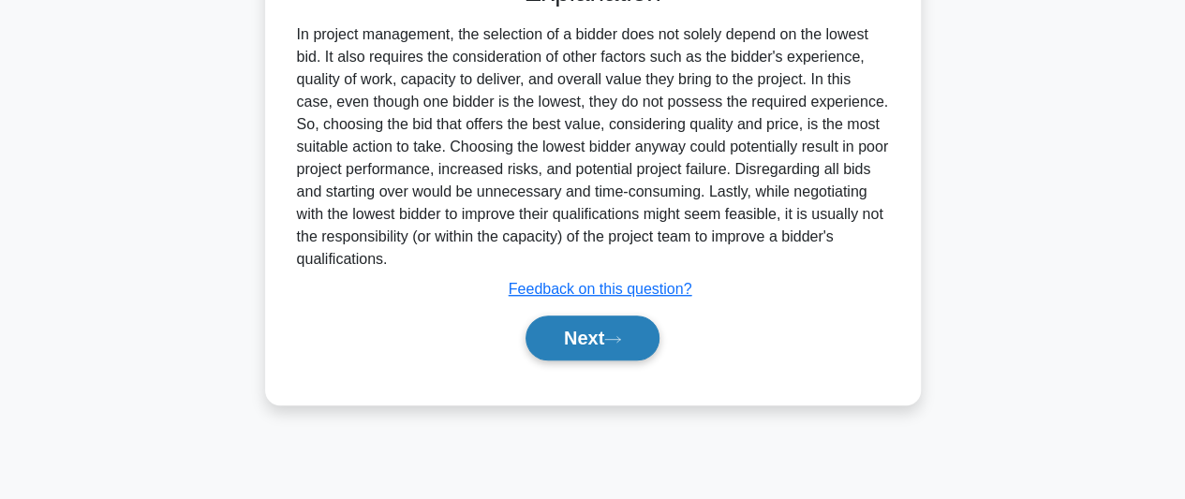
click at [594, 361] on button "Next" at bounding box center [593, 338] width 134 height 45
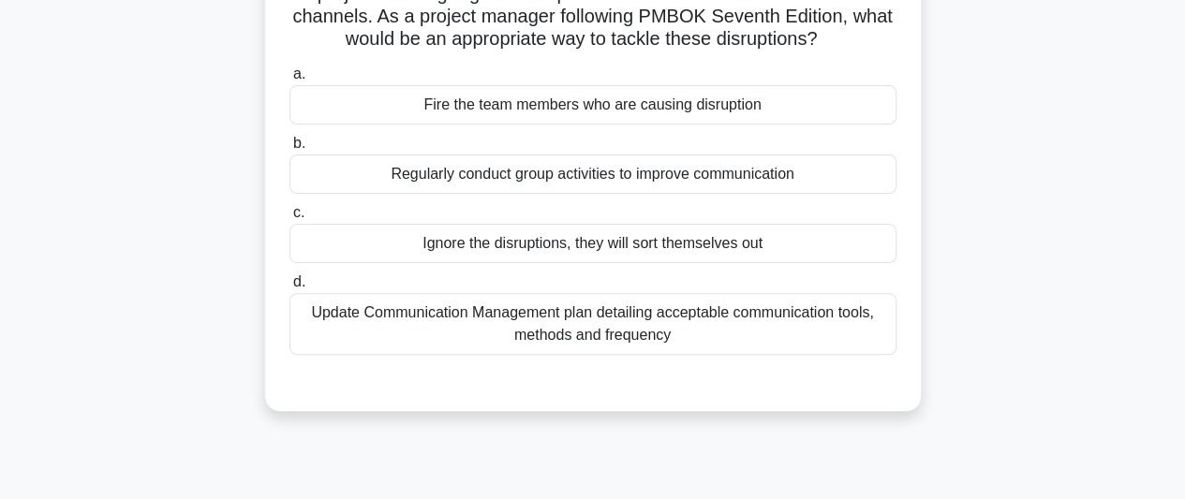
scroll to position [187, 0]
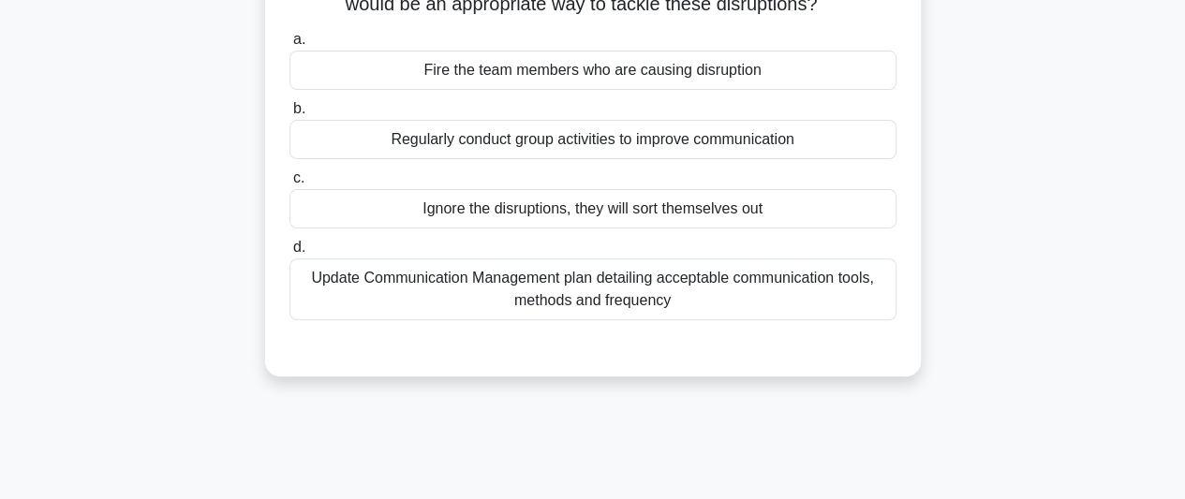
click at [783, 321] on div "a. Fire the team members who are causing disruption b. Regularly conduct group …" at bounding box center [593, 174] width 630 height 300
click at [579, 293] on div "Update Communication Management plan detailing acceptable communication tools, …" at bounding box center [593, 290] width 607 height 62
click at [290, 254] on input "d. Update Communication Management plan detailing acceptable communication tool…" at bounding box center [290, 248] width 0 height 12
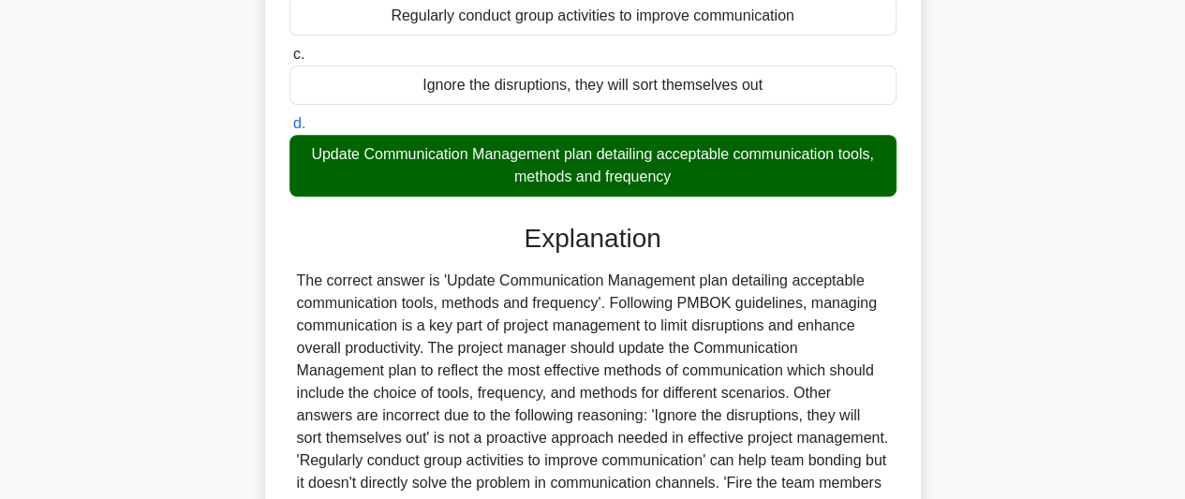
scroll to position [541, 0]
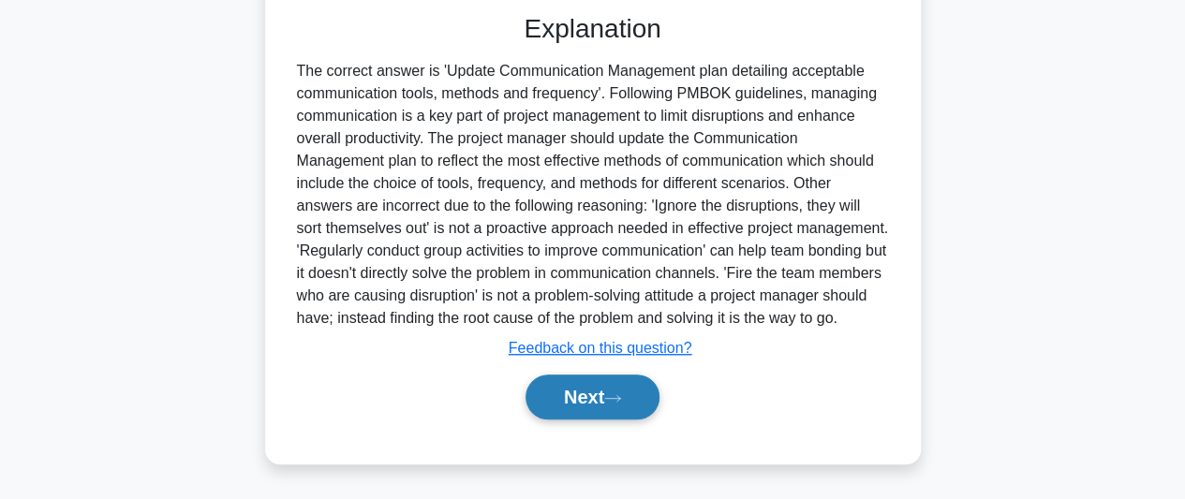
click at [588, 394] on button "Next" at bounding box center [593, 397] width 134 height 45
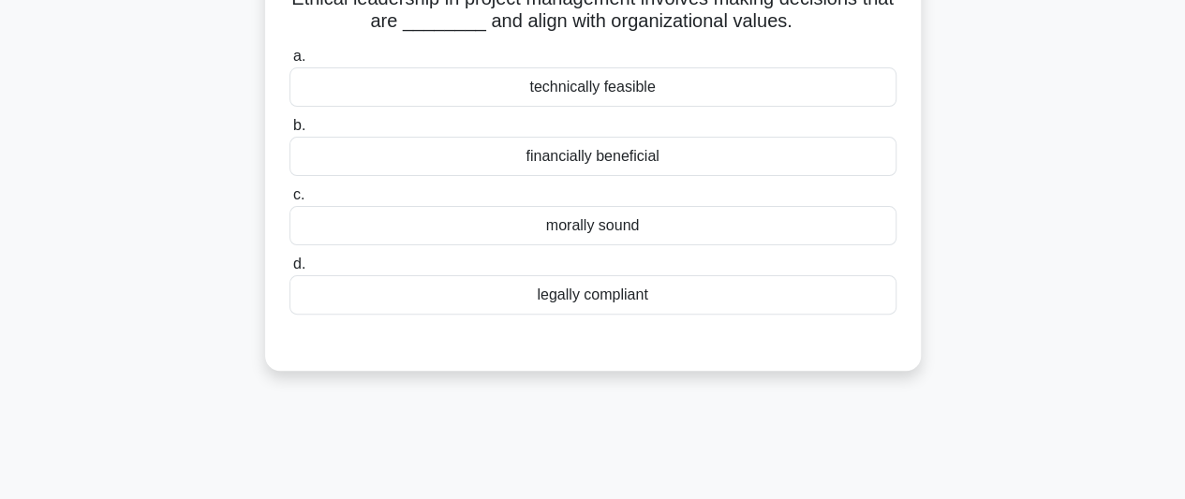
scroll to position [44, 0]
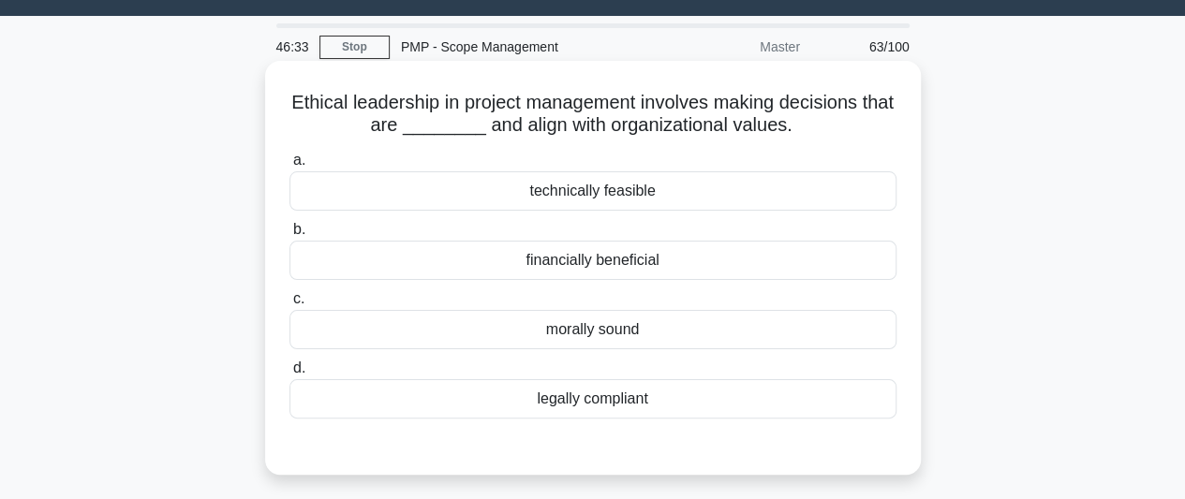
click at [615, 397] on div "legally compliant" at bounding box center [593, 398] width 607 height 39
click at [290, 375] on input "d. legally compliant" at bounding box center [290, 369] width 0 height 12
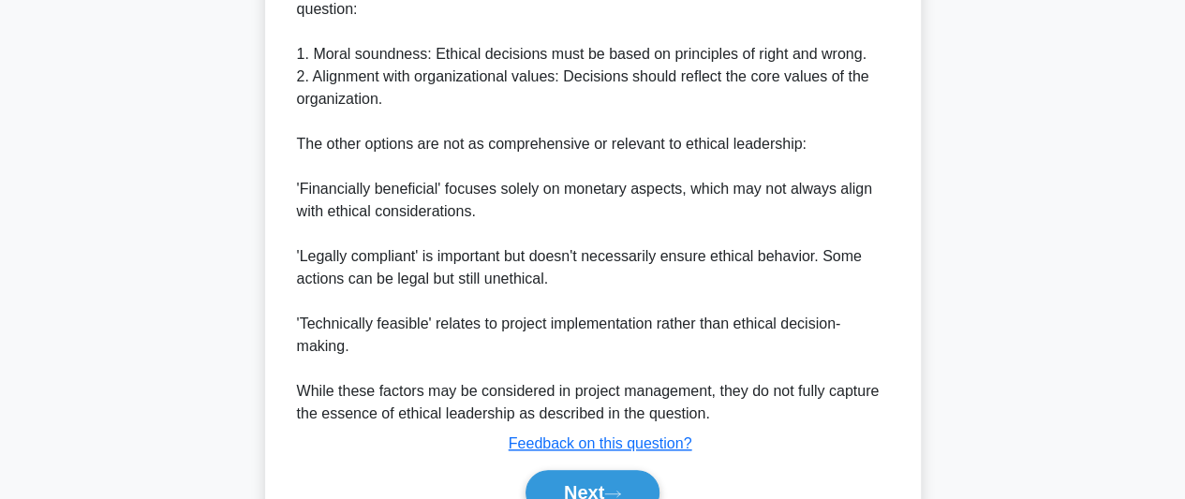
scroll to position [723, 0]
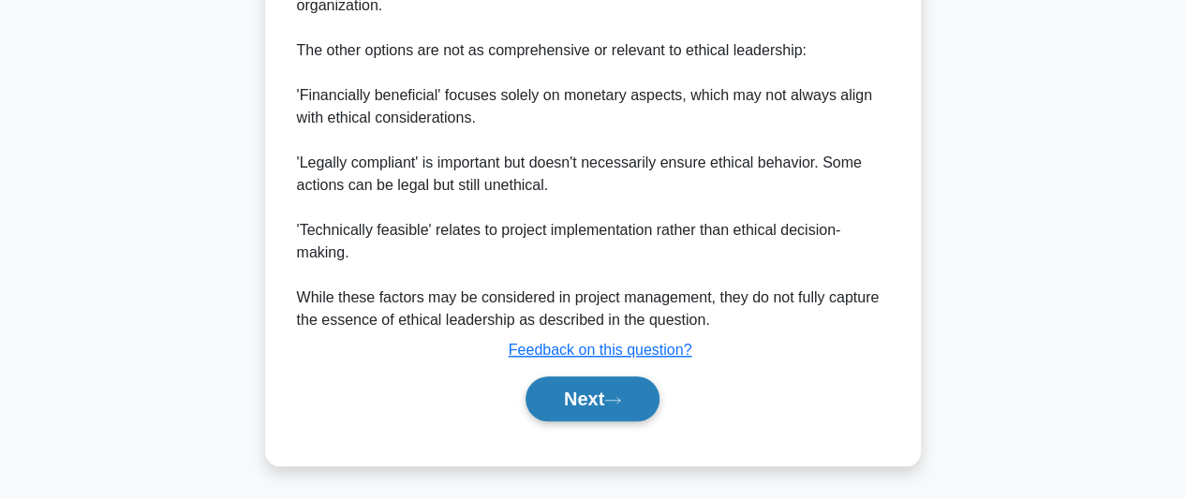
click at [604, 404] on button "Next" at bounding box center [593, 399] width 134 height 45
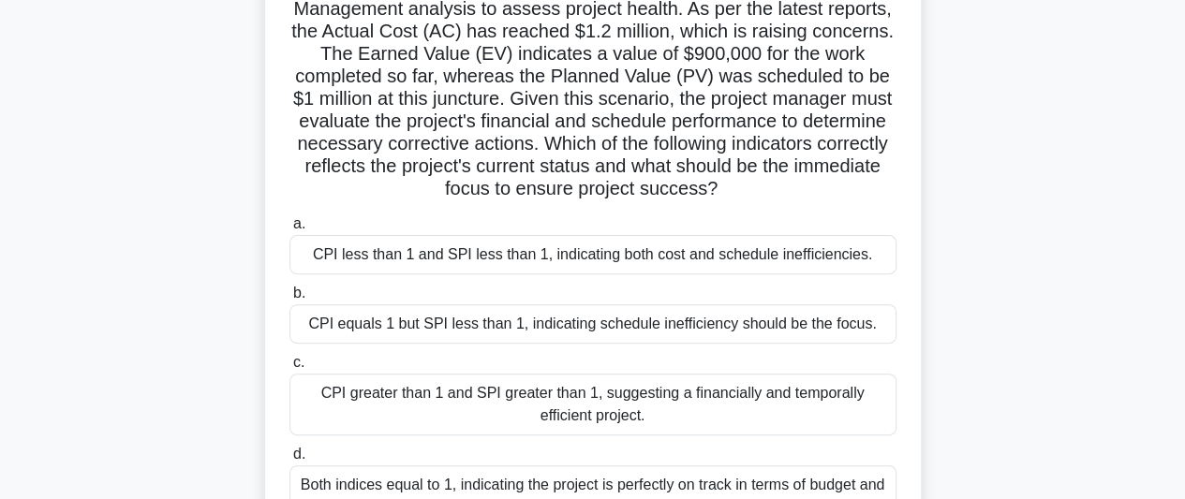
scroll to position [94, 0]
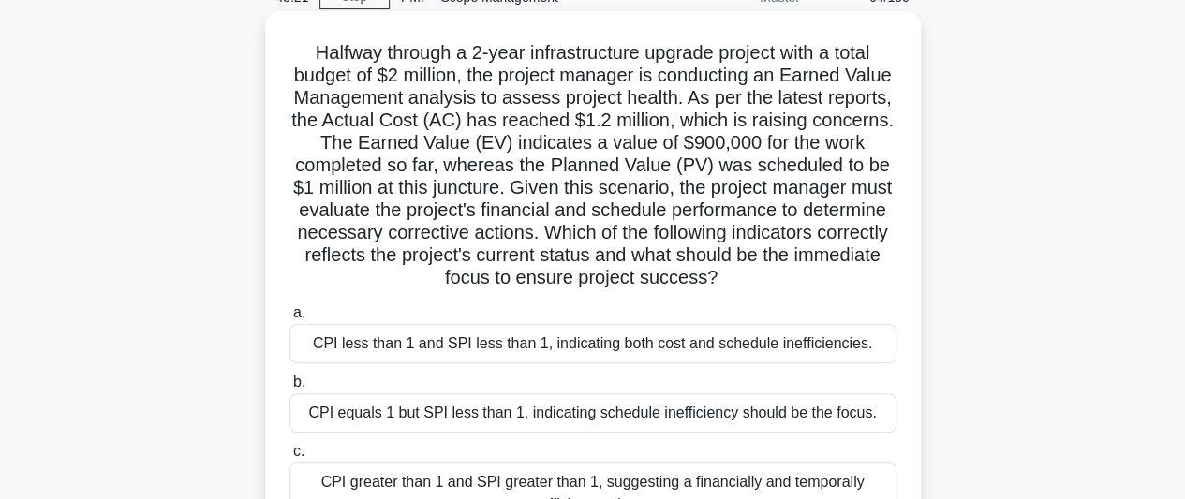
click at [804, 361] on div "CPI less than 1 and SPI less than 1, indicating both cost and schedule ineffici…" at bounding box center [593, 343] width 607 height 39
click at [290, 320] on input "a. CPI less than 1 and SPI less than 1, indicating both cost and schedule ineff…" at bounding box center [290, 313] width 0 height 12
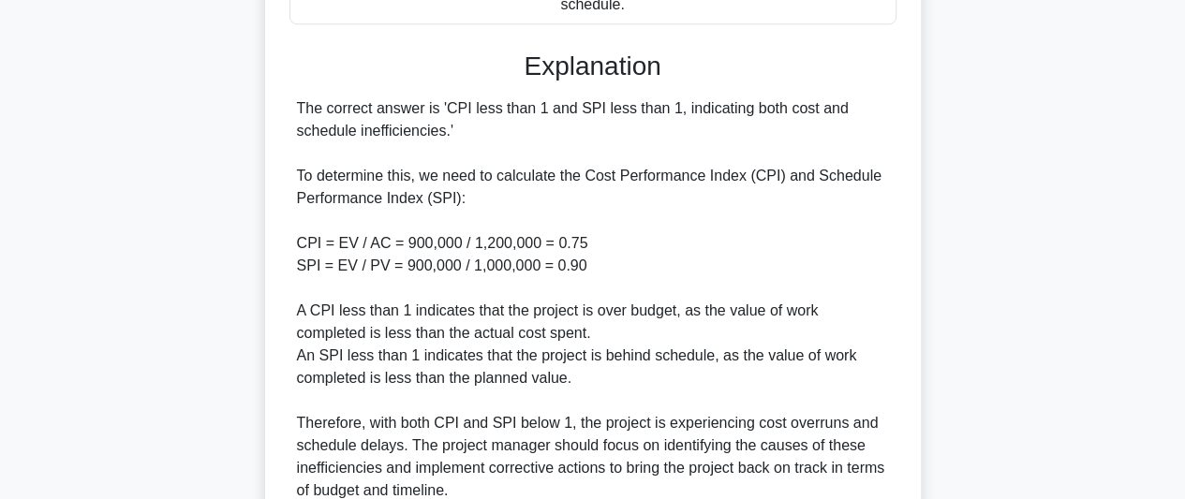
scroll to position [923, 0]
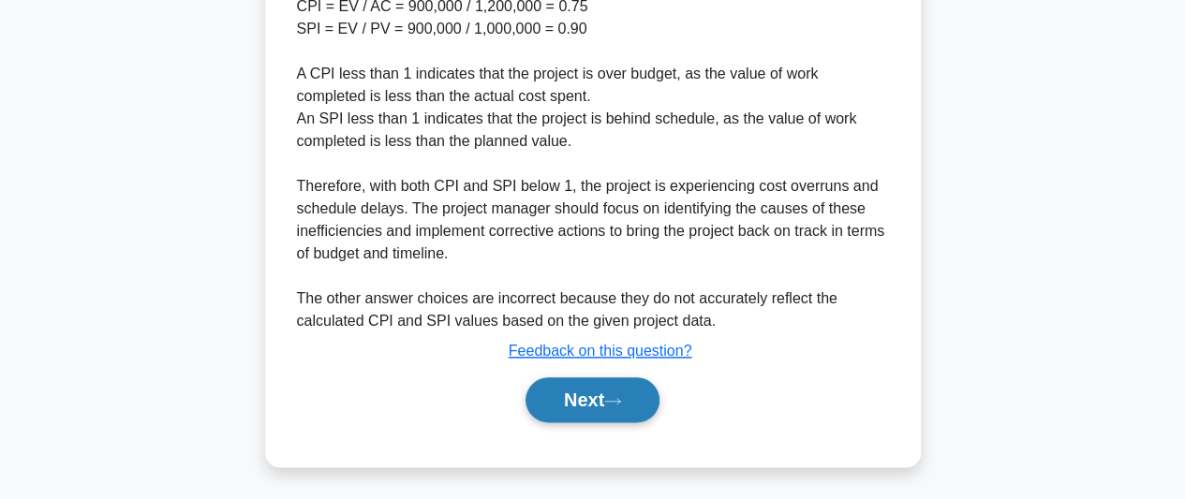
click at [617, 398] on icon at bounding box center [612, 401] width 17 height 10
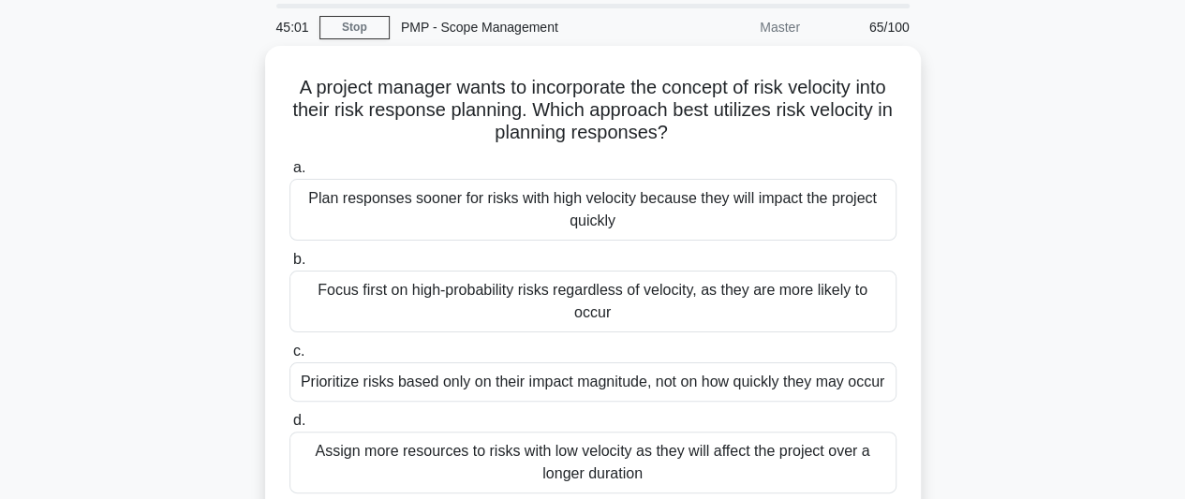
scroll to position [94, 0]
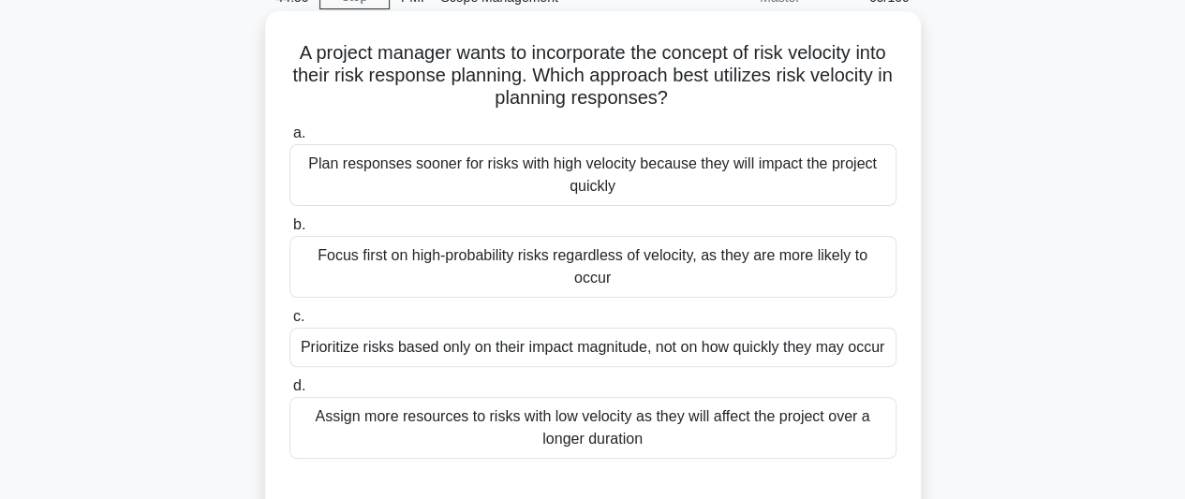
click at [714, 180] on div "Plan responses sooner for risks with high velocity because they will impact the…" at bounding box center [593, 175] width 607 height 62
click at [290, 140] on input "a. Plan responses sooner for risks with high velocity because they will impact …" at bounding box center [290, 133] width 0 height 12
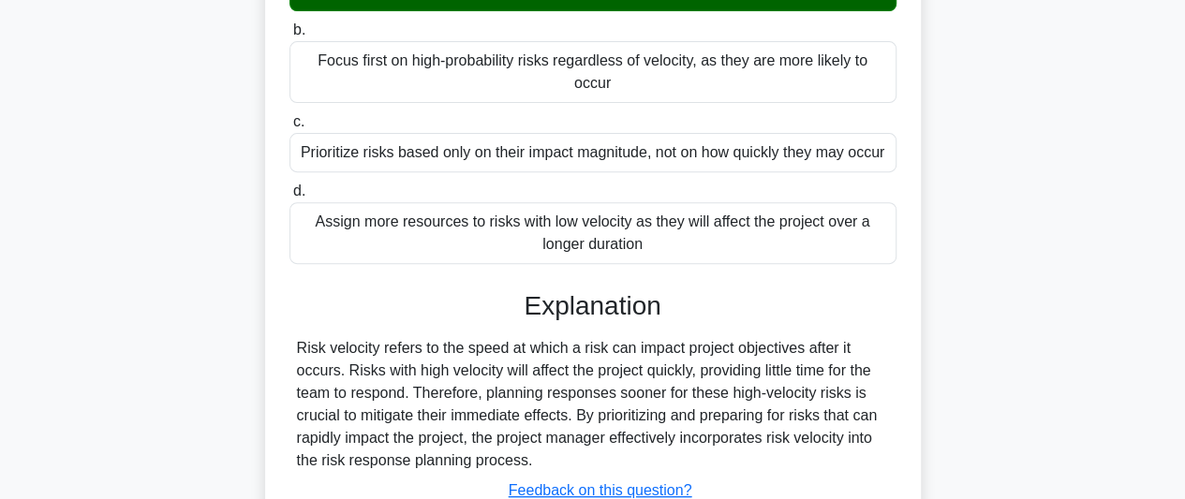
scroll to position [513, 0]
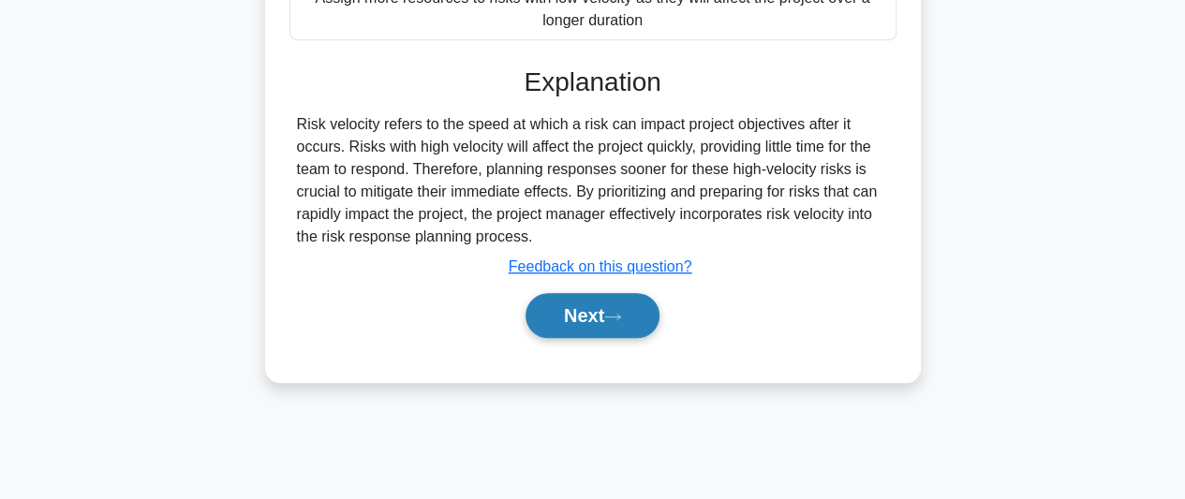
click at [638, 293] on button "Next" at bounding box center [593, 315] width 134 height 45
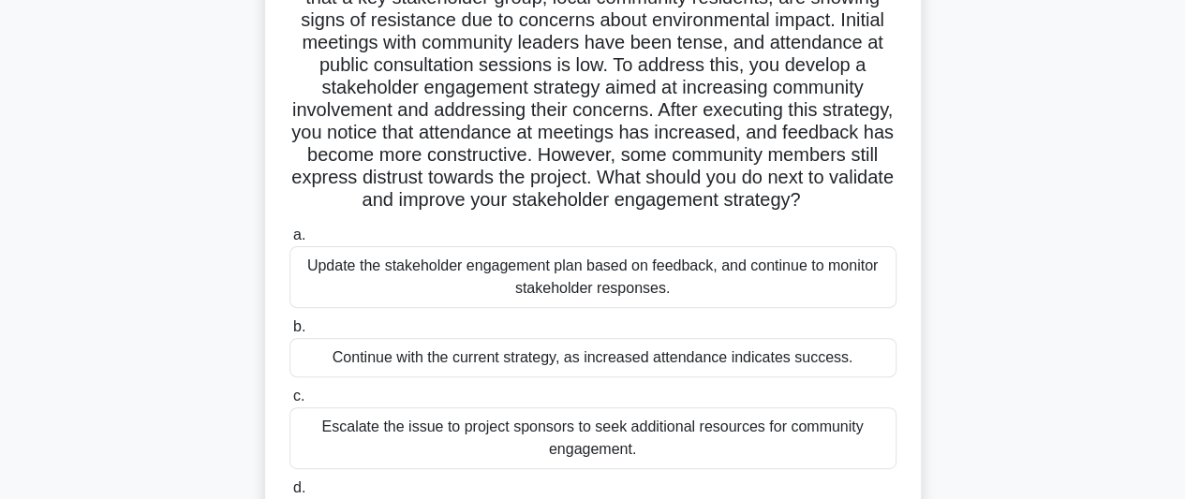
scroll to position [281, 0]
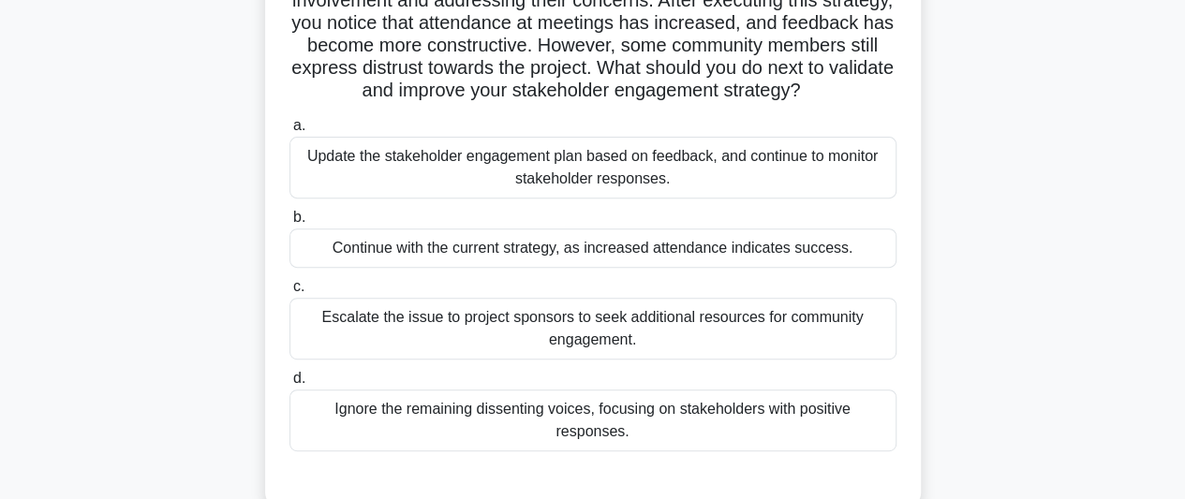
click at [744, 189] on div "Update the stakeholder engagement plan based on feedback, and continue to monit…" at bounding box center [593, 168] width 607 height 62
click at [290, 132] on input "a. Update the stakeholder engagement plan based on feedback, and continue to mo…" at bounding box center [290, 126] width 0 height 12
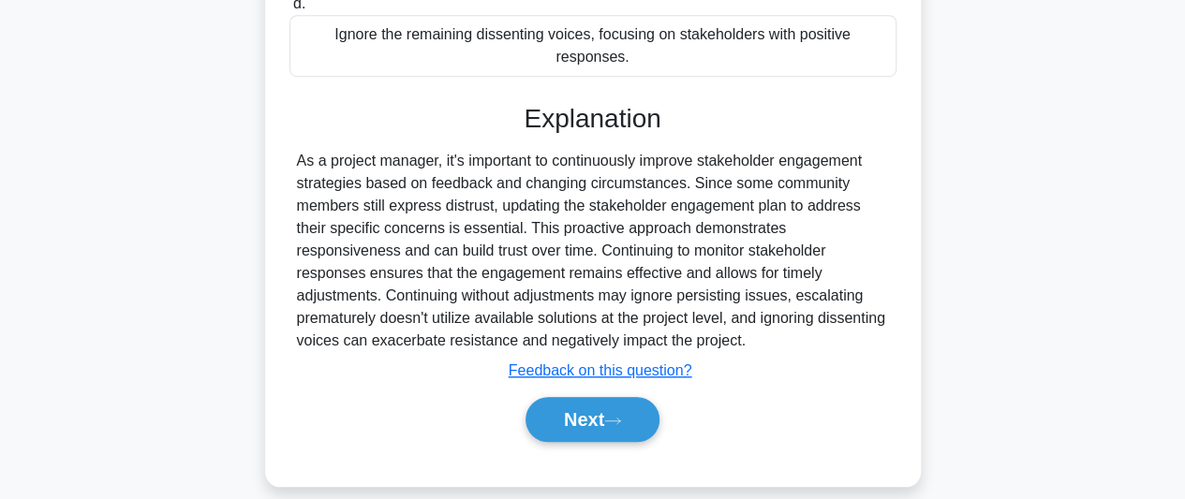
scroll to position [676, 0]
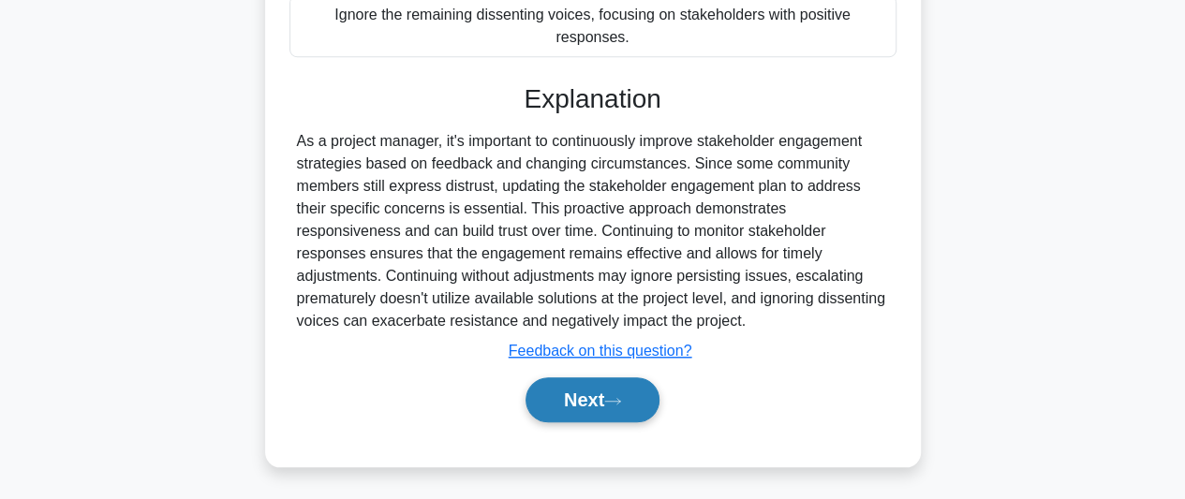
click at [601, 402] on button "Next" at bounding box center [593, 400] width 134 height 45
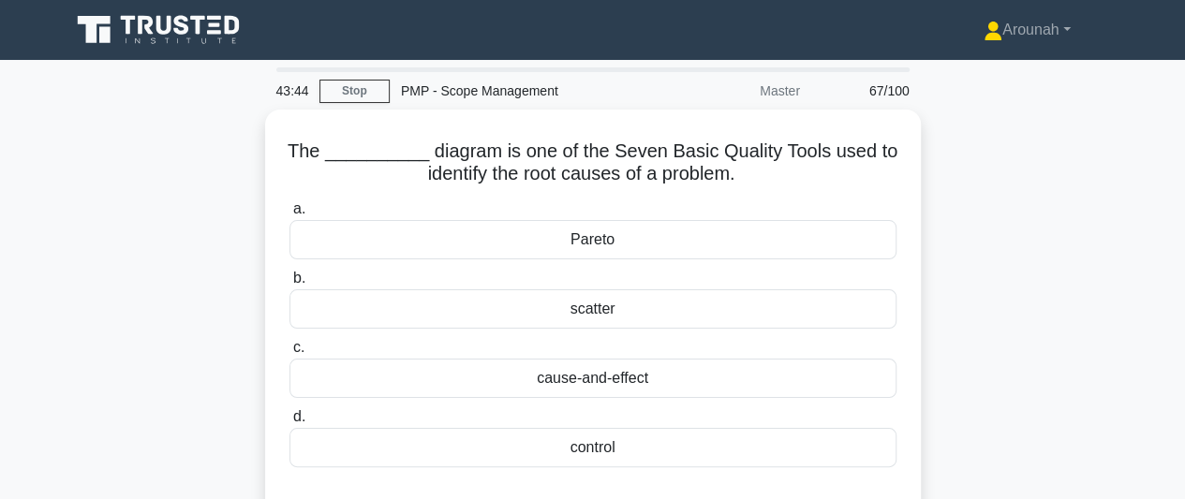
scroll to position [94, 0]
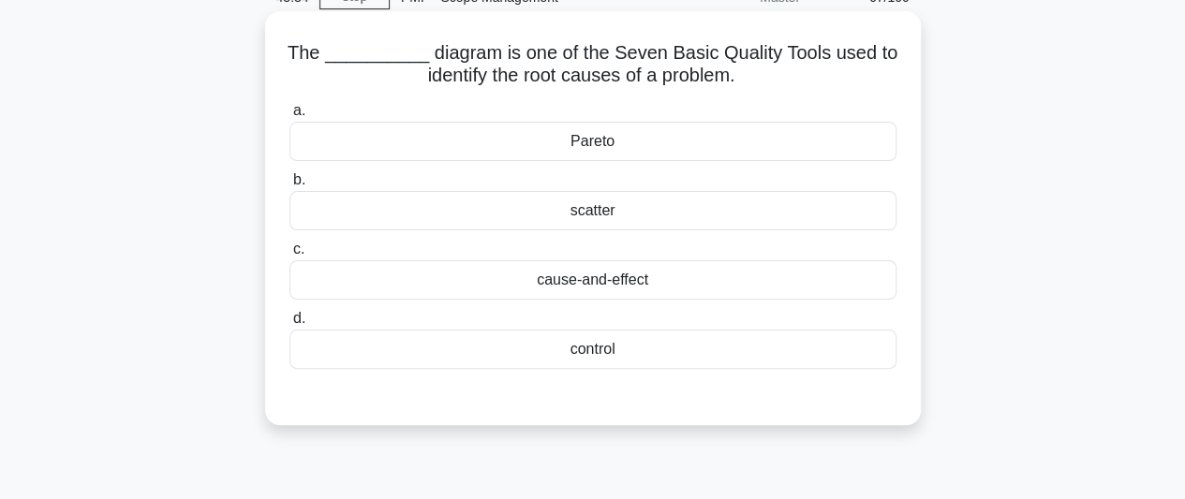
click at [617, 289] on div "cause-and-effect" at bounding box center [593, 279] width 607 height 39
click at [290, 256] on input "c. cause-and-effect" at bounding box center [290, 250] width 0 height 12
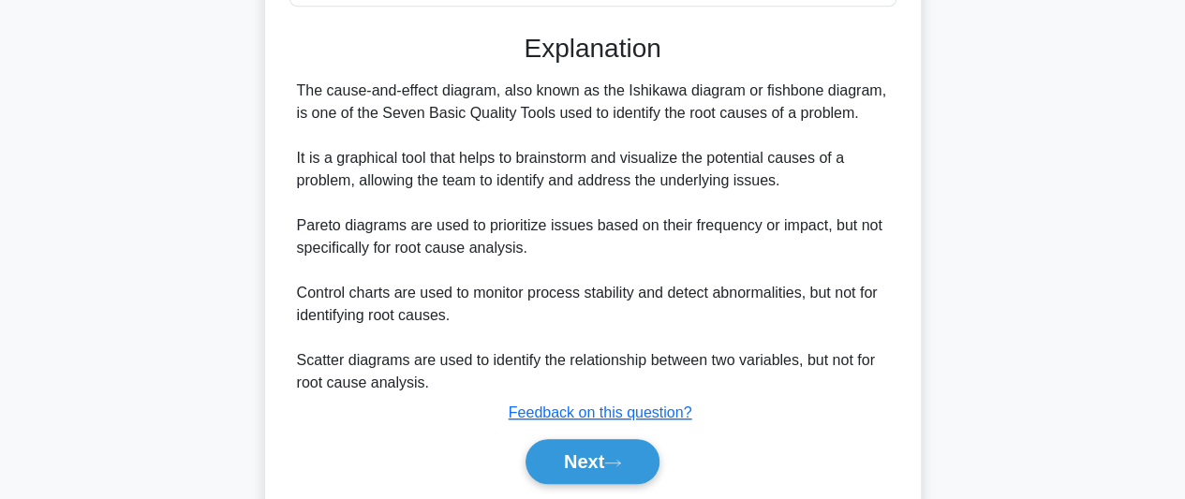
scroll to position [468, 0]
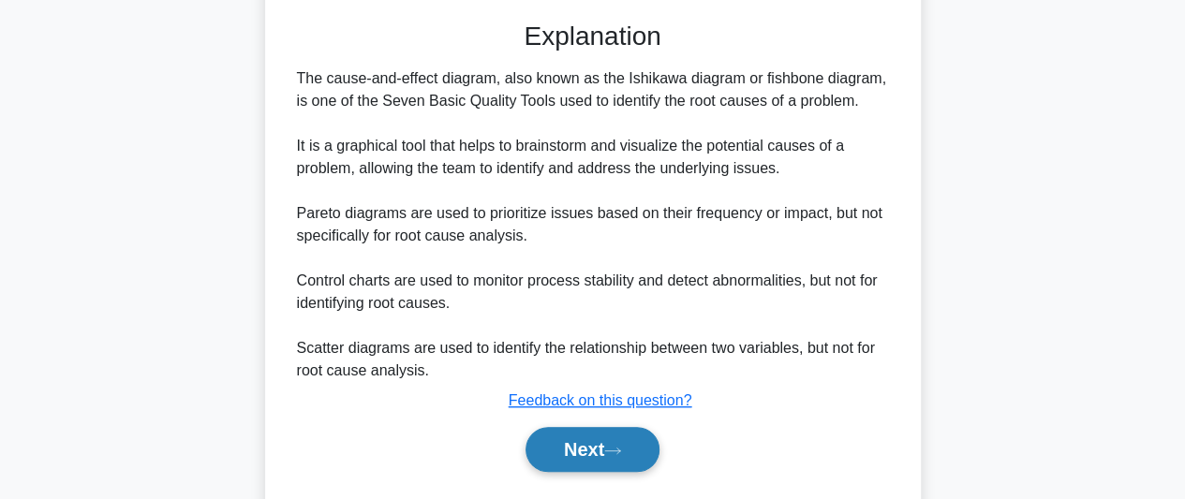
click at [569, 439] on button "Next" at bounding box center [593, 449] width 134 height 45
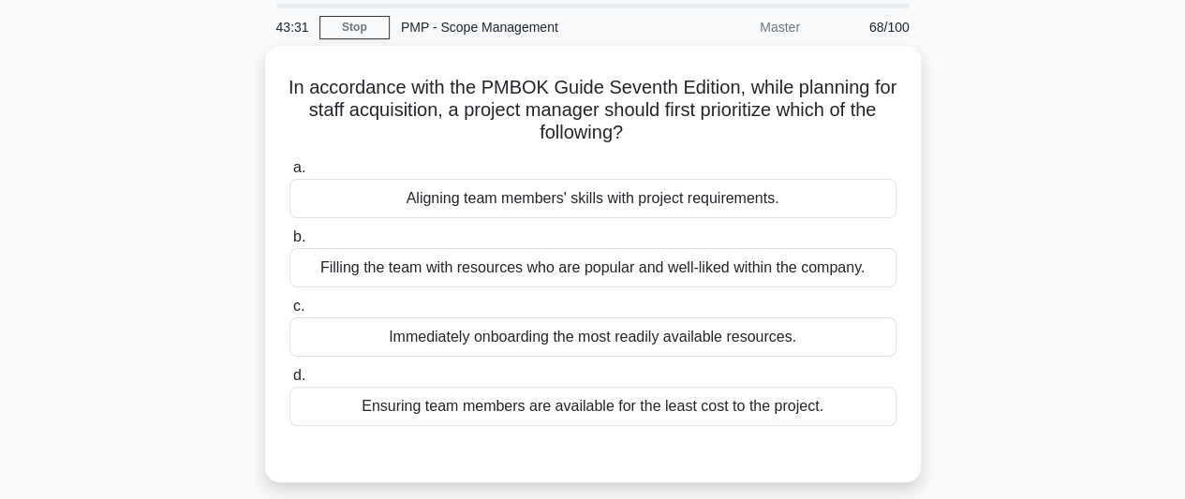
scroll to position [94, 0]
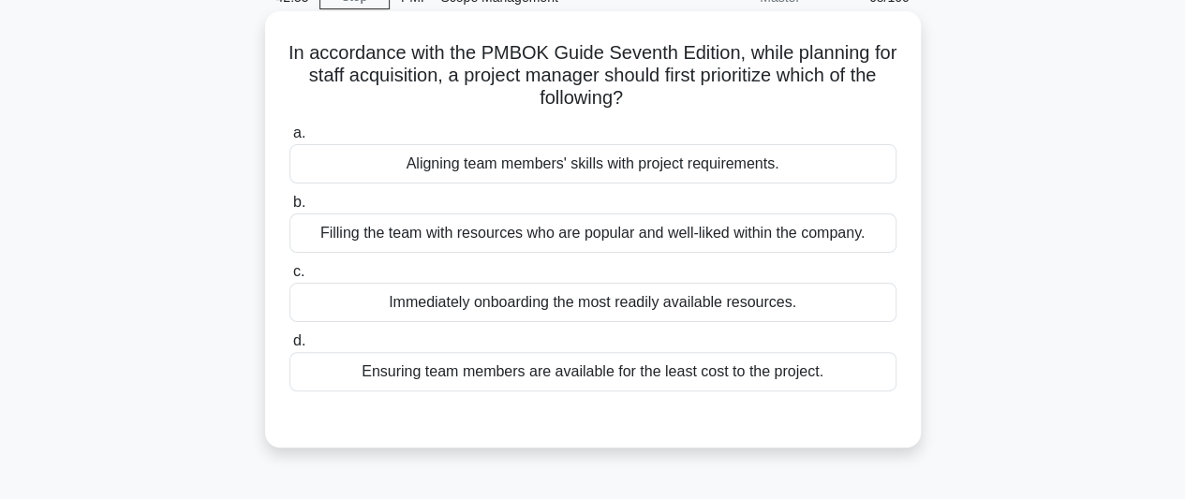
click at [657, 166] on div "Aligning team members' skills with project requirements." at bounding box center [593, 163] width 607 height 39
click at [550, 171] on div "Aligning team members' skills with project requirements." at bounding box center [593, 163] width 607 height 39
click at [290, 140] on input "a. Aligning team members' skills with project requirements." at bounding box center [290, 133] width 0 height 12
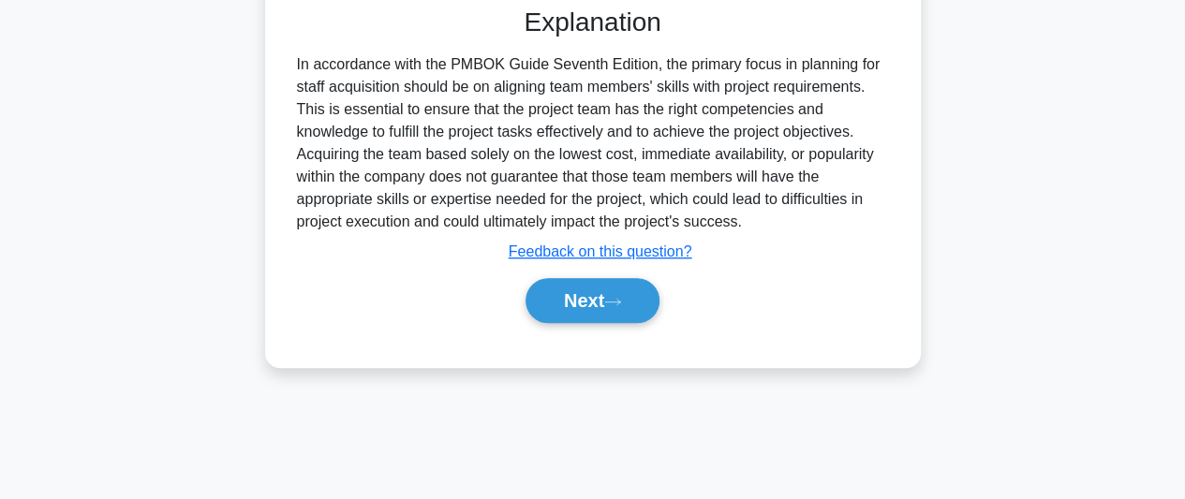
scroll to position [513, 0]
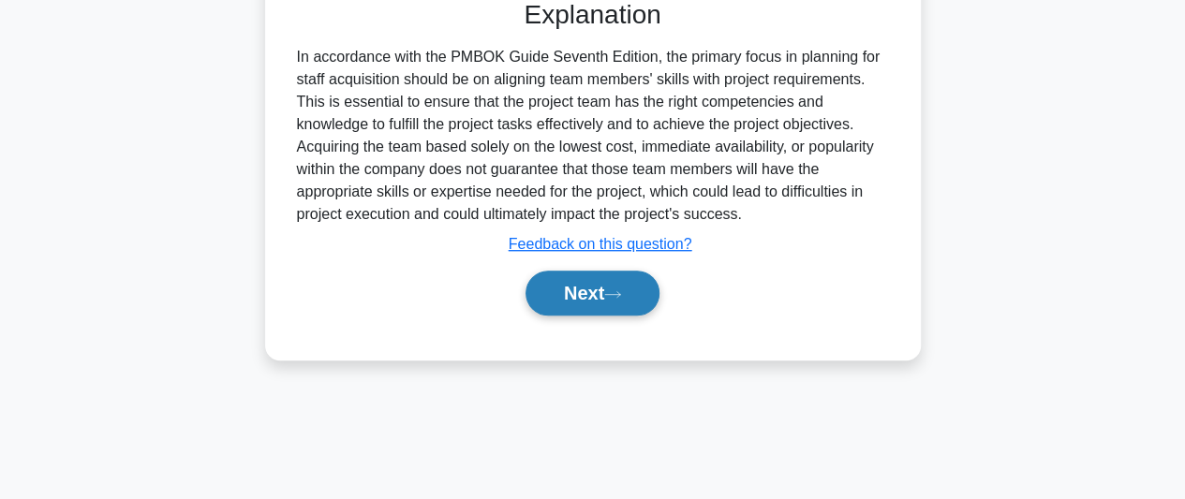
click at [632, 301] on button "Next" at bounding box center [593, 293] width 134 height 45
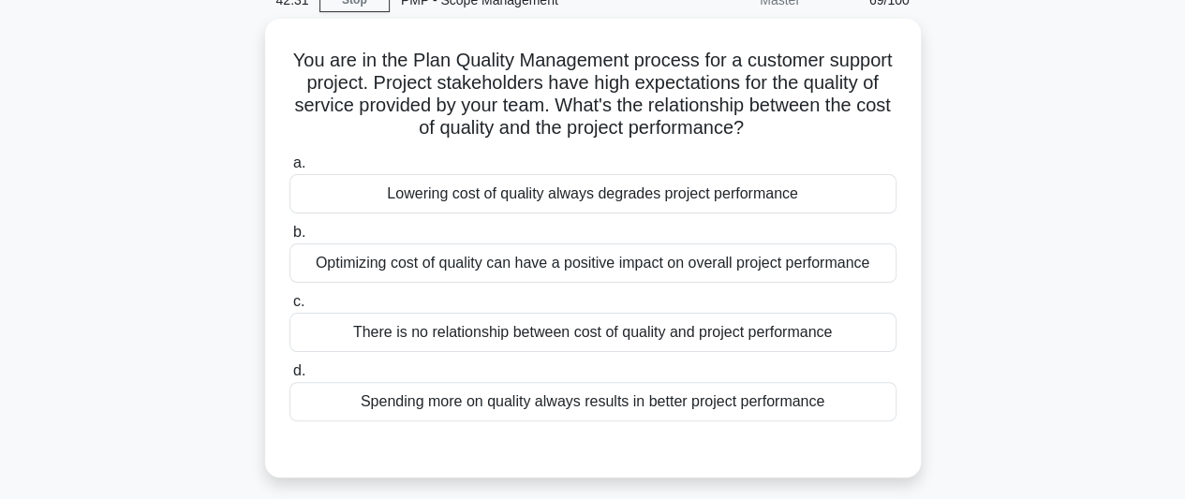
scroll to position [94, 0]
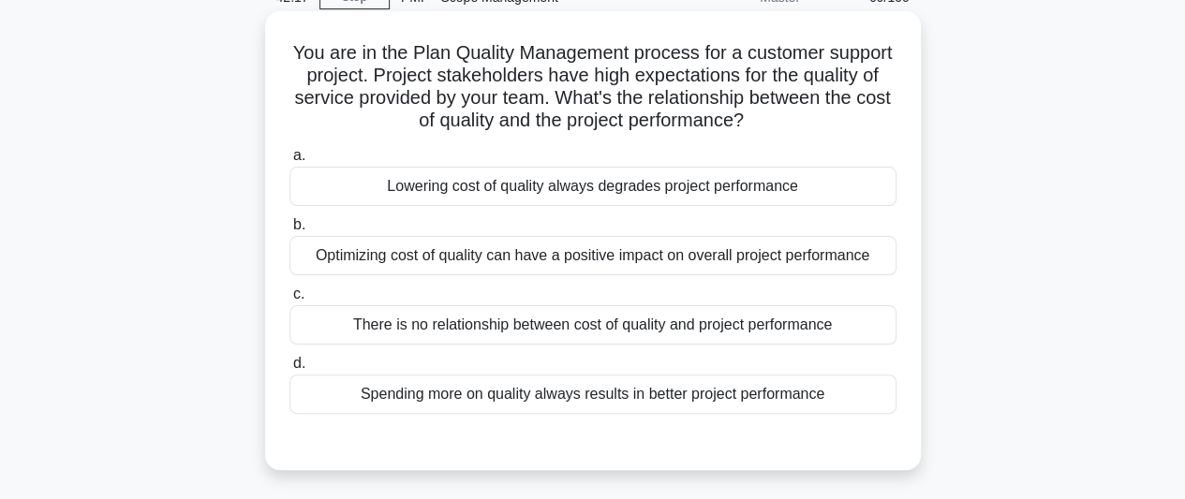
click at [701, 265] on div "Optimizing cost of quality can have a positive impact on overall project perfor…" at bounding box center [593, 255] width 607 height 39
click at [290, 231] on input "b. Optimizing cost of quality can have a positive impact on overall project per…" at bounding box center [290, 225] width 0 height 12
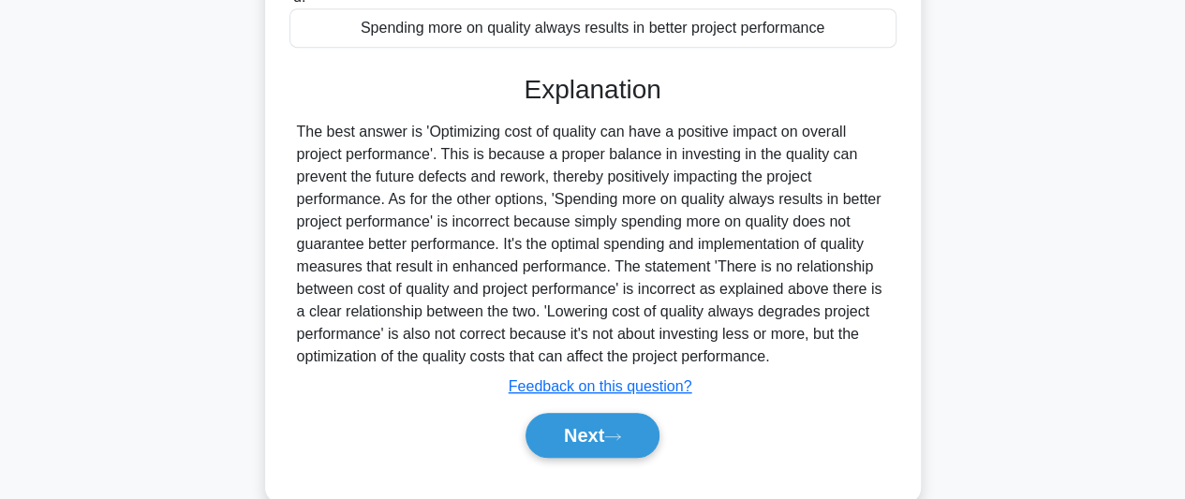
scroll to position [468, 0]
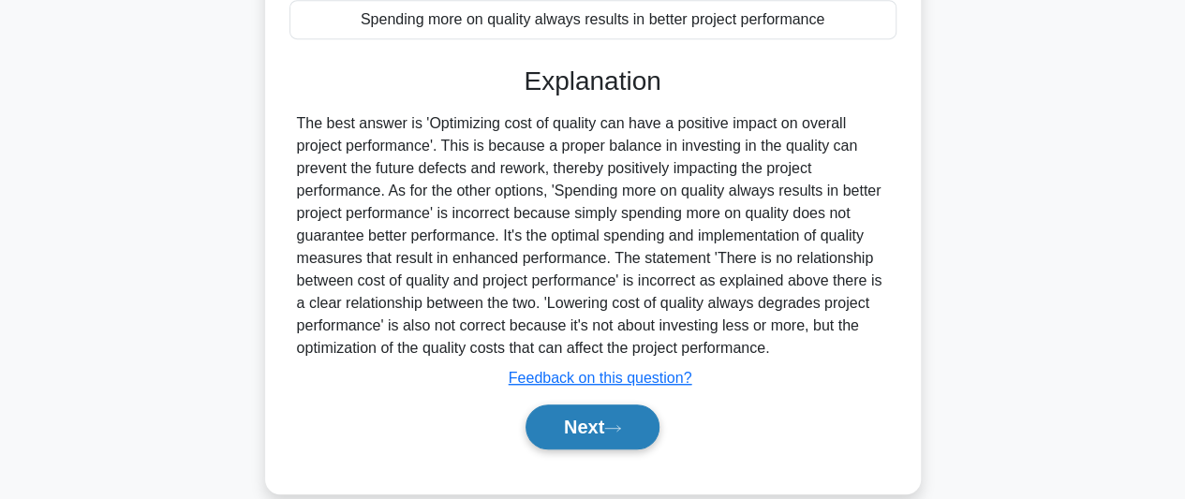
click at [635, 419] on button "Next" at bounding box center [593, 427] width 134 height 45
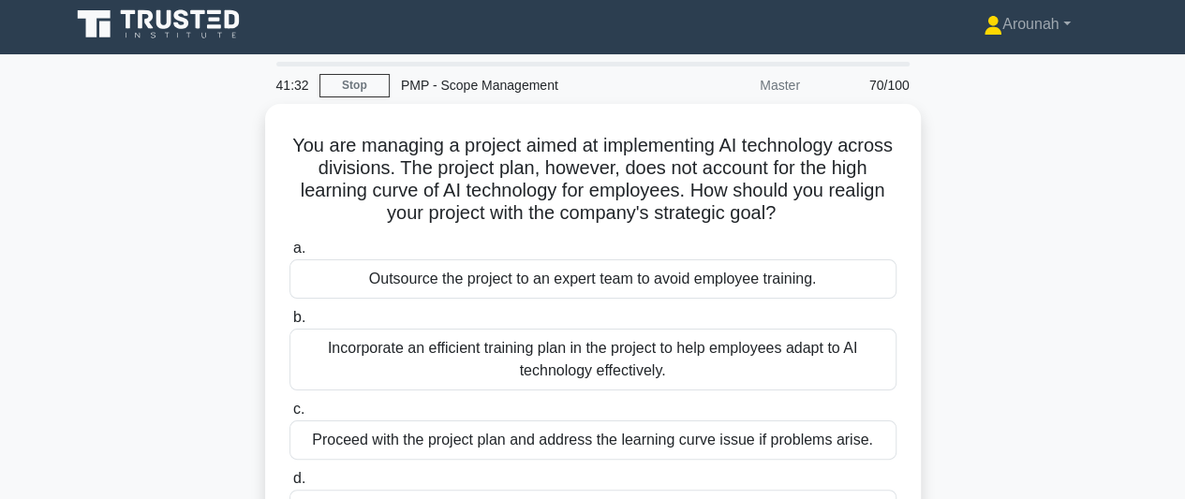
scroll to position [94, 0]
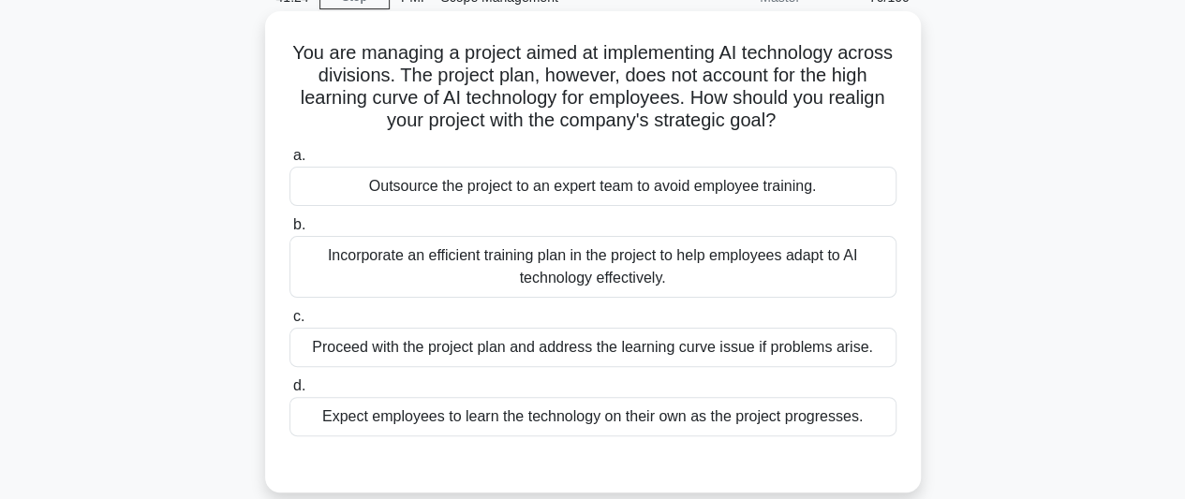
click at [722, 275] on div "Incorporate an efficient training plan in the project to help employees adapt t…" at bounding box center [593, 267] width 607 height 62
click at [290, 231] on input "b. Incorporate an efficient training plan in the project to help employees adap…" at bounding box center [290, 225] width 0 height 12
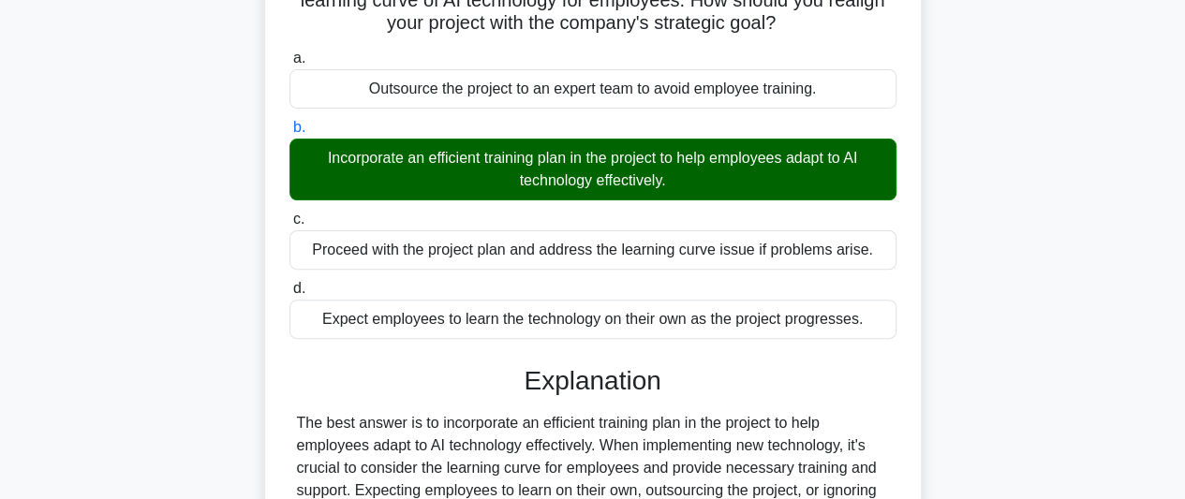
scroll to position [513, 0]
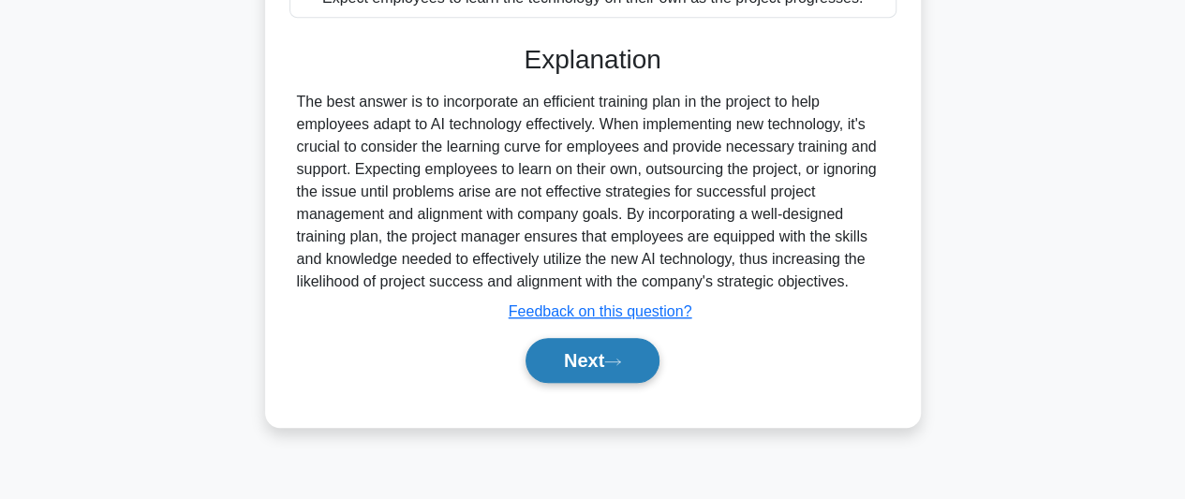
click at [588, 353] on button "Next" at bounding box center [593, 360] width 134 height 45
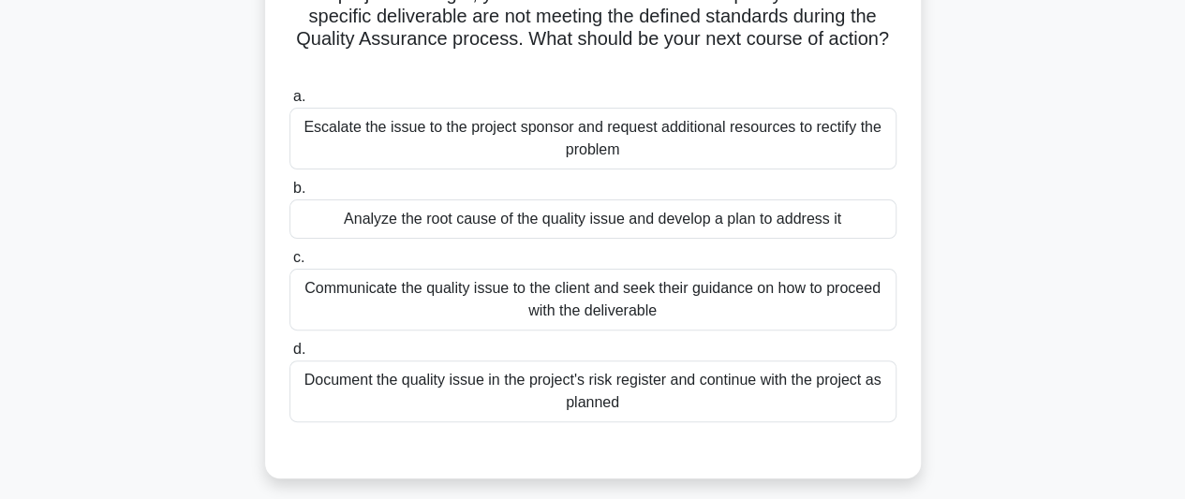
scroll to position [187, 0]
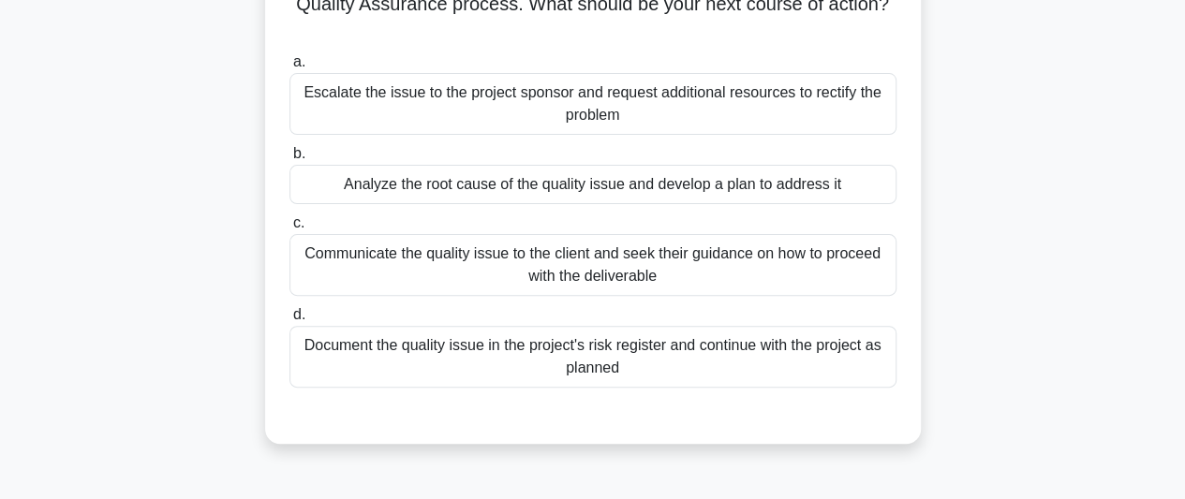
click at [710, 193] on div "Analyze the root cause of the quality issue and develop a plan to address it" at bounding box center [593, 184] width 607 height 39
click at [290, 160] on input "b. Analyze the root cause of the quality issue and develop a plan to address it" at bounding box center [290, 154] width 0 height 12
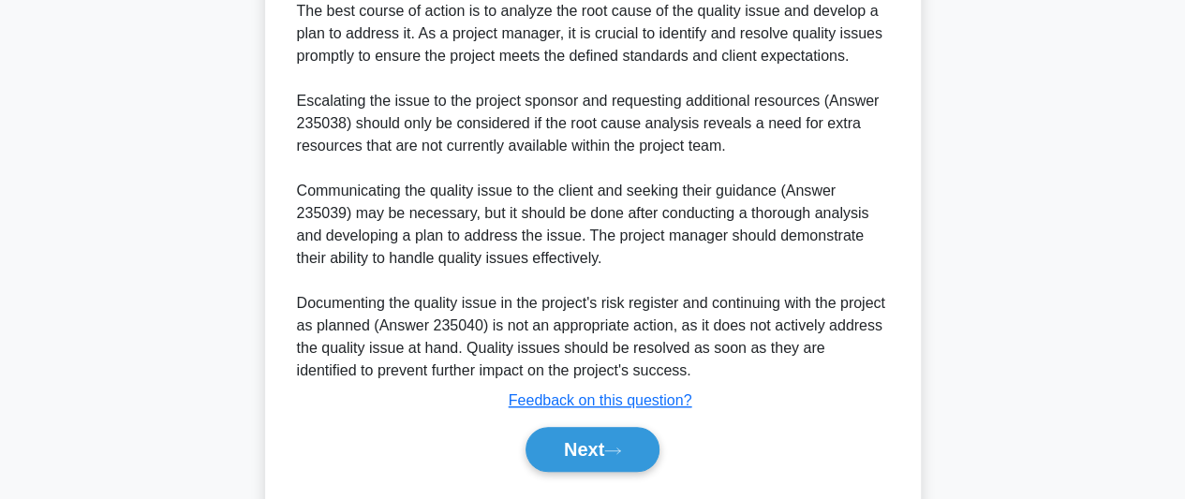
scroll to position [656, 0]
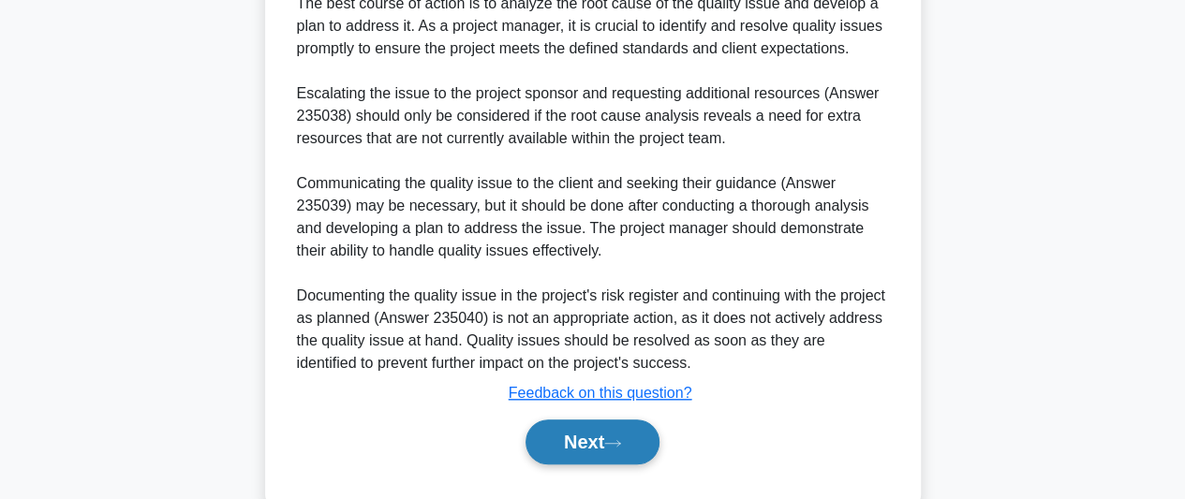
click at [607, 451] on button "Next" at bounding box center [593, 442] width 134 height 45
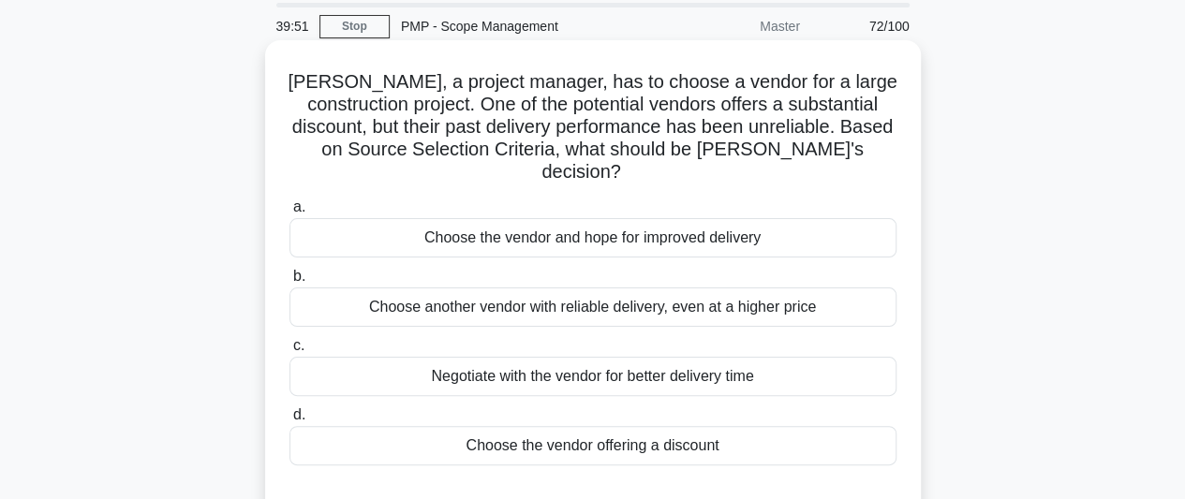
scroll to position [94, 0]
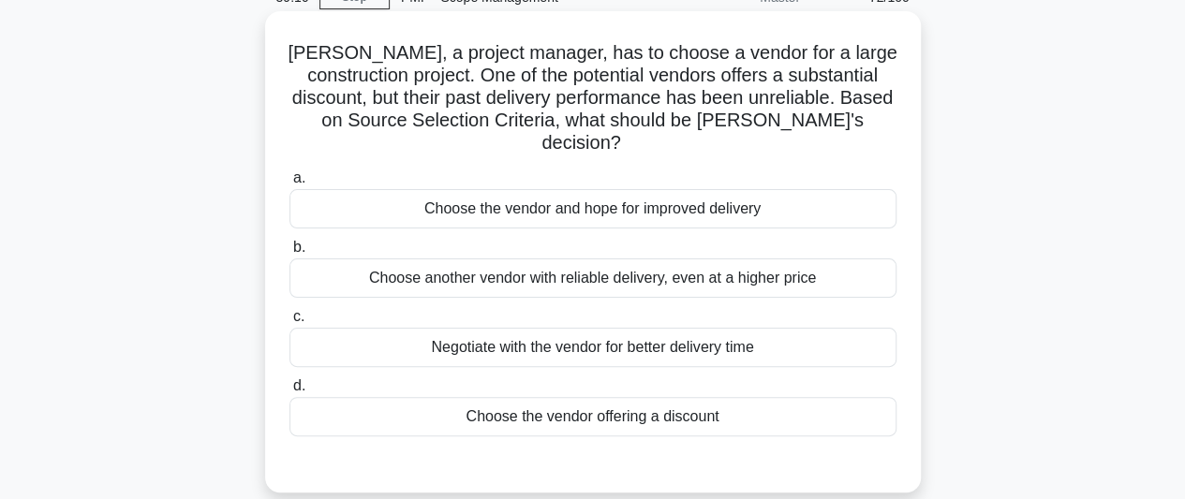
click at [733, 260] on div "Choose another vendor with reliable delivery, even at a higher price" at bounding box center [593, 278] width 607 height 39
click at [290, 254] on input "b. Choose another vendor with reliable delivery, even at a higher price" at bounding box center [290, 248] width 0 height 12
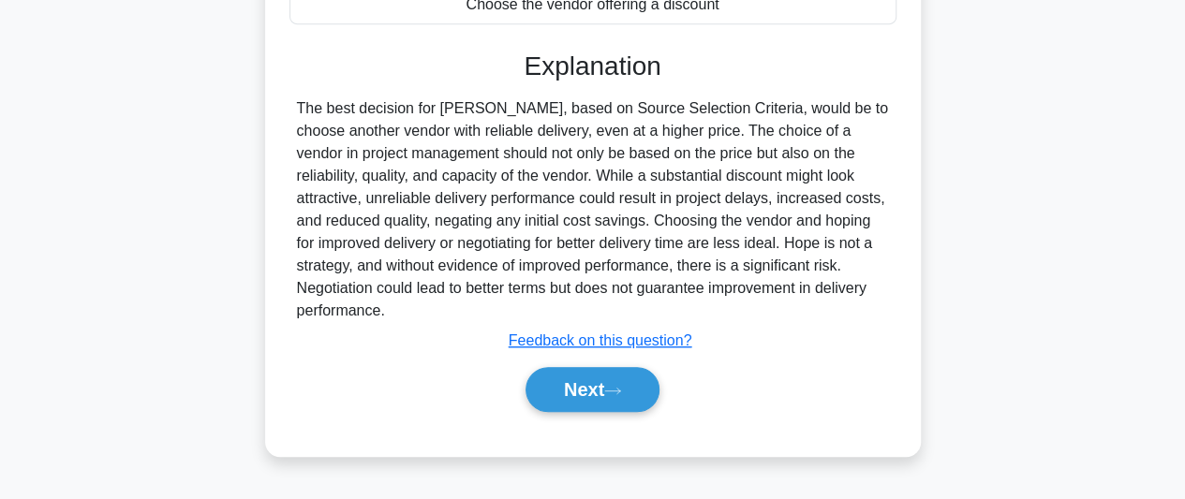
scroll to position [513, 0]
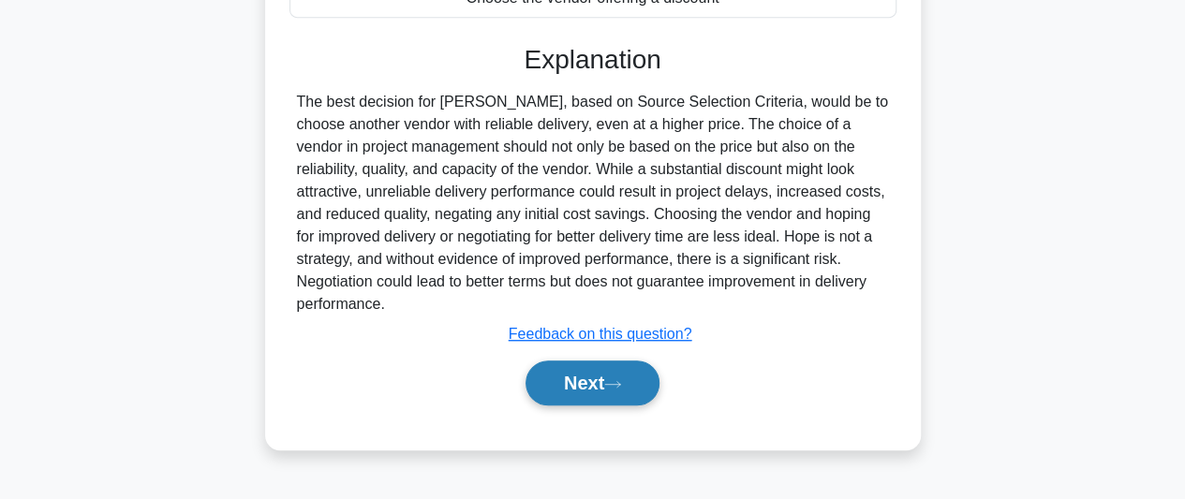
click at [585, 370] on button "Next" at bounding box center [593, 383] width 134 height 45
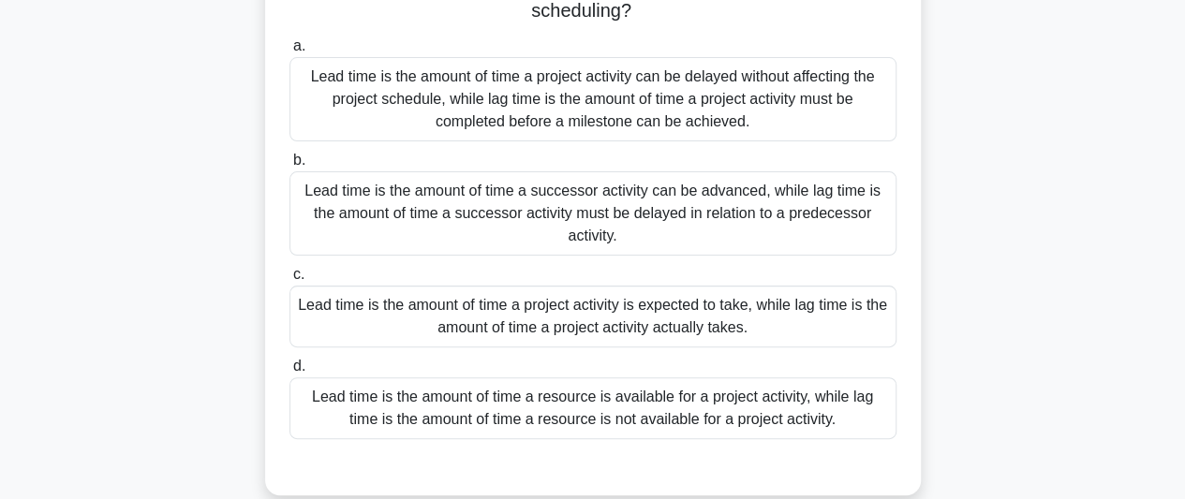
scroll to position [187, 0]
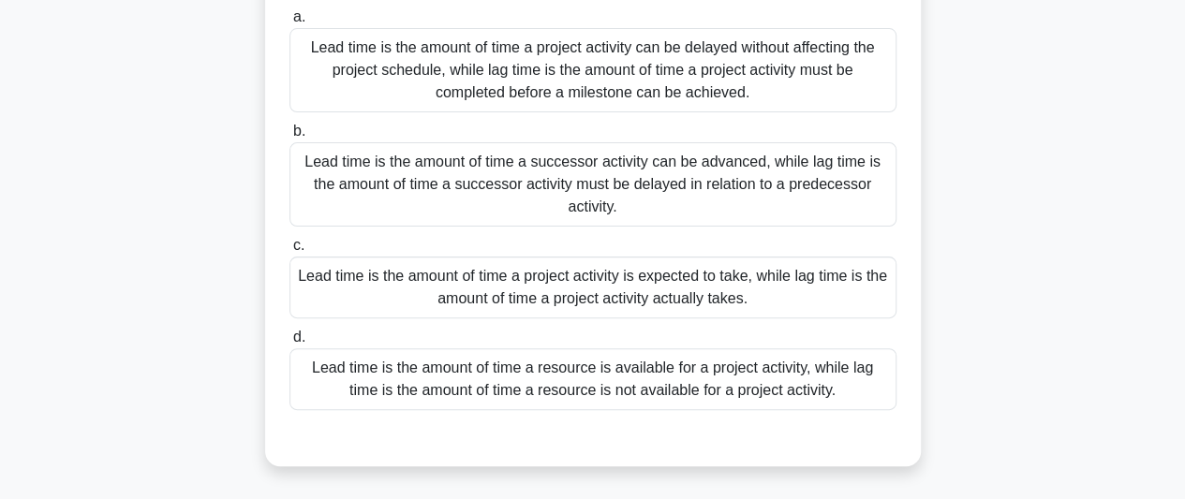
click at [759, 201] on div "Lead time is the amount of time a successor activity can be advanced, while lag…" at bounding box center [593, 184] width 607 height 84
click at [290, 138] on input "b. Lead time is the amount of time a successor activity can be advanced, while …" at bounding box center [290, 132] width 0 height 12
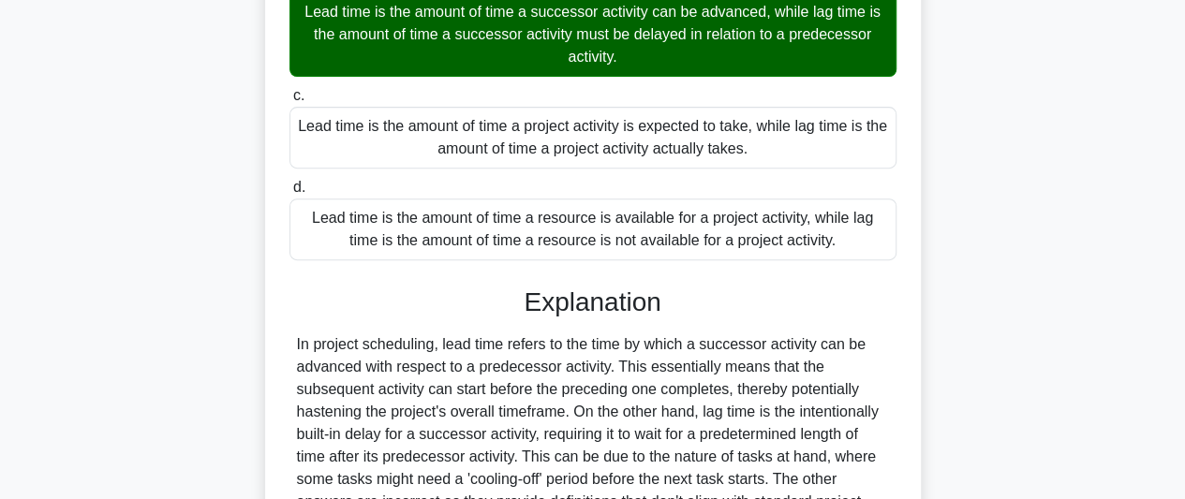
scroll to position [562, 0]
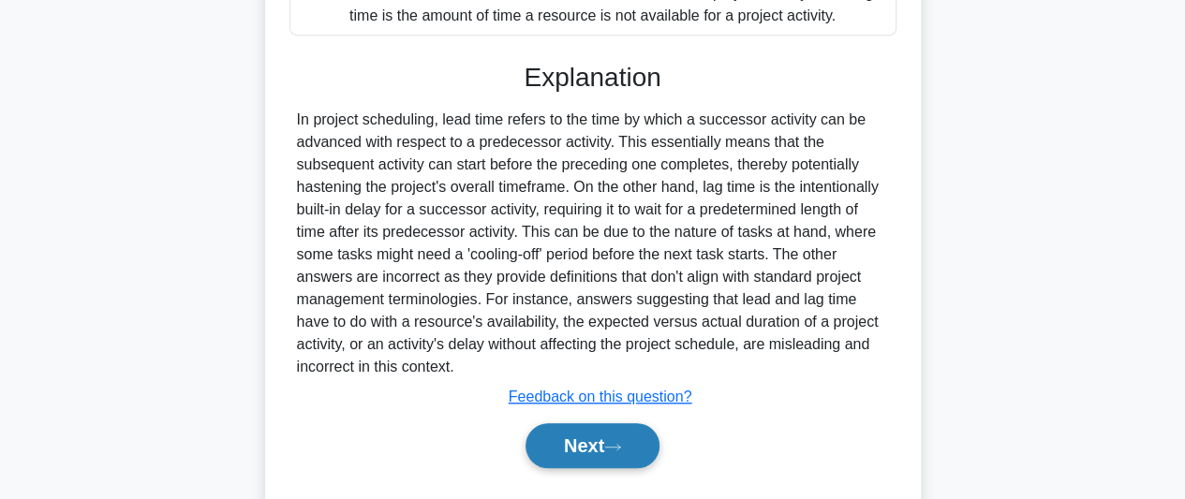
click at [608, 430] on button "Next" at bounding box center [593, 446] width 134 height 45
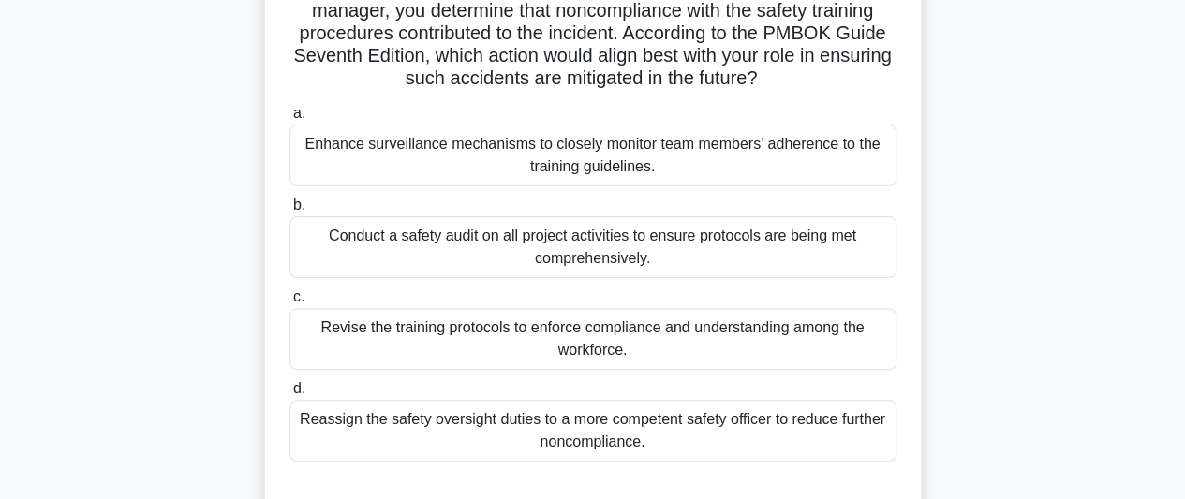
scroll to position [187, 0]
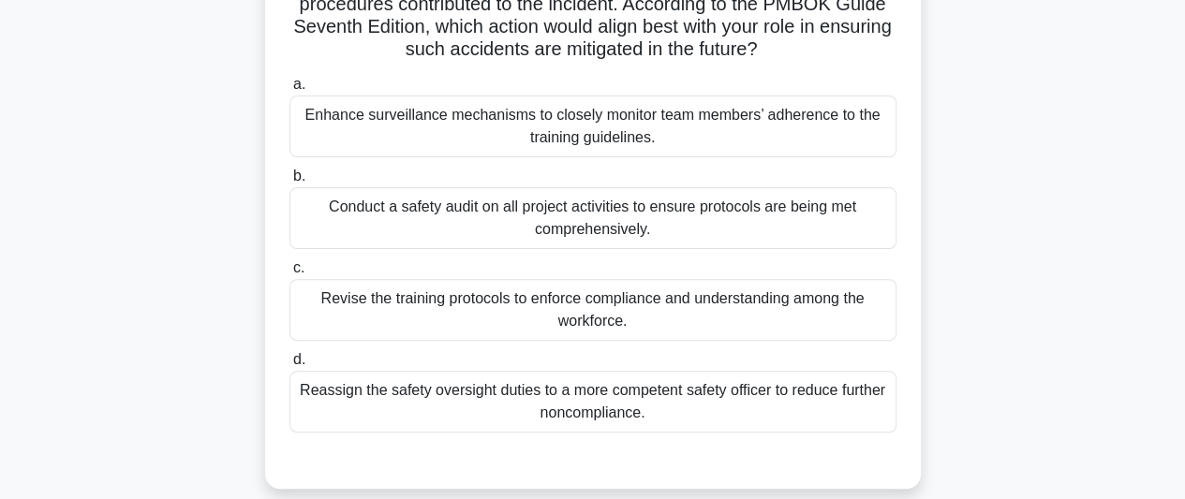
click at [665, 310] on div "Revise the training protocols to enforce compliance and understanding among the…" at bounding box center [593, 310] width 607 height 62
click at [290, 275] on input "c. Revise the training protocols to enforce compliance and understanding among …" at bounding box center [290, 268] width 0 height 12
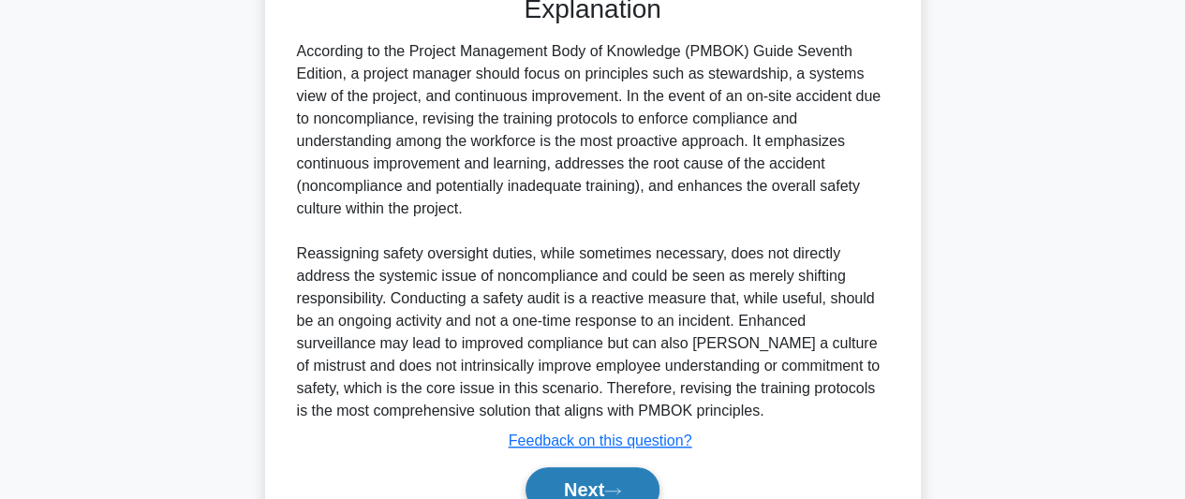
scroll to position [743, 0]
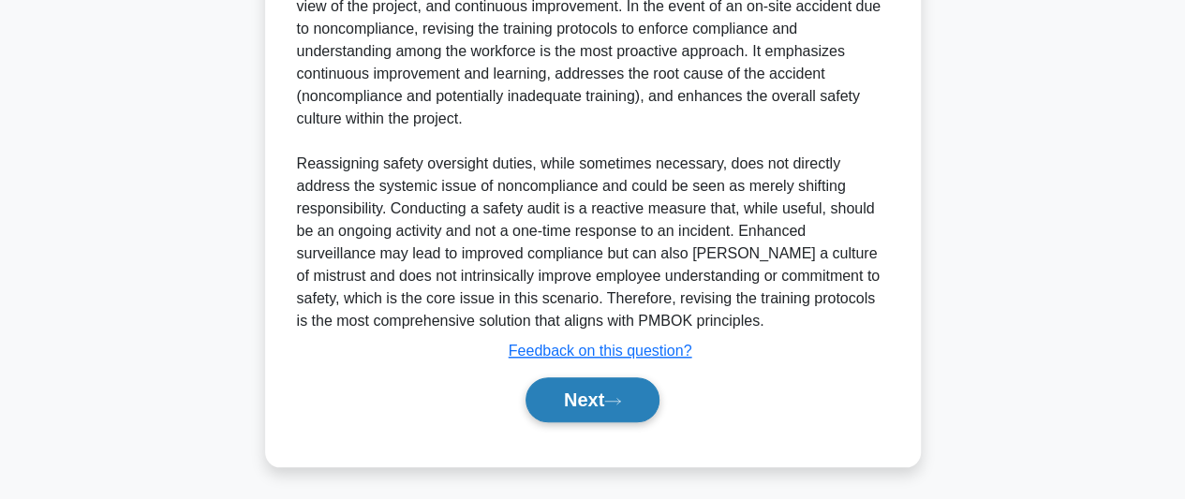
click at [600, 402] on button "Next" at bounding box center [593, 400] width 134 height 45
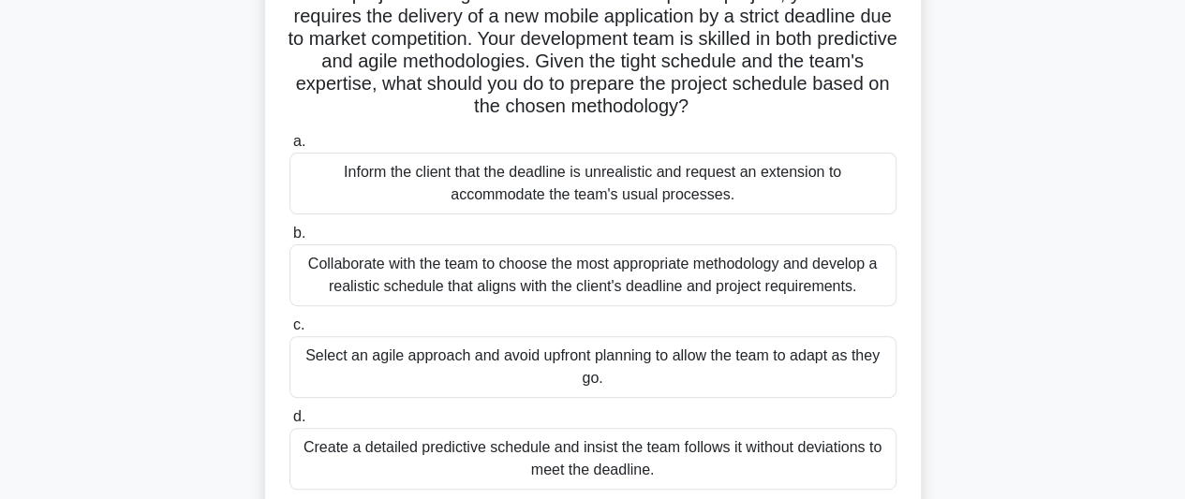
scroll to position [187, 0]
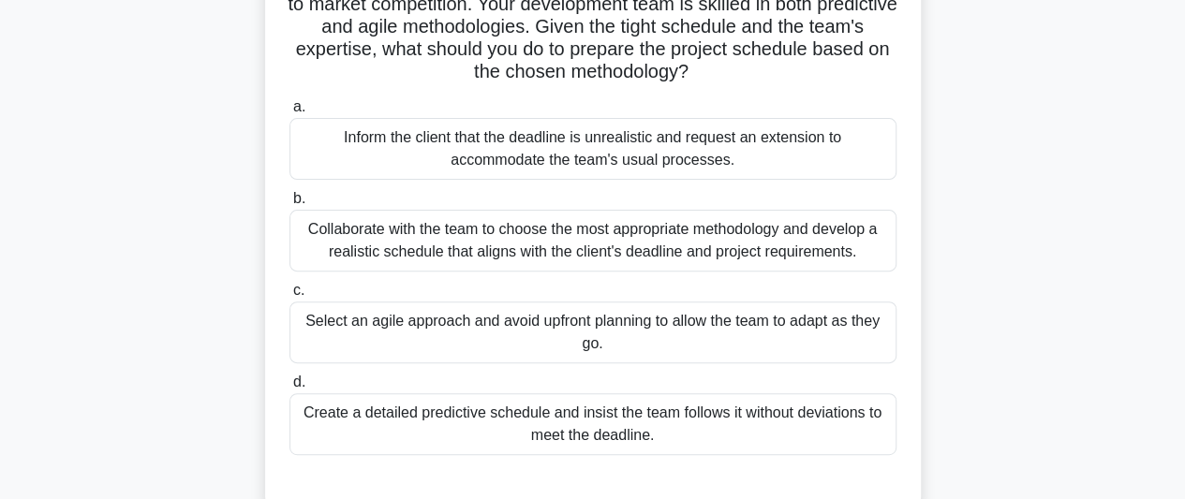
click at [592, 239] on div "Collaborate with the team to choose the most appropriate methodology and develo…" at bounding box center [593, 241] width 607 height 62
click at [290, 205] on input "b. Collaborate with the team to choose the most appropriate methodology and dev…" at bounding box center [290, 199] width 0 height 12
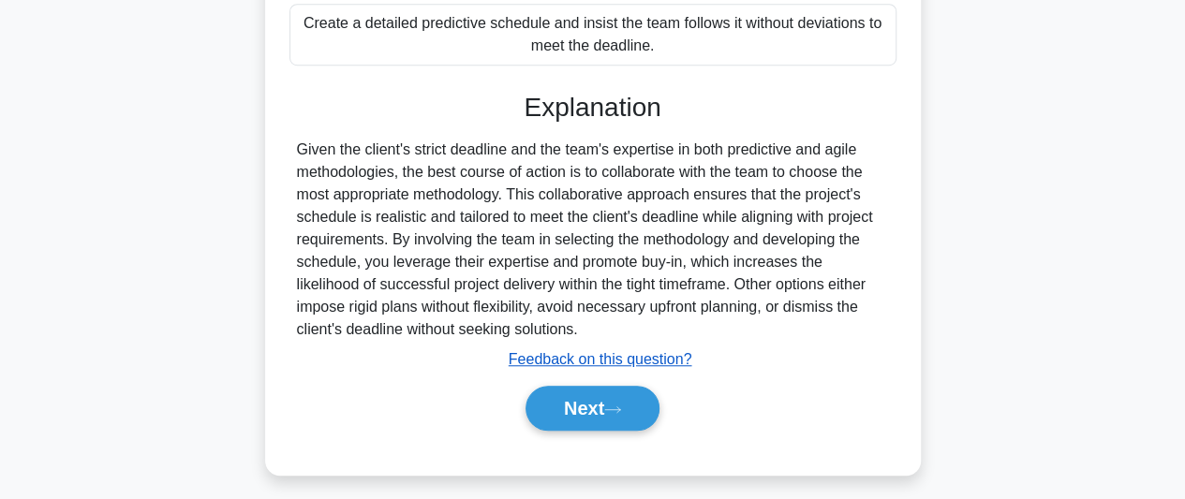
scroll to position [586, 0]
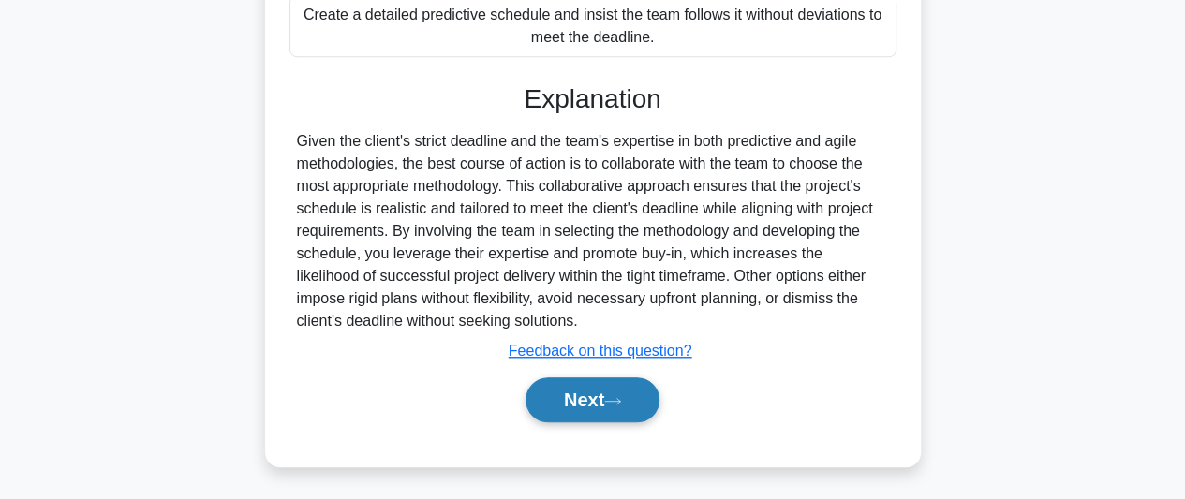
click at [559, 394] on button "Next" at bounding box center [593, 400] width 134 height 45
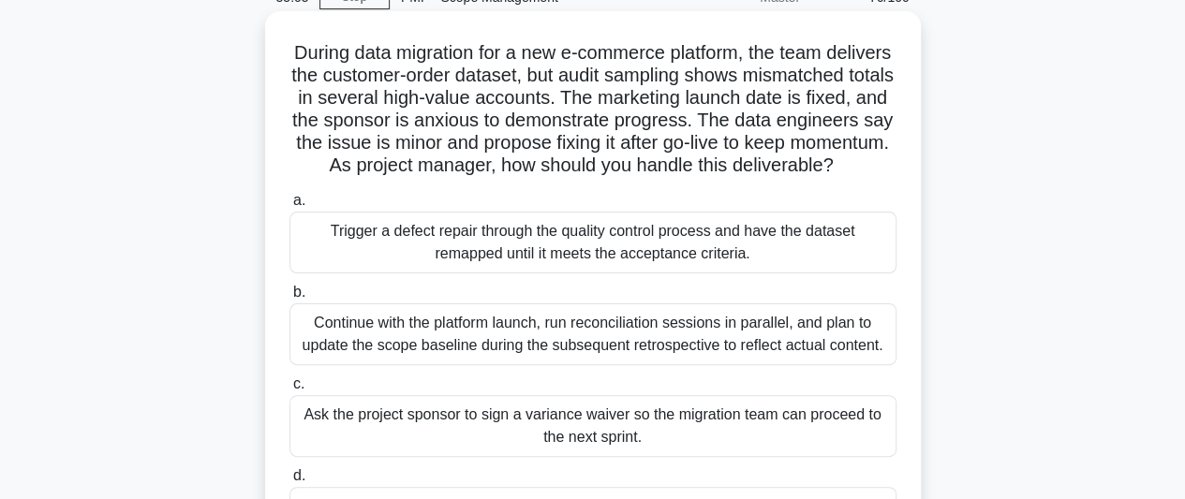
scroll to position [187, 0]
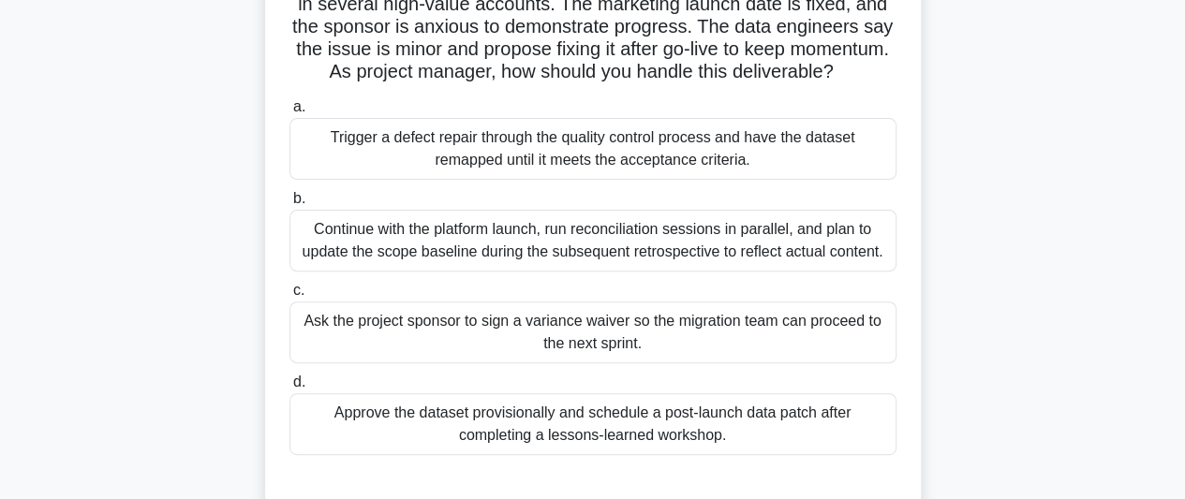
click at [761, 180] on div "Trigger a defect repair through the quality control process and have the datase…" at bounding box center [593, 149] width 607 height 62
click at [290, 113] on input "a. Trigger a defect repair through the quality control process and have the dat…" at bounding box center [290, 107] width 0 height 12
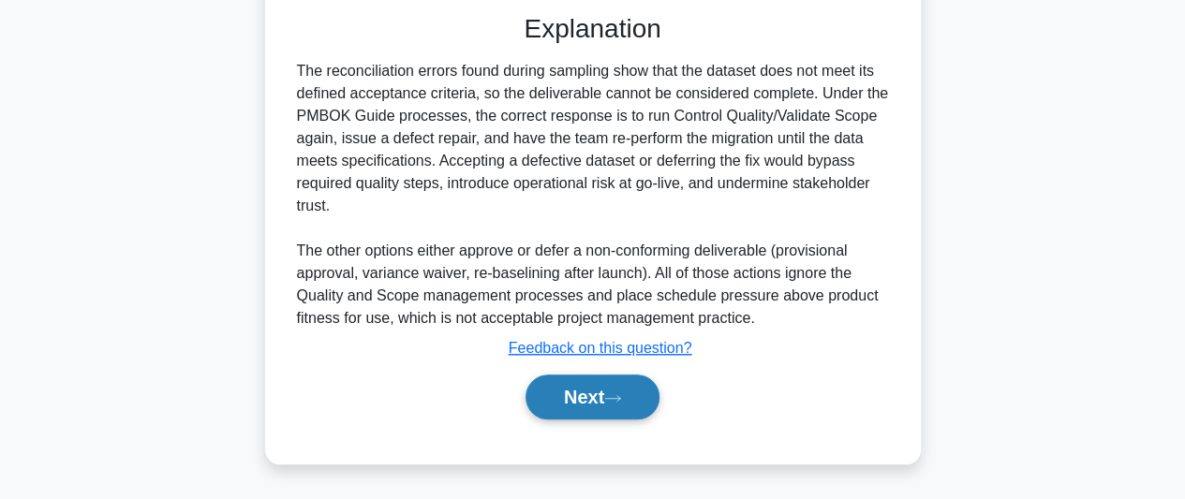
click at [587, 404] on button "Next" at bounding box center [593, 397] width 134 height 45
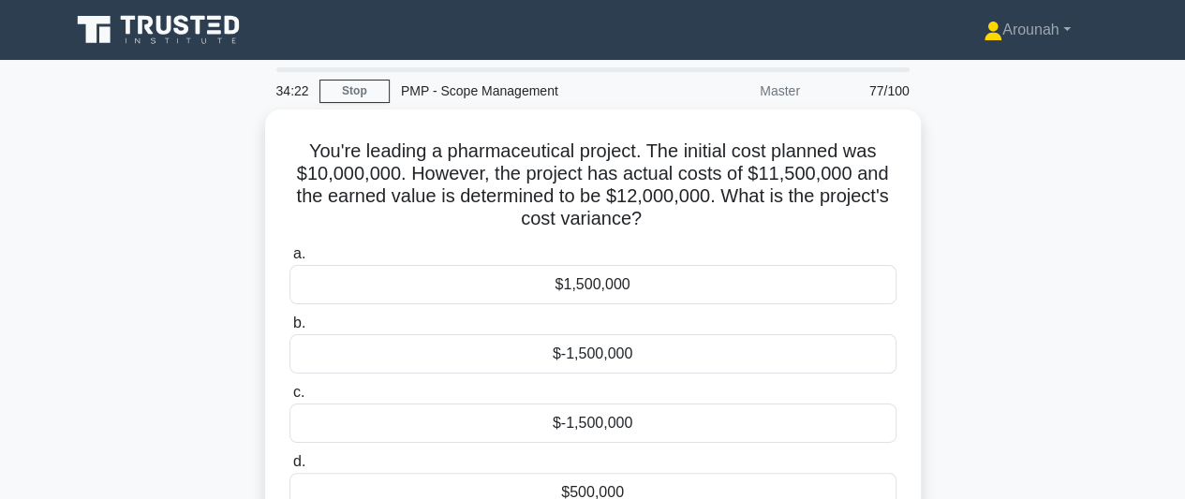
scroll to position [94, 0]
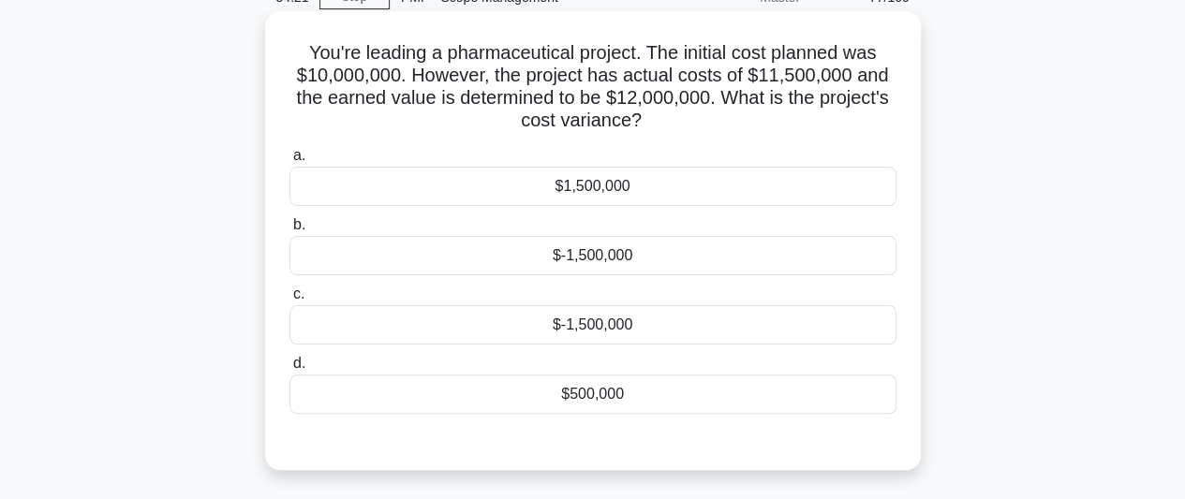
click at [599, 396] on div "$500,000" at bounding box center [593, 394] width 607 height 39
click at [290, 370] on input "d. $500,000" at bounding box center [290, 364] width 0 height 12
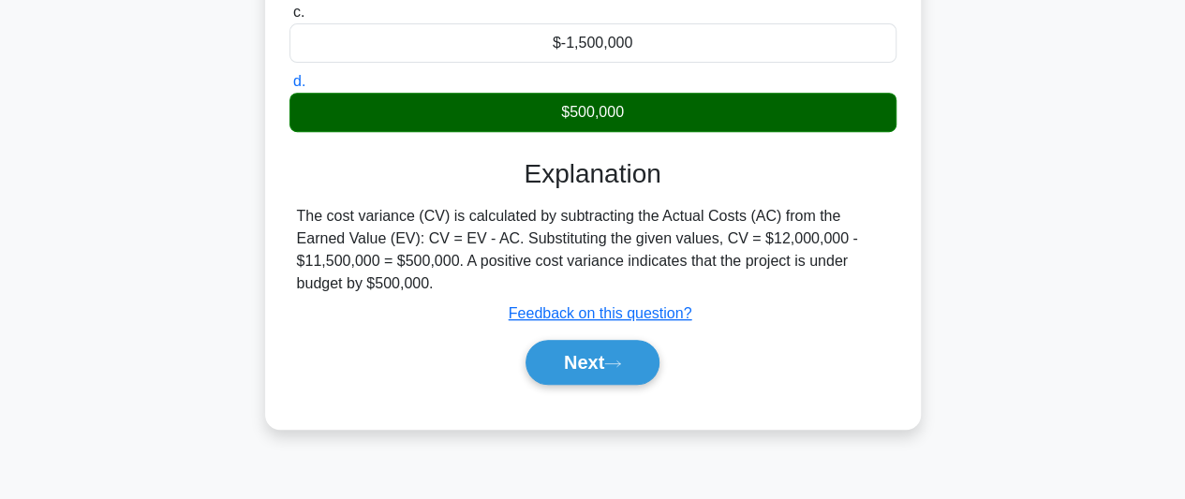
scroll to position [468, 0]
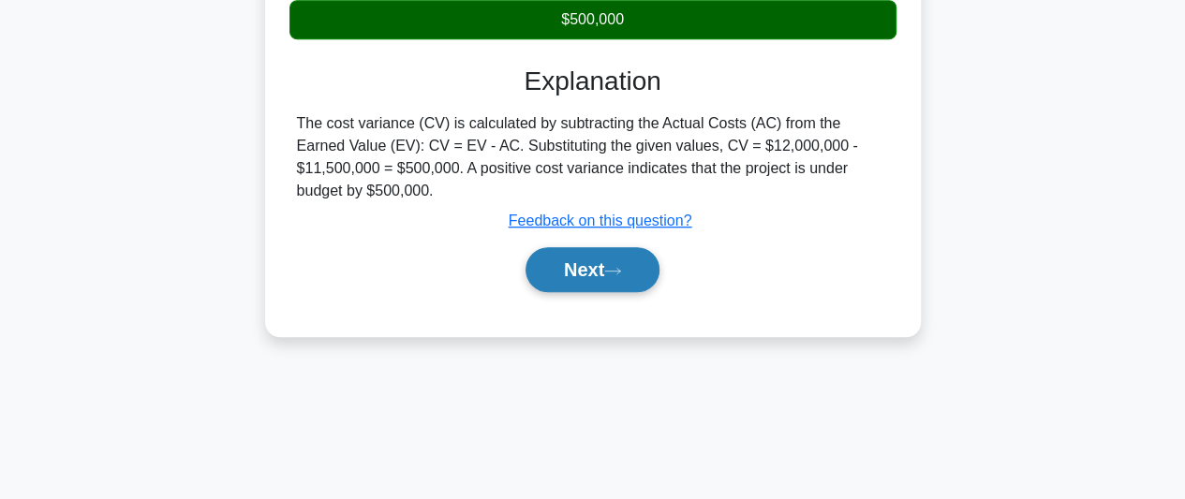
click at [609, 247] on button "Next" at bounding box center [593, 269] width 134 height 45
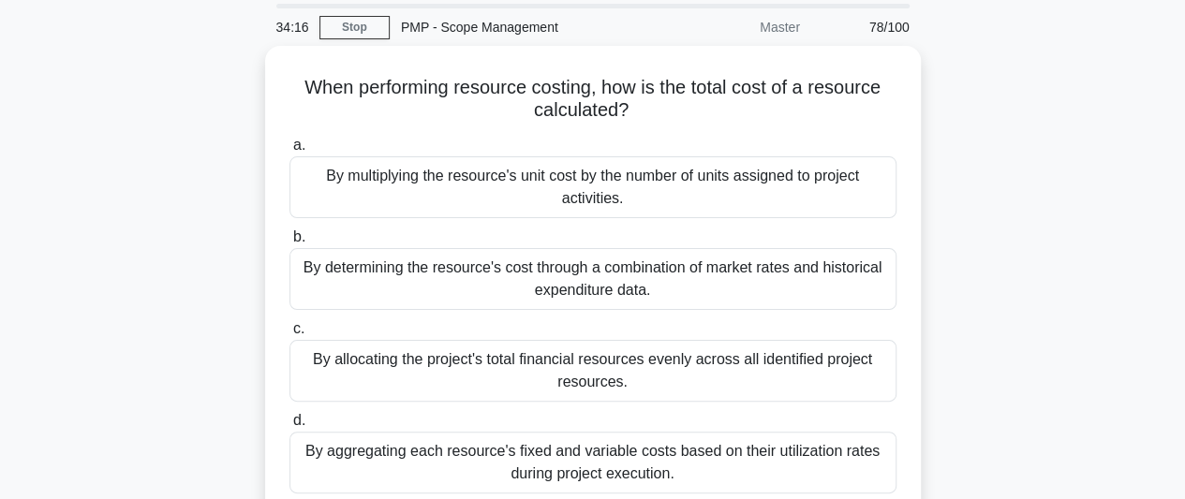
scroll to position [94, 0]
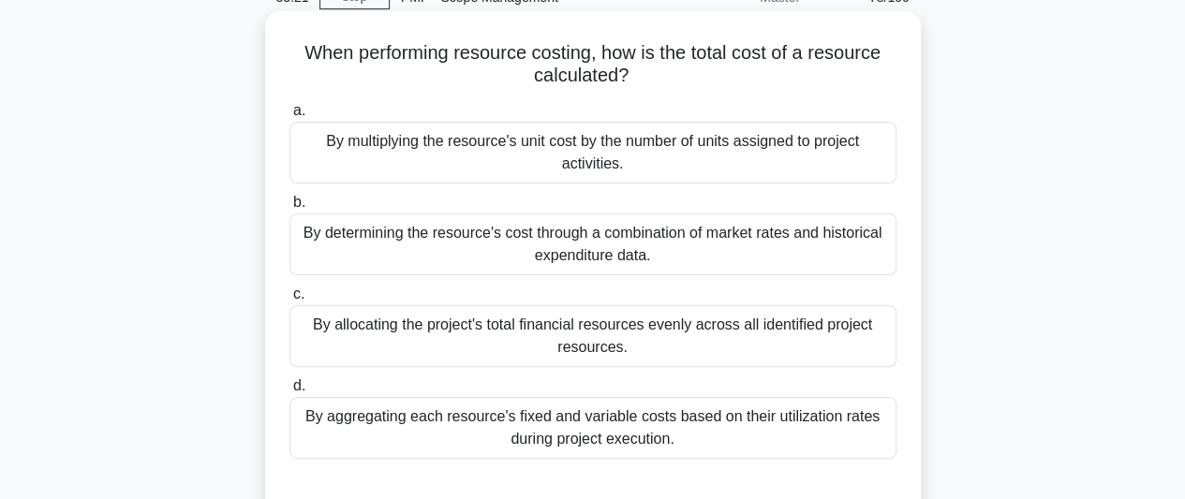
click at [736, 431] on div "By aggregating each resource's fixed and variable costs based on their utilizat…" at bounding box center [593, 428] width 607 height 62
click at [479, 427] on div "By aggregating each resource's fixed and variable costs based on their utilizat…" at bounding box center [593, 428] width 607 height 62
click at [290, 393] on input "d. By aggregating each resource's fixed and variable costs based on their utili…" at bounding box center [290, 386] width 0 height 12
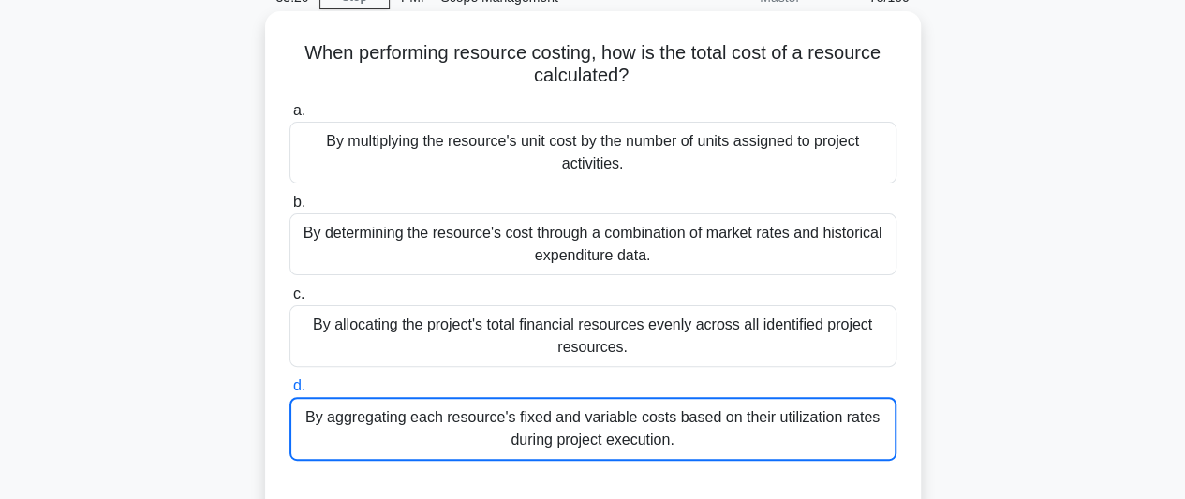
click at [479, 427] on div "By aggregating each resource's fixed and variable costs based on their utilizat…" at bounding box center [593, 429] width 607 height 64
click at [290, 393] on input "d. By aggregating each resource's fixed and variable costs based on their utili…" at bounding box center [290, 386] width 0 height 12
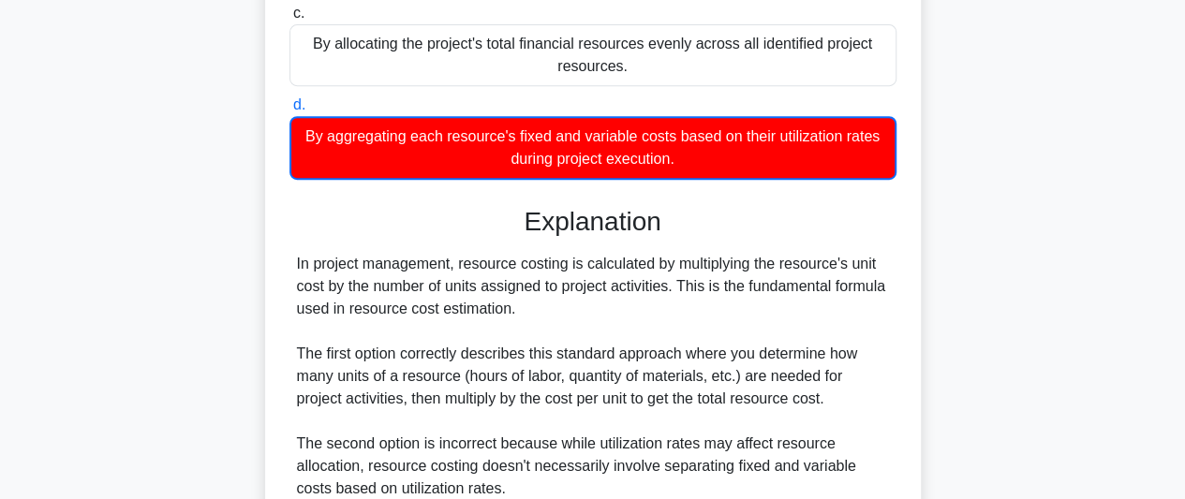
scroll to position [656, 0]
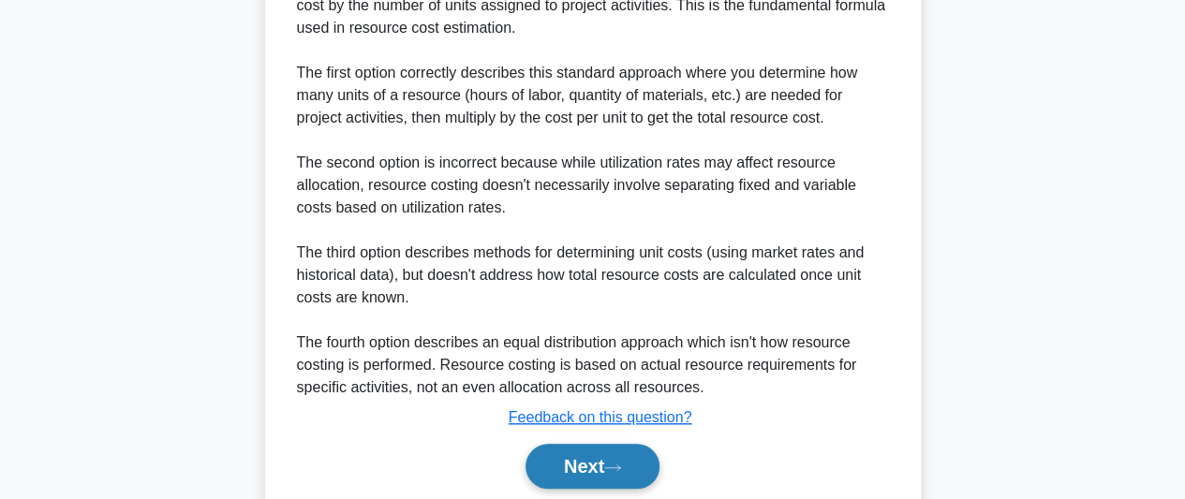
click at [592, 466] on button "Next" at bounding box center [593, 466] width 134 height 45
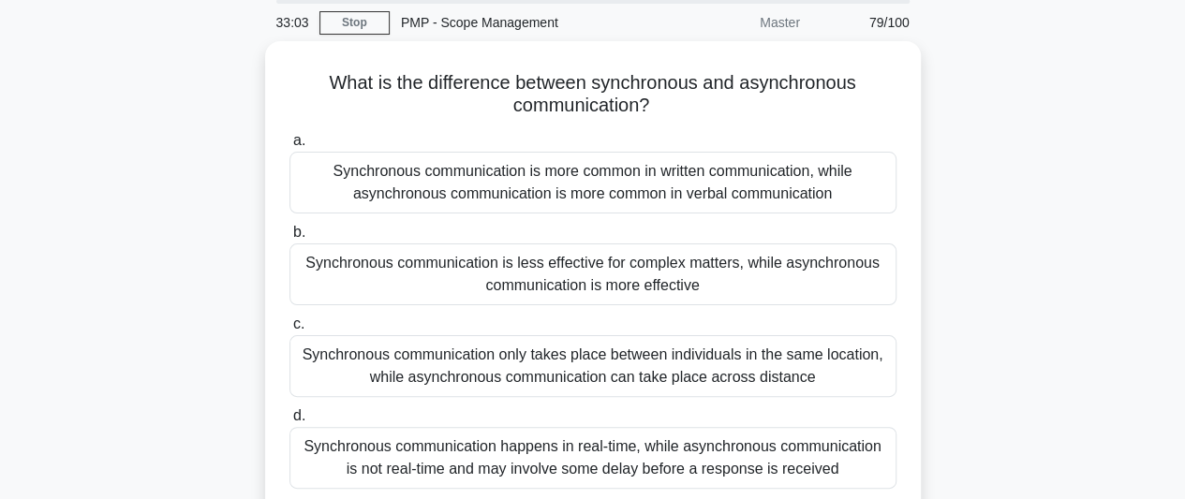
scroll to position [138, 0]
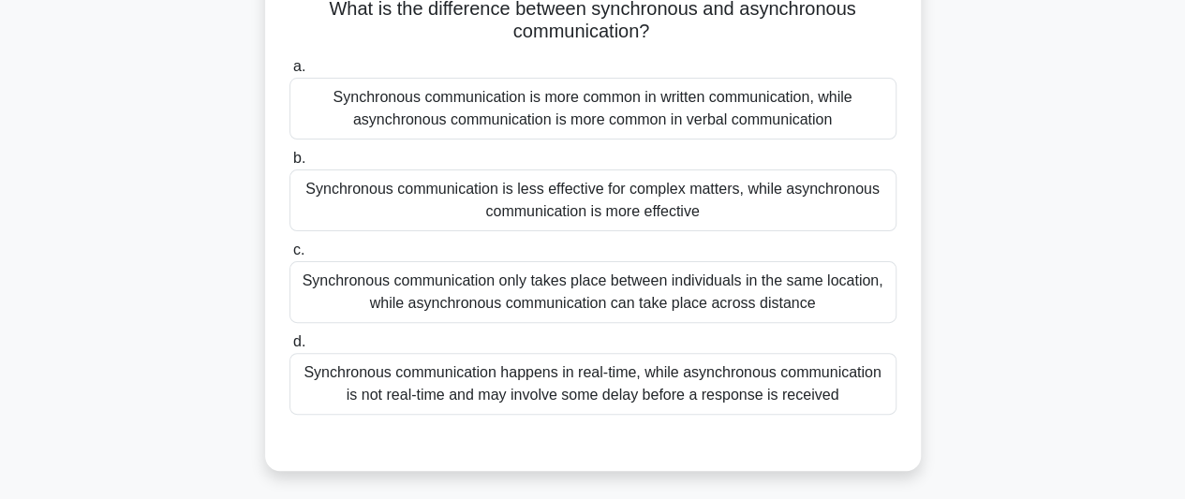
click at [763, 402] on div "Synchronous communication happens in real-time, while asynchronous communicatio…" at bounding box center [593, 384] width 607 height 62
click at [290, 349] on input "d. Synchronous communication happens in real-time, while asynchronous communica…" at bounding box center [290, 342] width 0 height 12
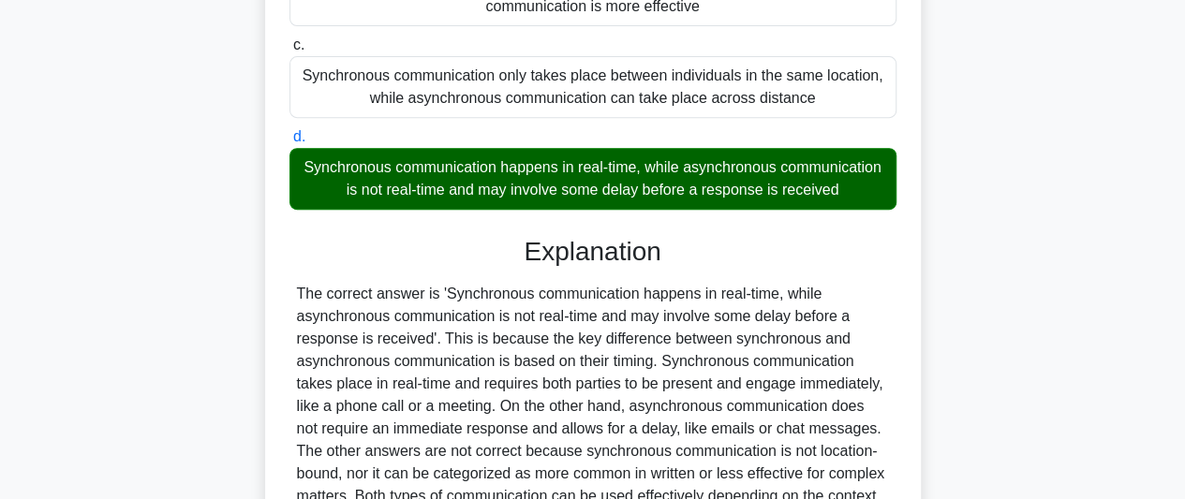
scroll to position [513, 0]
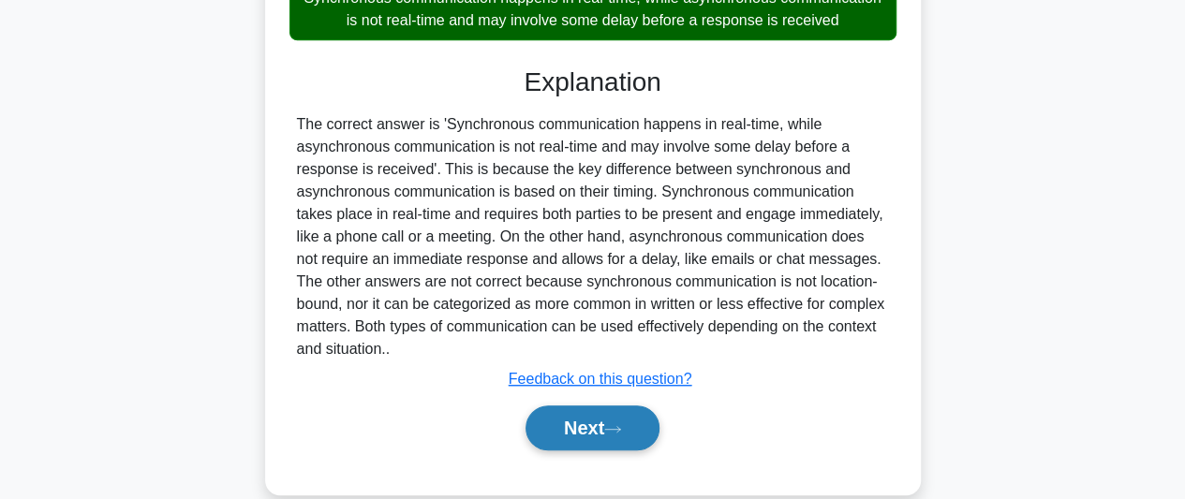
click at [594, 440] on button "Next" at bounding box center [593, 428] width 134 height 45
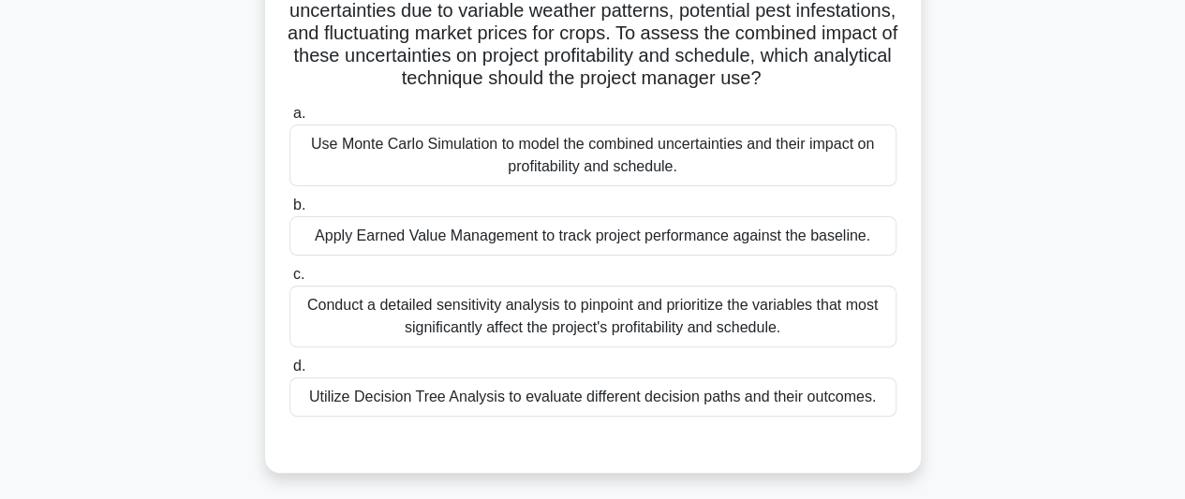
scroll to position [187, 0]
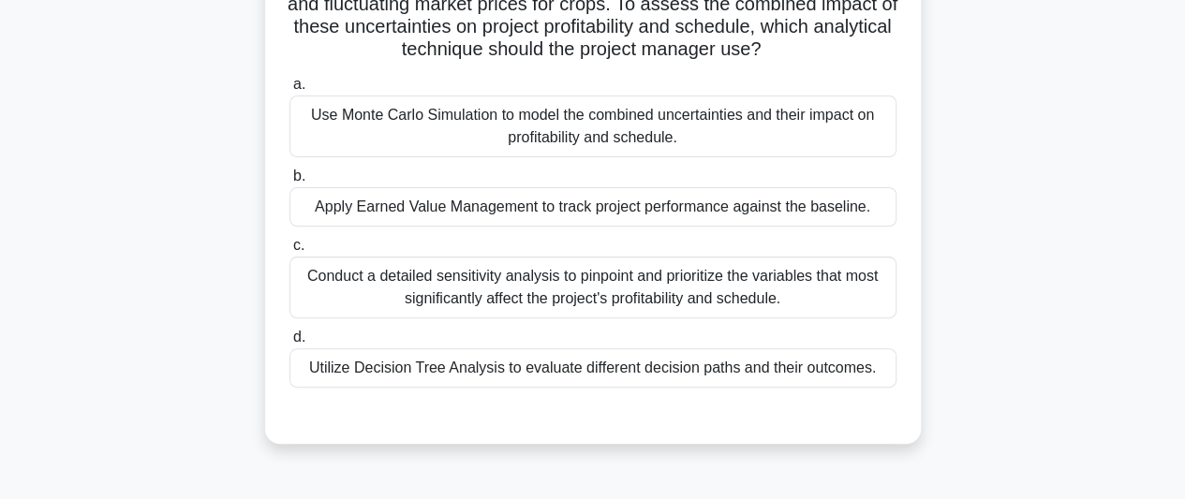
click at [639, 153] on div "Use Monte Carlo Simulation to model the combined uncertainties and their impact…" at bounding box center [593, 127] width 607 height 62
click at [290, 91] on input "a. Use Monte Carlo Simulation to model the combined uncertainties and their imp…" at bounding box center [290, 85] width 0 height 12
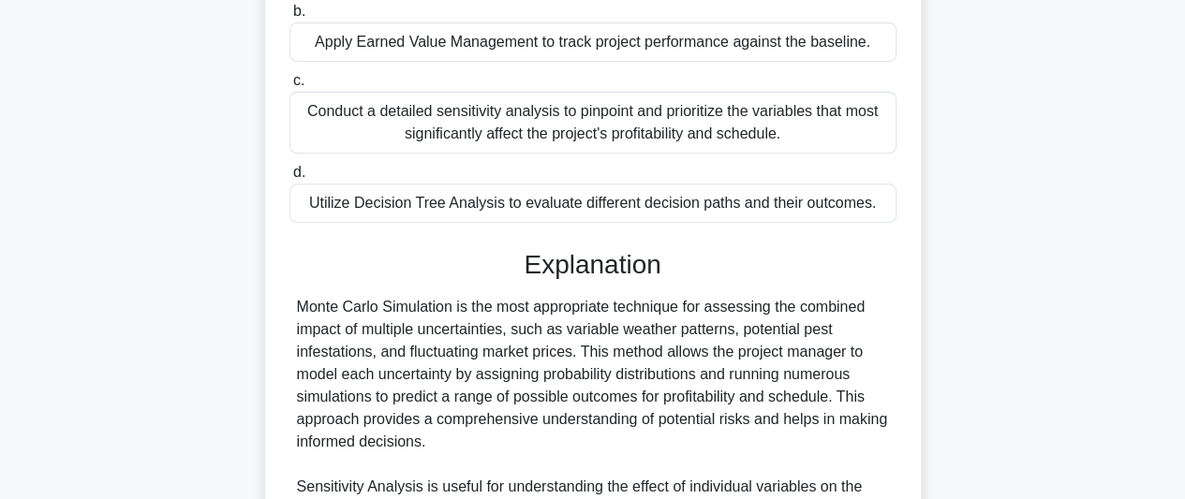
scroll to position [562, 0]
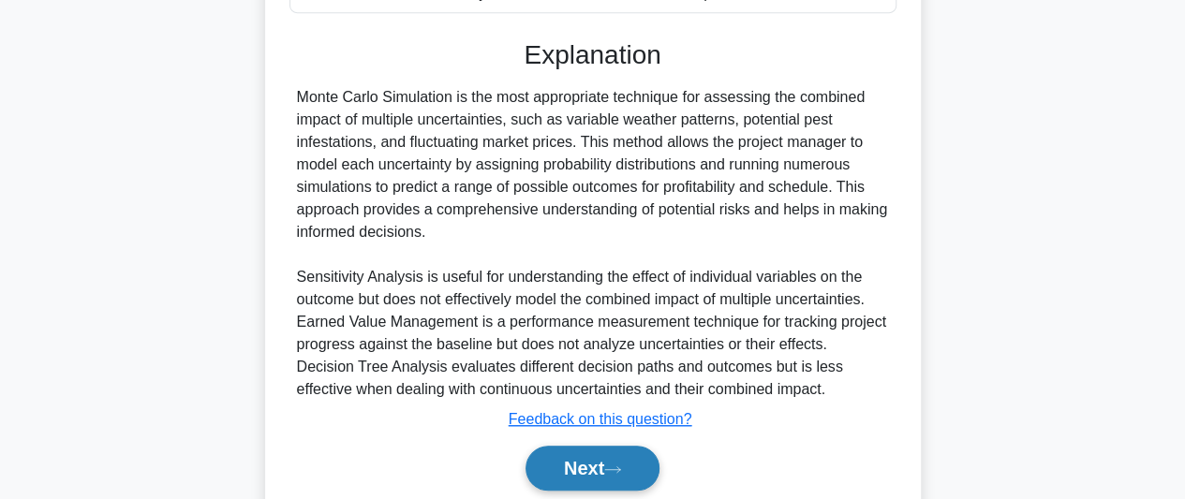
click at [599, 479] on button "Next" at bounding box center [593, 468] width 134 height 45
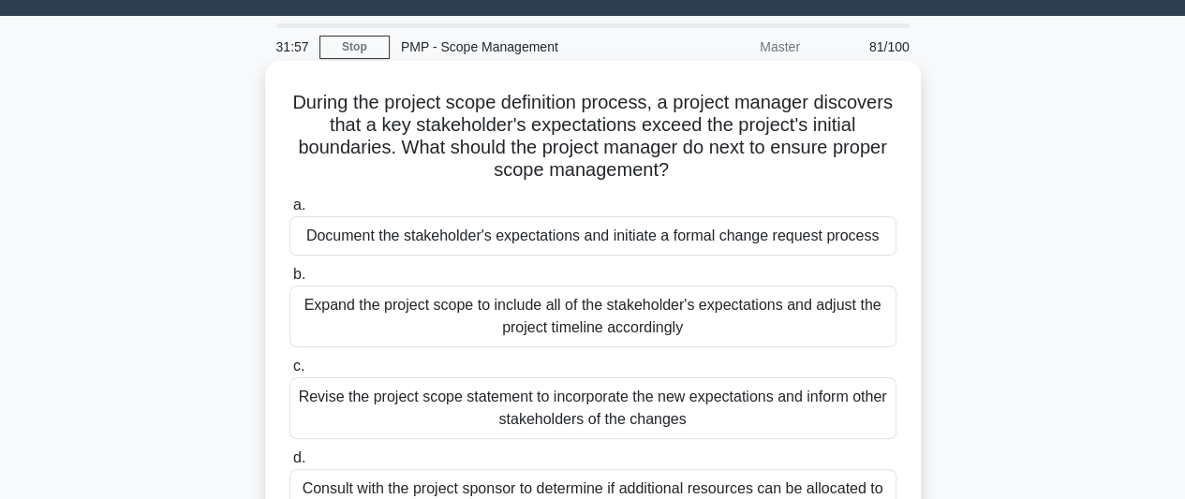
scroll to position [138, 0]
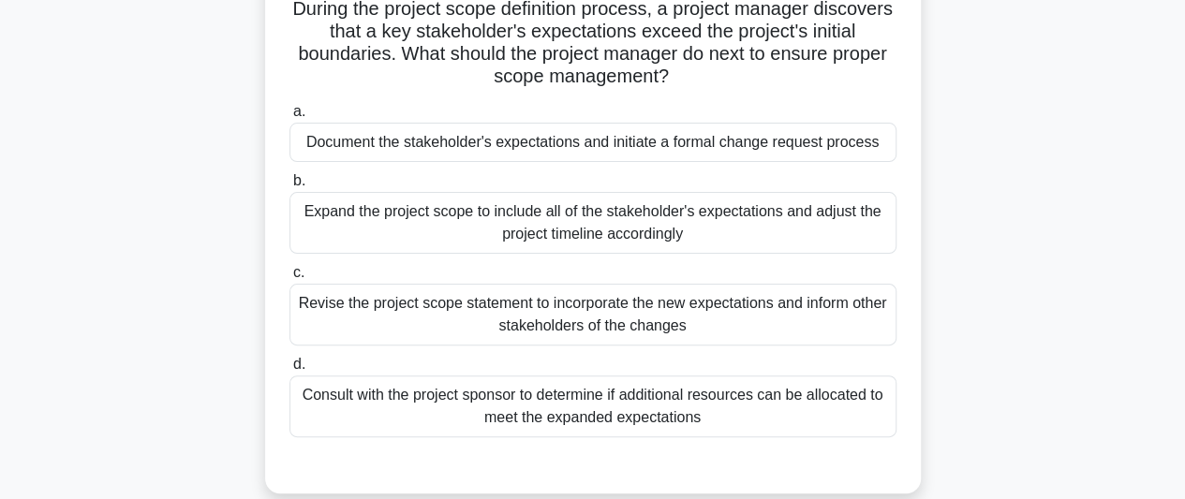
click at [697, 143] on div "Document the stakeholder's expectations and initiate a formal change request pr…" at bounding box center [593, 142] width 607 height 39
click at [290, 118] on input "a. Document the stakeholder's expectations and initiate a formal change request…" at bounding box center [290, 112] width 0 height 12
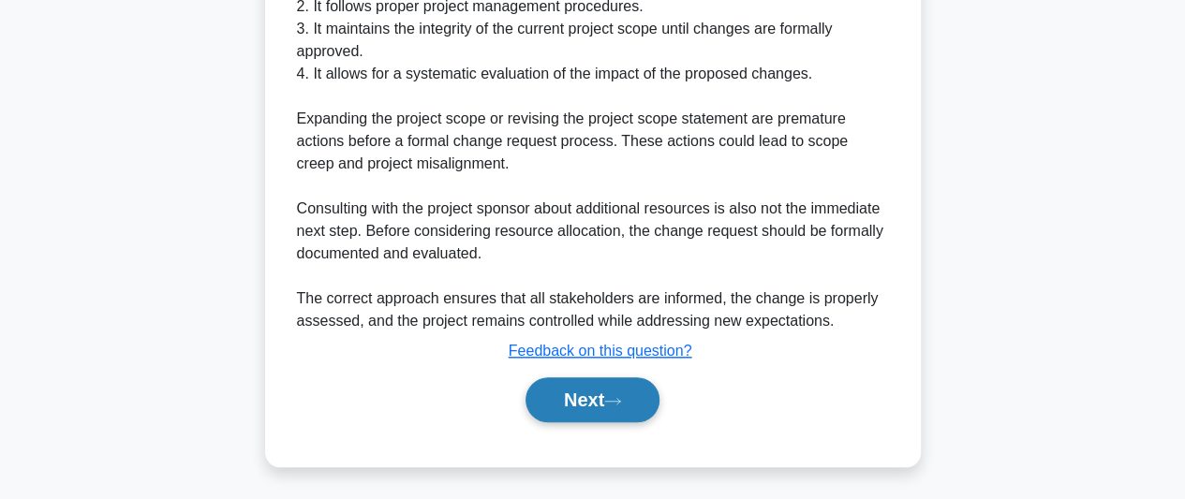
click at [620, 391] on button "Next" at bounding box center [593, 400] width 134 height 45
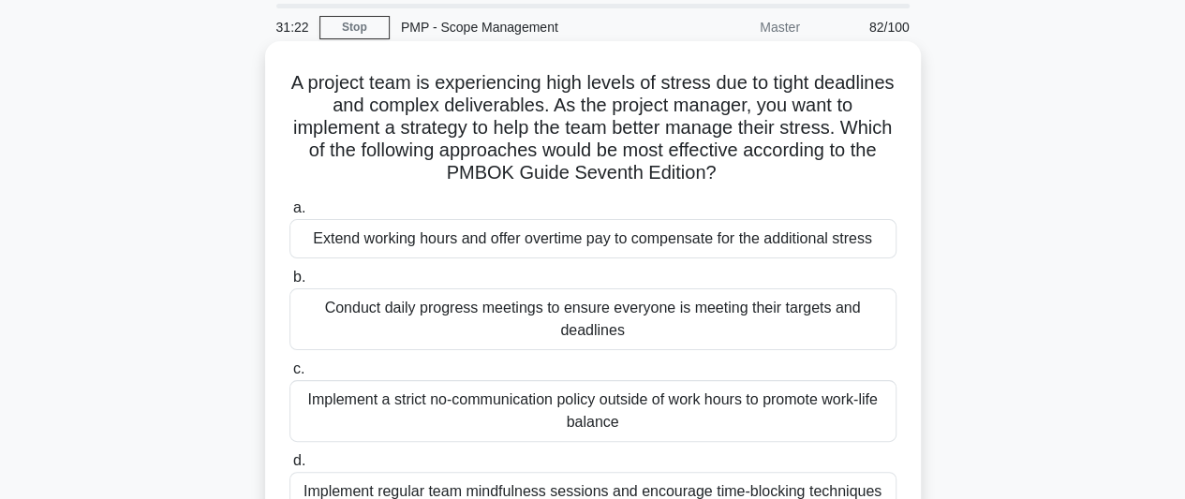
scroll to position [94, 0]
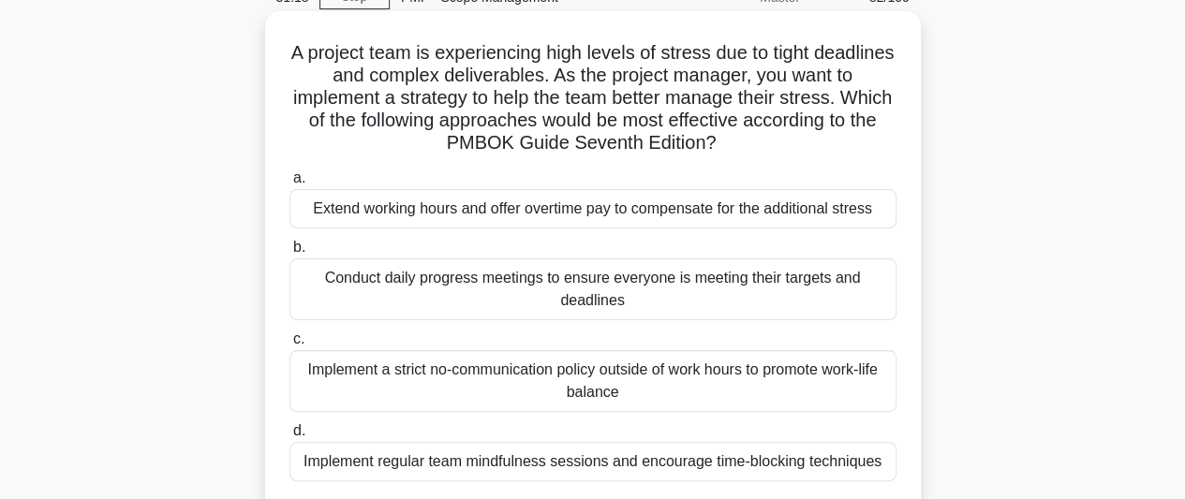
click at [679, 290] on div "Conduct daily progress meetings to ensure everyone is meeting their targets and…" at bounding box center [593, 290] width 607 height 62
click at [290, 254] on input "b. Conduct daily progress meetings to ensure everyone is meeting their targets …" at bounding box center [290, 248] width 0 height 12
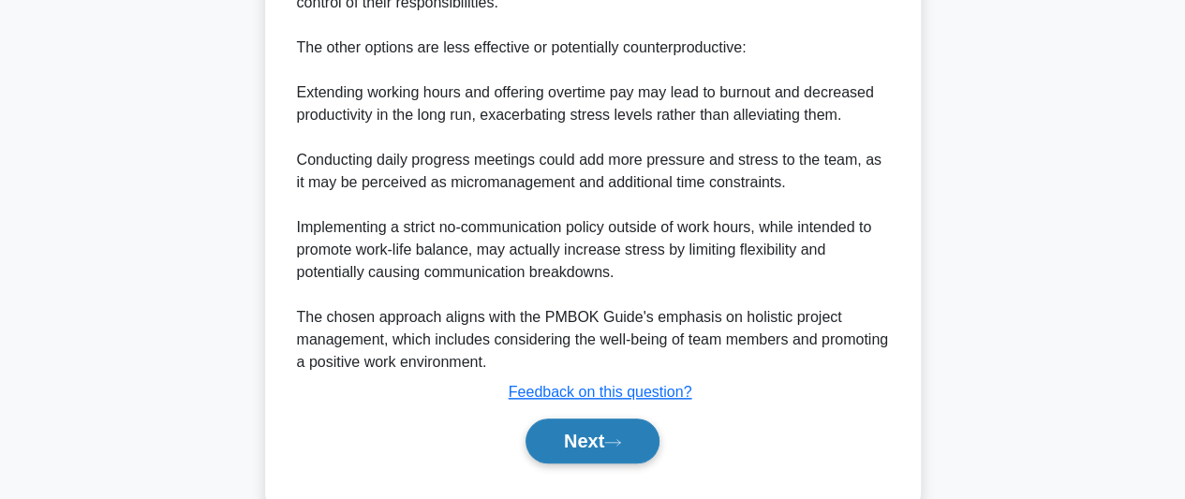
scroll to position [903, 0]
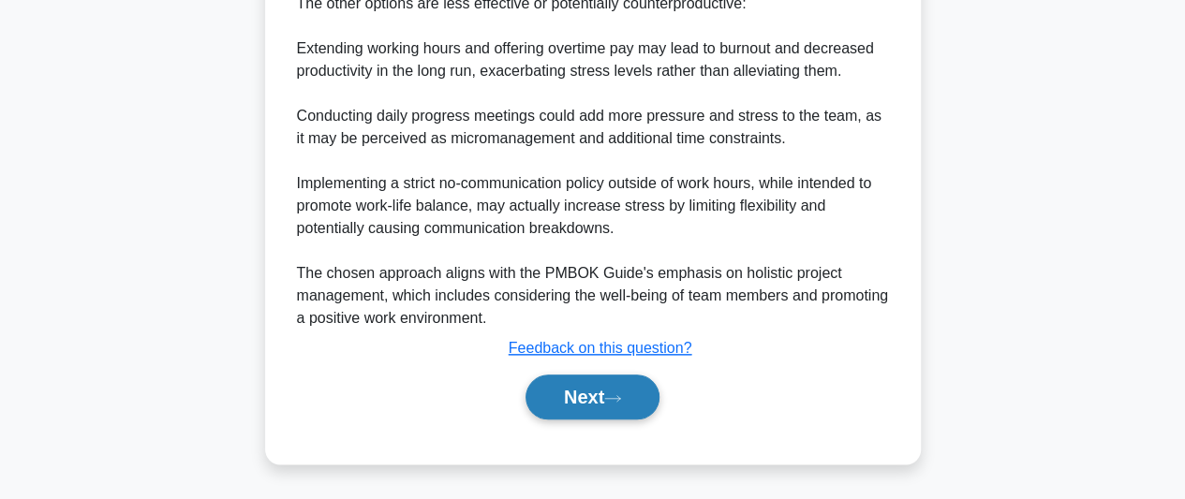
click at [587, 396] on button "Next" at bounding box center [593, 397] width 134 height 45
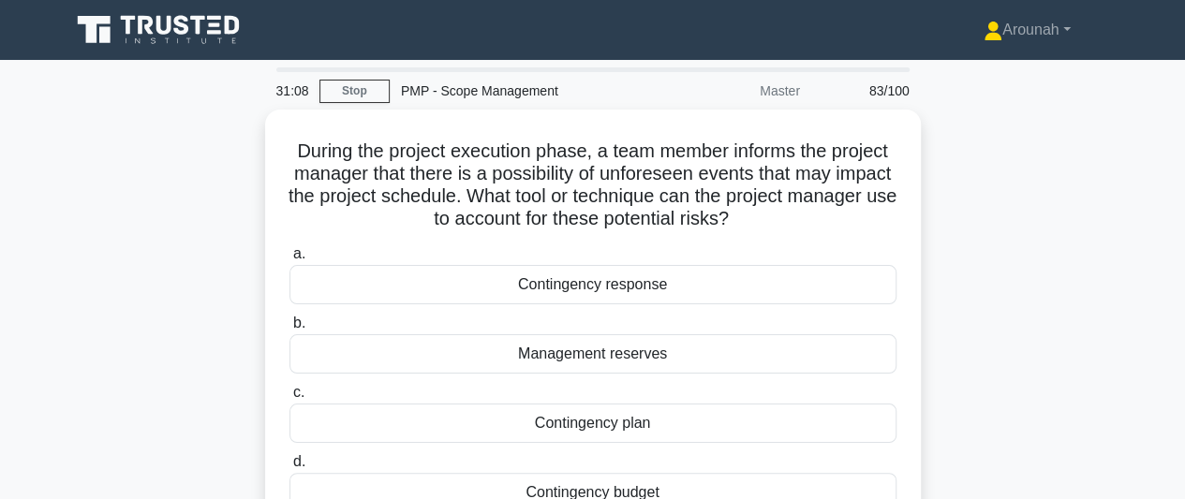
scroll to position [94, 0]
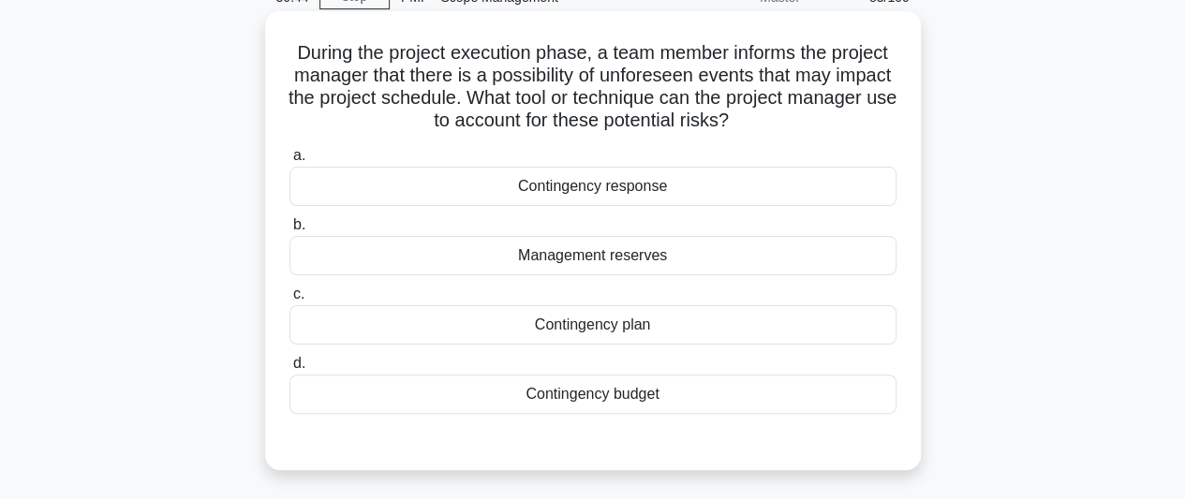
click at [617, 256] on div "Management reserves" at bounding box center [593, 255] width 607 height 39
click at [290, 231] on input "b. Management reserves" at bounding box center [290, 225] width 0 height 12
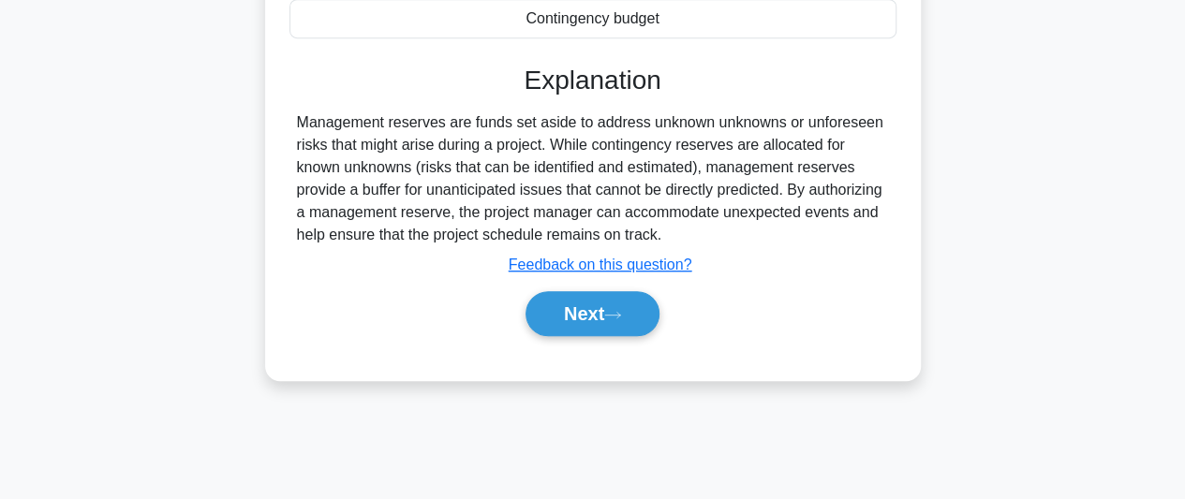
scroll to position [513, 0]
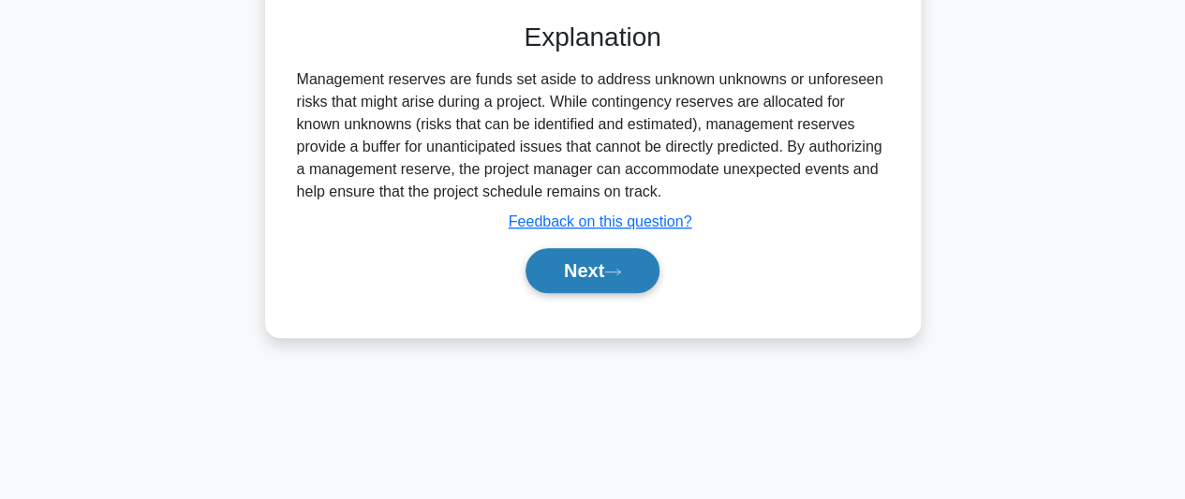
click at [582, 278] on button "Next" at bounding box center [593, 270] width 134 height 45
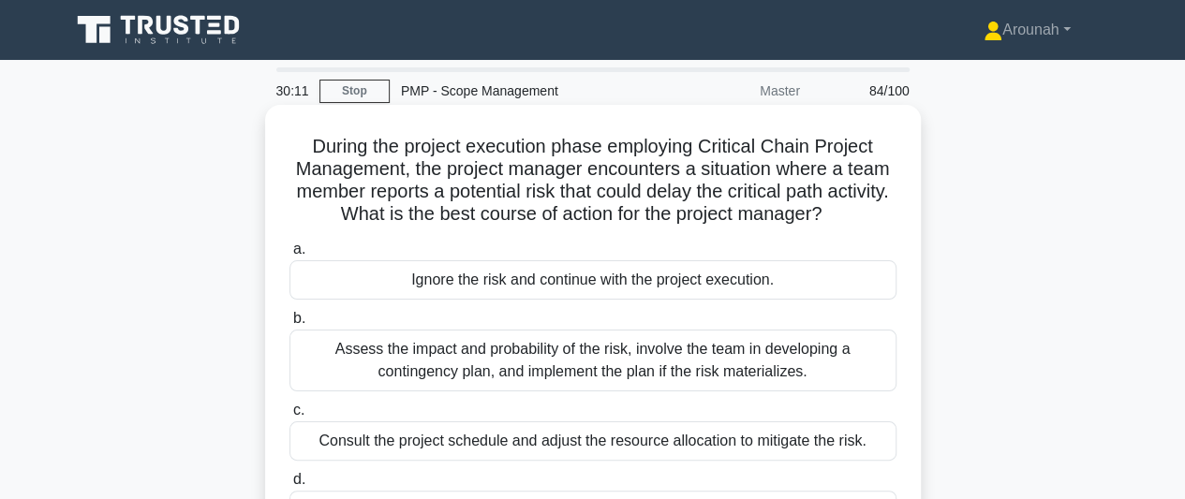
scroll to position [94, 0]
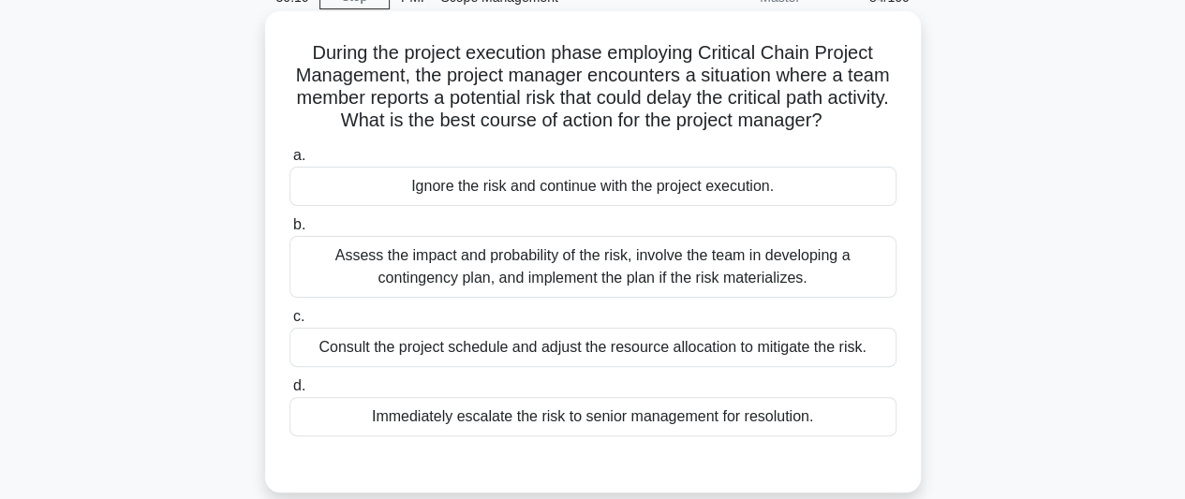
click at [796, 282] on div "Assess the impact and probability of the risk, involve the team in developing a…" at bounding box center [593, 267] width 607 height 62
click at [290, 231] on input "b. Assess the impact and probability of the risk, involve the team in developin…" at bounding box center [290, 225] width 0 height 12
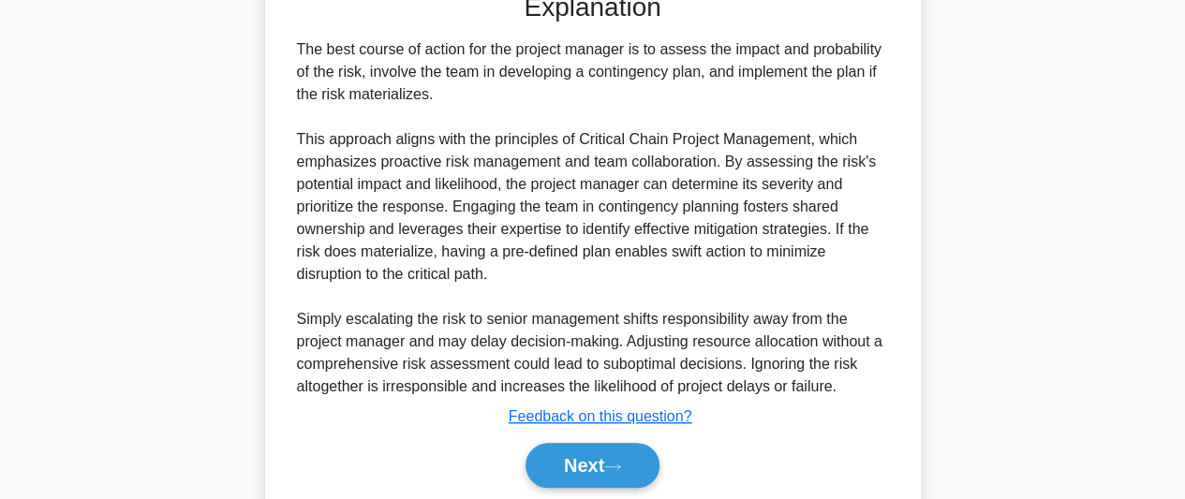
scroll to position [631, 0]
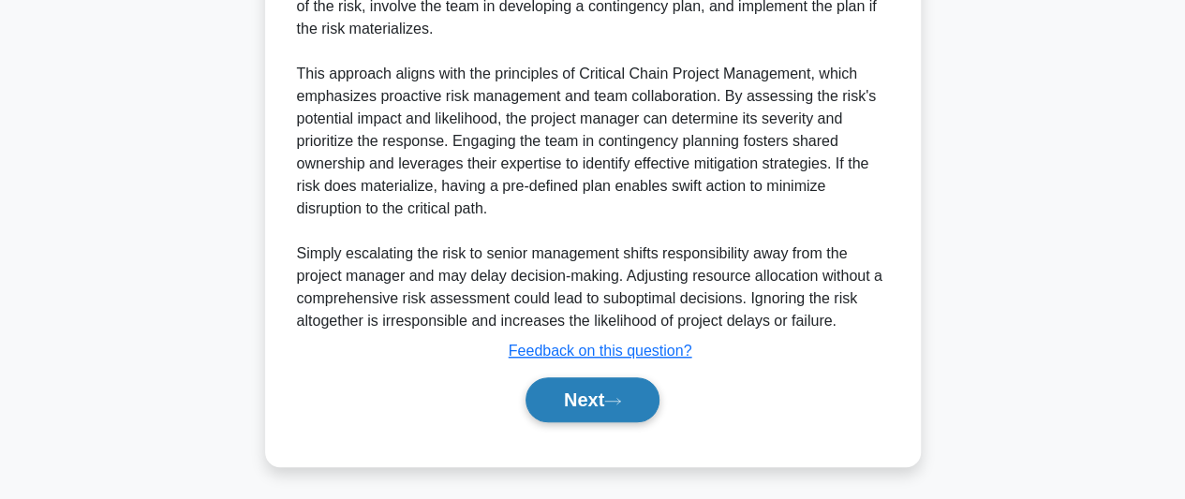
click at [628, 405] on button "Next" at bounding box center [593, 400] width 134 height 45
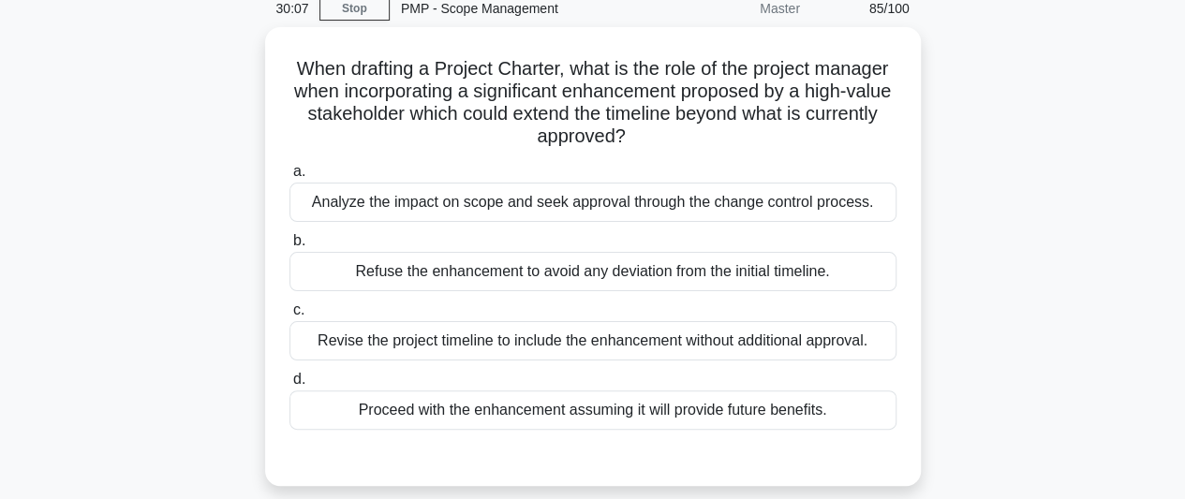
scroll to position [44, 0]
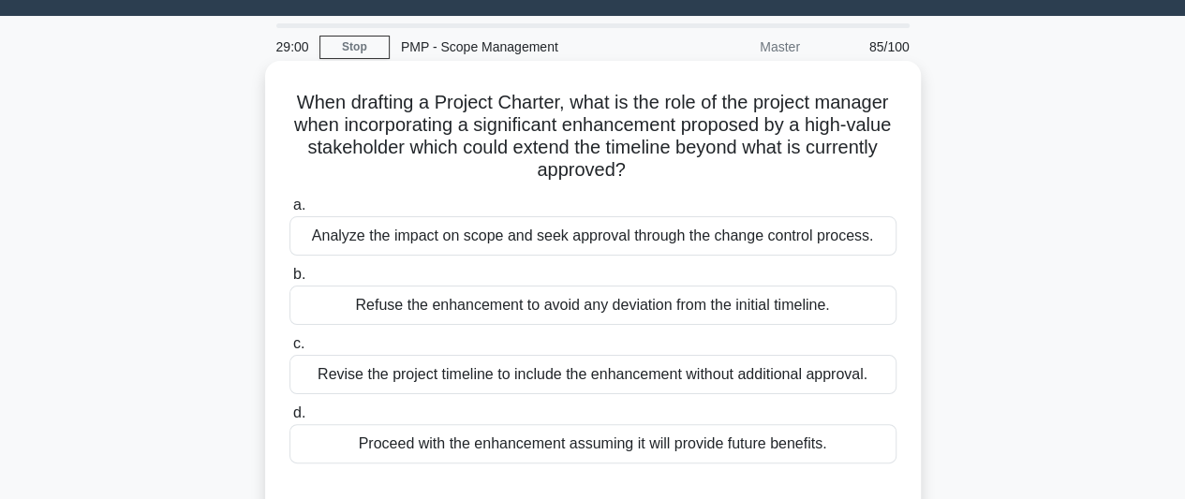
click at [776, 238] on div "Analyze the impact on scope and seek approval through the change control proces…" at bounding box center [593, 235] width 607 height 39
click at [290, 212] on input "a. Analyze the impact on scope and seek approval through the change control pro…" at bounding box center [290, 206] width 0 height 12
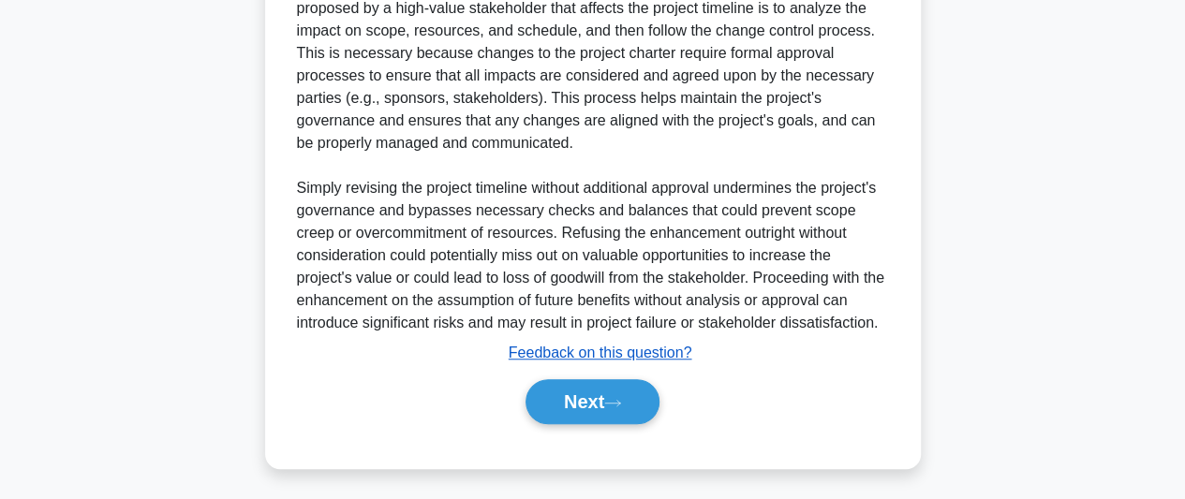
scroll to position [608, 0]
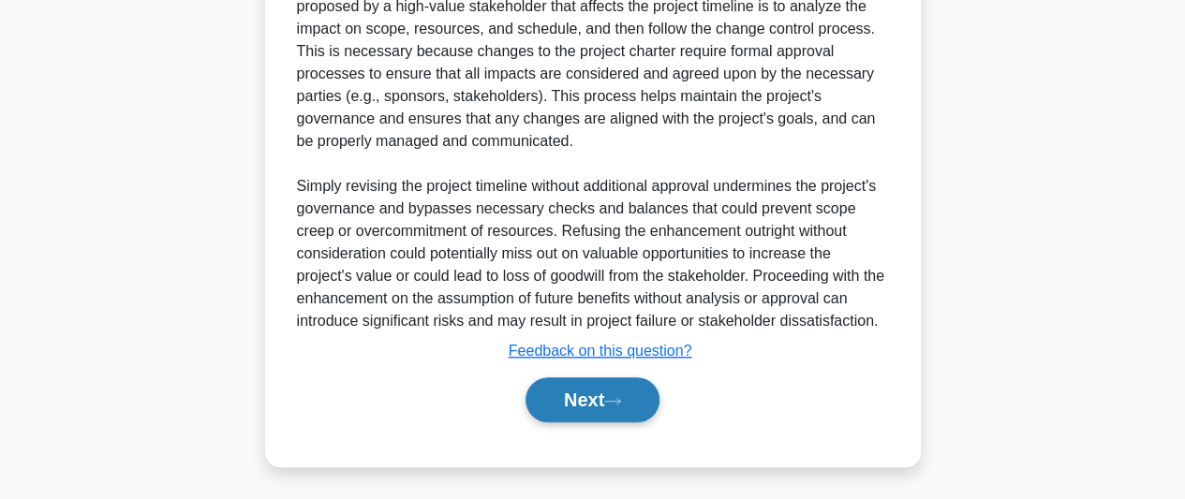
click at [568, 391] on button "Next" at bounding box center [593, 400] width 134 height 45
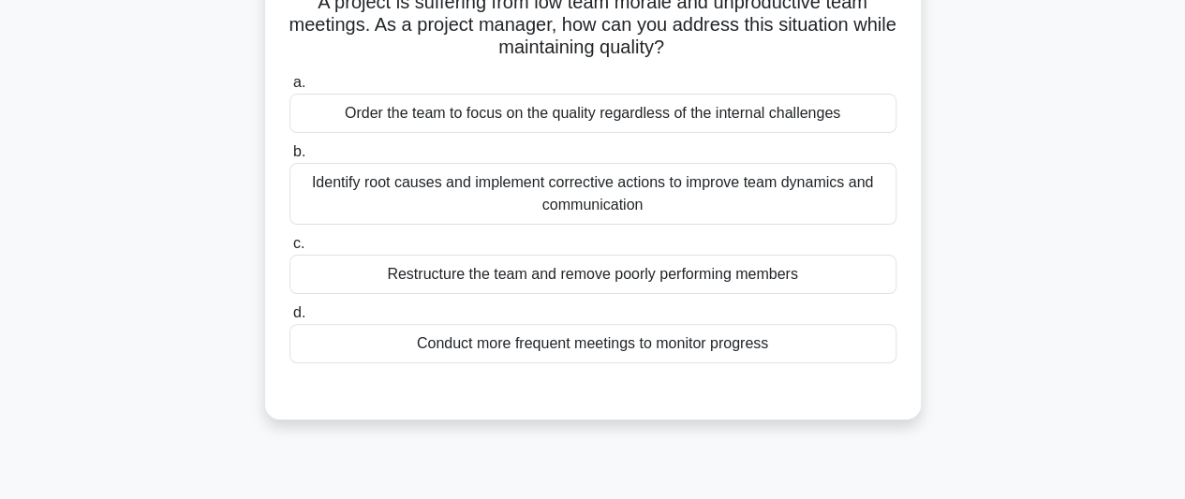
scroll to position [44, 0]
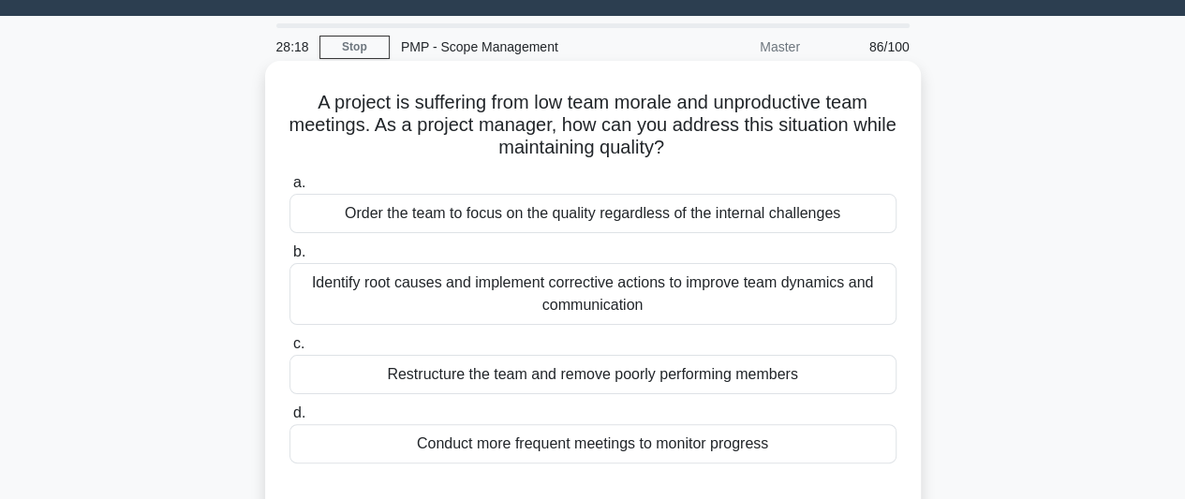
click at [788, 304] on div "Identify root causes and implement corrective actions to improve team dynamics …" at bounding box center [593, 294] width 607 height 62
click at [290, 259] on input "b. Identify root causes and implement corrective actions to improve team dynami…" at bounding box center [290, 252] width 0 height 12
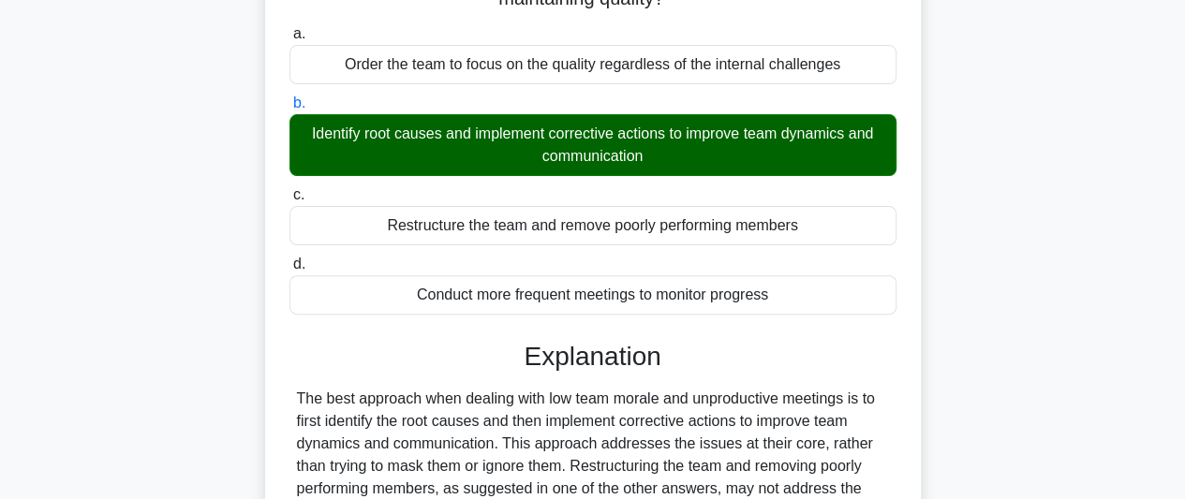
scroll to position [419, 0]
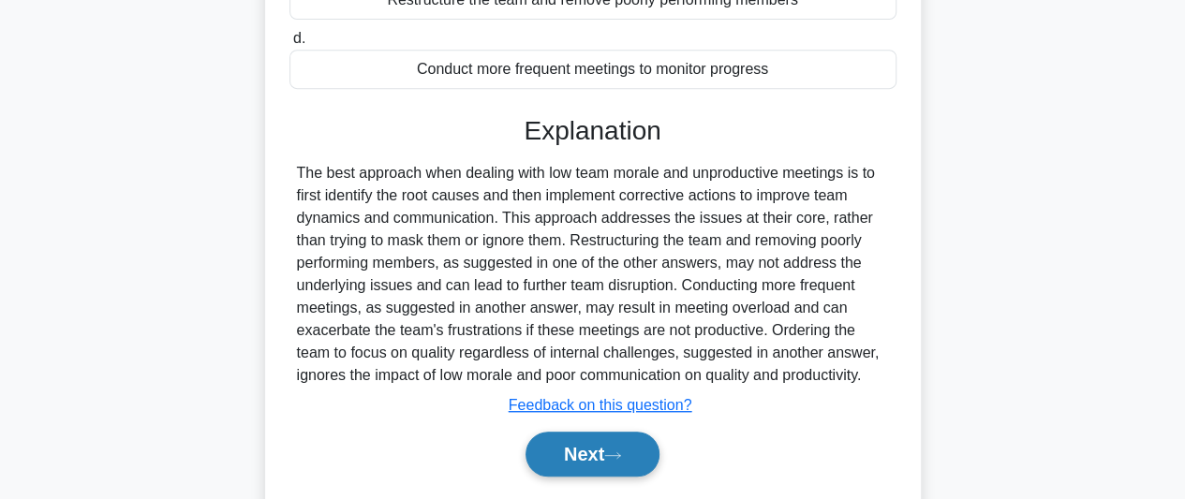
click at [577, 446] on button "Next" at bounding box center [593, 454] width 134 height 45
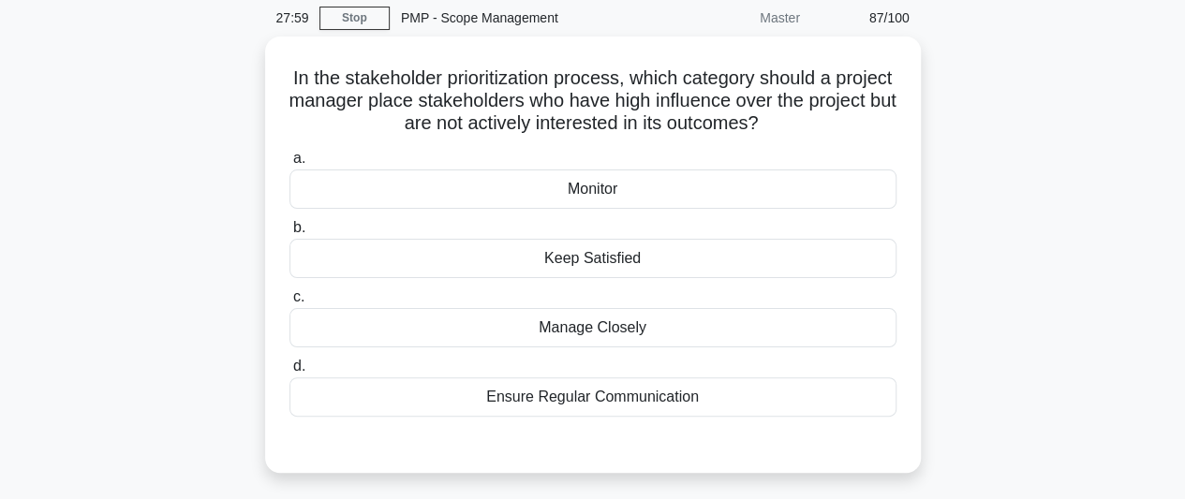
scroll to position [44, 0]
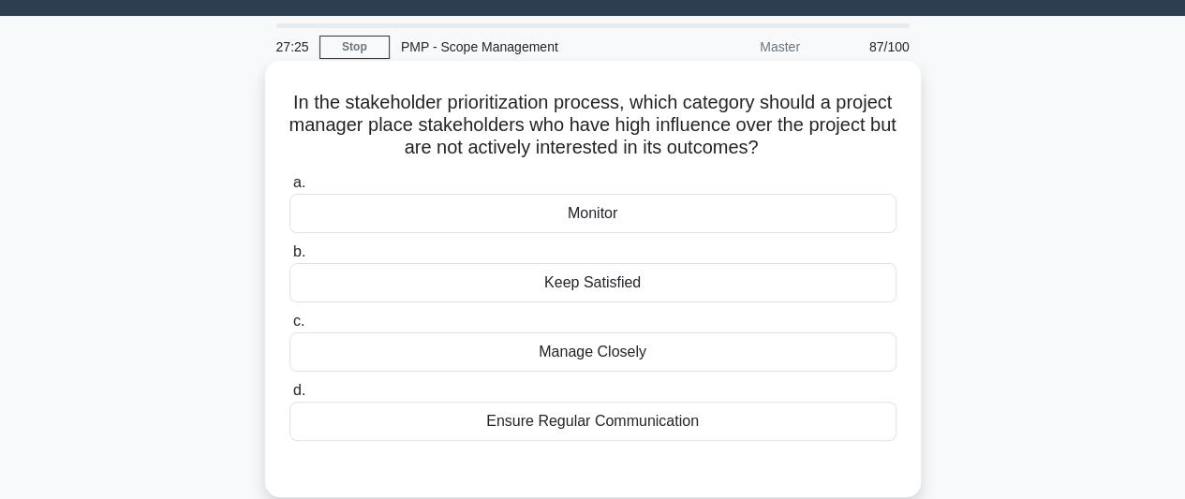
click at [611, 284] on div "Keep Satisfied" at bounding box center [593, 282] width 607 height 39
click at [290, 259] on input "b. Keep Satisfied" at bounding box center [290, 252] width 0 height 12
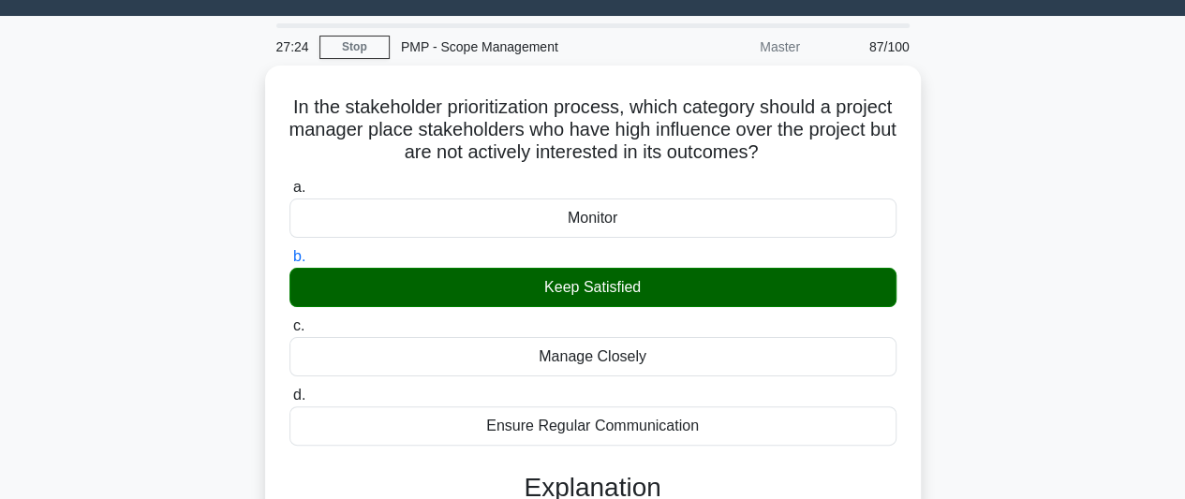
scroll to position [325, 0]
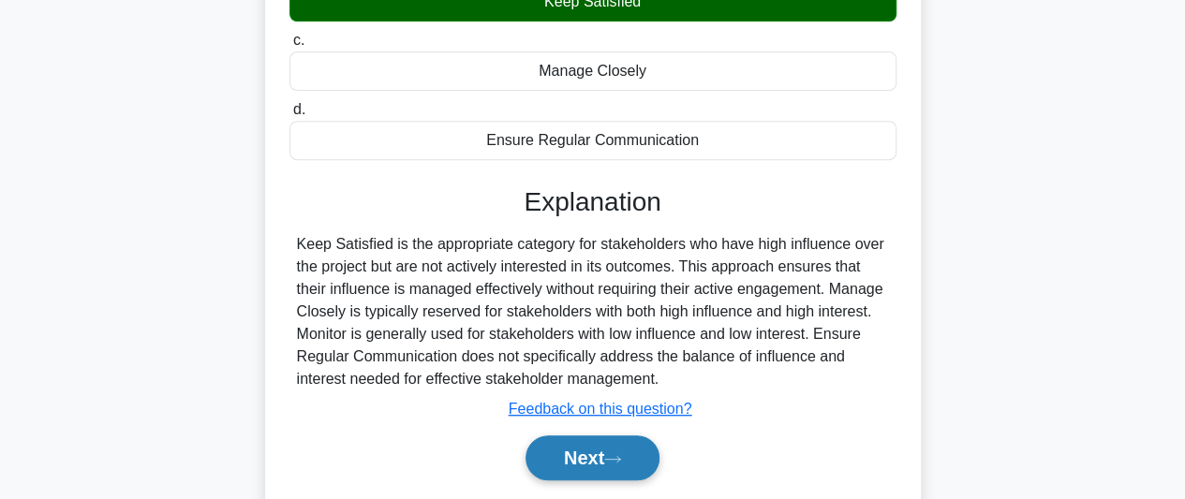
click at [596, 464] on button "Next" at bounding box center [593, 458] width 134 height 45
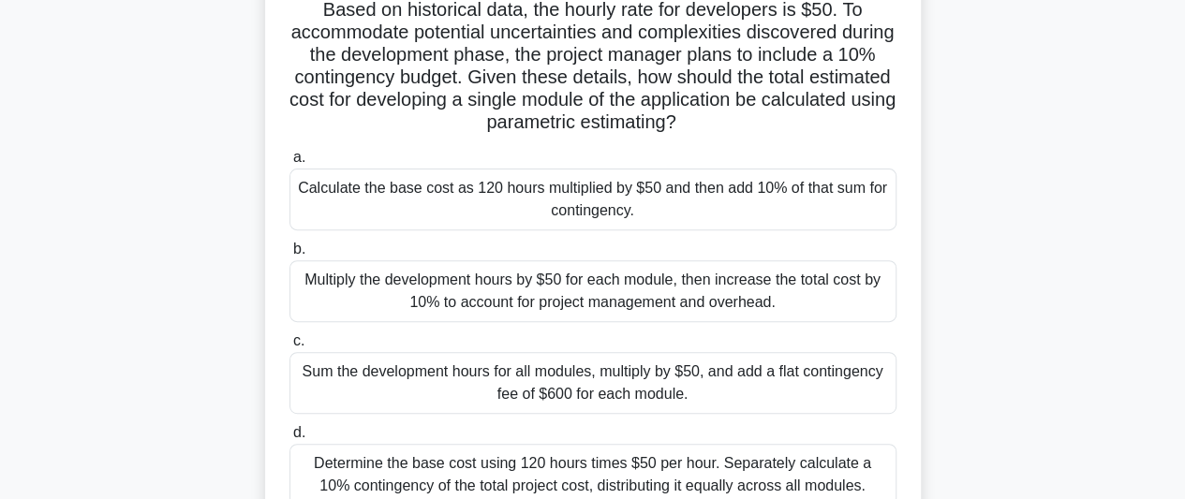
scroll to position [138, 0]
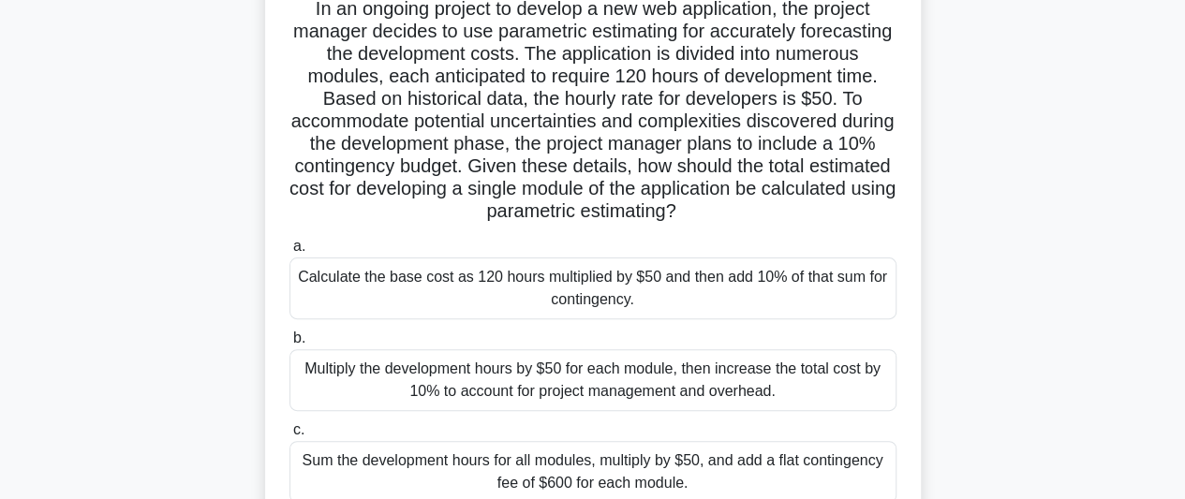
click at [771, 319] on div "Calculate the base cost as 120 hours multiplied by $50 and then add 10% of that…" at bounding box center [593, 289] width 607 height 62
click at [290, 253] on input "a. Calculate the base cost as 120 hours multiplied by $50 and then add 10% of t…" at bounding box center [290, 247] width 0 height 12
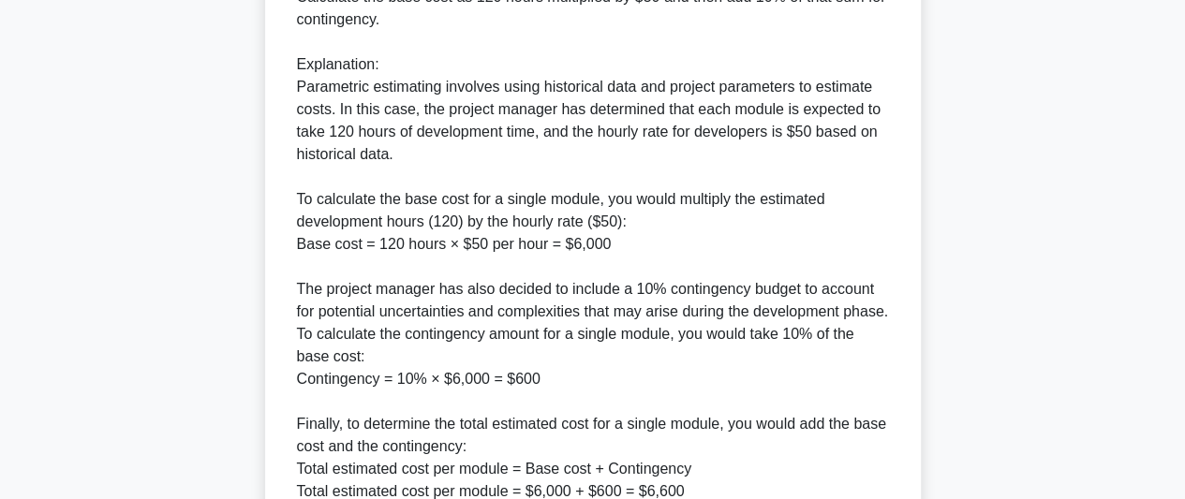
scroll to position [1168, 0]
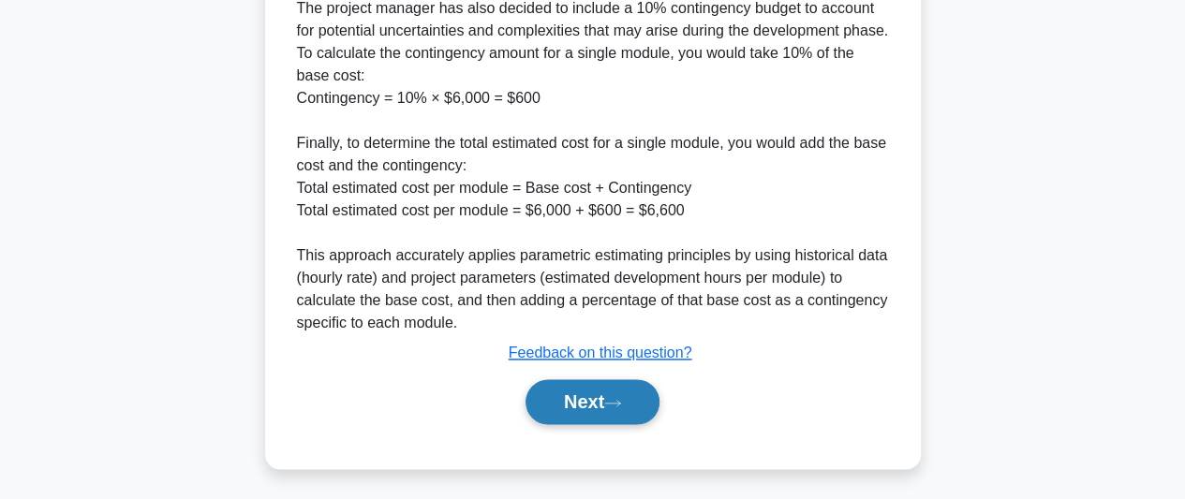
click at [576, 416] on button "Next" at bounding box center [593, 401] width 134 height 45
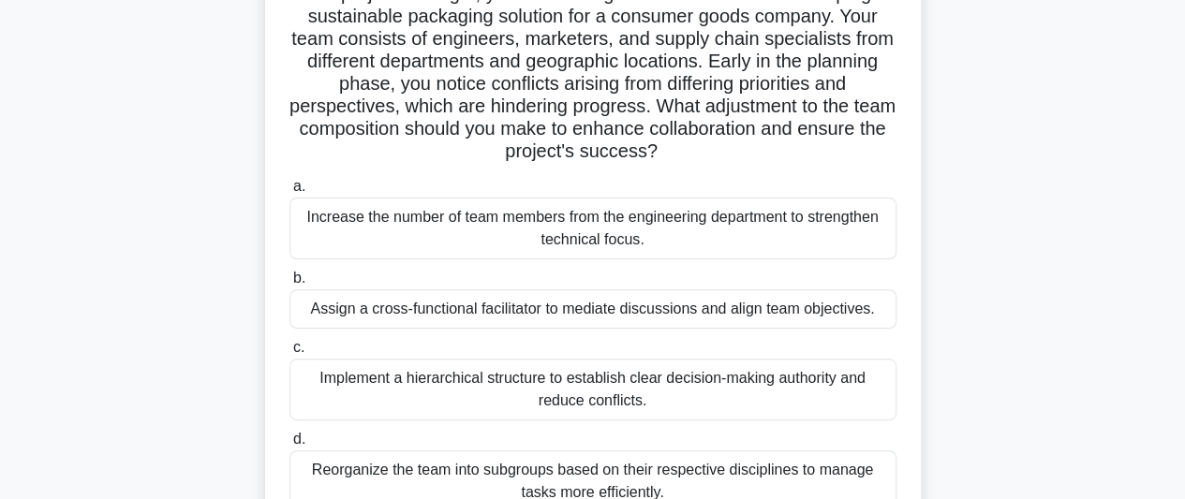
scroll to position [187, 0]
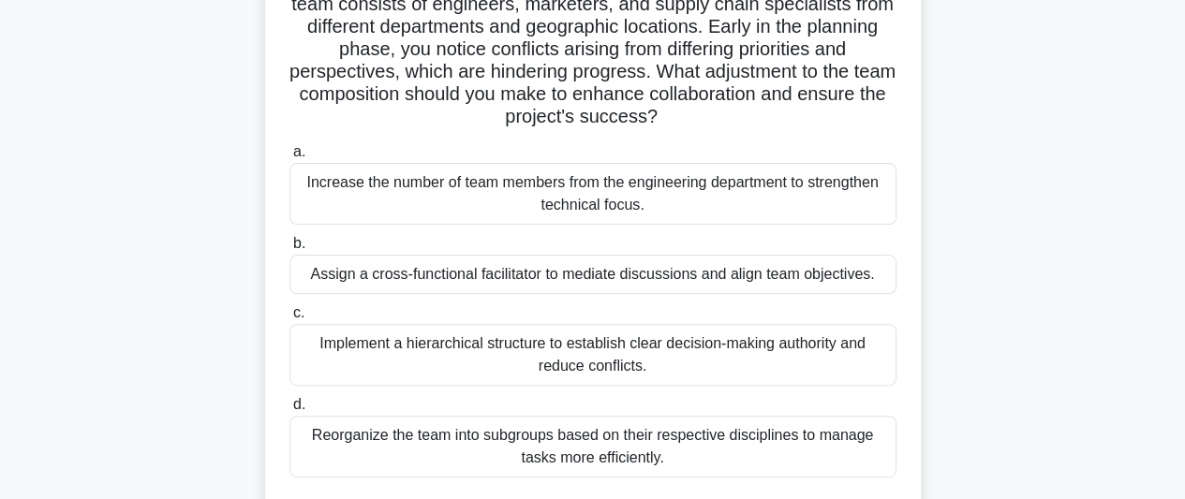
click at [708, 280] on div "Assign a cross-functional facilitator to mediate discussions and align team obj…" at bounding box center [593, 274] width 607 height 39
click at [290, 250] on input "b. Assign a cross-functional facilitator to mediate discussions and align team …" at bounding box center [290, 244] width 0 height 12
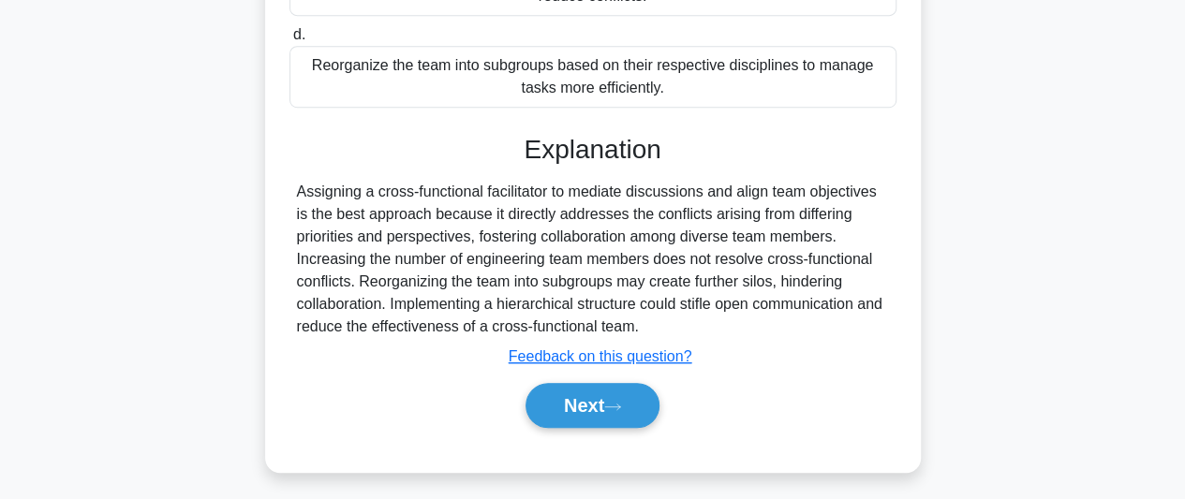
scroll to position [563, 0]
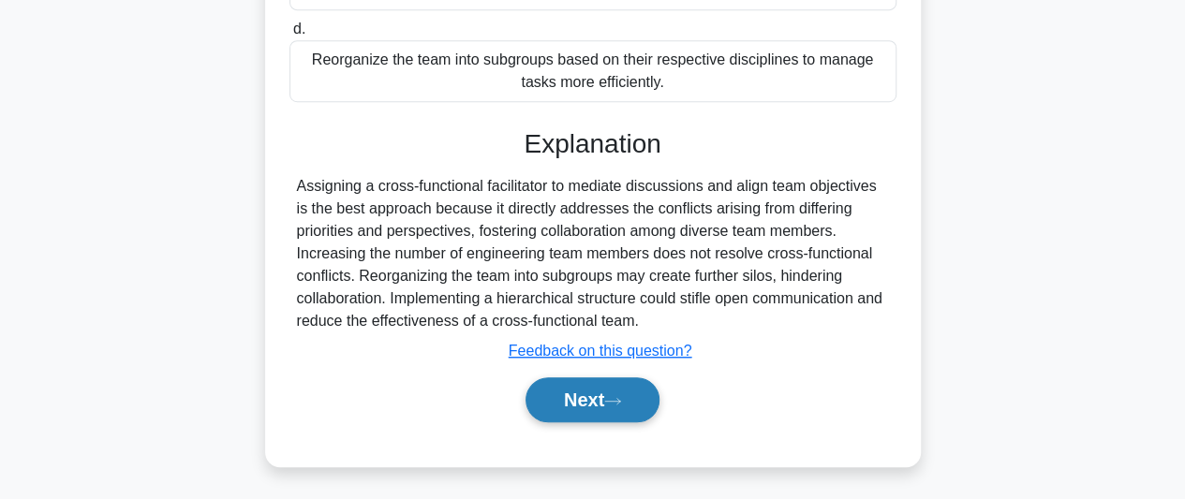
click at [611, 405] on button "Next" at bounding box center [593, 400] width 134 height 45
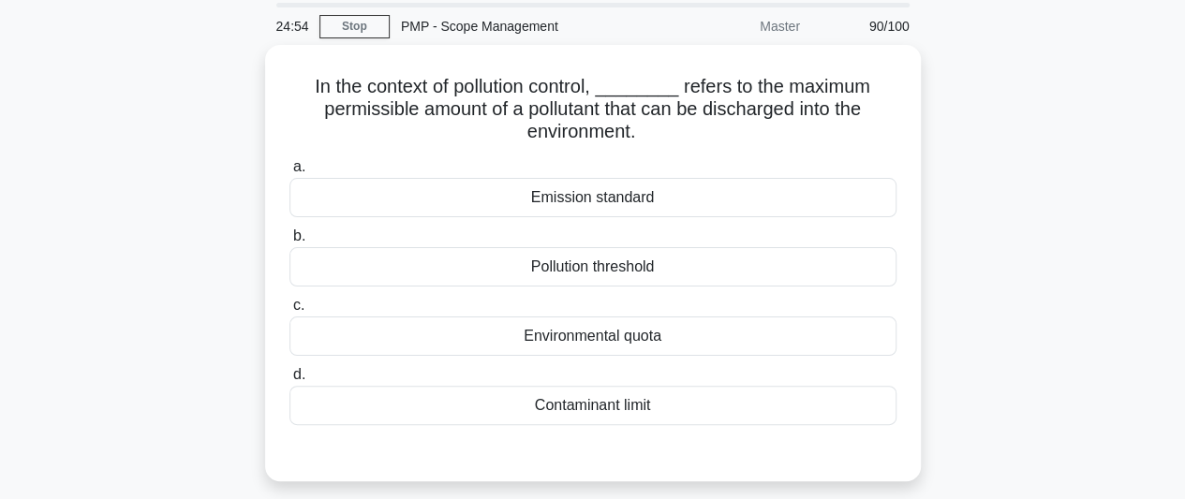
scroll to position [94, 0]
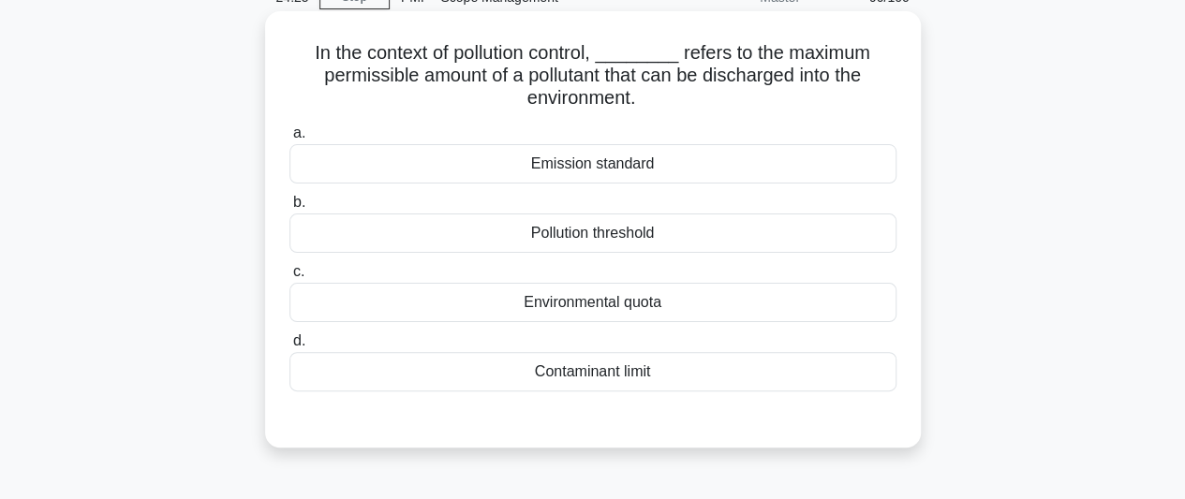
click at [625, 230] on div "Pollution threshold" at bounding box center [593, 233] width 607 height 39
click at [290, 209] on input "b. Pollution threshold" at bounding box center [290, 203] width 0 height 12
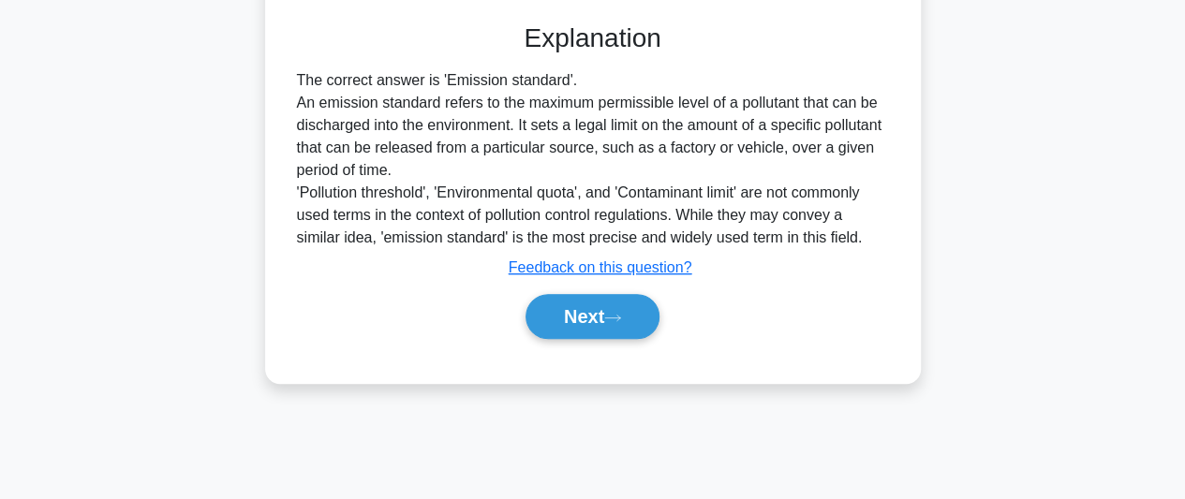
scroll to position [513, 0]
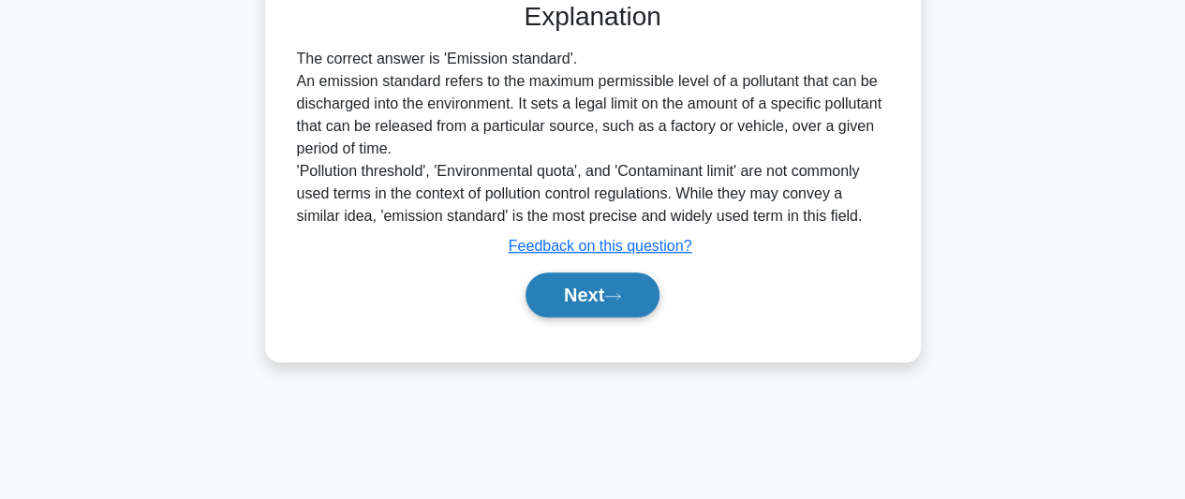
click at [620, 291] on icon at bounding box center [612, 296] width 17 height 10
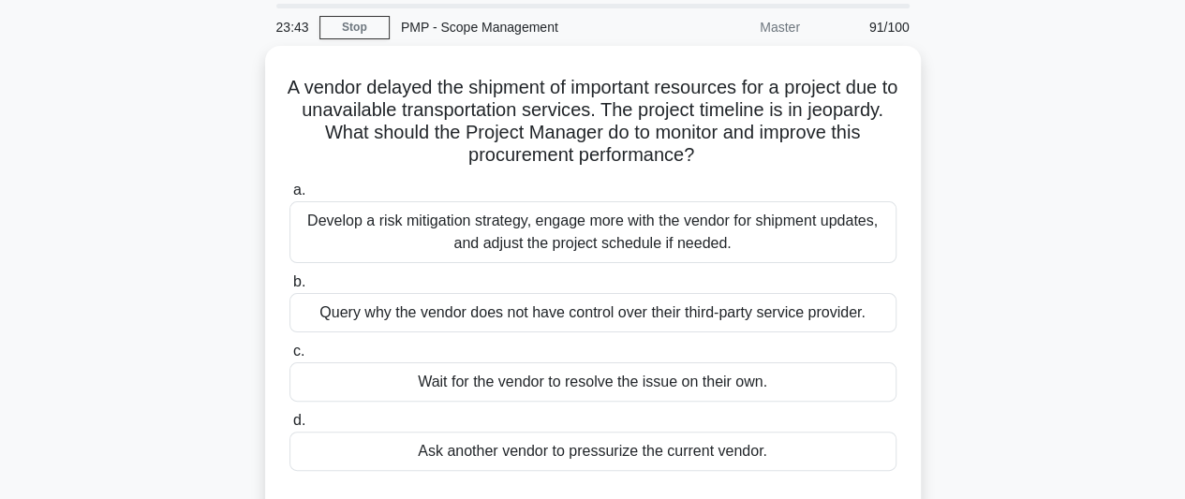
scroll to position [94, 0]
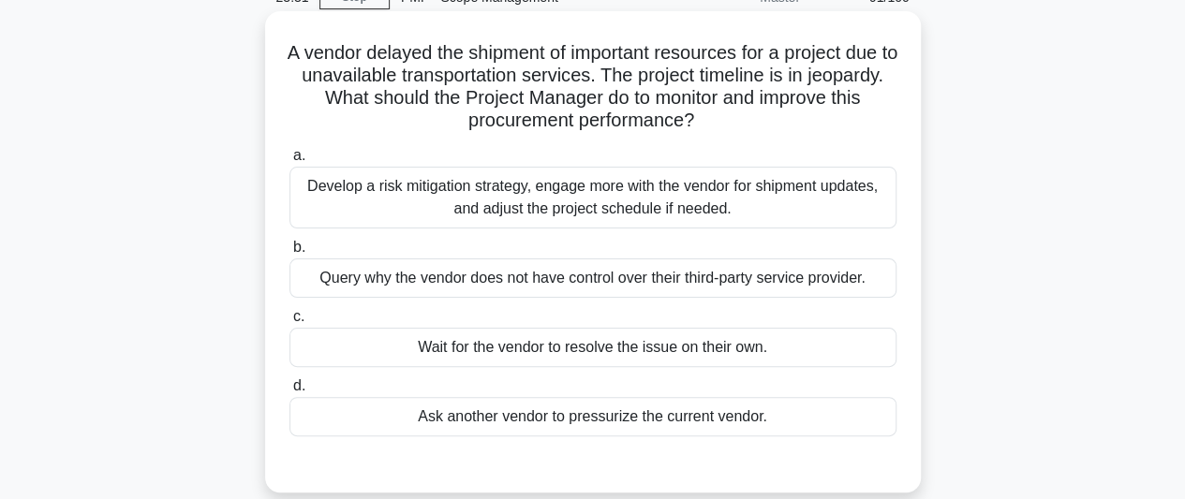
click at [678, 211] on div "Develop a risk mitigation strategy, engage more with the vendor for shipment up…" at bounding box center [593, 198] width 607 height 62
click at [290, 162] on input "a. Develop a risk mitigation strategy, engage more with the vendor for shipment…" at bounding box center [290, 156] width 0 height 12
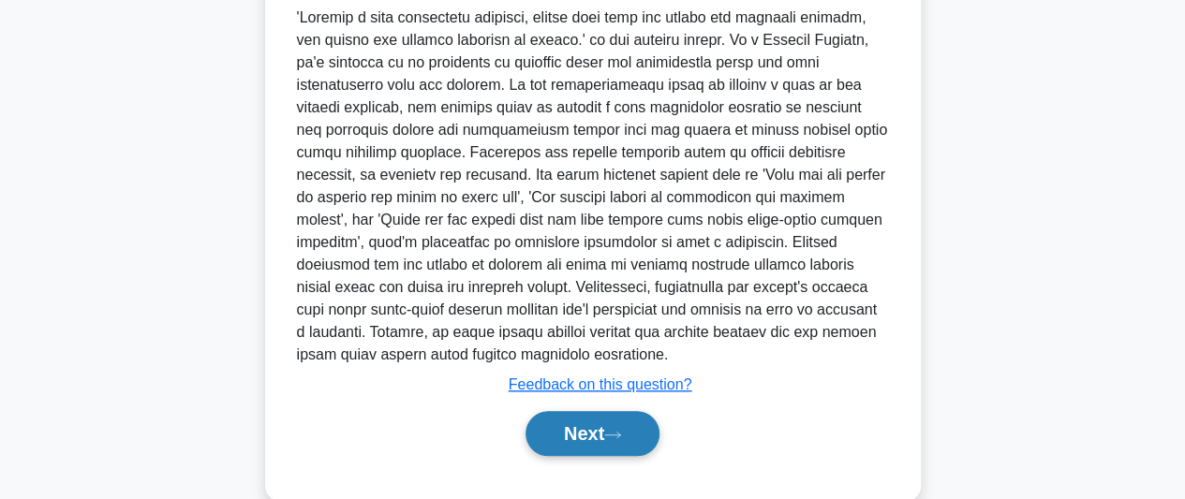
scroll to position [631, 0]
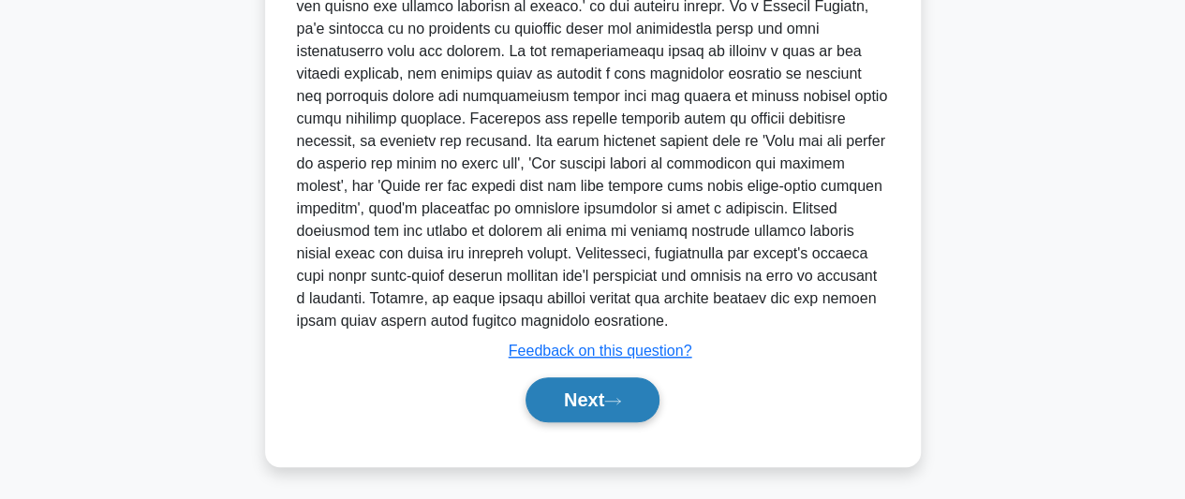
click at [553, 394] on button "Next" at bounding box center [593, 400] width 134 height 45
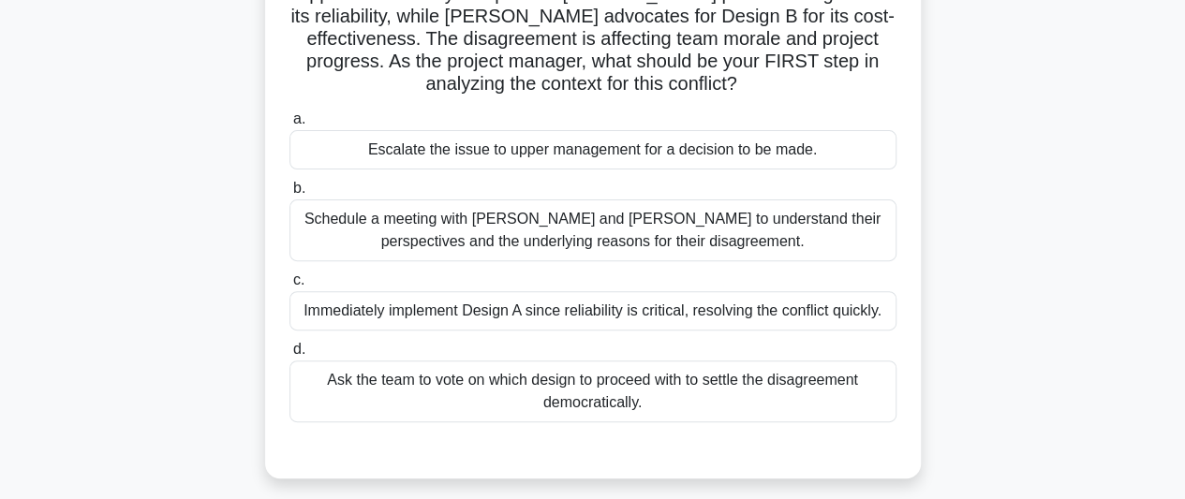
scroll to position [231, 0]
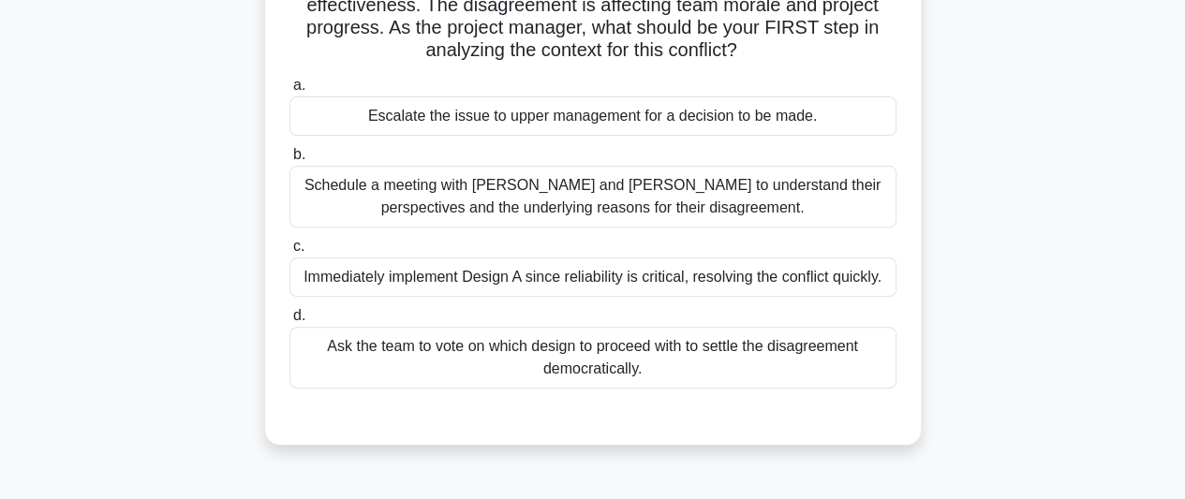
click at [593, 214] on div "Schedule a meeting with [PERSON_NAME] and [PERSON_NAME] to understand their per…" at bounding box center [593, 197] width 607 height 62
click at [290, 161] on input "b. Schedule a meeting with [PERSON_NAME] and [PERSON_NAME] to understand their …" at bounding box center [290, 155] width 0 height 12
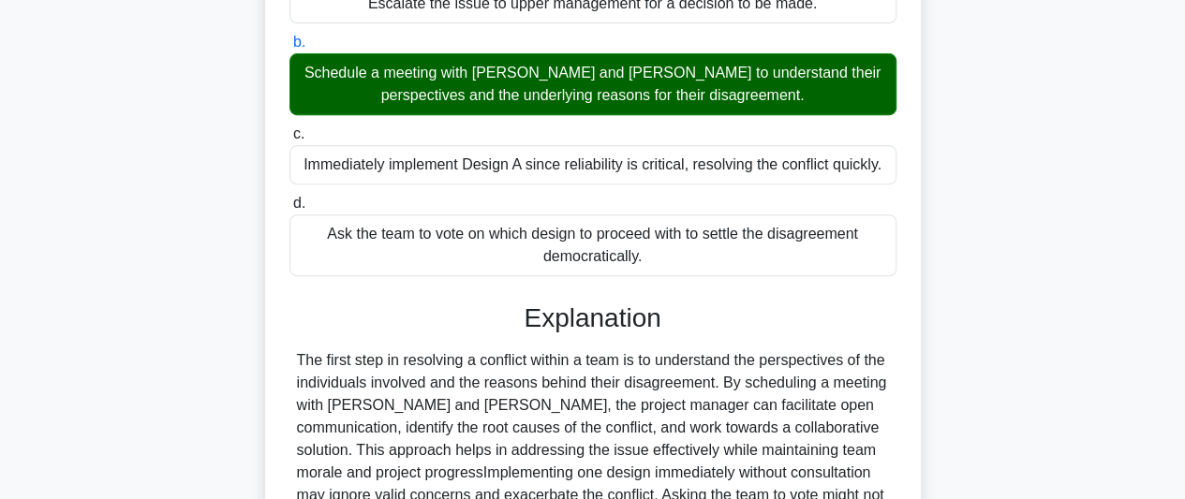
scroll to position [563, 0]
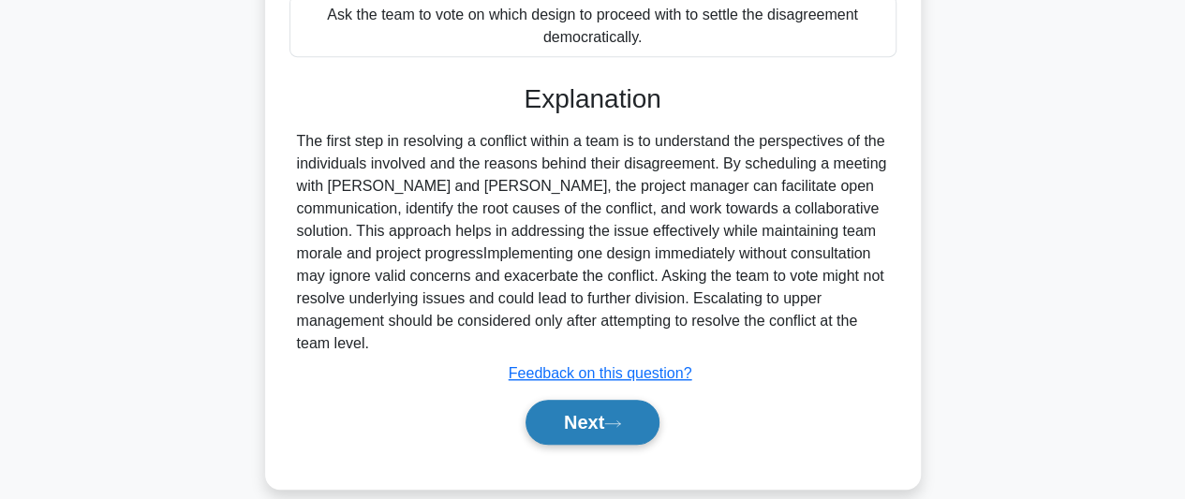
click at [611, 400] on button "Next" at bounding box center [593, 422] width 134 height 45
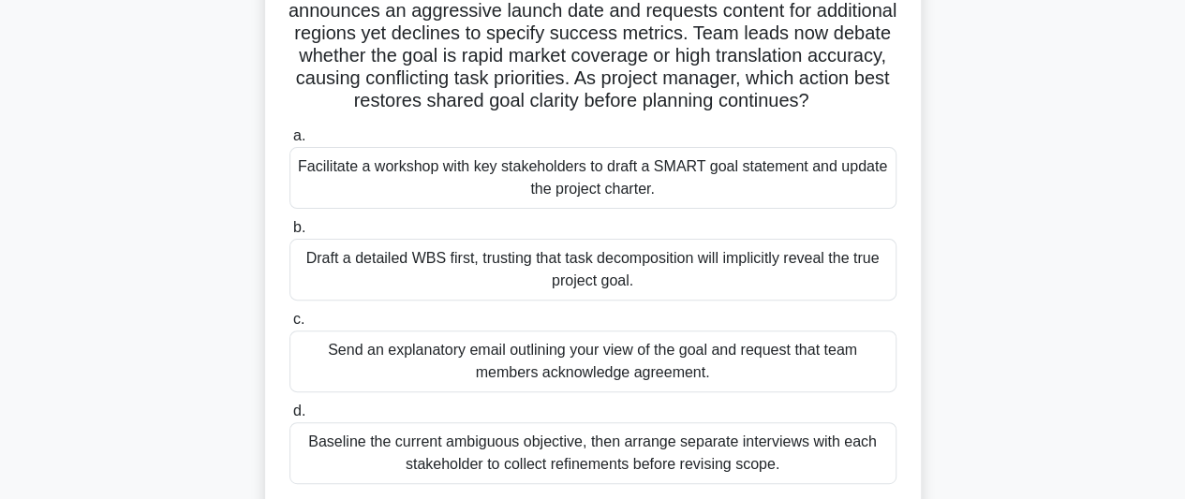
scroll to position [187, 0]
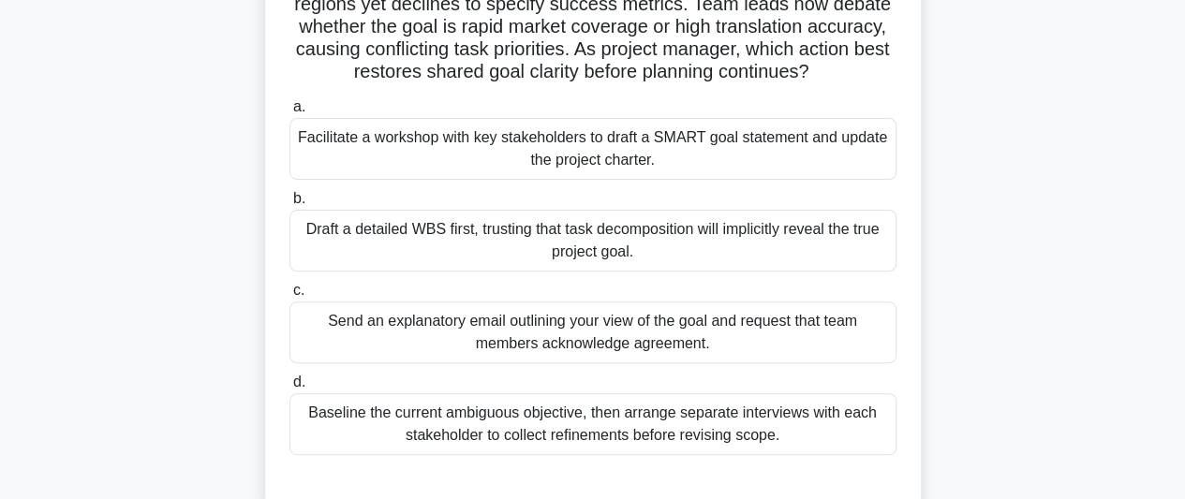
click at [760, 180] on div "Facilitate a workshop with key stakeholders to draft a SMART goal statement and…" at bounding box center [593, 149] width 607 height 62
click at [290, 113] on input "a. Facilitate a workshop with key stakeholders to draft a SMART goal statement …" at bounding box center [290, 107] width 0 height 12
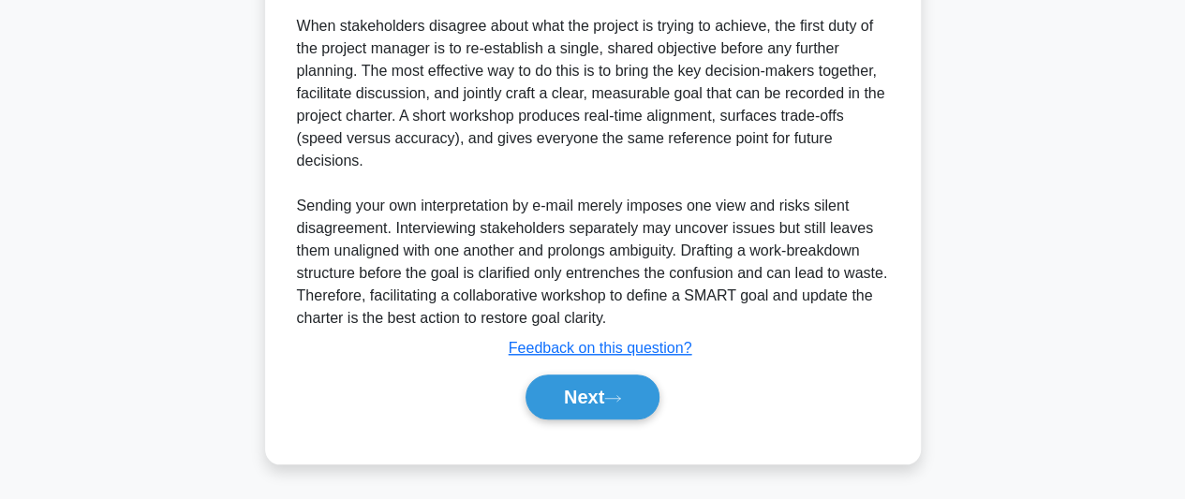
scroll to position [721, 0]
click at [594, 391] on button "Next" at bounding box center [593, 397] width 134 height 45
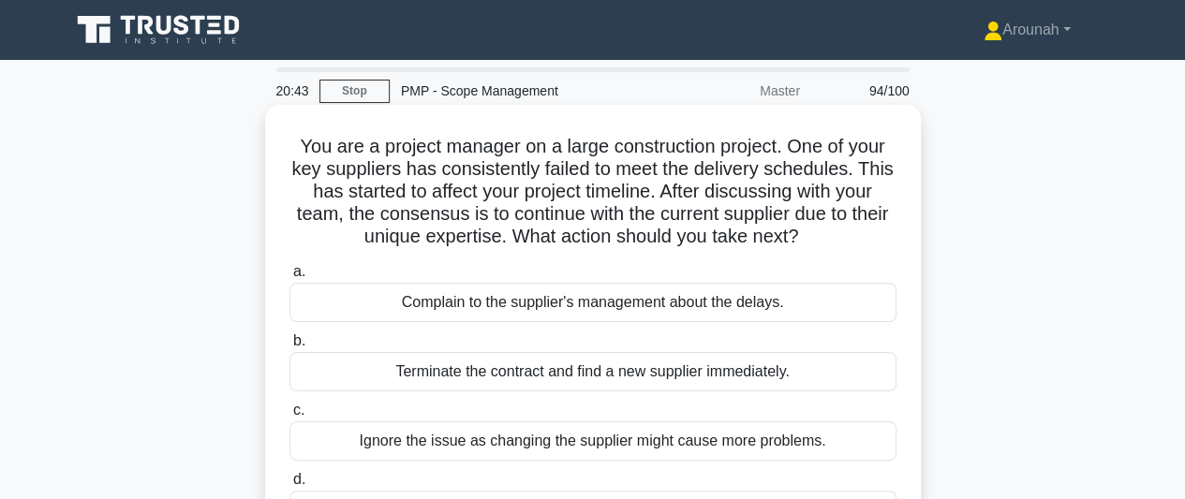
scroll to position [94, 0]
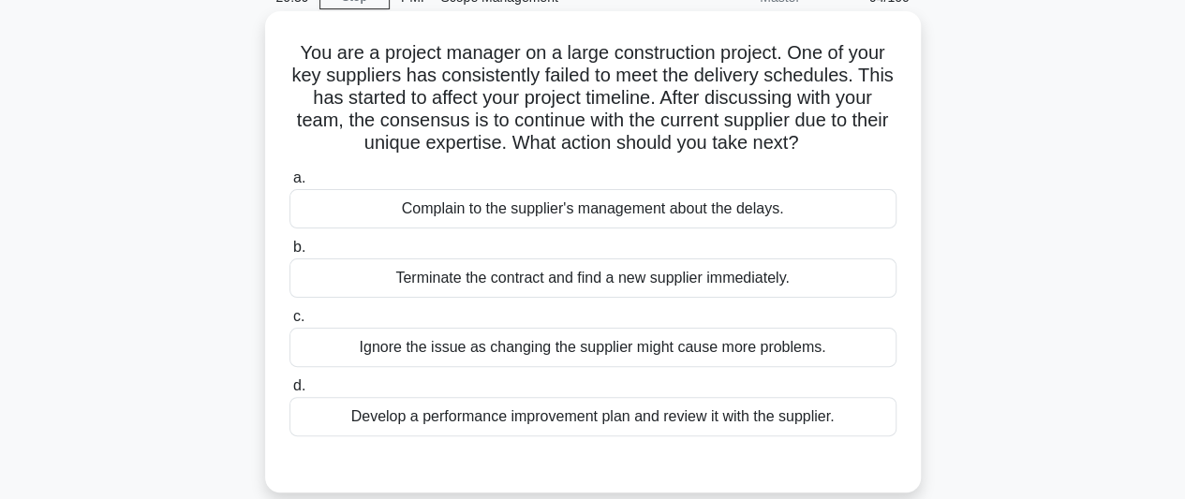
click at [746, 423] on div "Develop a performance improvement plan and review it with the supplier." at bounding box center [593, 416] width 607 height 39
click at [290, 393] on input "d. Develop a performance improvement plan and review it with the supplier." at bounding box center [290, 386] width 0 height 12
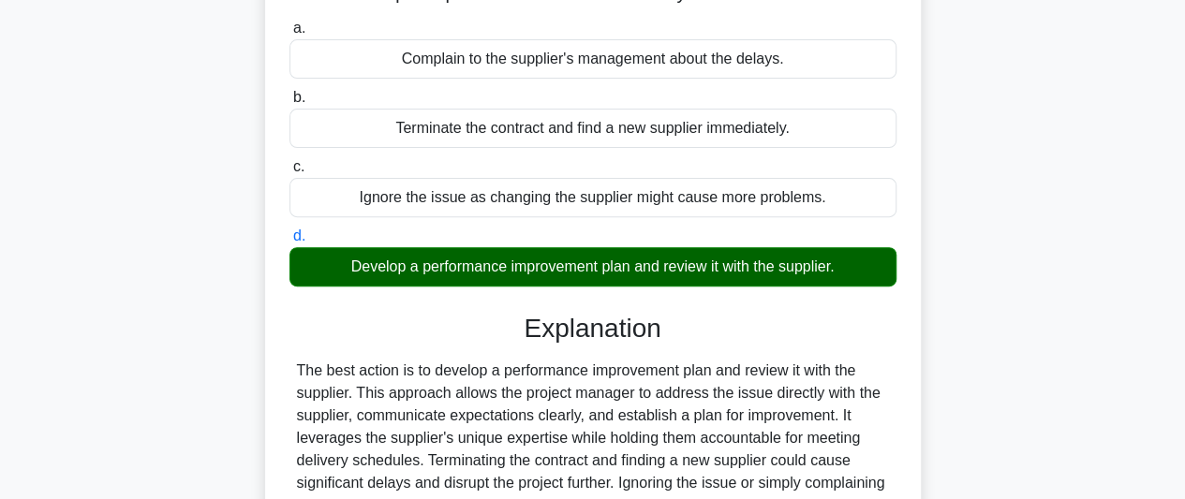
scroll to position [513, 0]
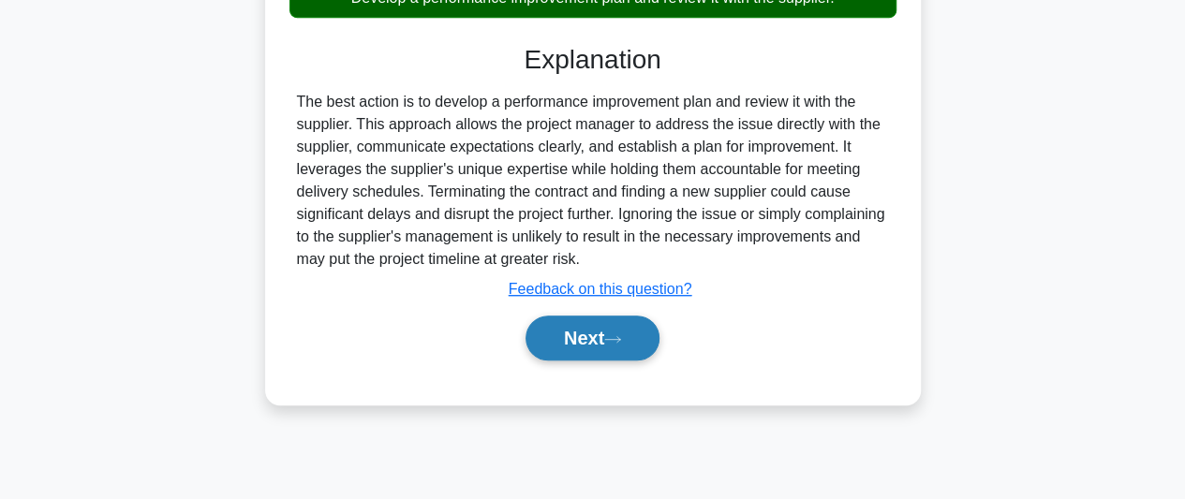
click at [601, 350] on button "Next" at bounding box center [593, 338] width 134 height 45
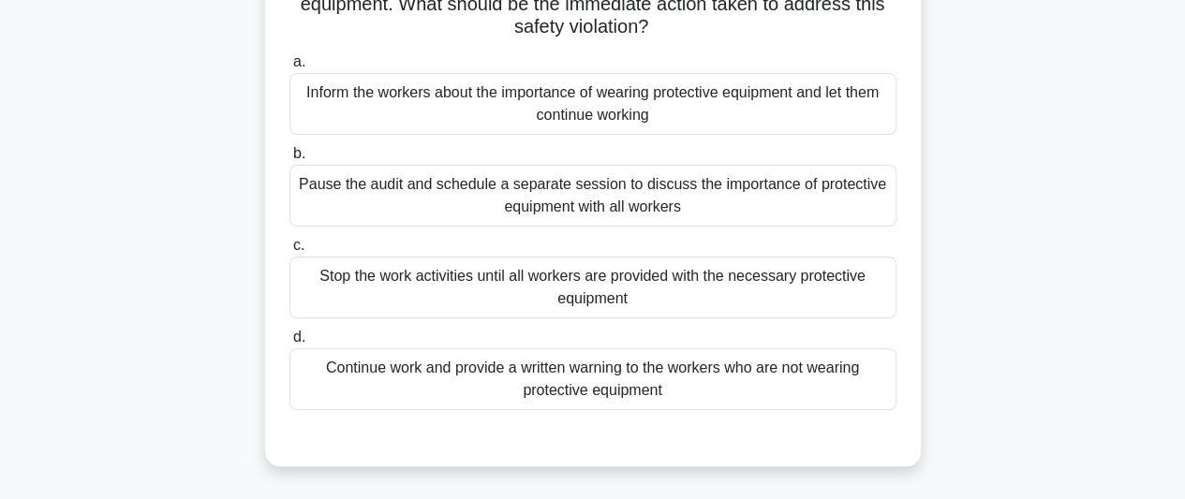
scroll to position [94, 0]
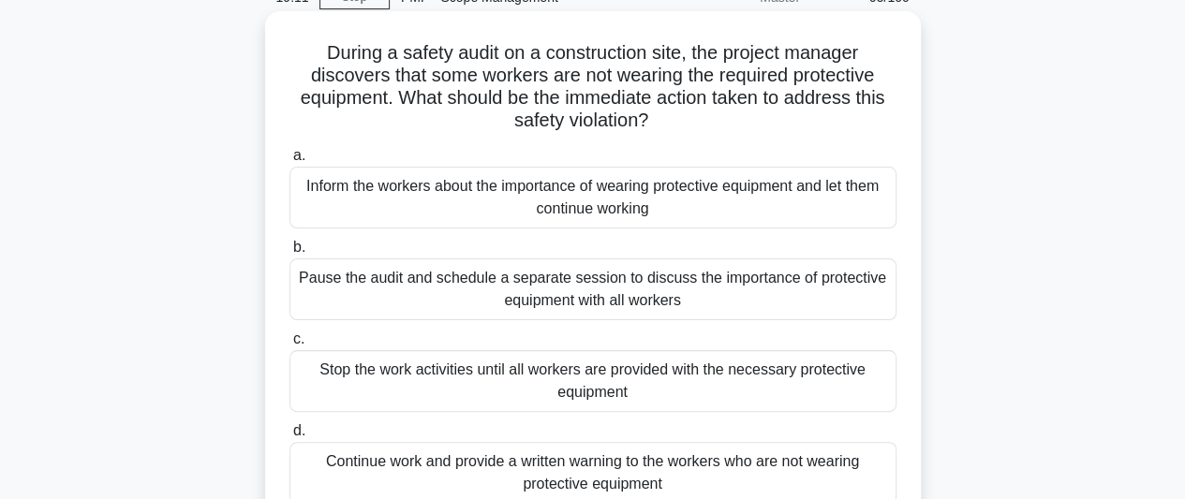
click at [663, 389] on div "Stop the work activities until all workers are provided with the necessary prot…" at bounding box center [593, 381] width 607 height 62
click at [290, 346] on input "c. Stop the work activities until all workers are provided with the necessary p…" at bounding box center [290, 340] width 0 height 12
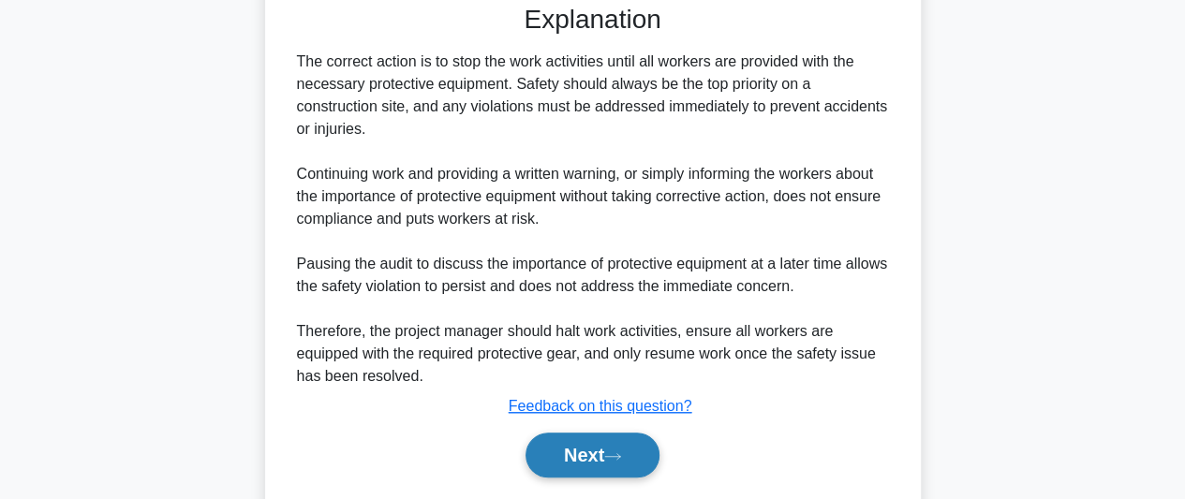
scroll to position [676, 0]
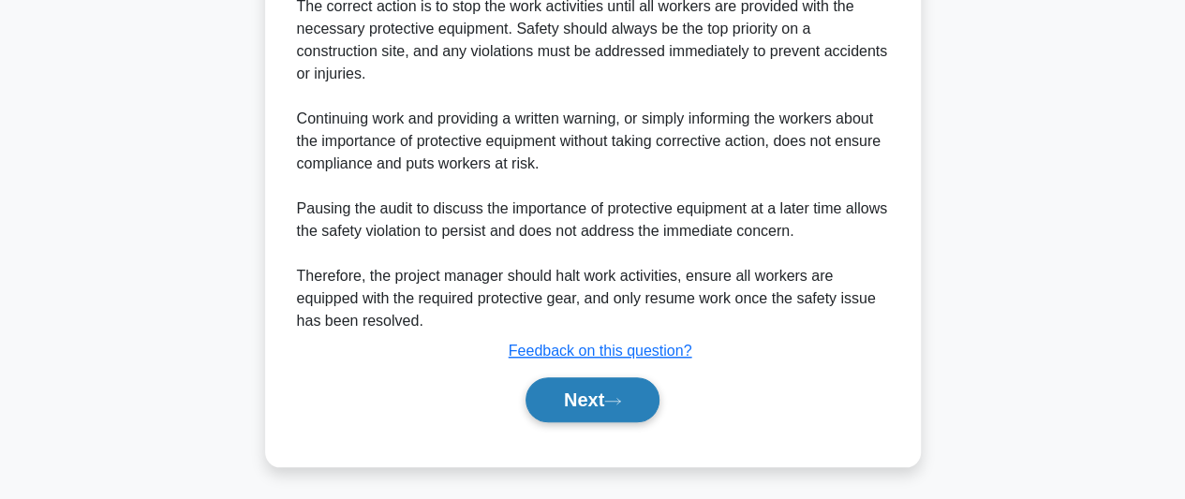
click at [592, 404] on button "Next" at bounding box center [593, 400] width 134 height 45
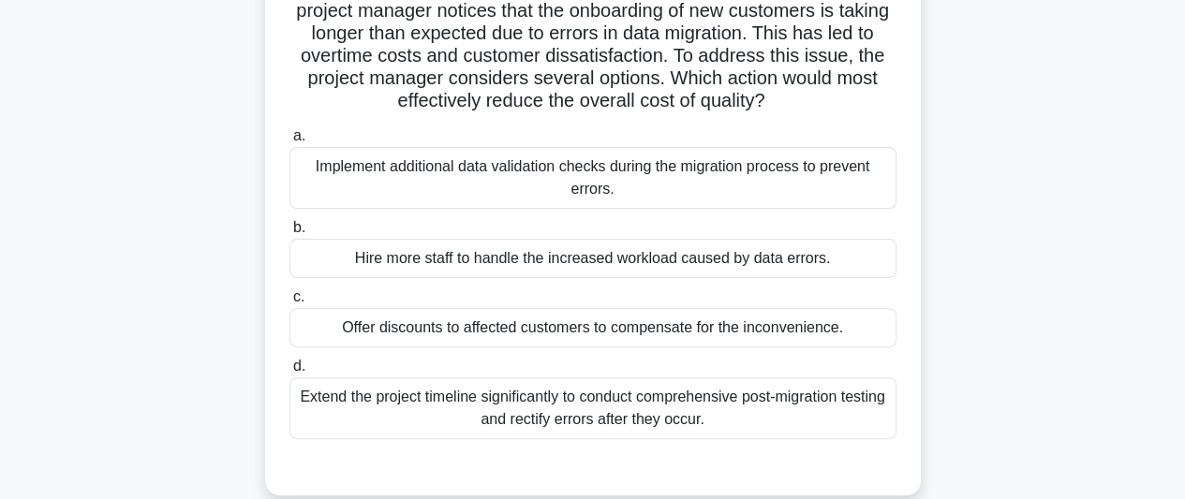
scroll to position [187, 0]
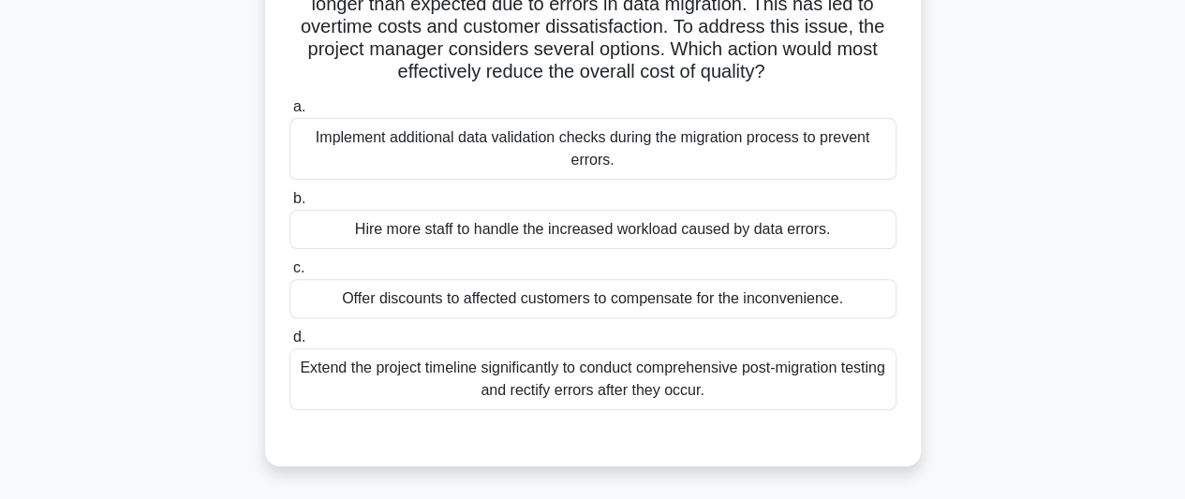
click at [763, 381] on div "Extend the project timeline significantly to conduct comprehensive post-migrati…" at bounding box center [593, 380] width 607 height 62
click at [290, 344] on input "d. Extend the project timeline significantly to conduct comprehensive post-migr…" at bounding box center [290, 338] width 0 height 12
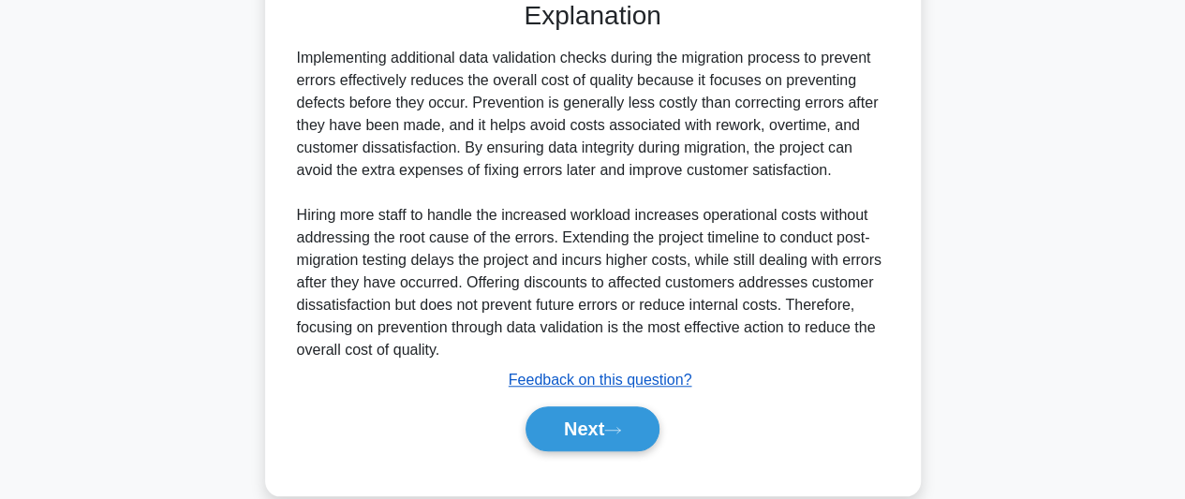
scroll to position [656, 0]
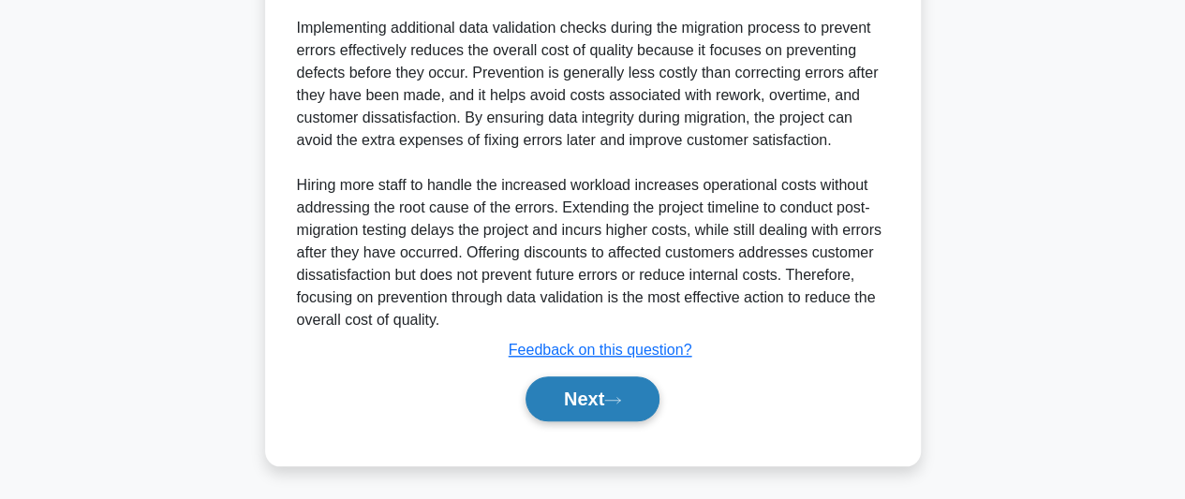
click at [590, 392] on button "Next" at bounding box center [593, 399] width 134 height 45
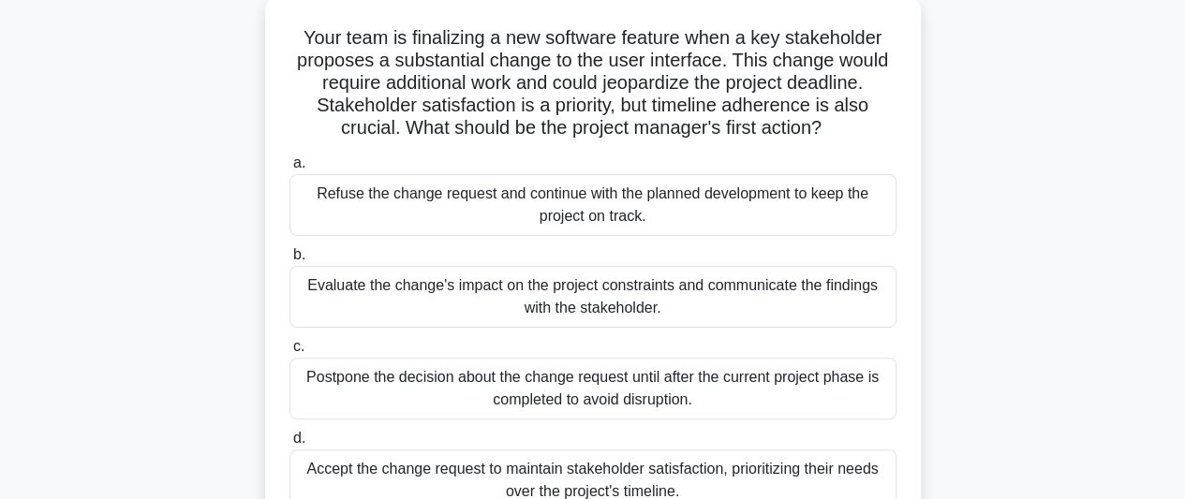
scroll to position [138, 0]
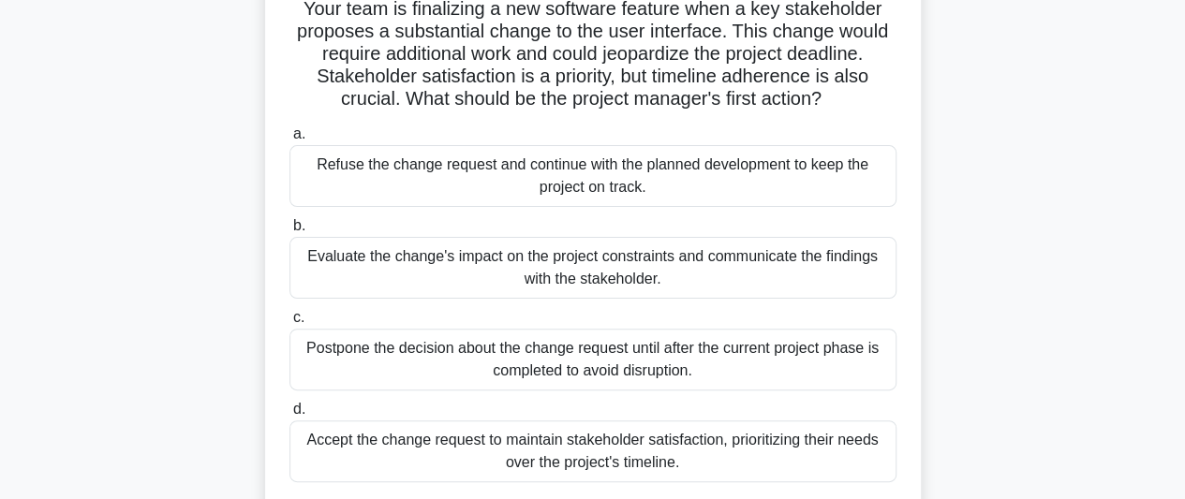
click at [768, 278] on div "Evaluate the change's impact on the project constraints and communicate the fin…" at bounding box center [593, 268] width 607 height 62
click at [290, 232] on input "b. Evaluate the change's impact on the project constraints and communicate the …" at bounding box center [290, 226] width 0 height 12
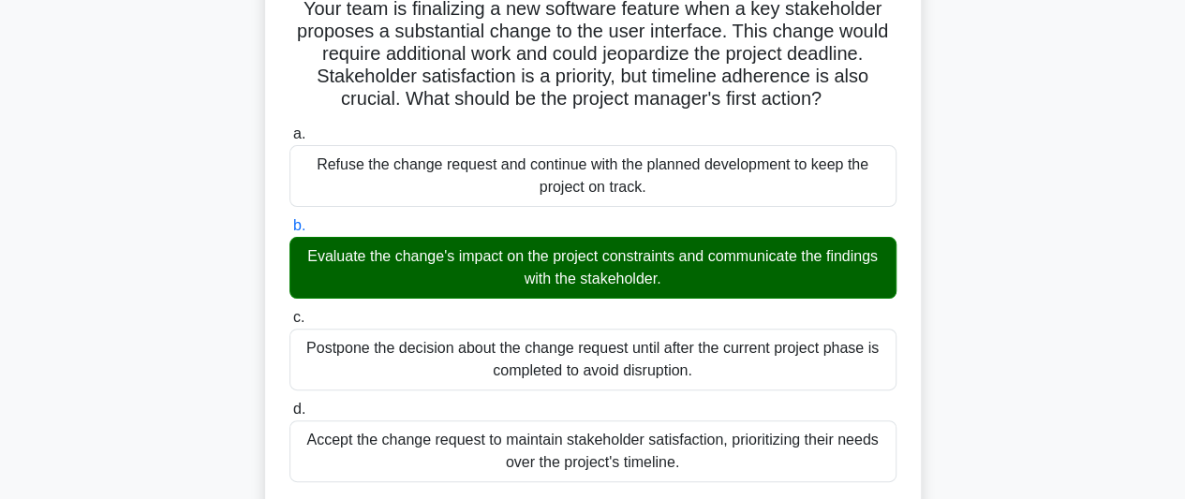
scroll to position [513, 0]
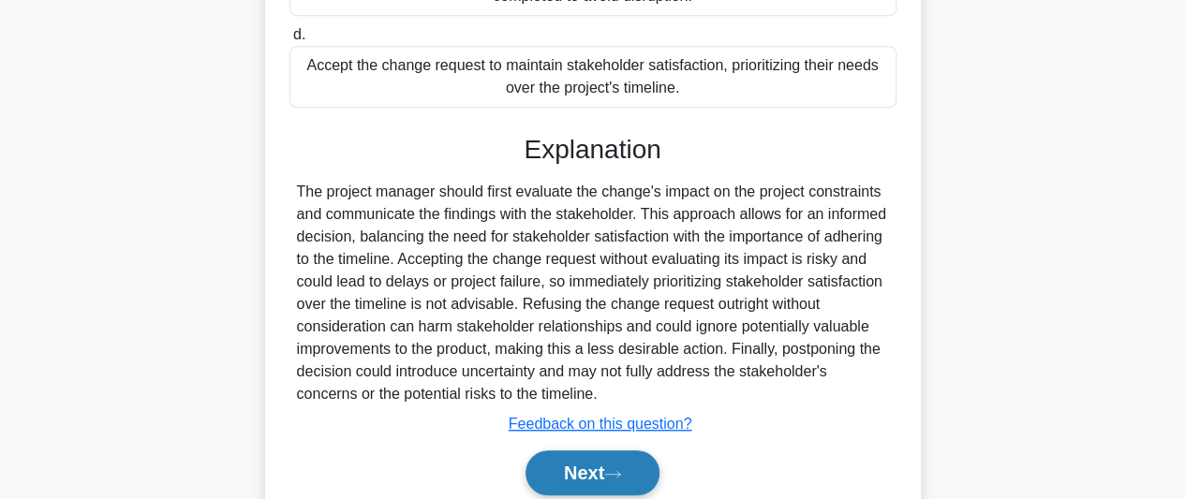
click at [620, 467] on button "Next" at bounding box center [593, 473] width 134 height 45
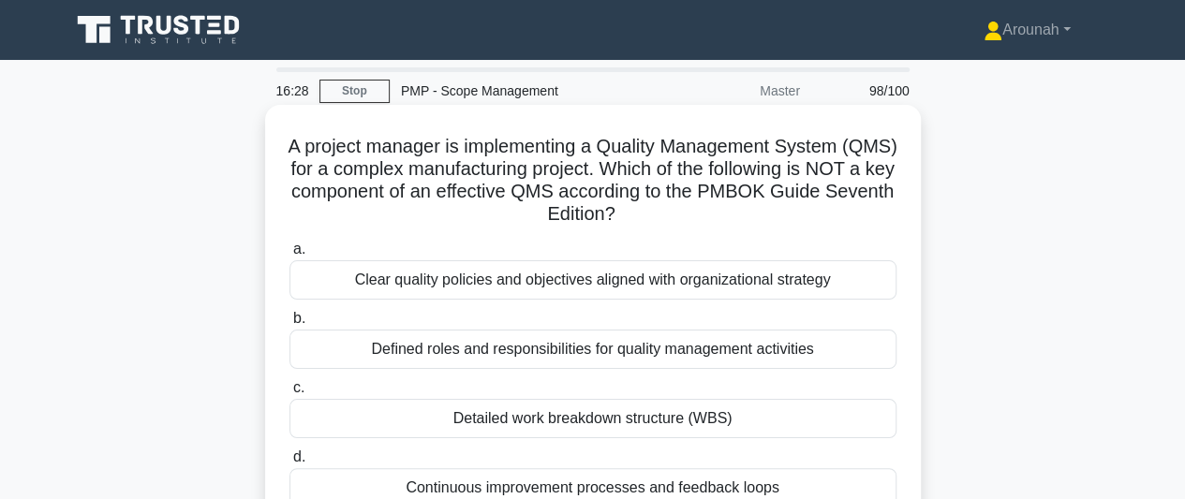
scroll to position [94, 0]
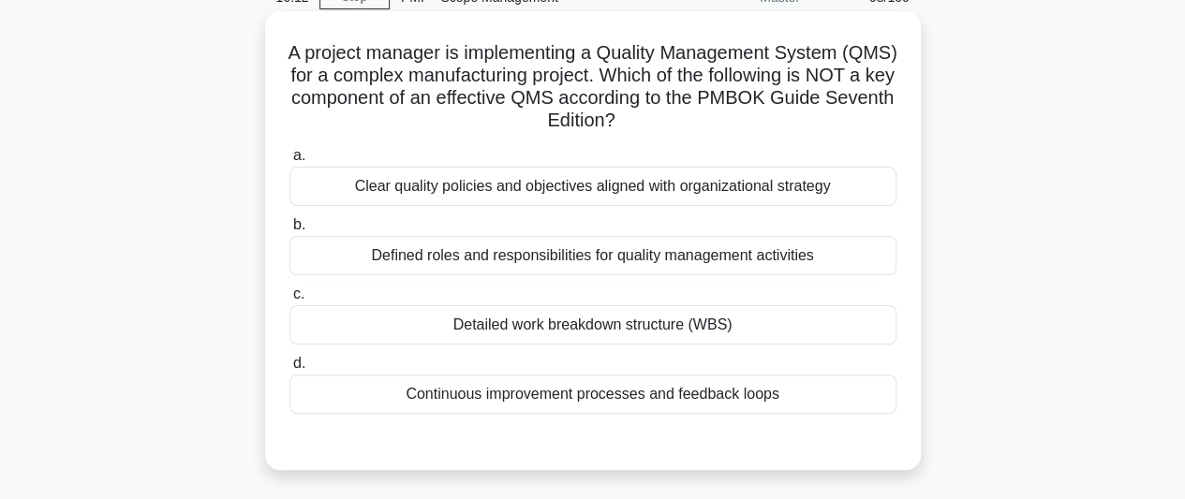
click at [640, 333] on div "Detailed work breakdown structure (WBS)" at bounding box center [593, 324] width 607 height 39
click at [290, 301] on input "c. Detailed work breakdown structure (WBS)" at bounding box center [290, 295] width 0 height 12
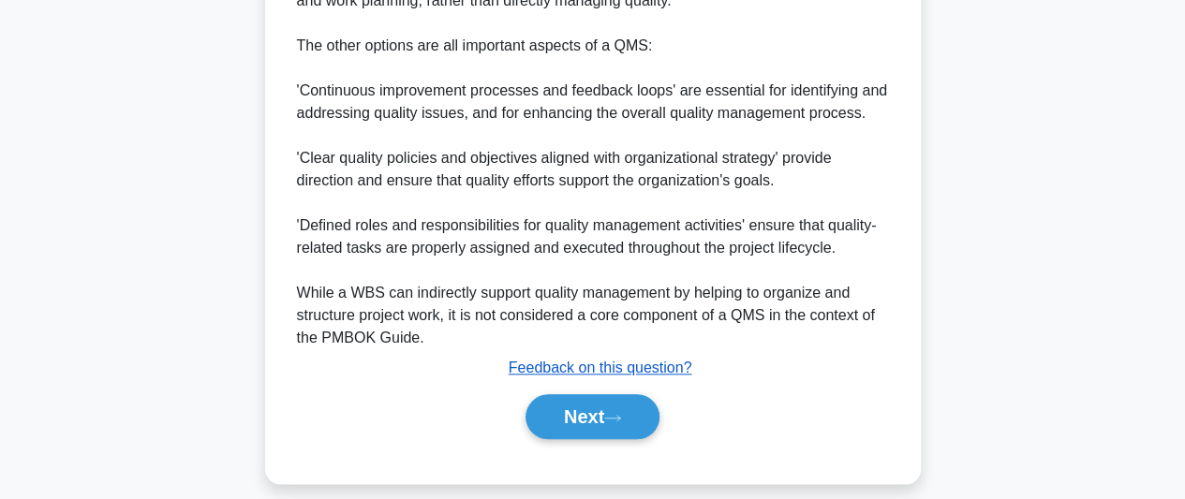
scroll to position [878, 0]
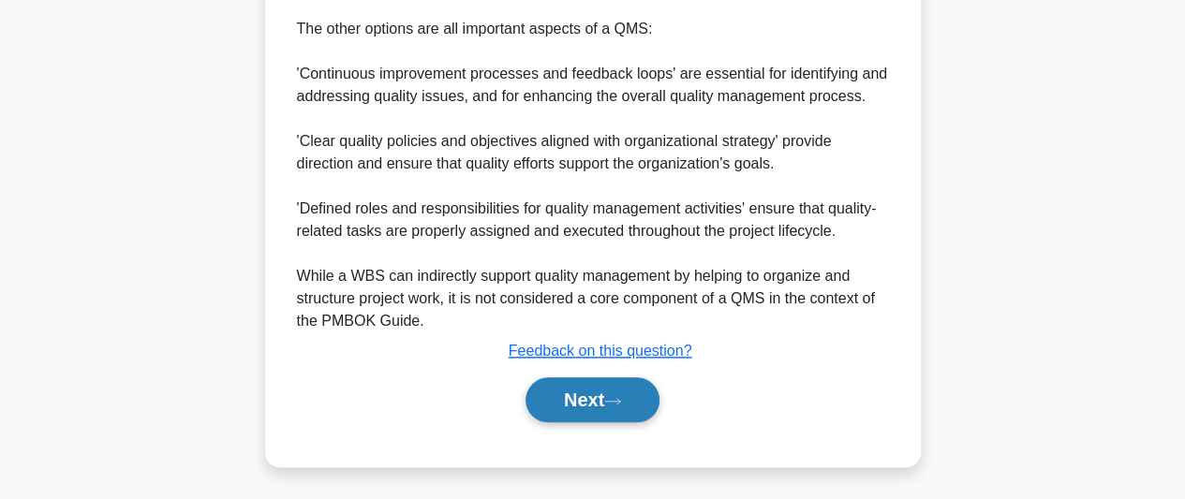
click at [632, 394] on button "Next" at bounding box center [593, 400] width 134 height 45
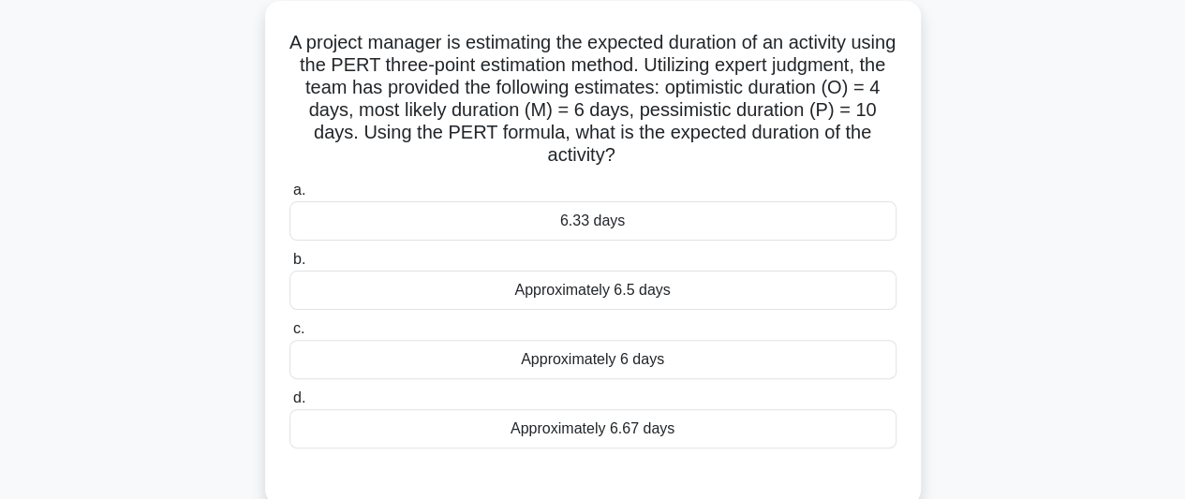
scroll to position [138, 0]
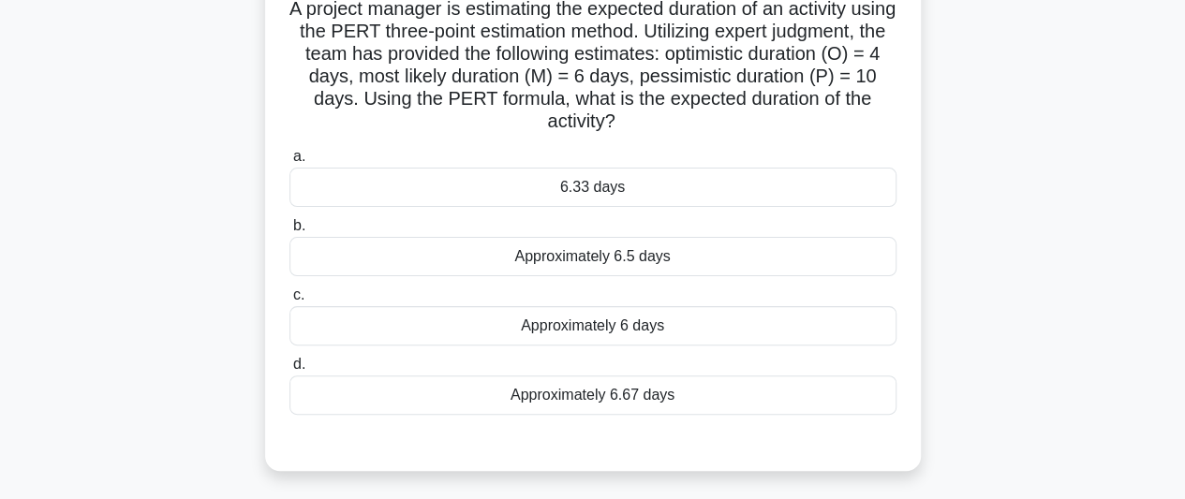
click at [654, 192] on div "6.33 days" at bounding box center [593, 187] width 607 height 39
click at [290, 163] on input "a. 6.33 days" at bounding box center [290, 157] width 0 height 12
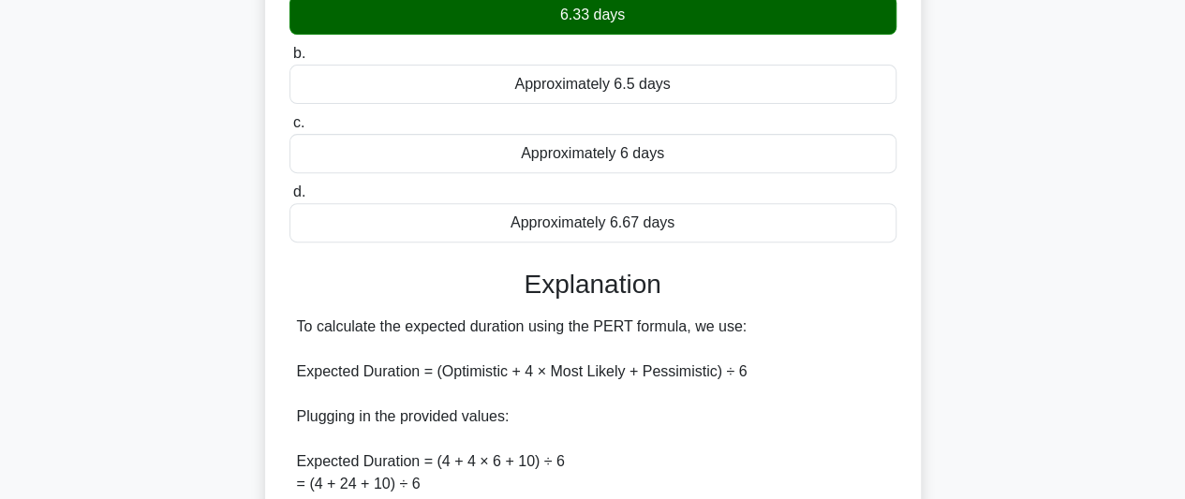
scroll to position [563, 0]
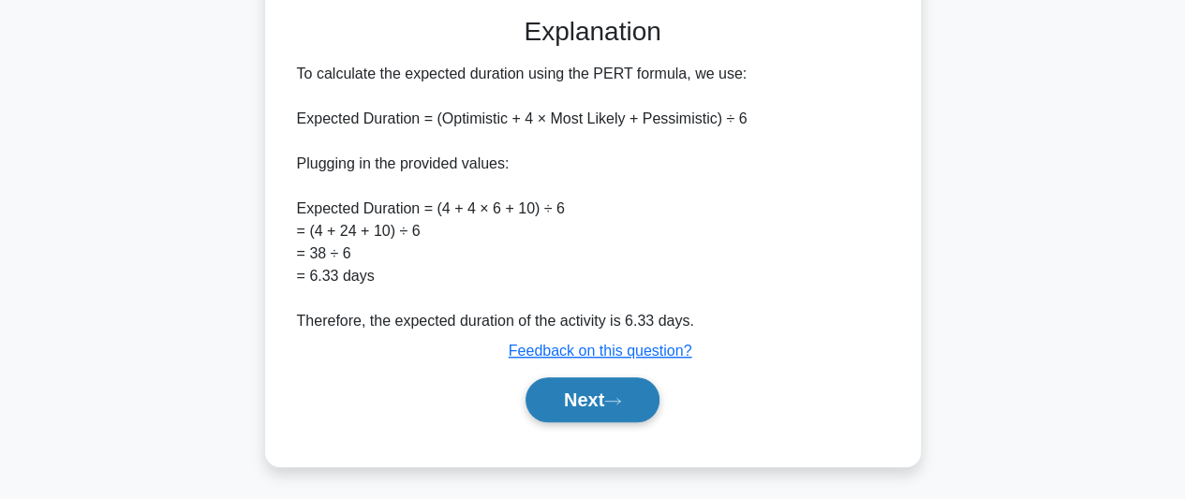
click at [607, 408] on button "Next" at bounding box center [593, 400] width 134 height 45
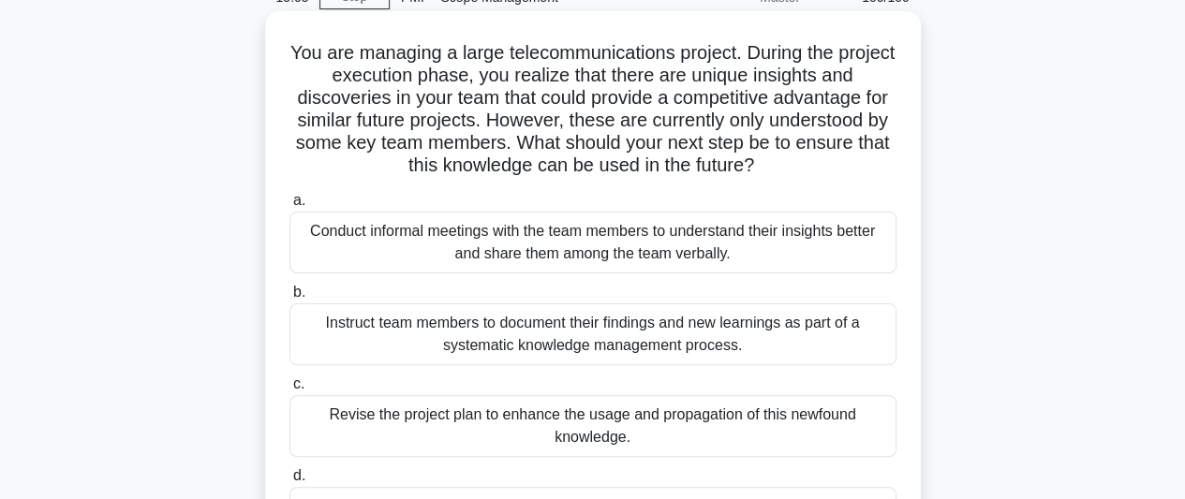
scroll to position [187, 0]
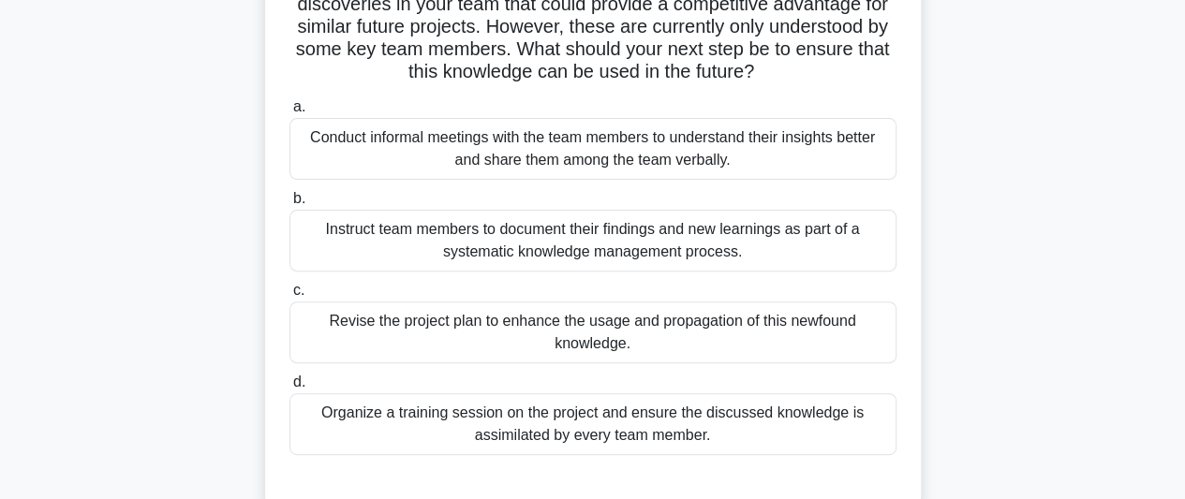
click at [758, 428] on div "Organize a training session on the project and ensure the discussed knowledge i…" at bounding box center [593, 425] width 607 height 62
click at [290, 389] on input "d. Organize a training session on the project and ensure the discussed knowledg…" at bounding box center [290, 383] width 0 height 12
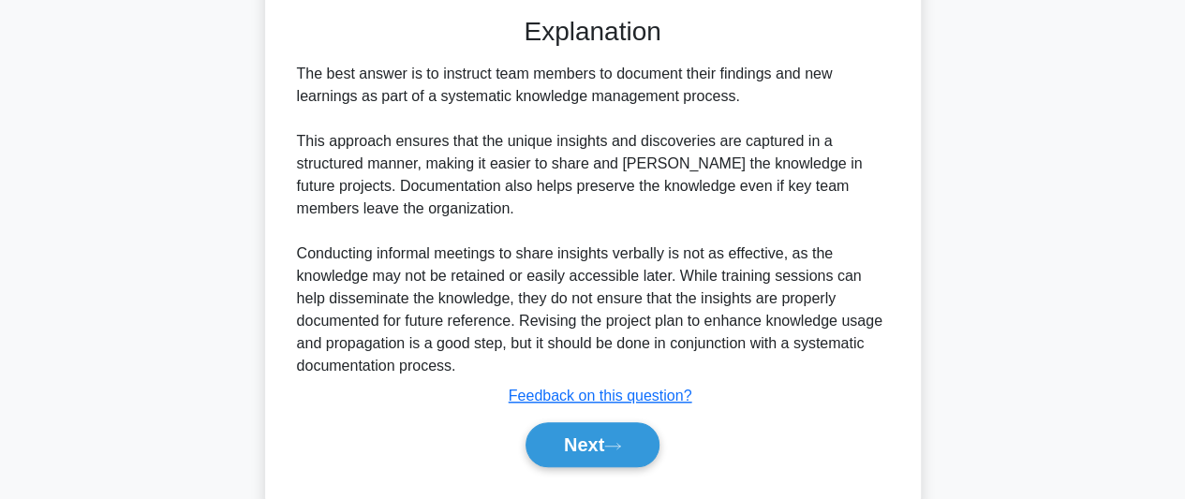
scroll to position [701, 0]
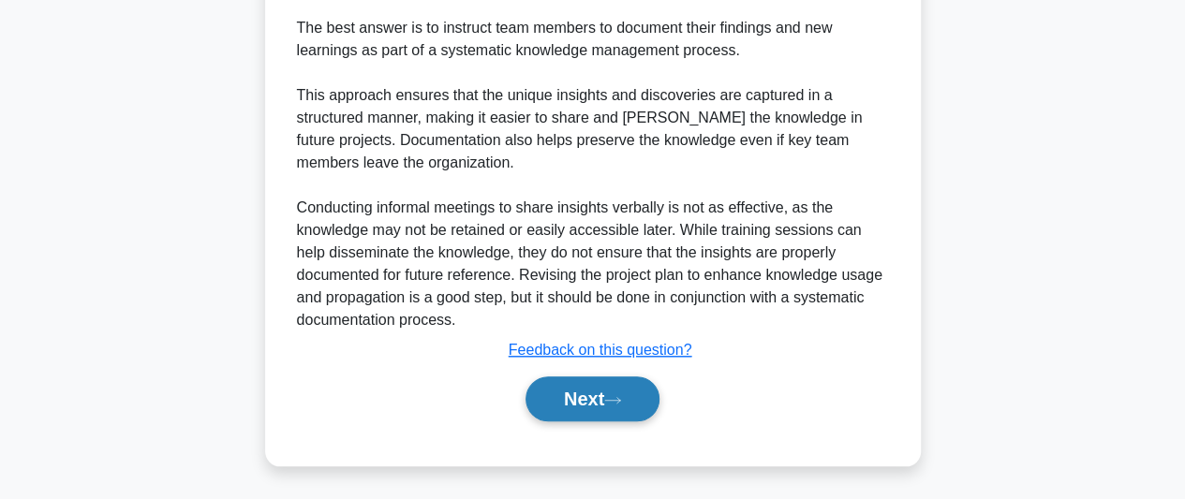
click at [617, 396] on icon at bounding box center [612, 400] width 17 height 10
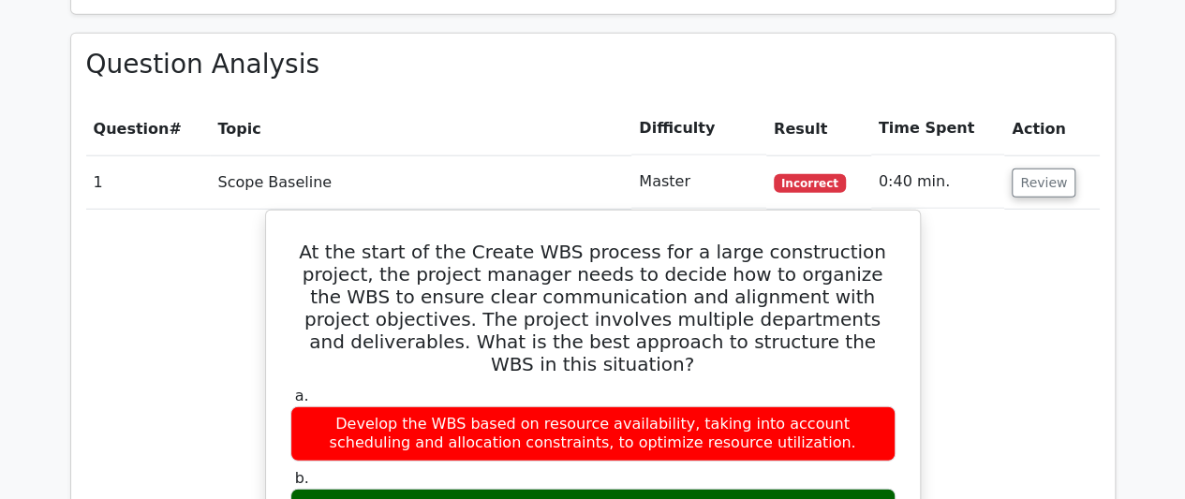
scroll to position [2342, 0]
